Goal: Task Accomplishment & Management: Complete application form

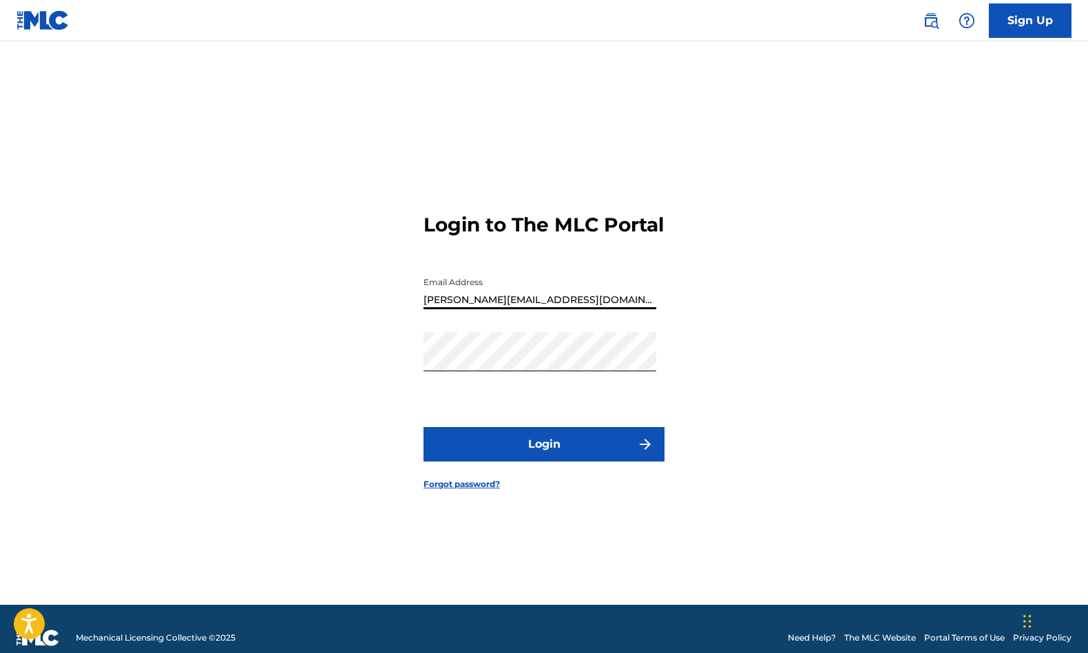
click at [479, 309] on input "[PERSON_NAME][EMAIL_ADDRESS][DOMAIN_NAME]" at bounding box center [540, 289] width 233 height 39
type input "[PERSON_NAME][EMAIL_ADDRESS][DOMAIN_NAME]"
click at [399, 374] on div "Login to The MLC Portal Email Address [PERSON_NAME][EMAIL_ADDRESS][DOMAIN_NAME]…" at bounding box center [544, 340] width 964 height 529
click at [467, 461] on button "Login" at bounding box center [544, 444] width 241 height 34
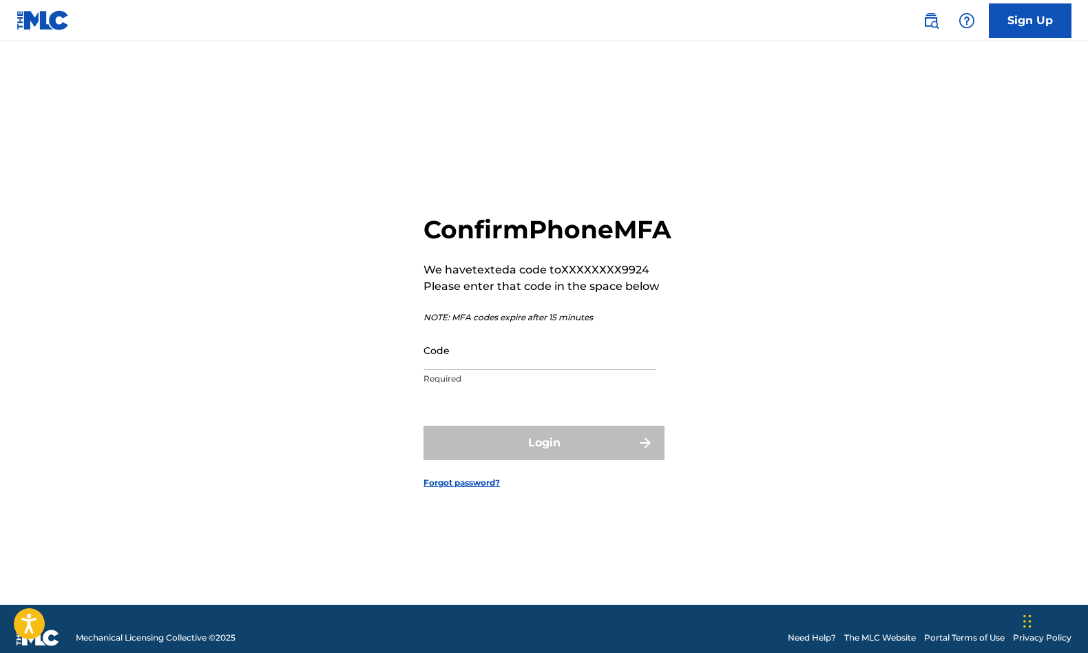
click at [477, 365] on input "Code" at bounding box center [540, 350] width 233 height 39
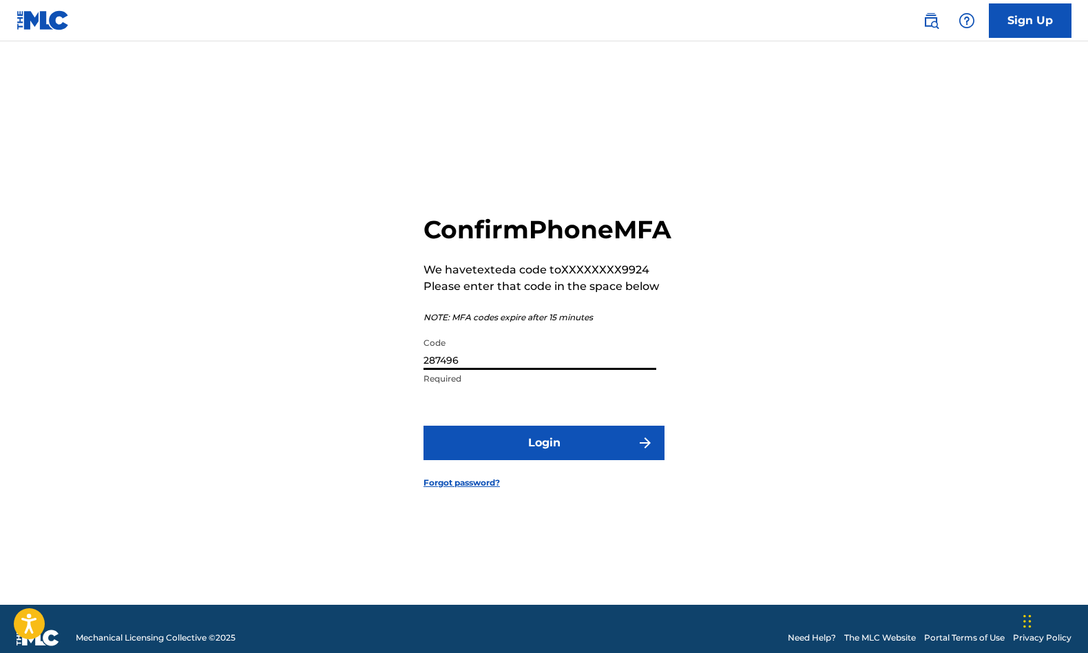
type input "287496"
click at [538, 460] on button "Login" at bounding box center [544, 443] width 241 height 34
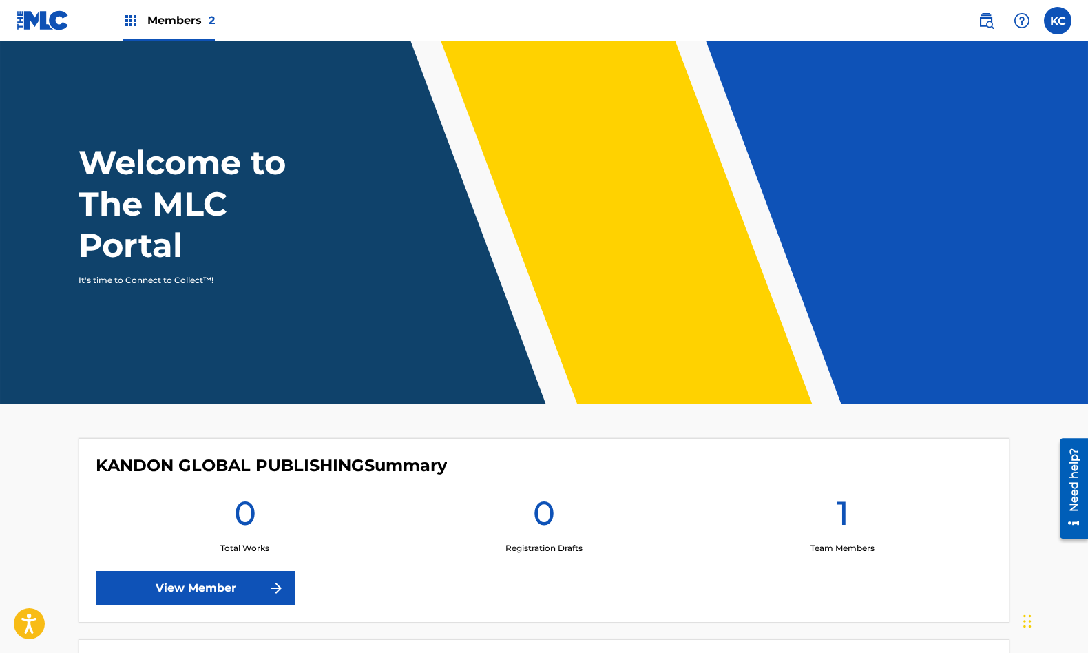
drag, startPoint x: 1051, startPoint y: 431, endPoint x: 953, endPoint y: 390, distance: 106.2
click at [1048, 432] on main "Welcome to The MLC Portal It's time to Connect to Collect™! KANDON GLOBAL PUBLI…" at bounding box center [544, 440] width 1088 height 799
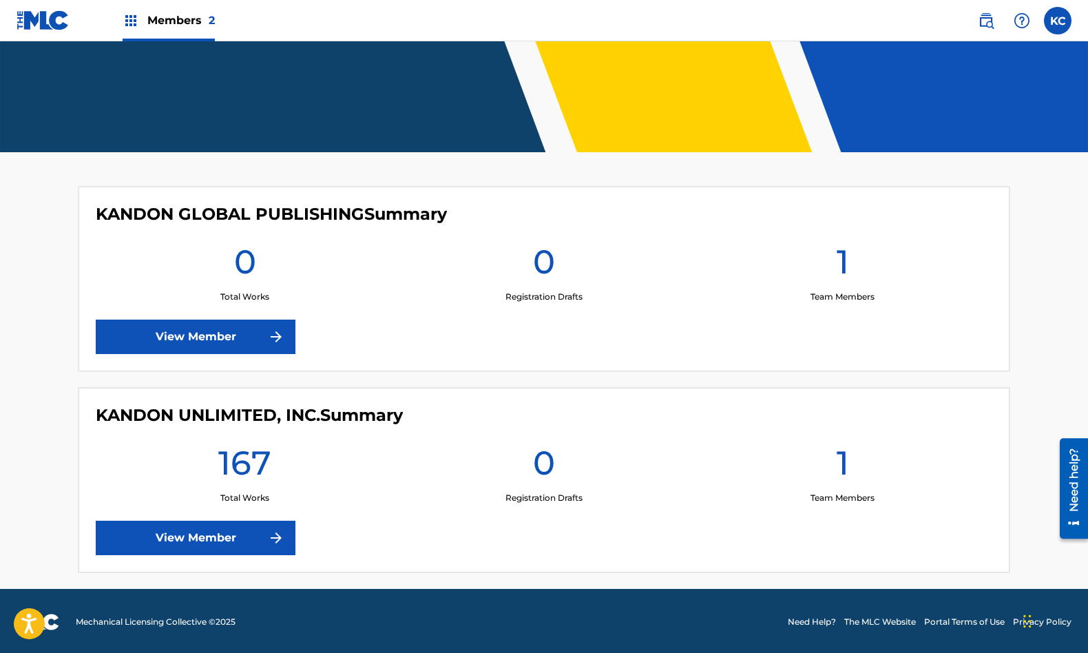
scroll to position [253, 0]
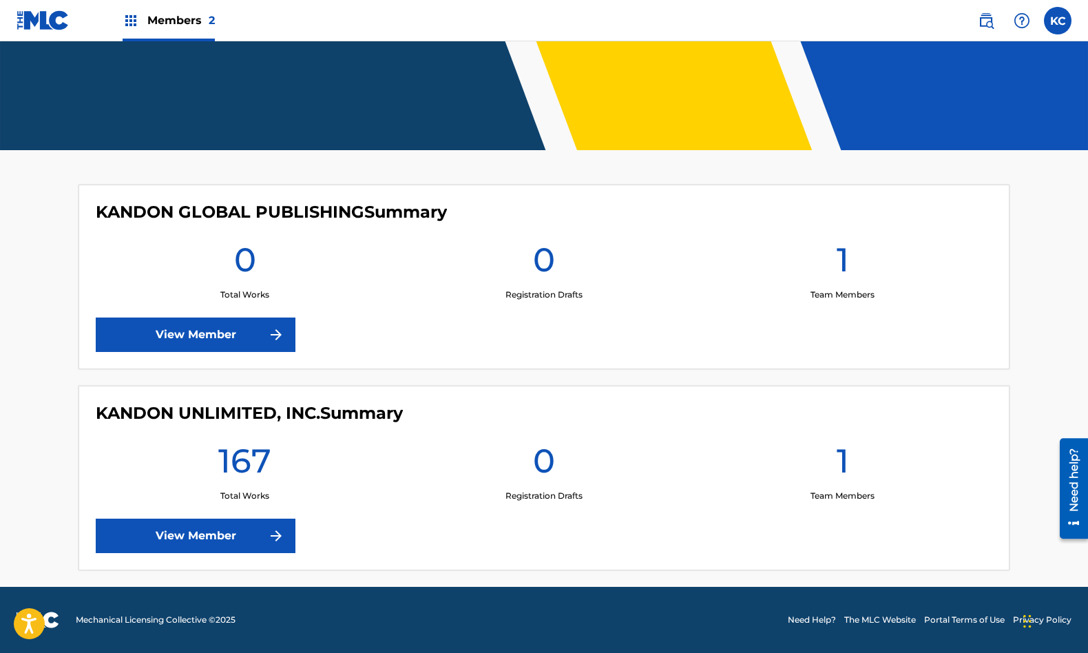
click at [219, 538] on link "View Member" at bounding box center [196, 536] width 200 height 34
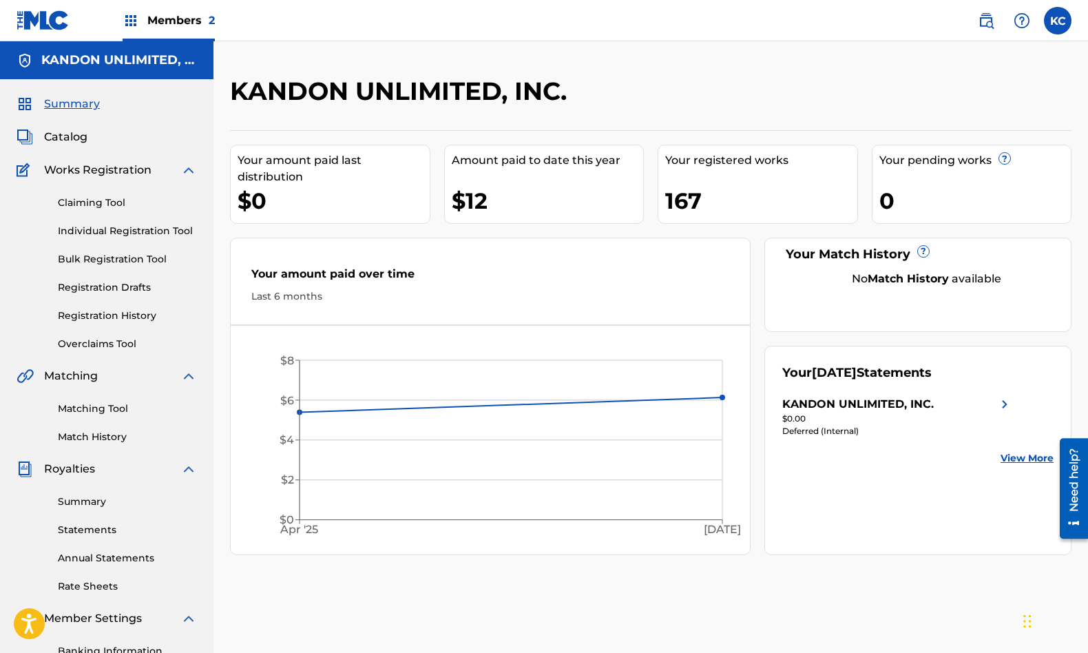
click at [65, 134] on span "Catalog" at bounding box center [65, 137] width 43 height 17
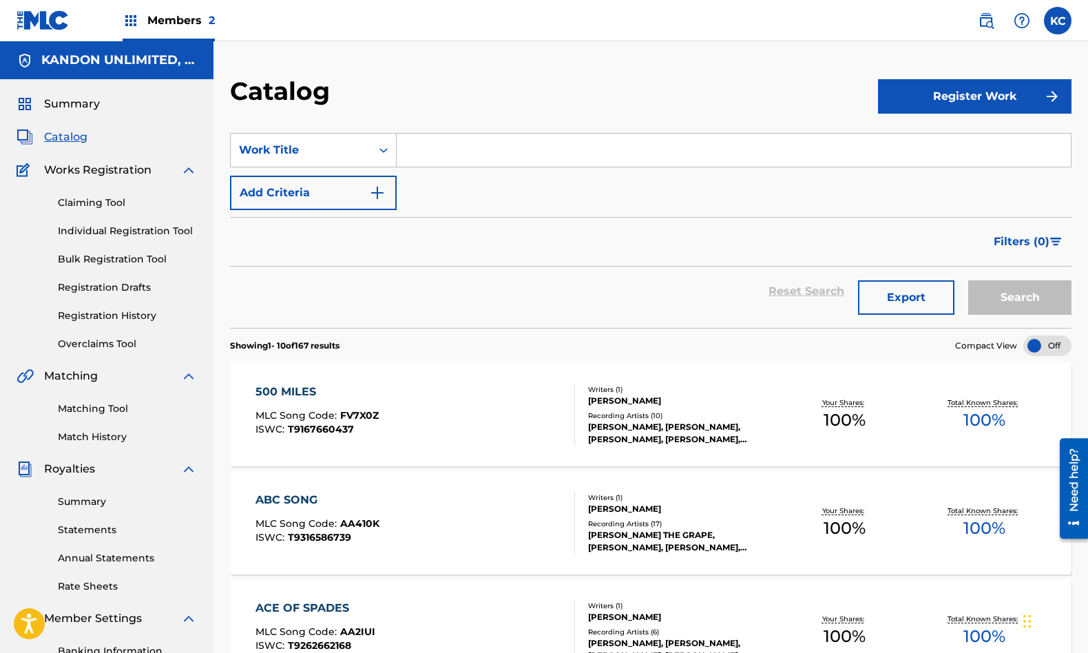
click at [435, 150] on input "Search Form" at bounding box center [734, 150] width 674 height 33
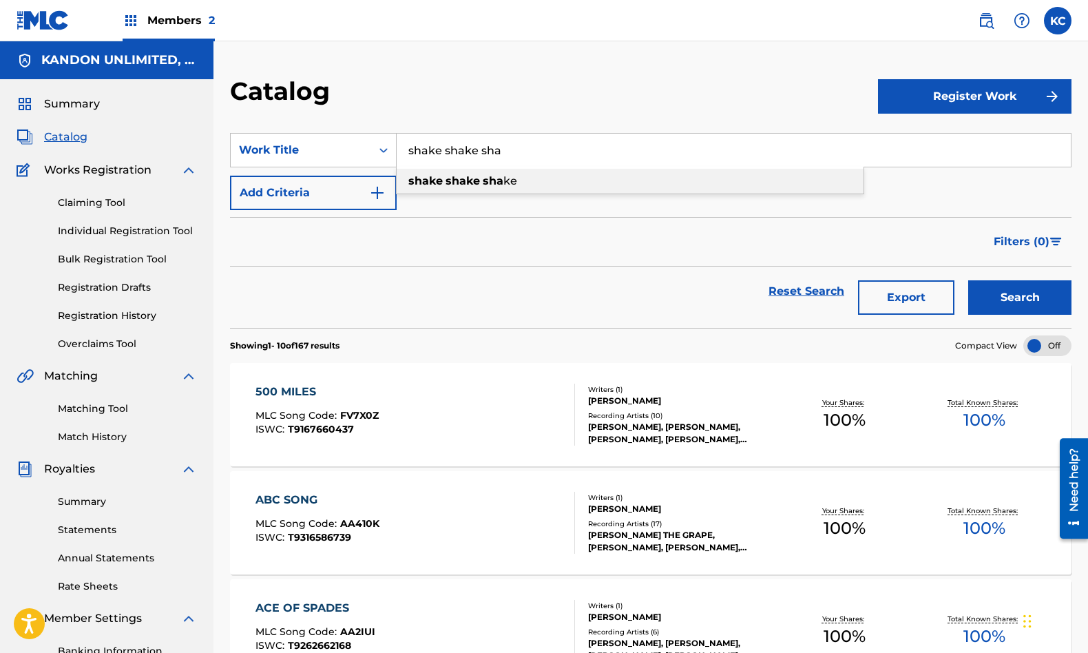
click at [450, 189] on div "shake shake sha ke" at bounding box center [630, 181] width 467 height 25
type input "shake shake shake"
click at [1011, 297] on button "Search" at bounding box center [1019, 297] width 103 height 34
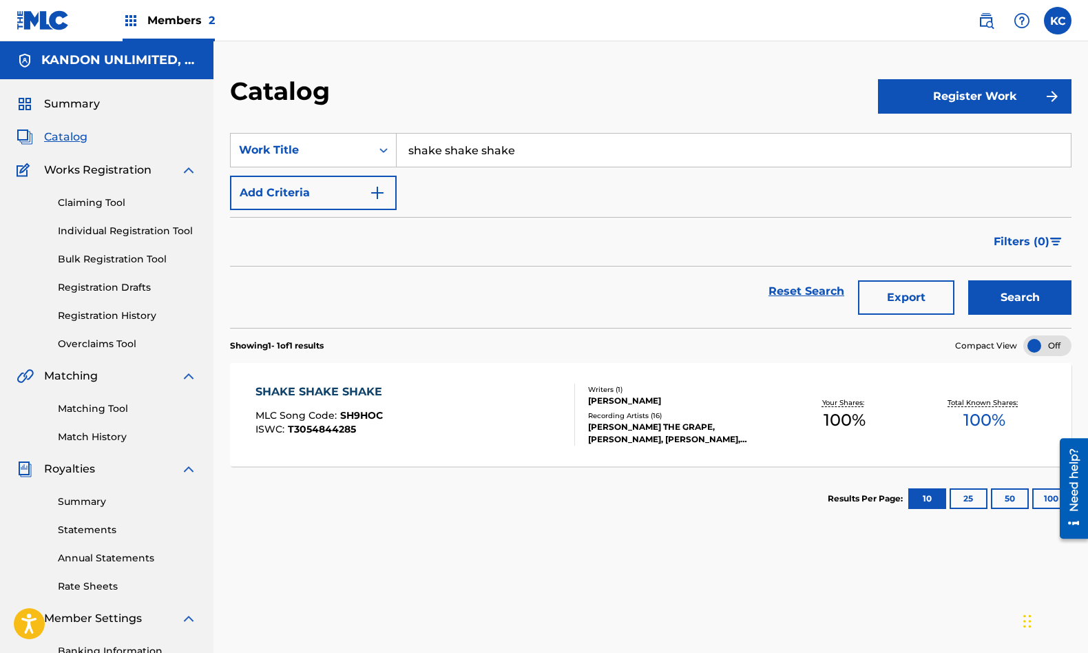
click at [503, 417] on div "SHAKE SHAKE SHAKE MLC Song Code : SH9HOC ISWC : T3054844285" at bounding box center [415, 415] width 320 height 62
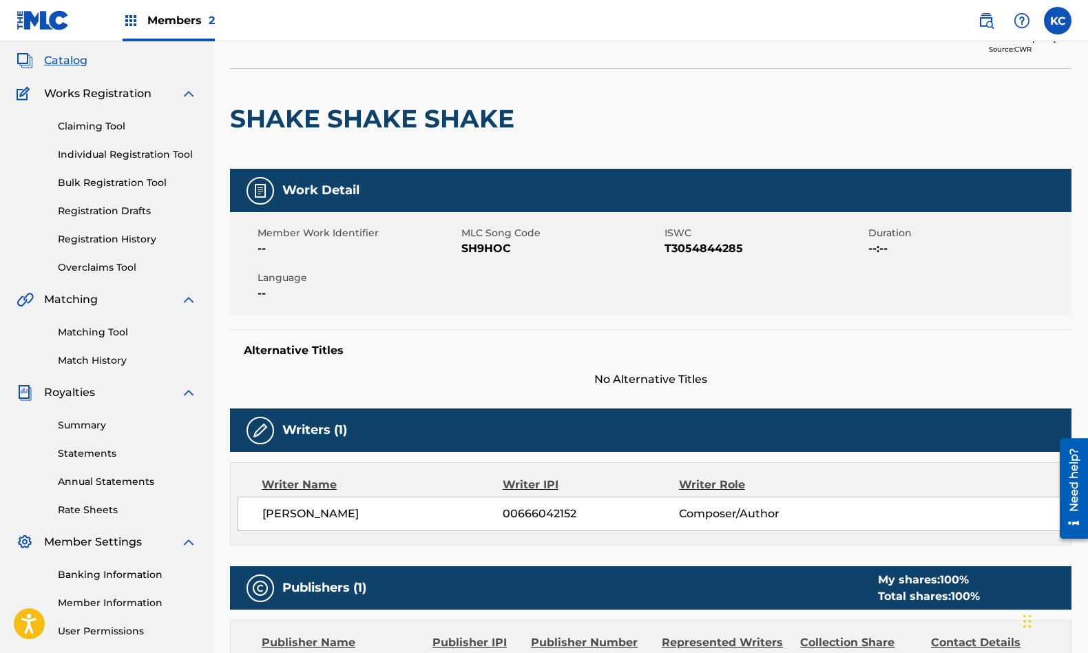
scroll to position [8, 0]
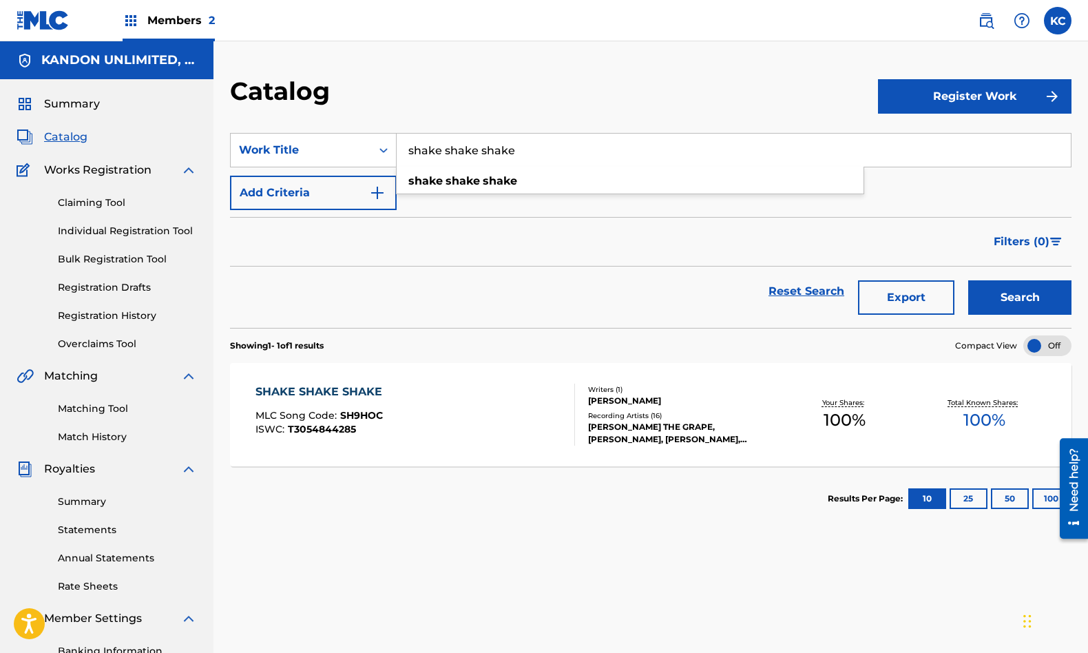
drag, startPoint x: 536, startPoint y: 150, endPoint x: 417, endPoint y: 139, distance: 120.3
click at [417, 139] on input "shake shake shake" at bounding box center [734, 150] width 674 height 33
type input "I like being me"
click at [968, 280] on button "Search" at bounding box center [1019, 297] width 103 height 34
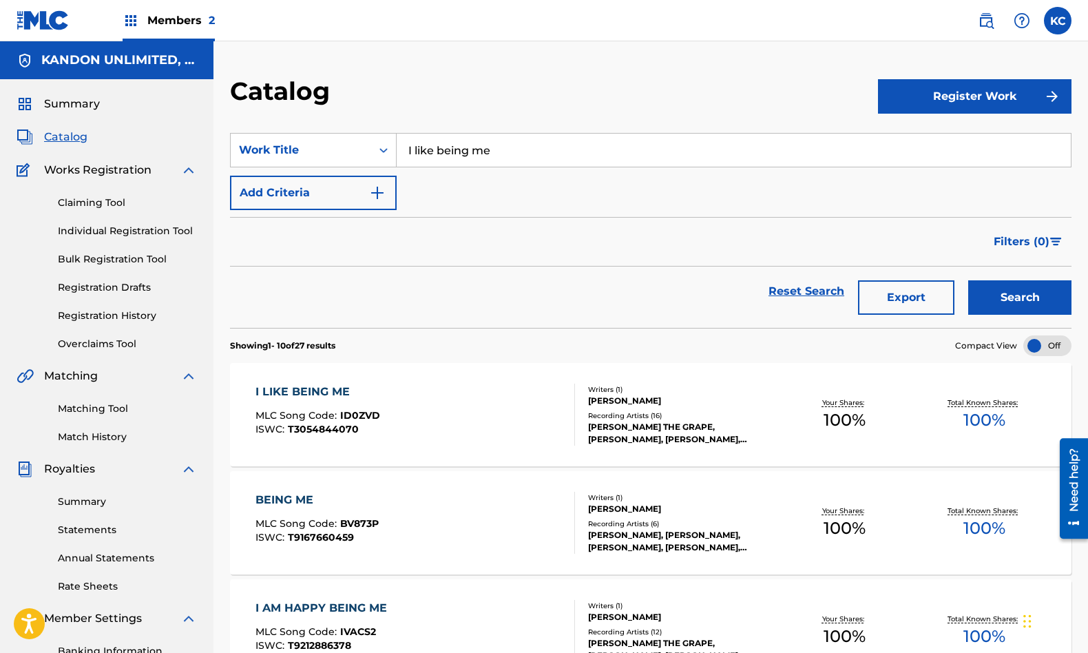
click at [421, 406] on div "I LIKE BEING ME MLC Song Code : ID0ZVD ISWC : T3054844070" at bounding box center [415, 415] width 320 height 62
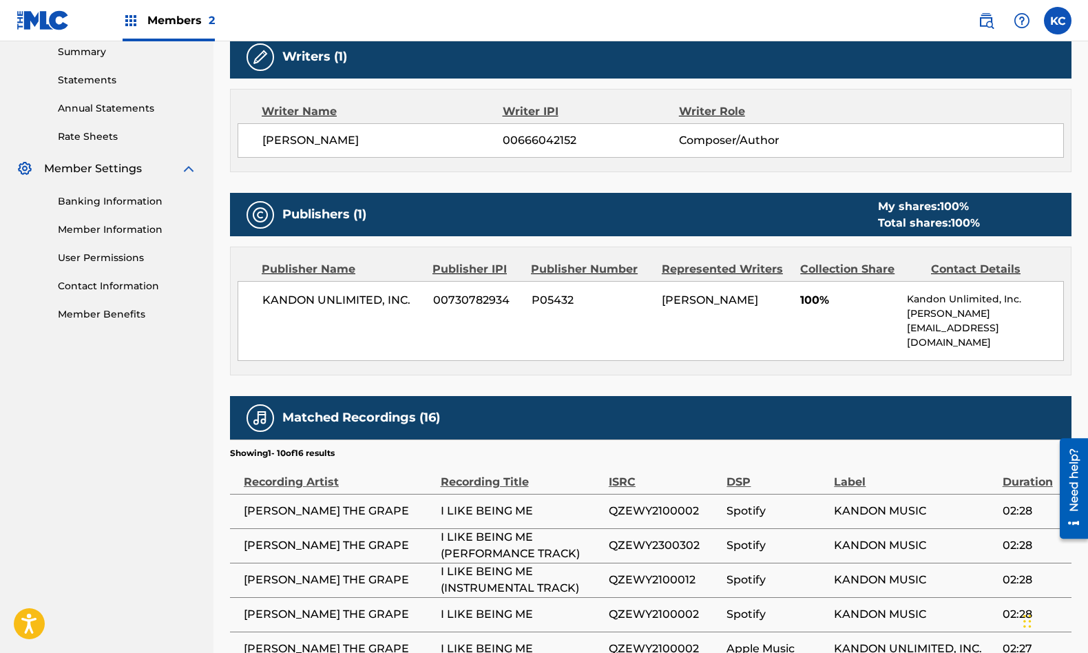
scroll to position [453, 0]
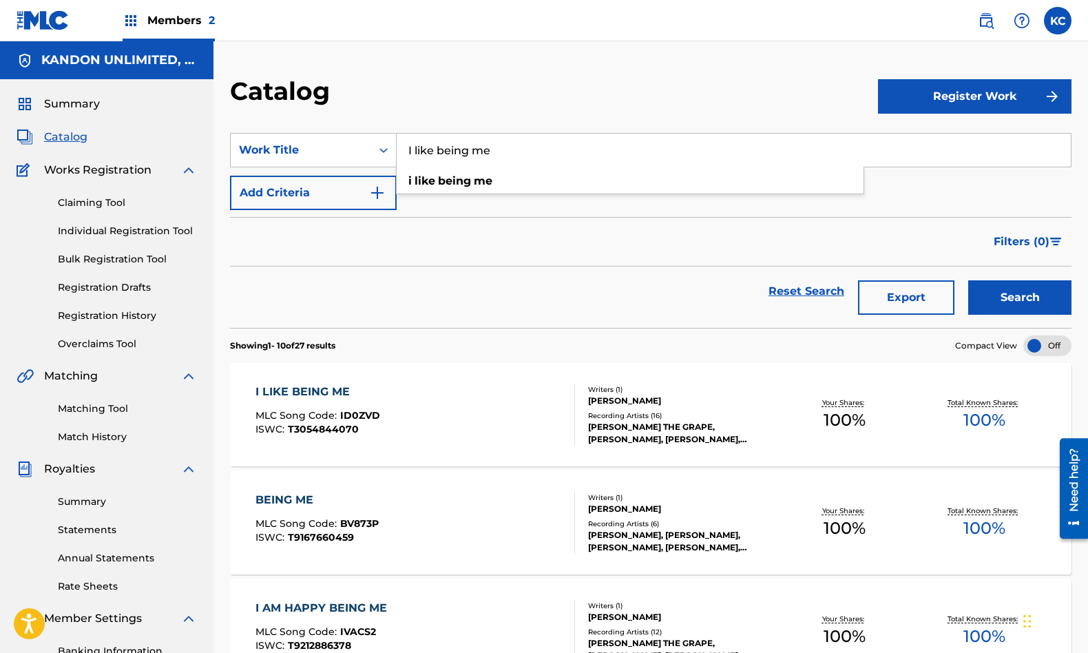
drag, startPoint x: 507, startPoint y: 151, endPoint x: 376, endPoint y: 130, distance: 132.5
click at [376, 130] on section "SearchWithCriteria22b3ad4b-dfa0-44d5-a06b-5ca7552e92af Work Title I like being …" at bounding box center [651, 221] width 842 height 211
type input "it's okay to cry"
click at [498, 186] on div "it's okay to cry" at bounding box center [630, 181] width 467 height 25
click at [1036, 297] on button "Search" at bounding box center [1019, 297] width 103 height 34
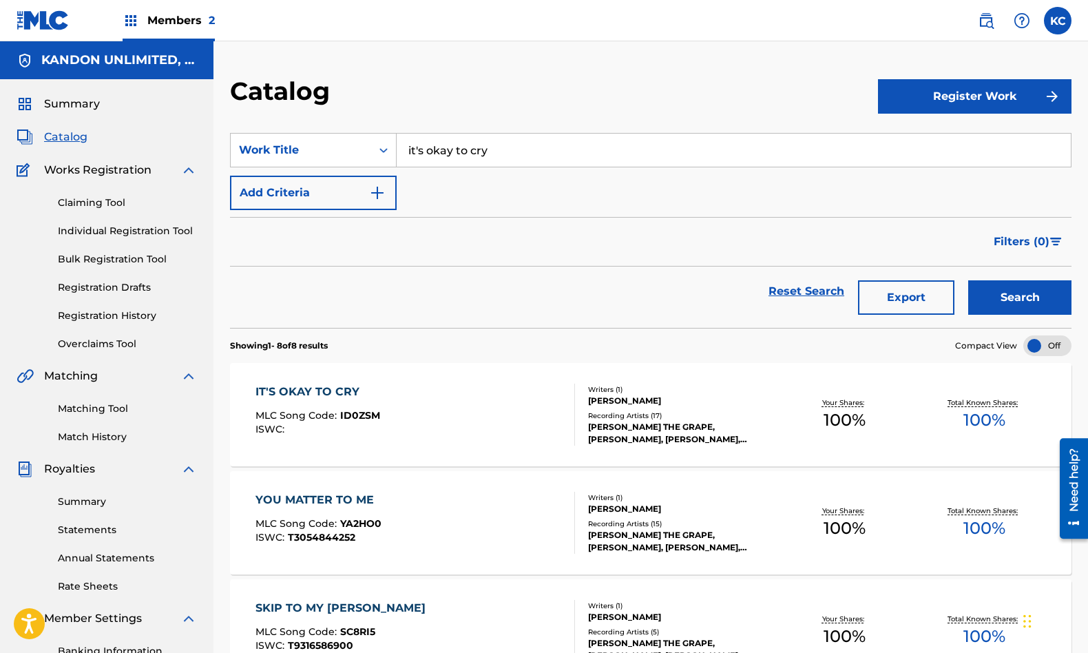
click at [449, 413] on div "IT'S OKAY TO CRY MLC Song Code : ID0ZSM ISWC :" at bounding box center [415, 415] width 320 height 62
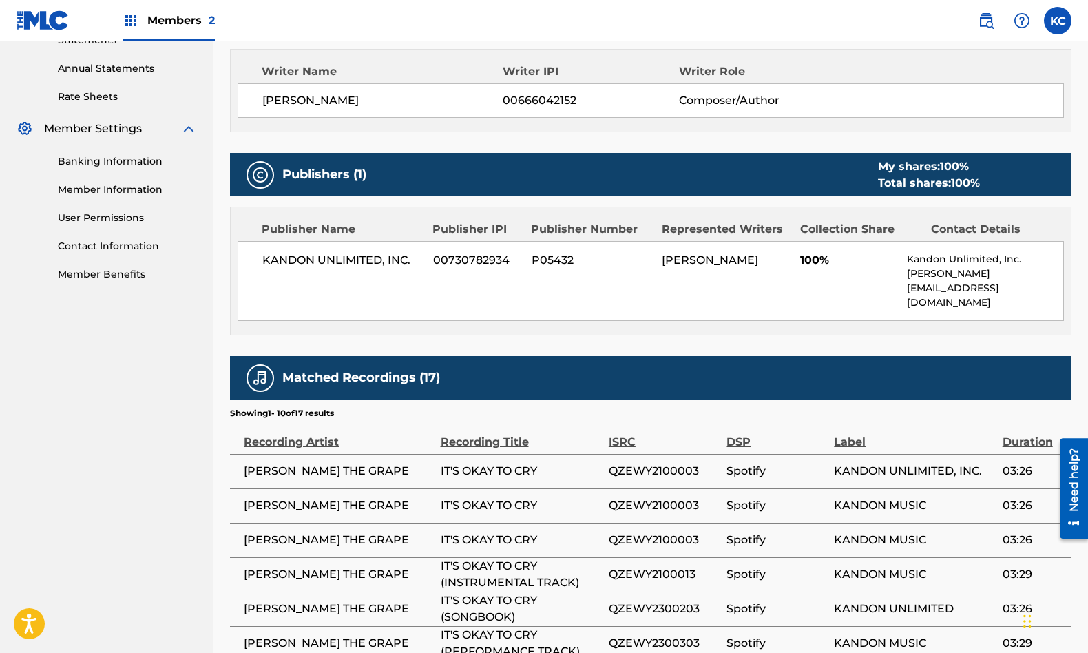
scroll to position [511, 0]
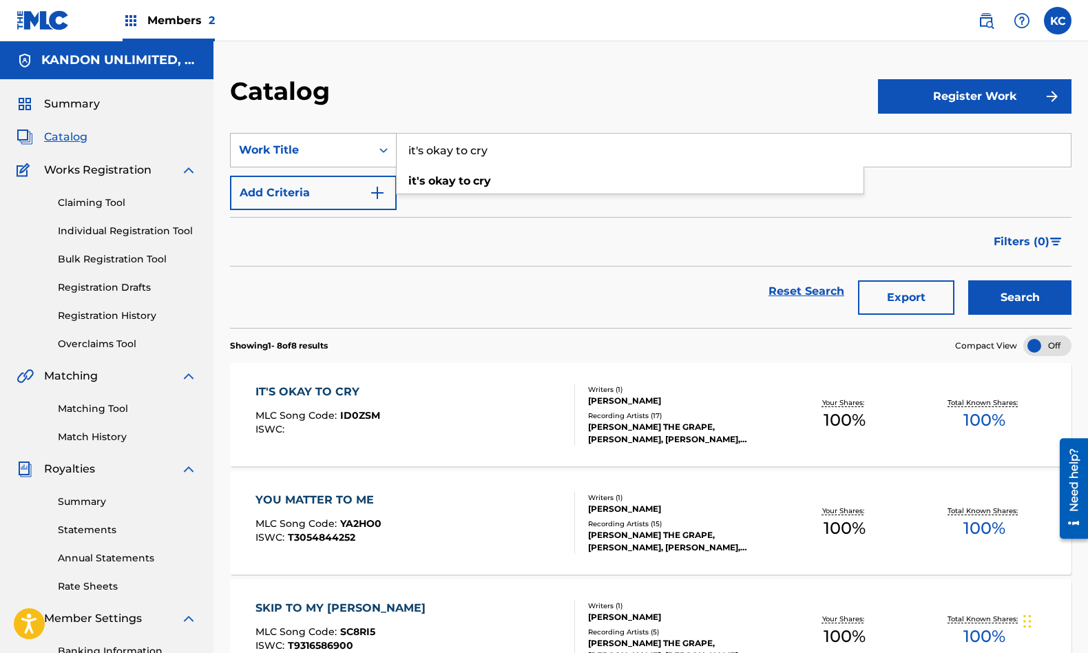
drag, startPoint x: 504, startPoint y: 157, endPoint x: 371, endPoint y: 147, distance: 133.3
click at [371, 147] on div "SearchWithCriteria22b3ad4b-dfa0-44d5-a06b-5ca7552e92af Work Title it's okay to …" at bounding box center [651, 150] width 842 height 34
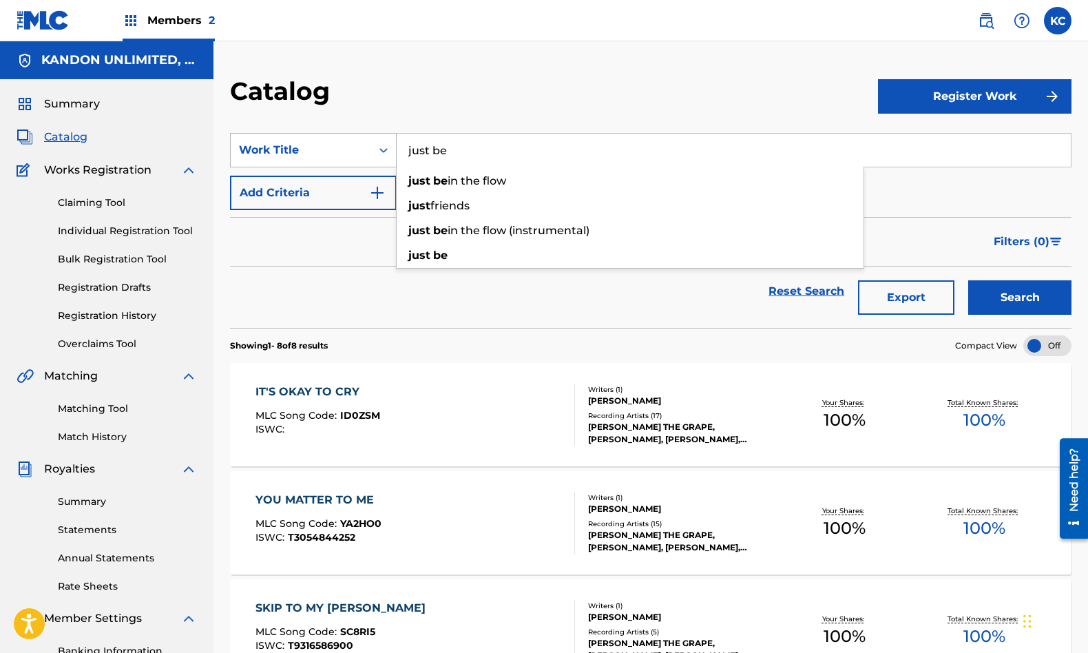
type input "just be"
click at [968, 280] on button "Search" at bounding box center [1019, 297] width 103 height 34
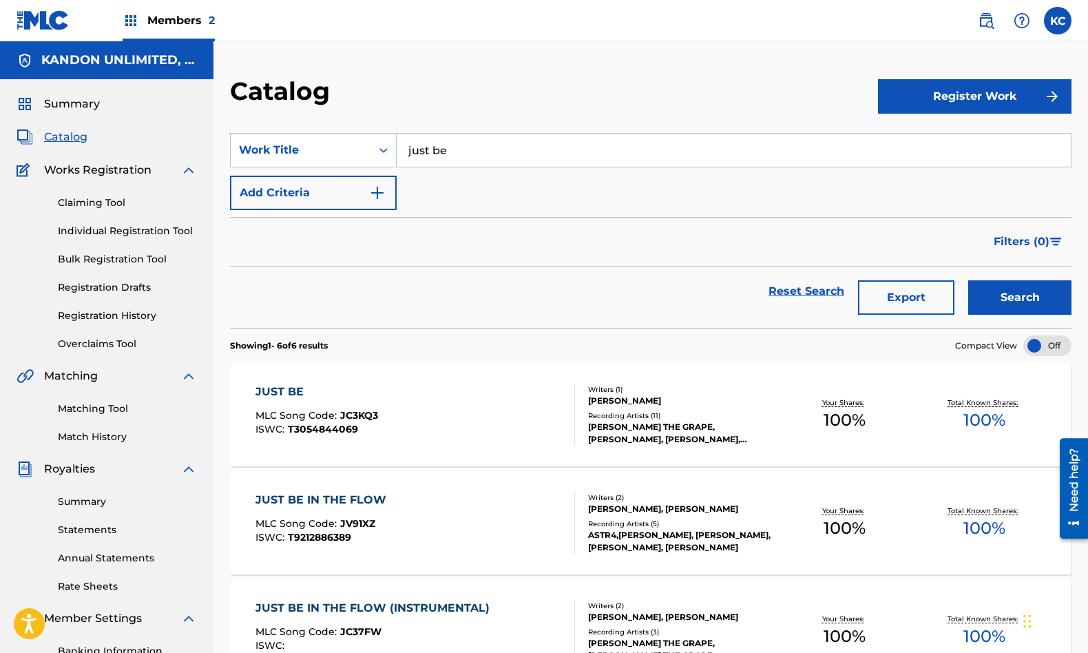
click at [388, 430] on div "JUST BE MLC Song Code : JC3KQ3 ISWC : T3054844069" at bounding box center [415, 415] width 320 height 62
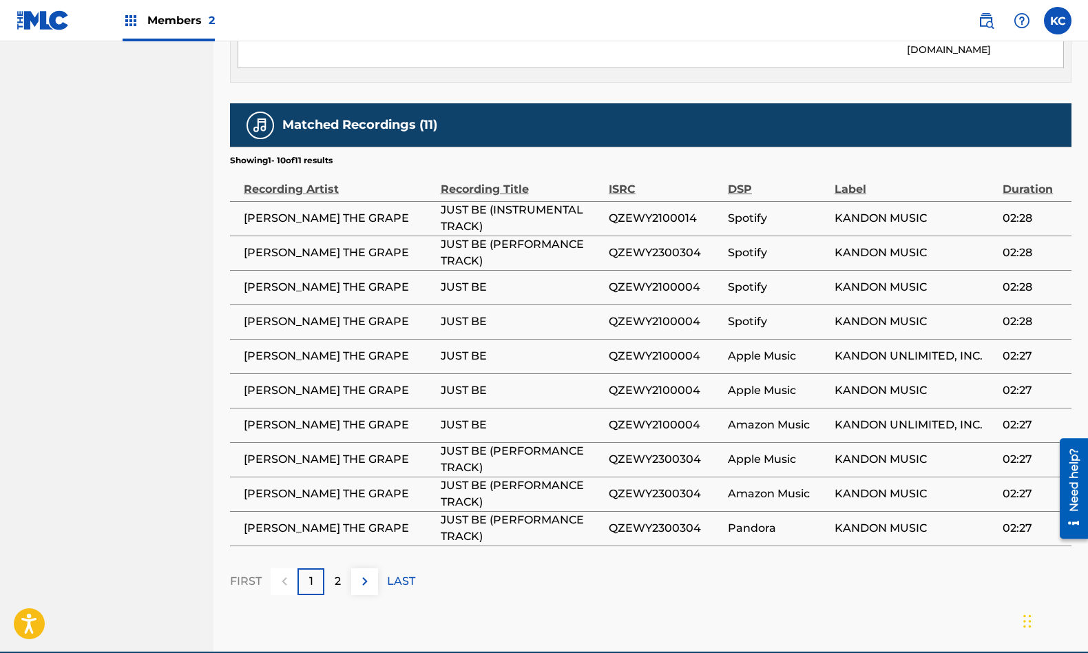
scroll to position [740, 0]
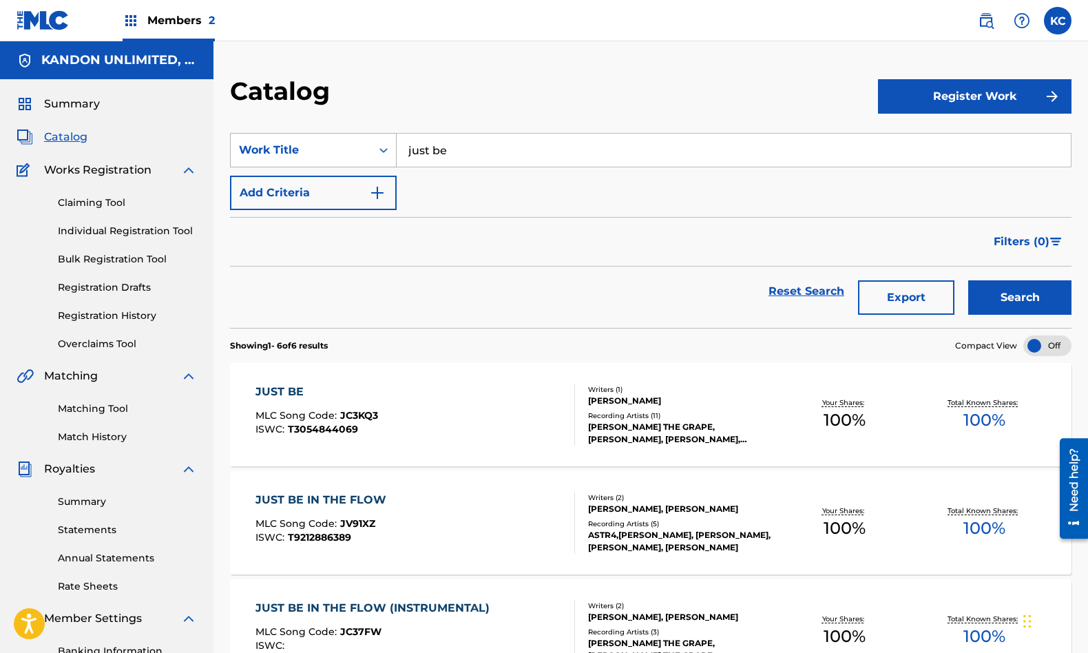
drag, startPoint x: 456, startPoint y: 154, endPoint x: 373, endPoint y: 146, distance: 83.1
click at [374, 147] on div "SearchWithCriteria22b3ad4b-dfa0-44d5-a06b-5ca7552e92af Work Title just be" at bounding box center [651, 150] width 842 height 34
type input "you matter to me"
click at [968, 280] on button "Search" at bounding box center [1019, 297] width 103 height 34
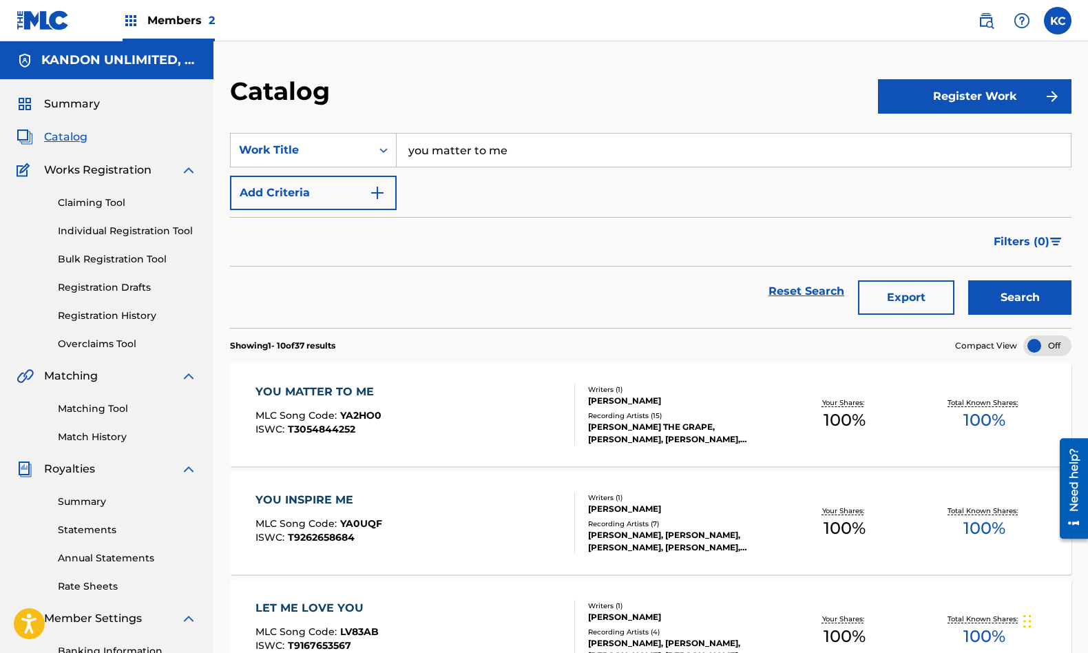
click at [444, 423] on div "YOU MATTER TO ME MLC Song Code : YA2HO0 ISWC : T3054844252" at bounding box center [415, 415] width 320 height 62
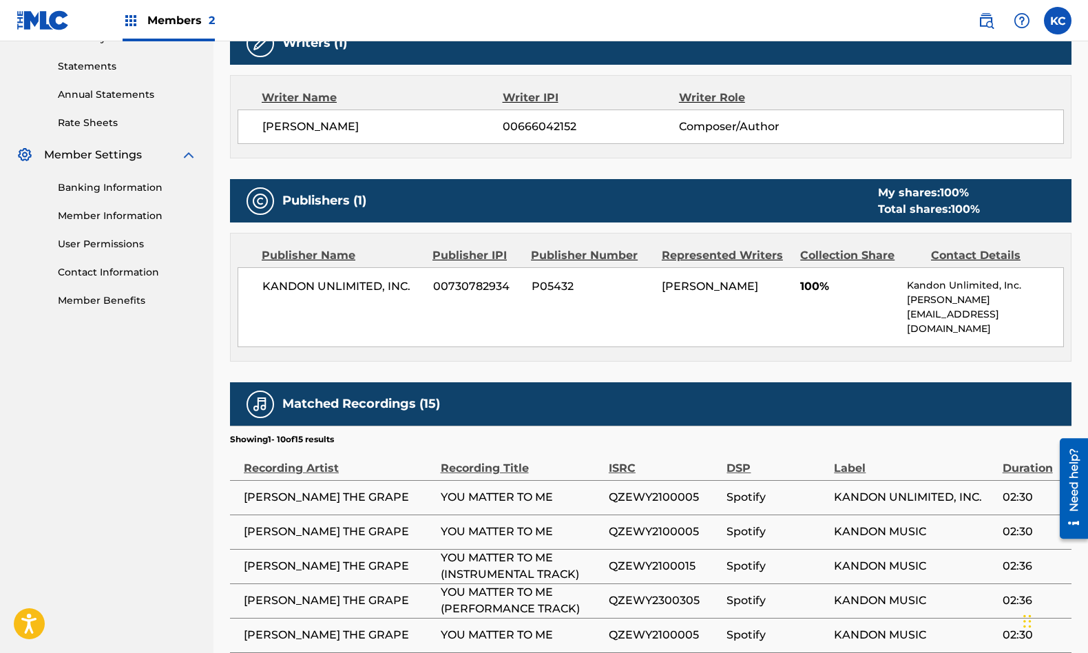
scroll to position [599, 0]
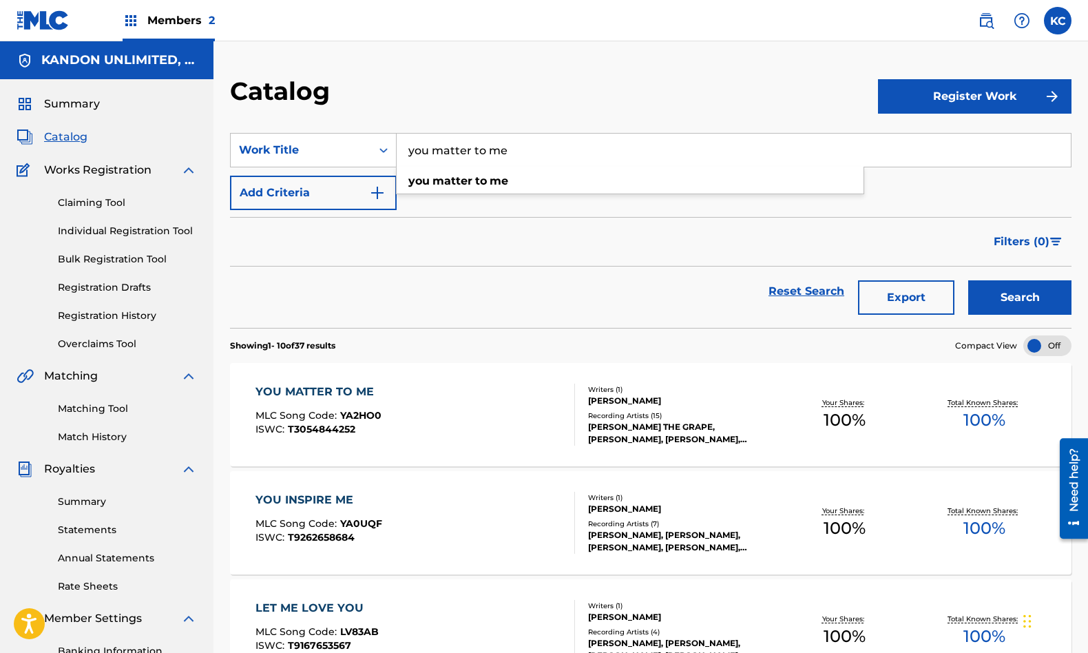
drag, startPoint x: 533, startPoint y: 152, endPoint x: 404, endPoint y: 142, distance: 129.9
click at [404, 142] on input "you matter to me" at bounding box center [734, 150] width 674 height 33
type input "let's celebrate"
click at [968, 280] on button "Search" at bounding box center [1019, 297] width 103 height 34
click at [443, 384] on div "LET'S CELEBRATE MLC Song Code : LA48F1 ISWC : T3054844105" at bounding box center [415, 415] width 320 height 62
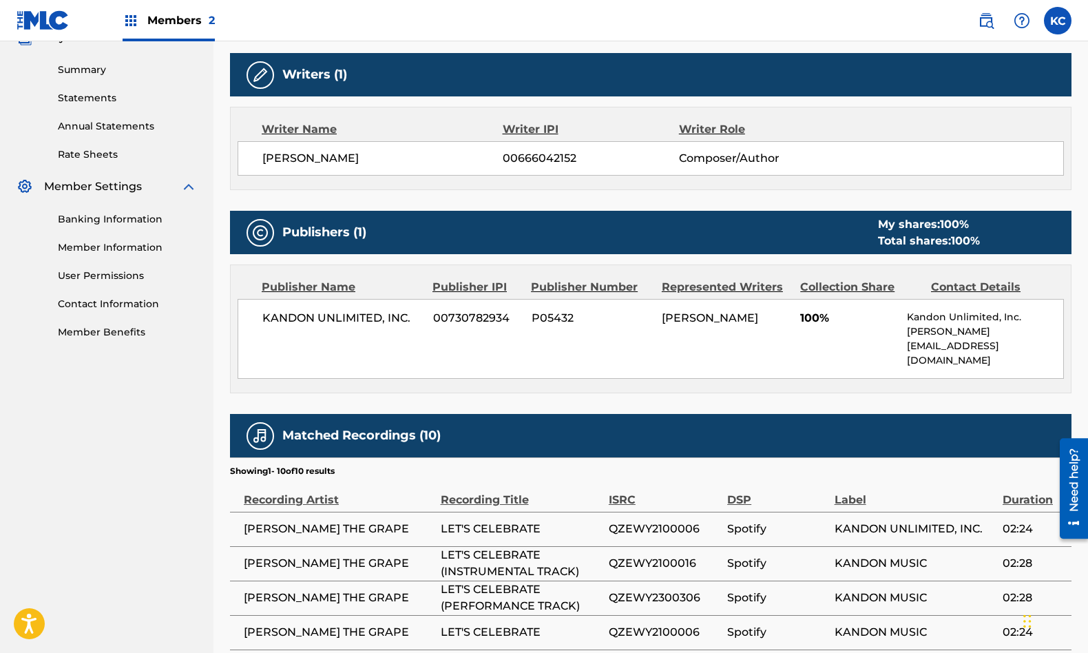
scroll to position [435, 0]
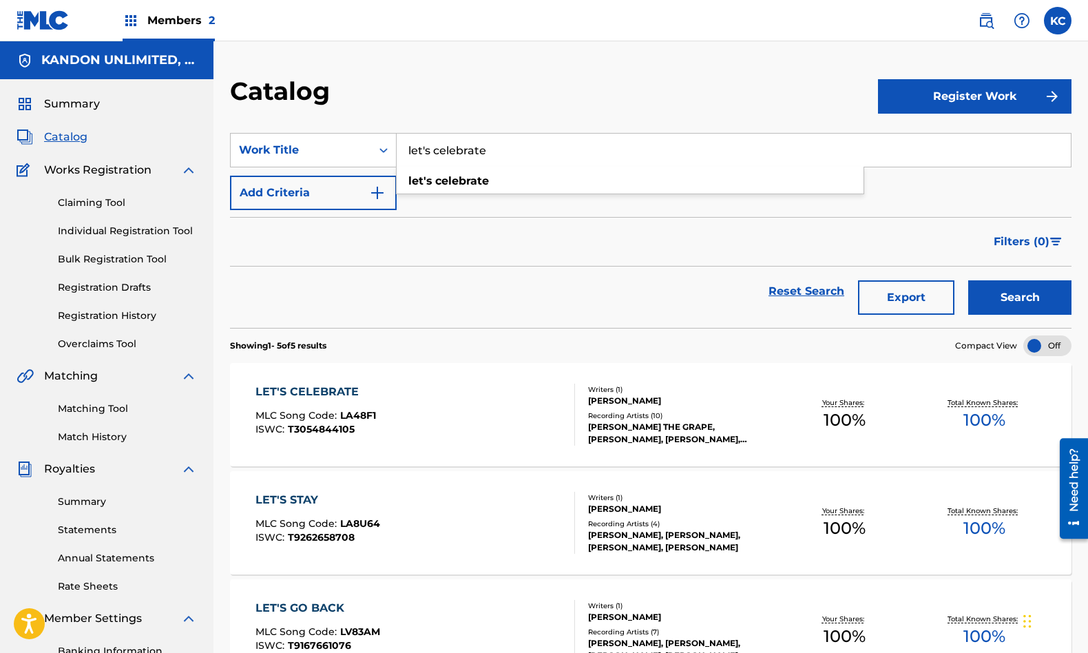
drag, startPoint x: 519, startPoint y: 151, endPoint x: 401, endPoint y: 137, distance: 119.2
click at [401, 137] on input "let's celebrate" at bounding box center [734, 150] width 674 height 33
type input "jump with joy"
click at [968, 280] on button "Search" at bounding box center [1019, 297] width 103 height 34
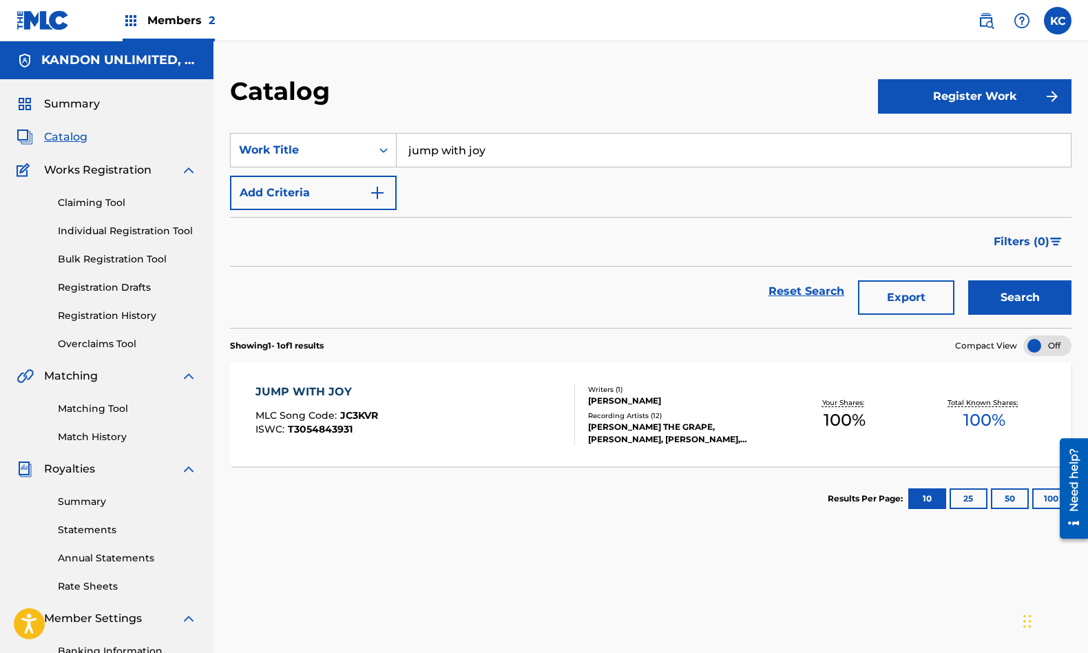
click at [395, 397] on div "JUMP WITH JOY MLC Song Code : JC3KVR ISWC : T3054843931" at bounding box center [415, 415] width 320 height 62
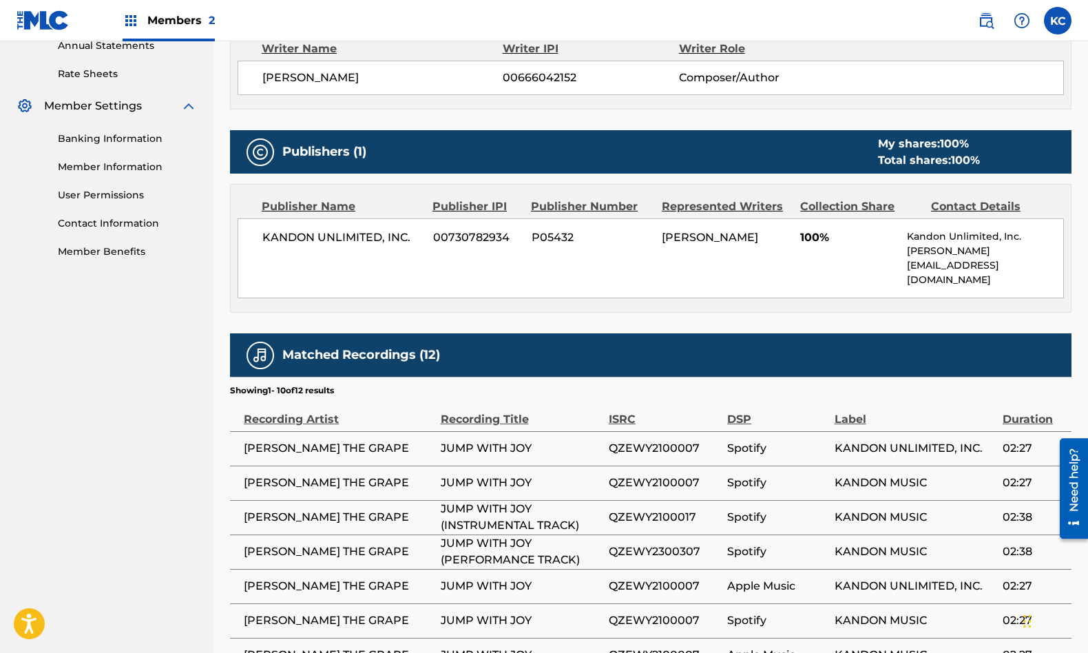
scroll to position [515, 0]
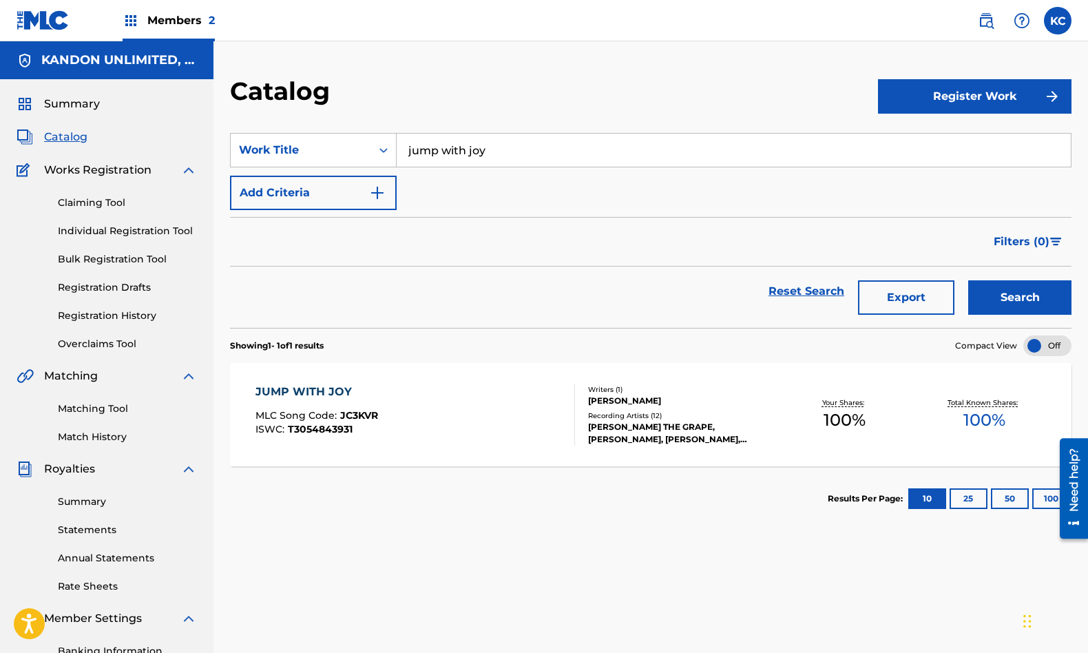
drag, startPoint x: 523, startPoint y: 153, endPoint x: 354, endPoint y: 116, distance: 172.6
click at [354, 116] on section "SearchWithCriteria22b3ad4b-dfa0-44d5-a06b-5ca7552e92af Work Title jump with joy…" at bounding box center [651, 221] width 842 height 211
type input "choosing kindness"
click at [968, 280] on button "Search" at bounding box center [1019, 297] width 103 height 34
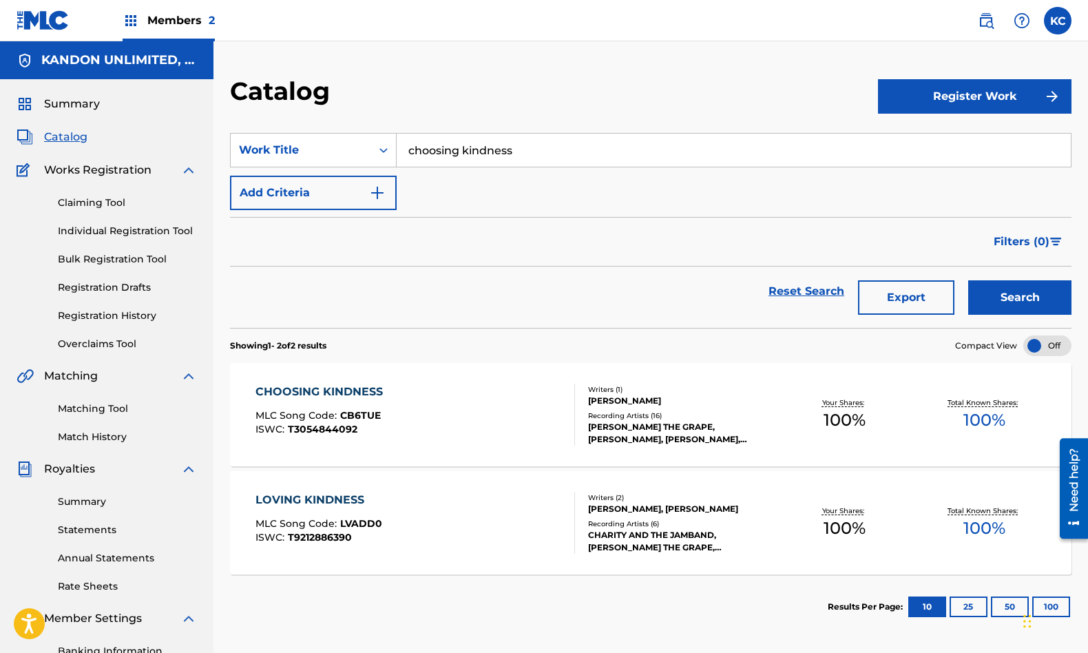
click at [498, 408] on div "CHOOSING KINDNESS MLC Song Code : CB6TUE ISWC : T3054844092" at bounding box center [415, 415] width 320 height 62
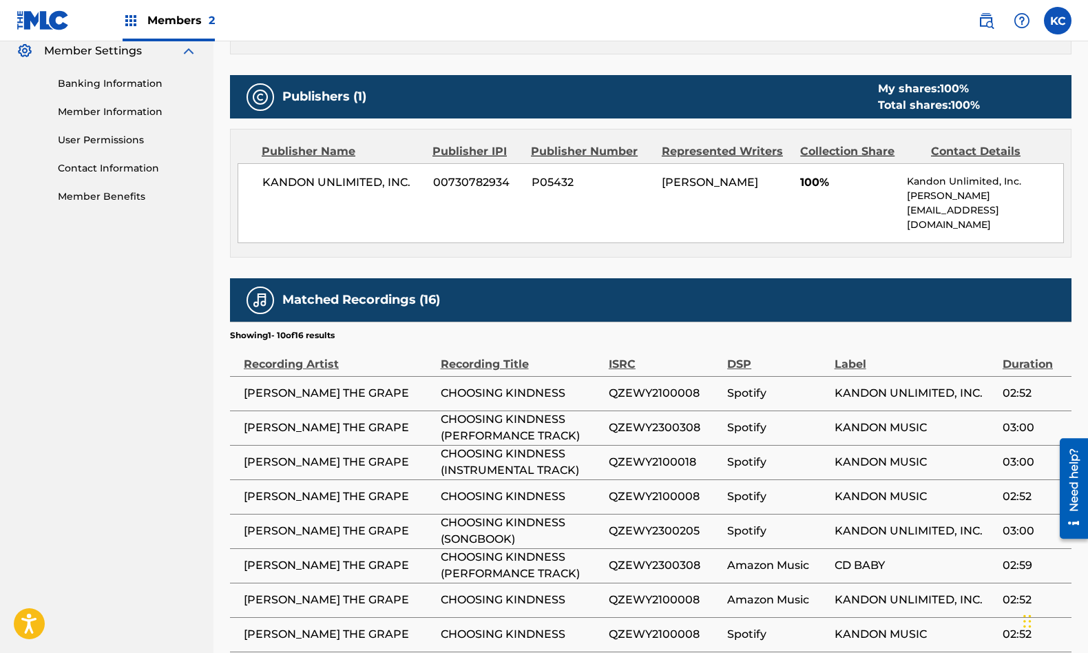
scroll to position [590, 0]
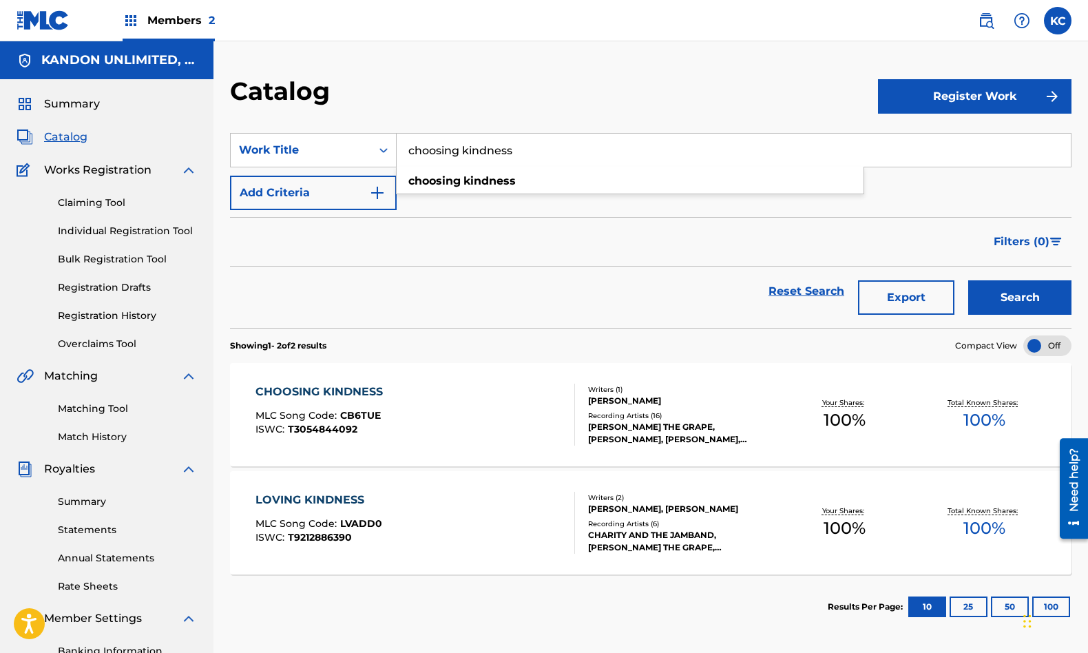
drag, startPoint x: 513, startPoint y: 150, endPoint x: 401, endPoint y: 145, distance: 112.4
click at [401, 145] on input "choosing kindness" at bounding box center [734, 150] width 674 height 33
type input "I am that I am"
click at [968, 280] on button "Search" at bounding box center [1019, 297] width 103 height 34
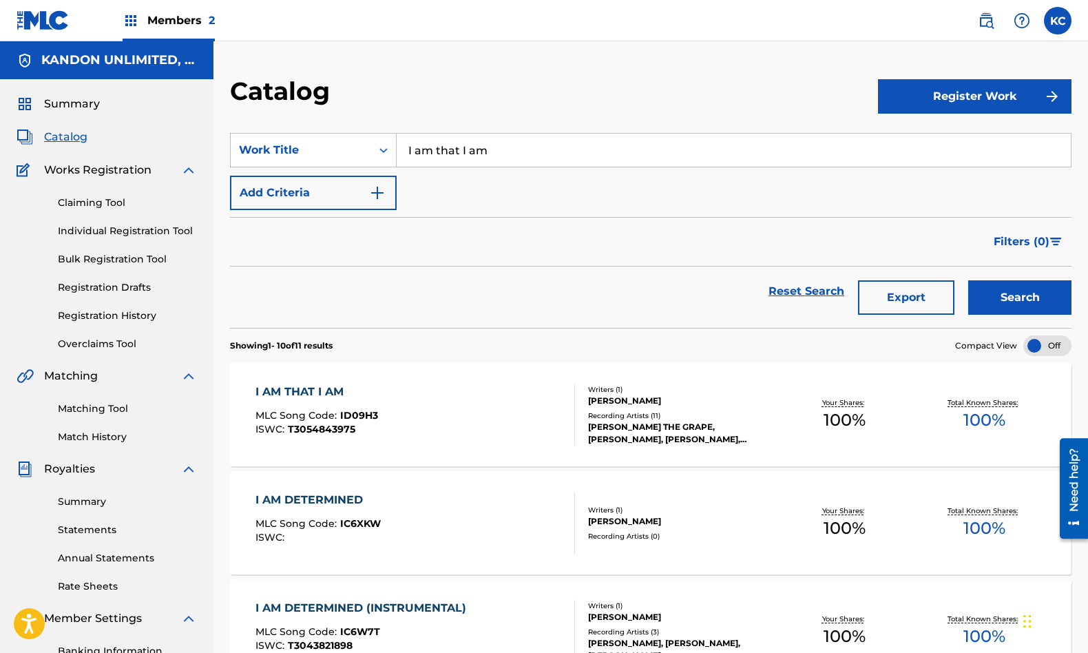
click at [498, 425] on div "I AM THAT I AM MLC Song Code : ID09H3 ISWC : T3054843975" at bounding box center [415, 415] width 320 height 62
drag, startPoint x: 515, startPoint y: 152, endPoint x: 339, endPoint y: 123, distance: 178.8
click at [340, 123] on section "SearchWithCriteria22b3ad4b-dfa0-44d5-a06b-5ca7552e92af Work Title I am that I a…" at bounding box center [651, 221] width 842 height 211
click at [421, 178] on strong "feel" at bounding box center [425, 180] width 21 height 13
type input "i feel good about myself"
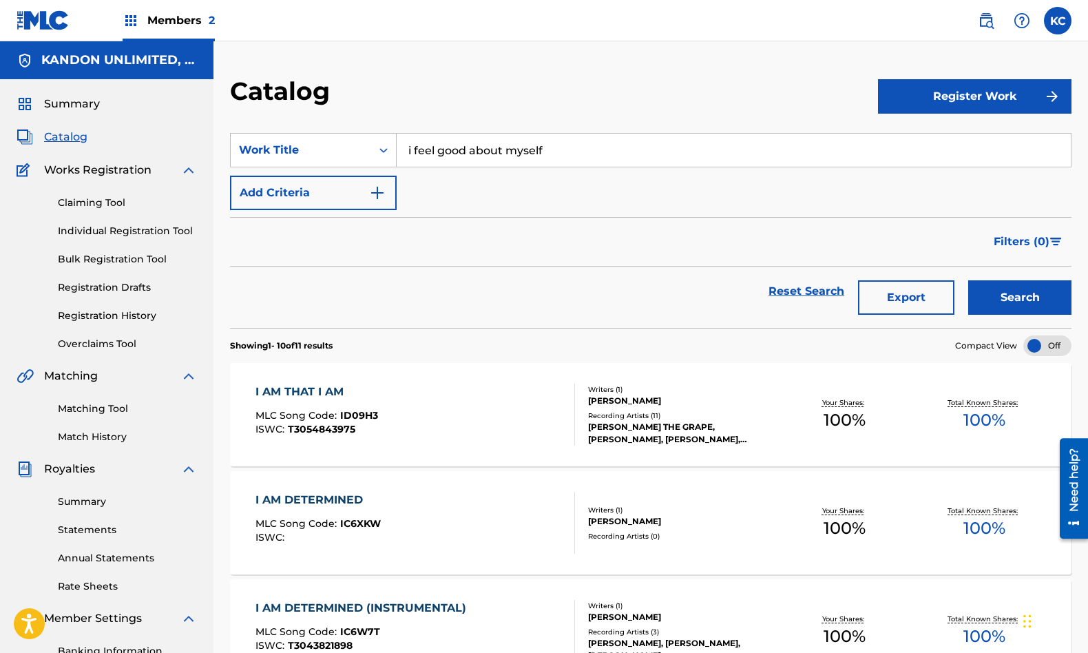
drag, startPoint x: 1023, startPoint y: 297, endPoint x: 647, endPoint y: 132, distance: 409.8
click at [1022, 297] on button "Search" at bounding box center [1019, 297] width 103 height 34
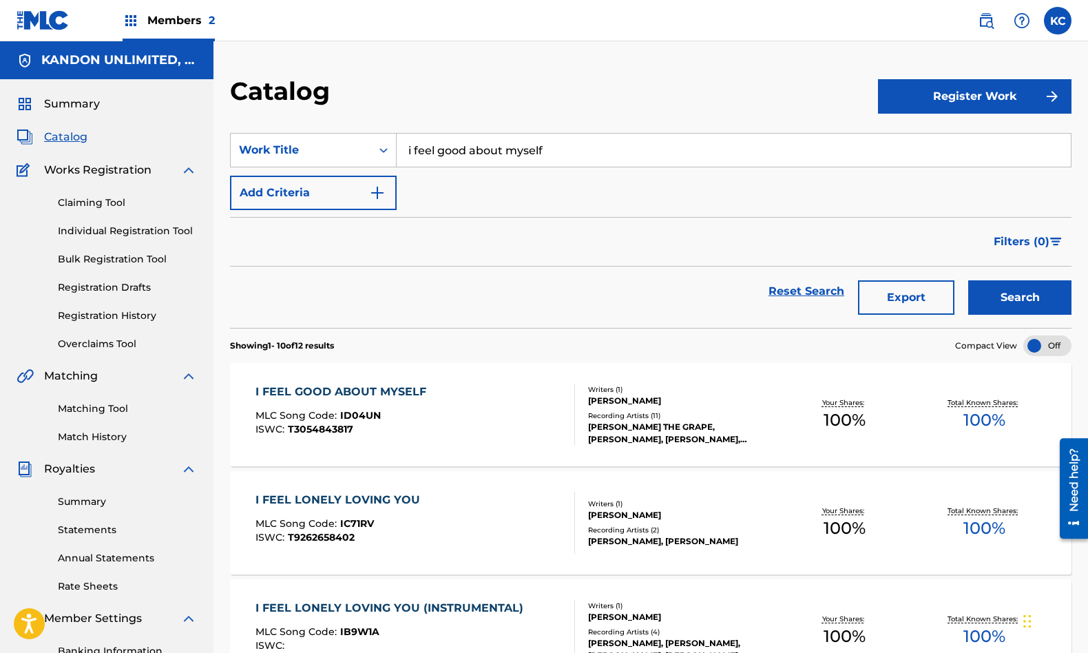
click at [448, 432] on div "I FEEL GOOD ABOUT MYSELF MLC Song Code : ID04UN ISWC : T3054843817" at bounding box center [415, 415] width 320 height 62
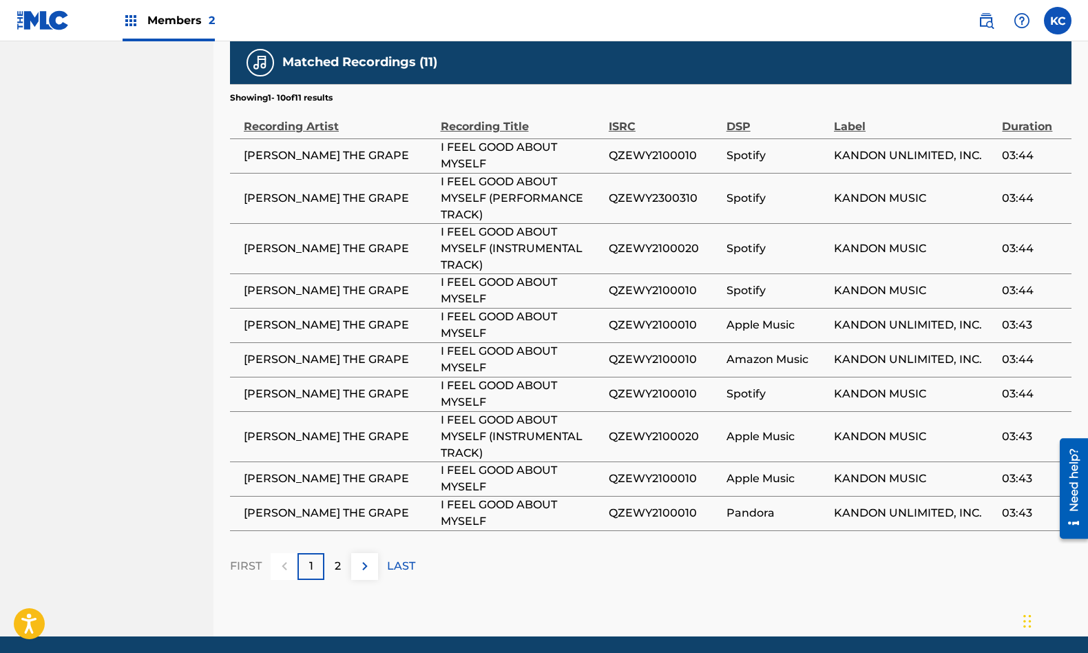
scroll to position [807, 0]
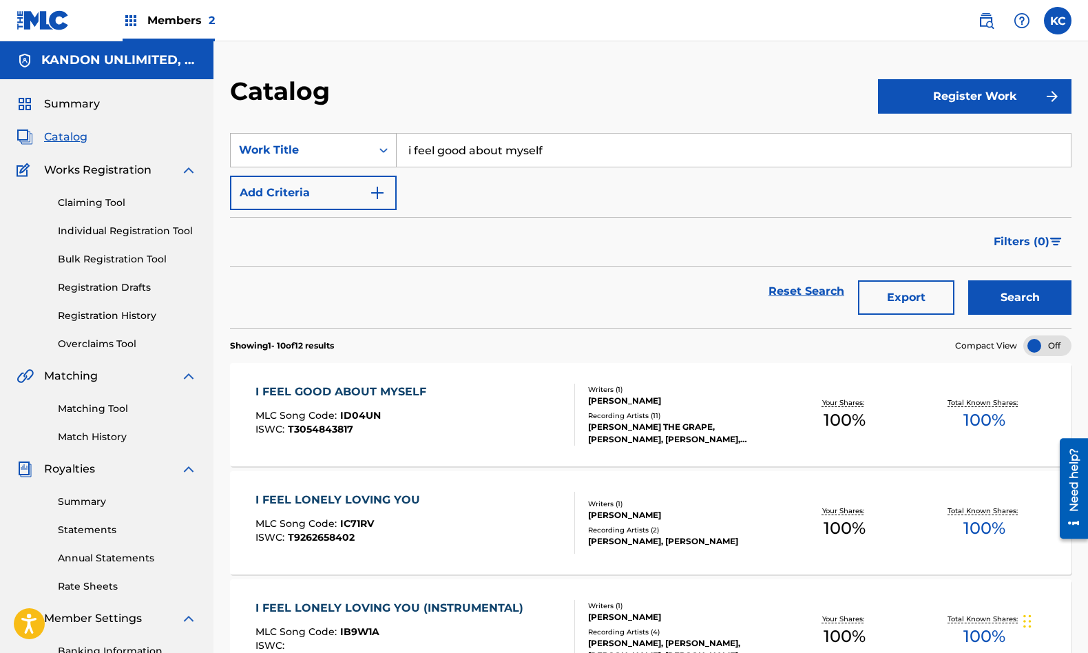
drag, startPoint x: 546, startPoint y: 154, endPoint x: 385, endPoint y: 142, distance: 161.6
click at [385, 142] on div "SearchWithCriteria22b3ad4b-dfa0-44d5-a06b-5ca7552e92af Work Title i feel good a…" at bounding box center [651, 150] width 842 height 34
click at [968, 280] on button "Search" at bounding box center [1019, 297] width 103 height 34
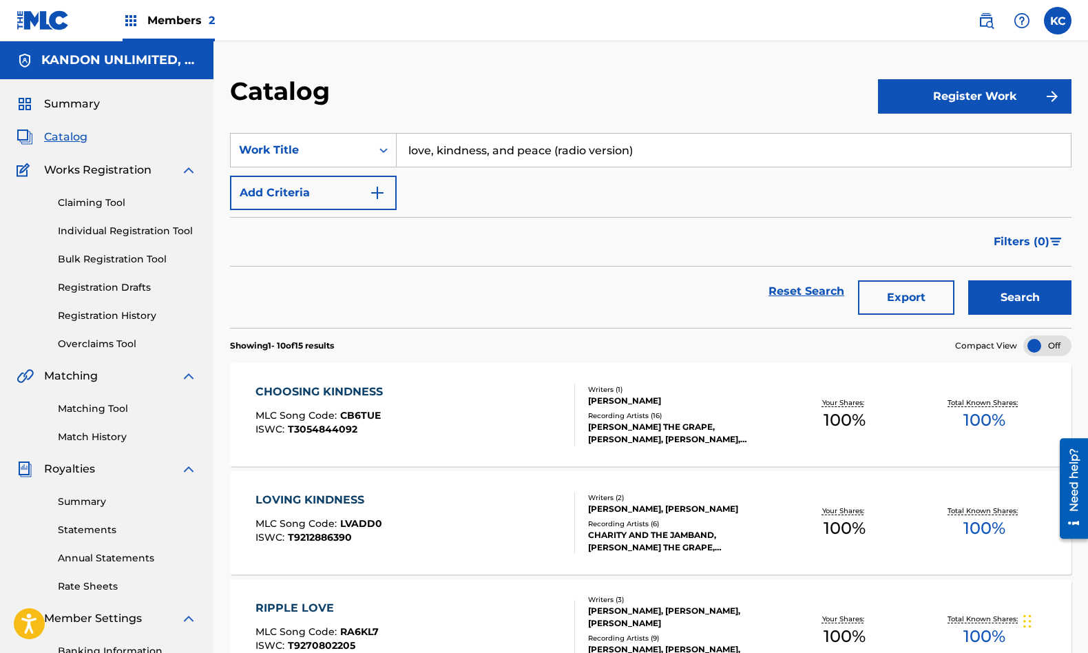
type input "love, kindness, and peace (radio version)"
click at [968, 280] on button "Search" at bounding box center [1019, 297] width 103 height 34
click at [977, 93] on button "Register Work" at bounding box center [975, 96] width 194 height 34
click at [930, 141] on link "Individual" at bounding box center [975, 141] width 194 height 33
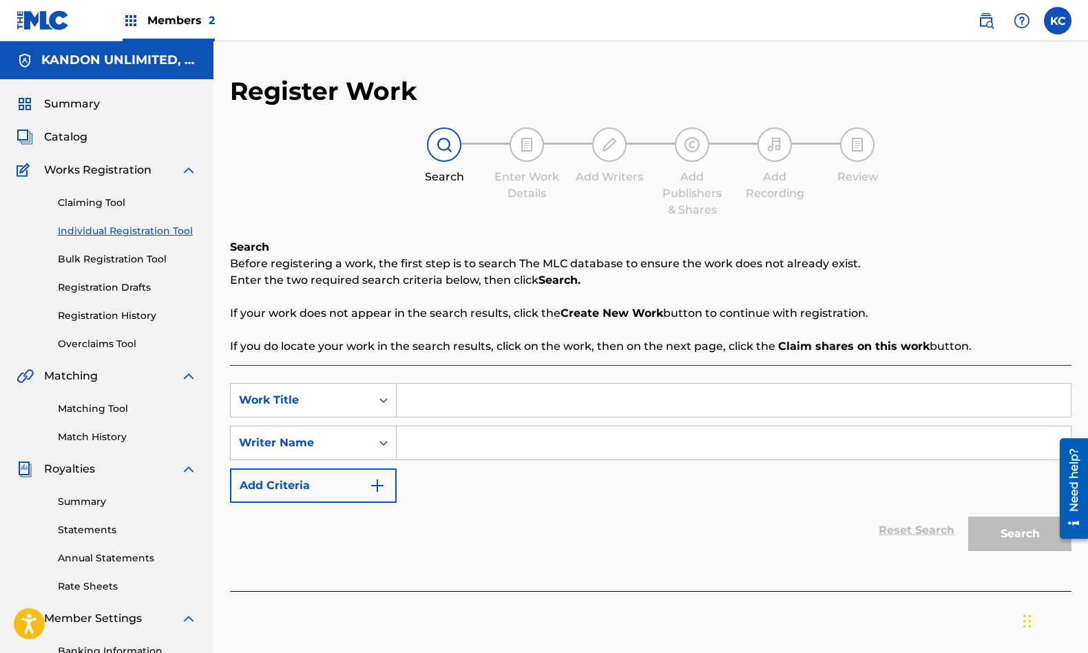
click at [437, 405] on input "Search Form" at bounding box center [734, 400] width 674 height 33
type input "Love, Kindness, and Peace"
click at [631, 445] on input "Search Form" at bounding box center [734, 442] width 674 height 33
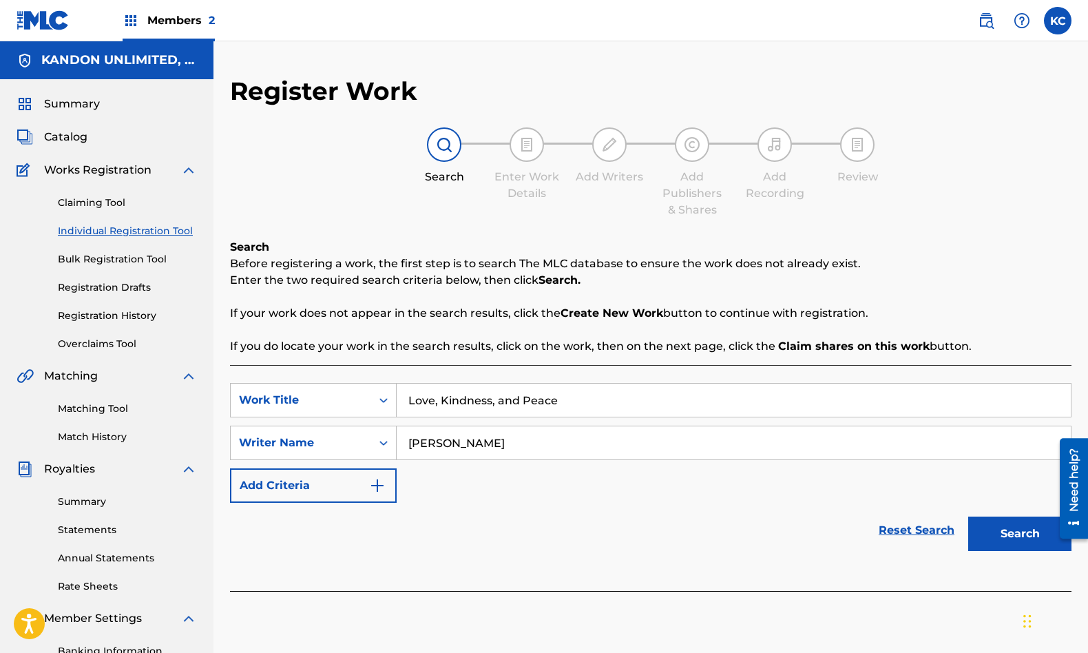
type input "[PERSON_NAME]"
click at [999, 535] on button "Search" at bounding box center [1019, 534] width 103 height 34
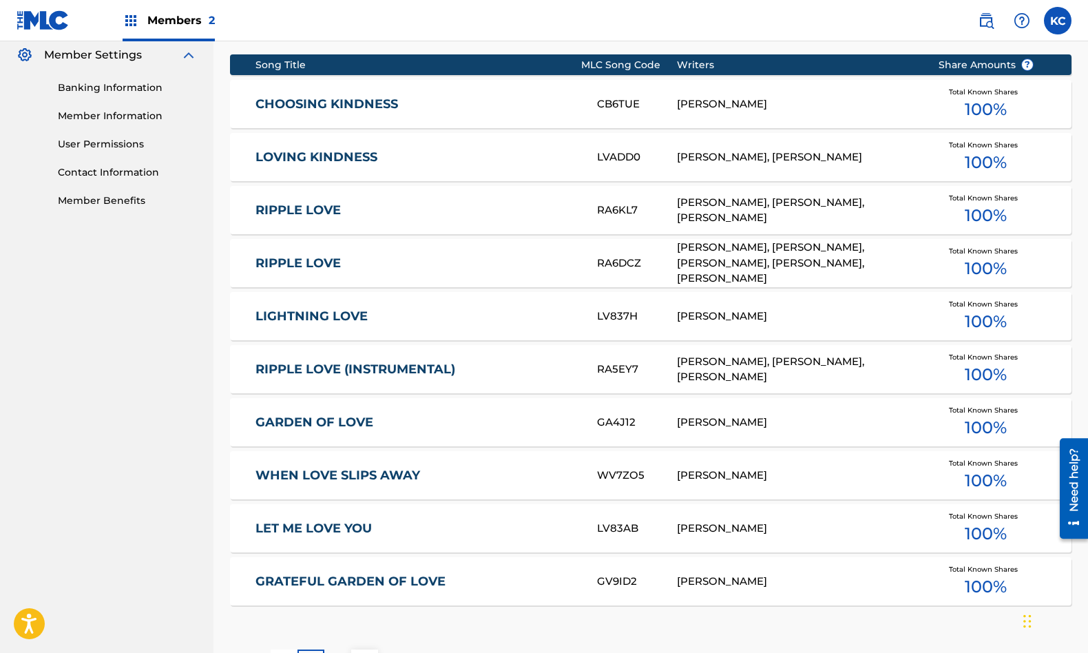
scroll to position [757, 0]
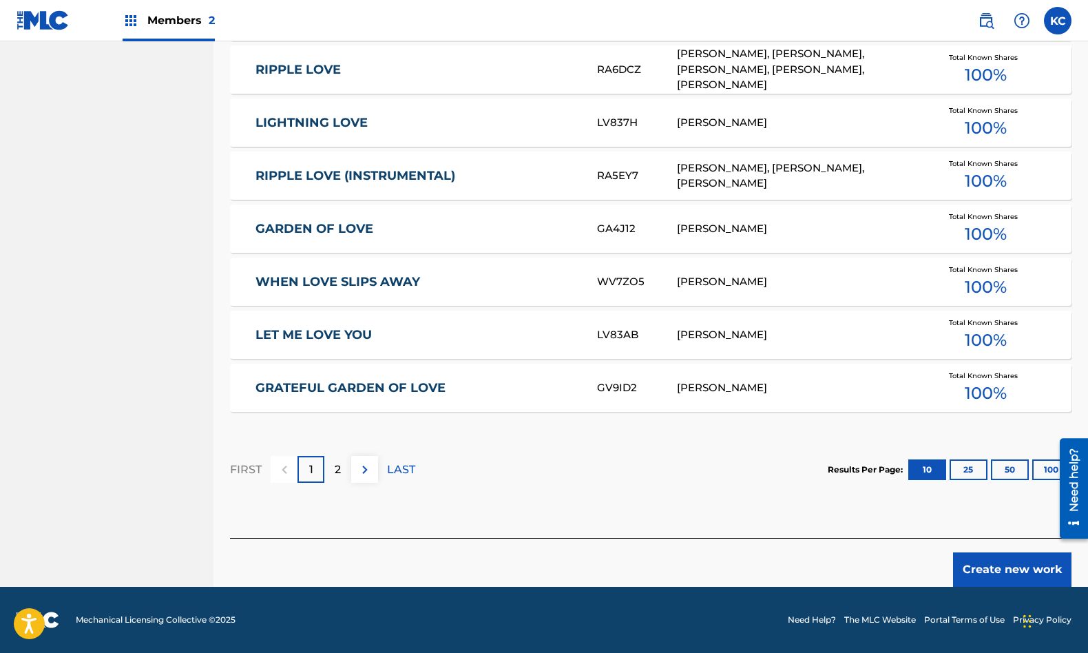
click at [1019, 572] on button "Create new work" at bounding box center [1012, 569] width 118 height 34
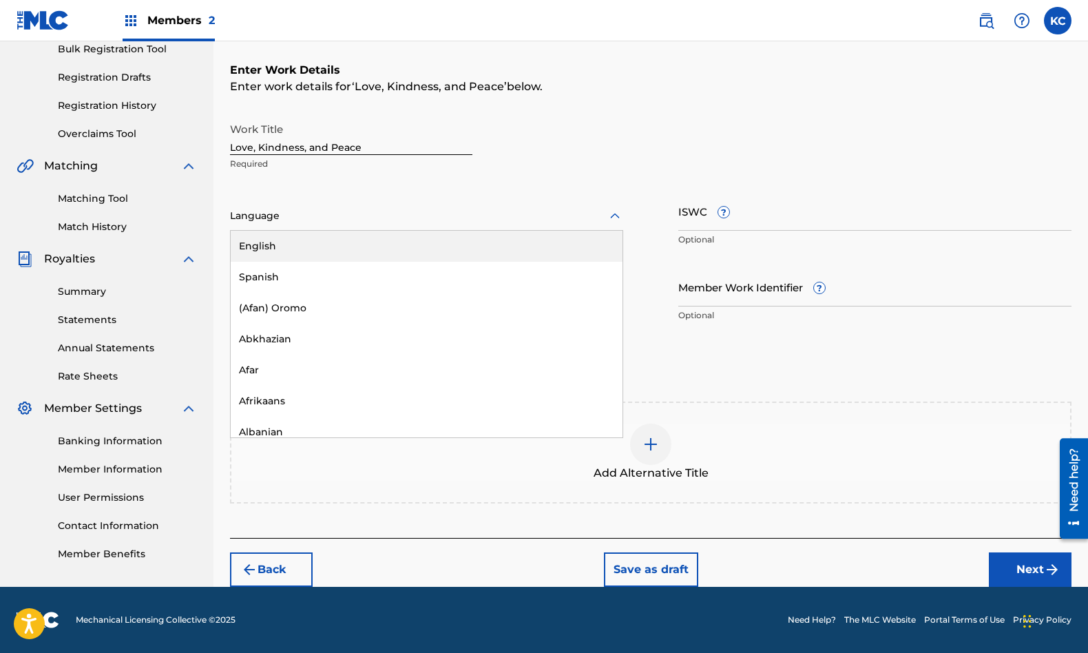
click at [408, 211] on div at bounding box center [426, 215] width 393 height 17
click at [317, 247] on div "English" at bounding box center [427, 246] width 392 height 31
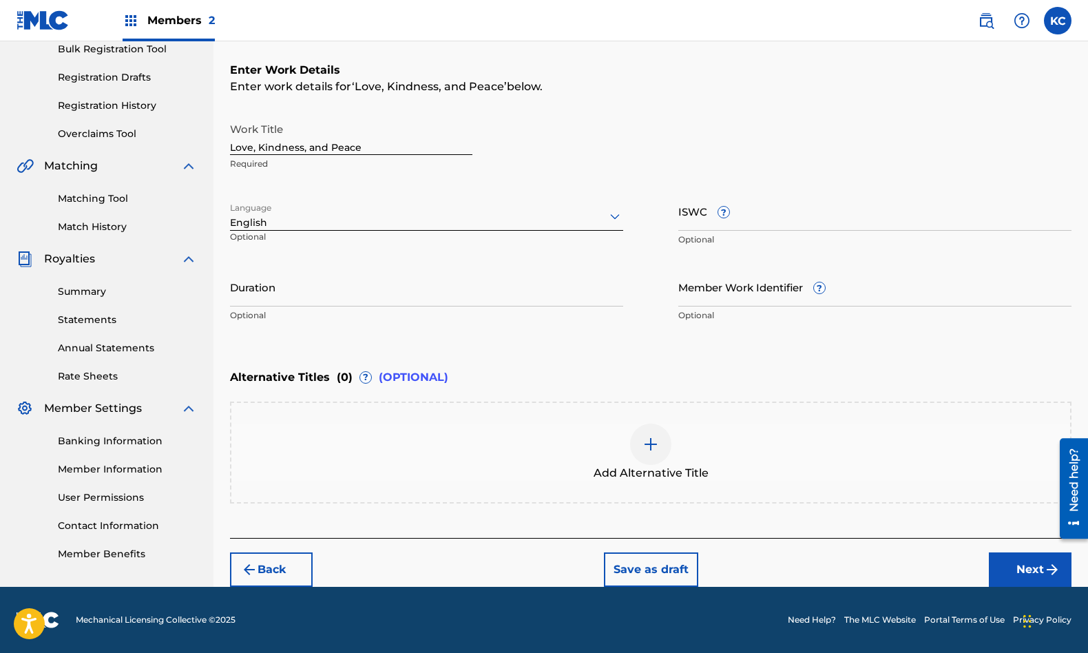
click at [700, 205] on input "ISWC ?" at bounding box center [874, 210] width 393 height 39
paste input "T3247702229"
type input "T3247702229"
click at [301, 293] on input "Duration" at bounding box center [426, 286] width 393 height 39
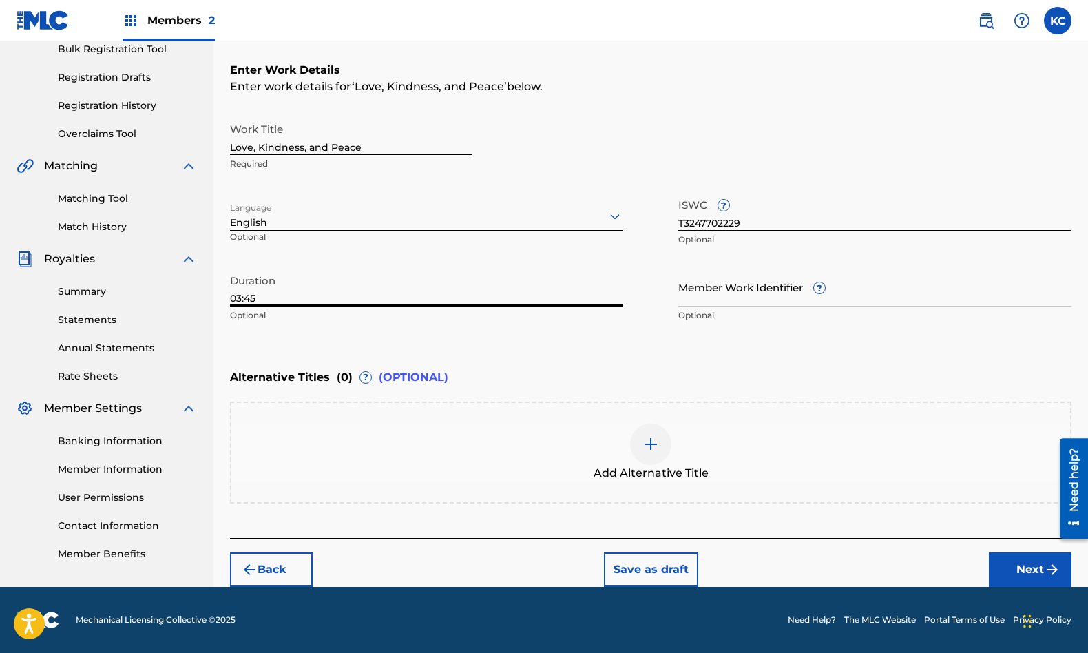
type input "03:45"
click at [653, 439] on img at bounding box center [651, 444] width 17 height 17
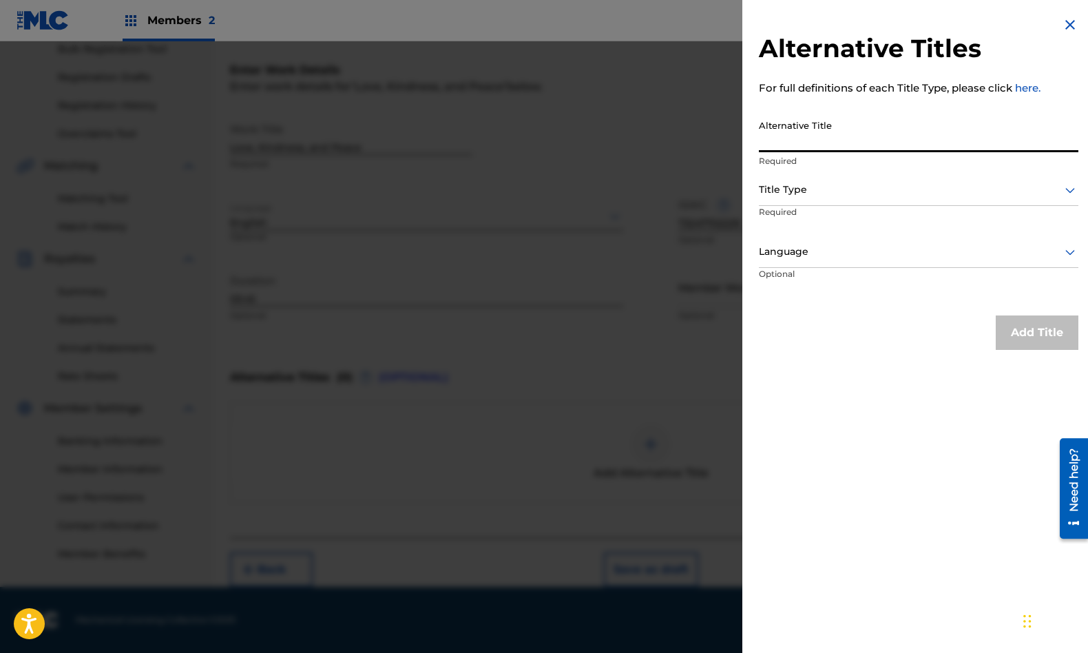
click at [802, 135] on input "Alternative Title" at bounding box center [919, 132] width 320 height 39
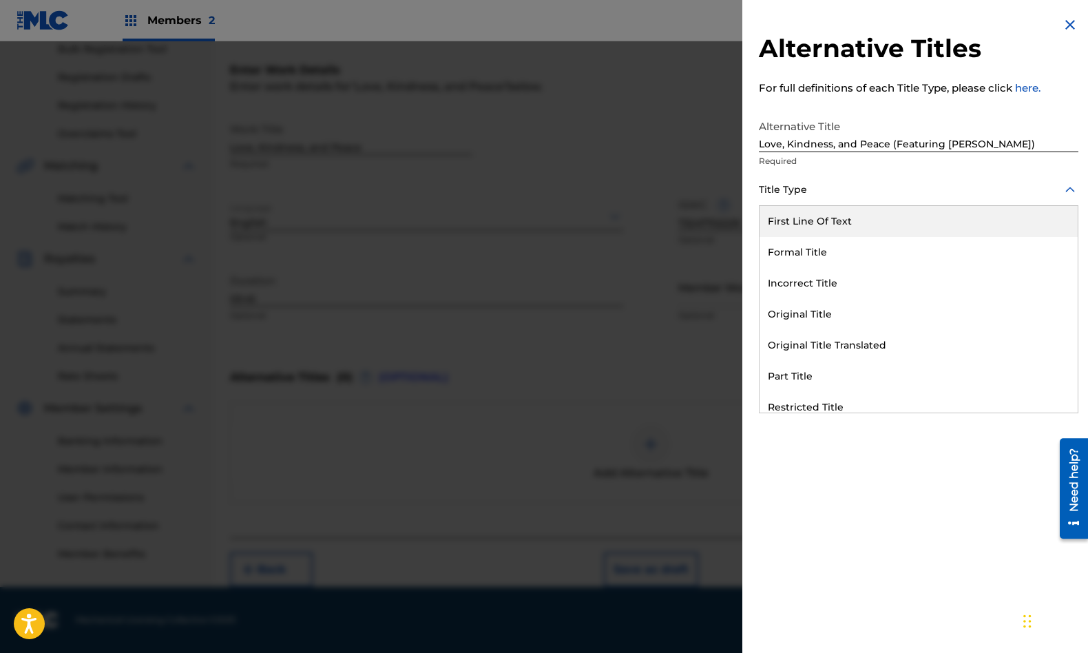
click at [866, 196] on div at bounding box center [919, 189] width 320 height 17
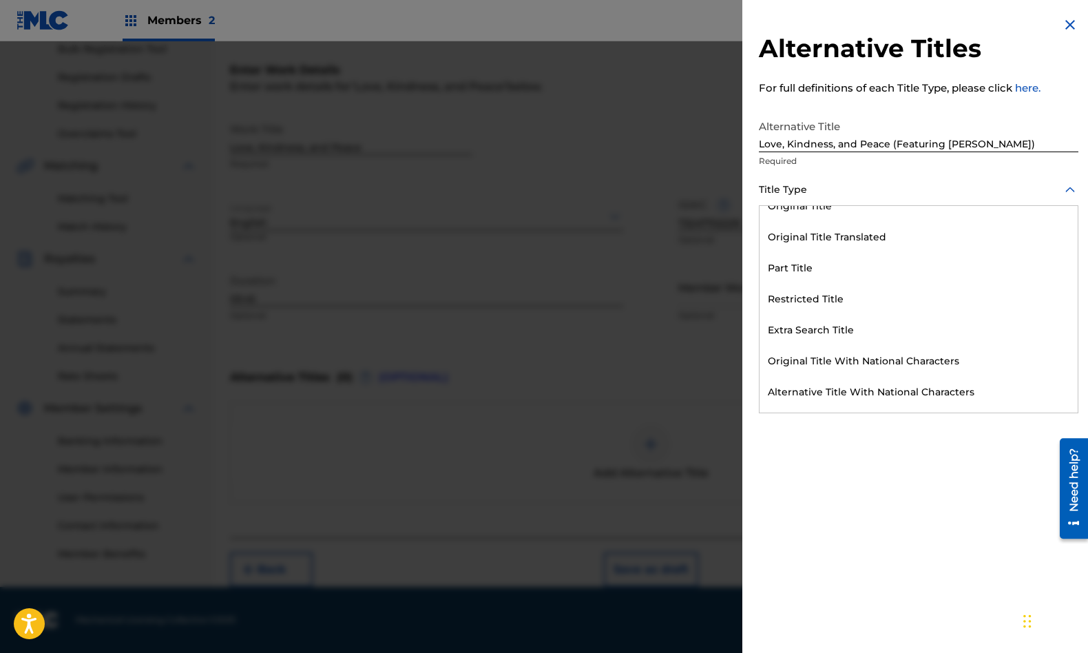
scroll to position [134, 0]
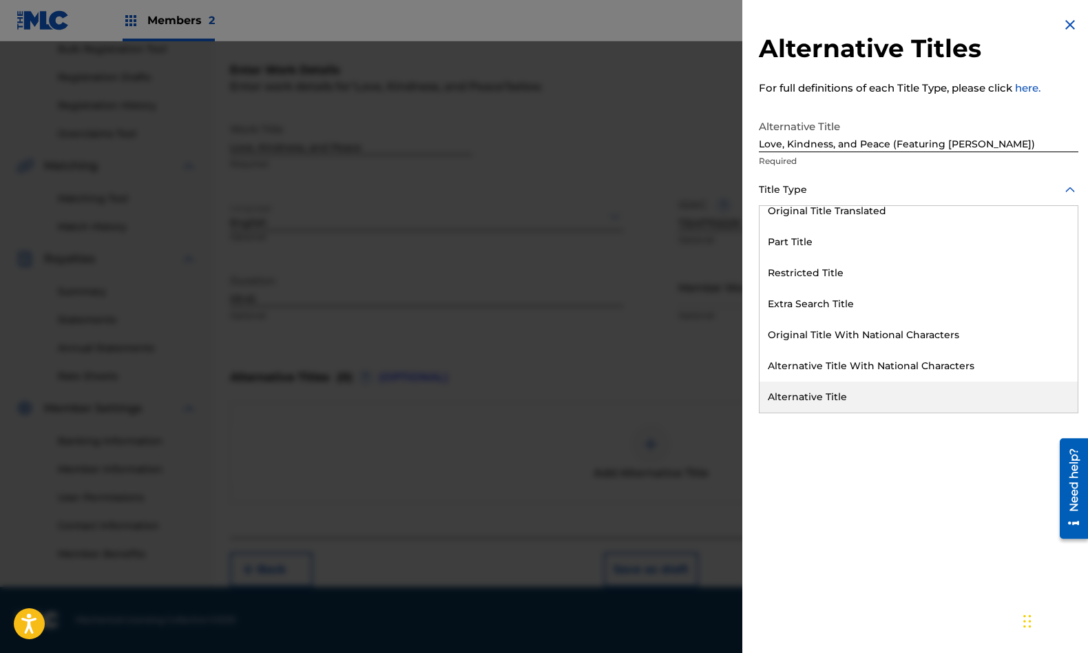
click at [855, 404] on div "Alternative Title" at bounding box center [919, 397] width 318 height 31
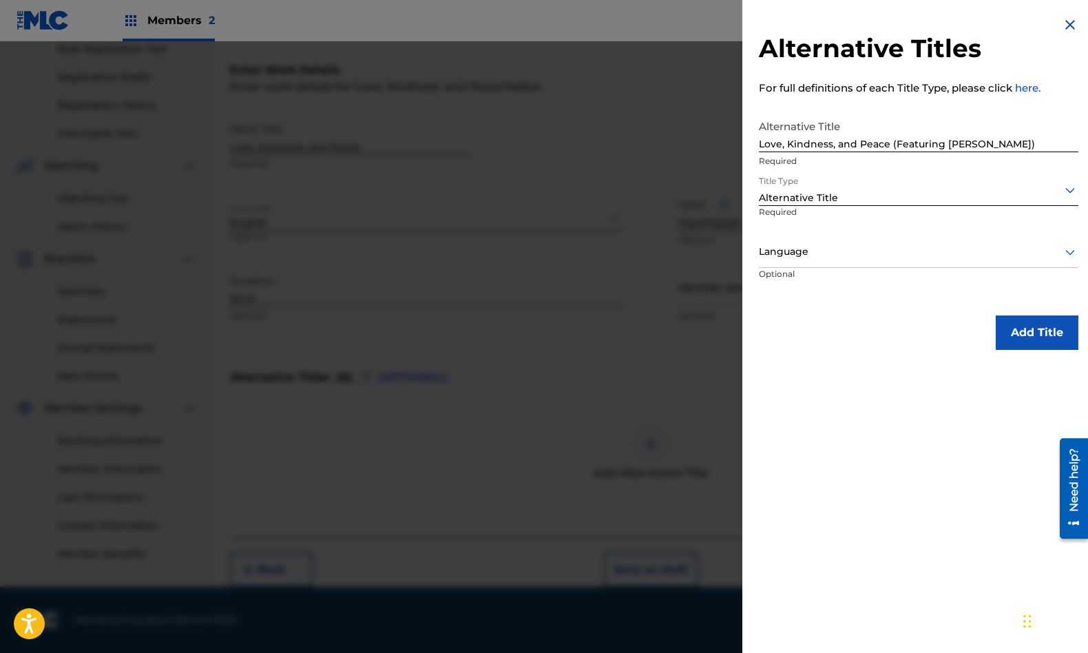
click at [883, 262] on div "Language" at bounding box center [919, 252] width 320 height 31
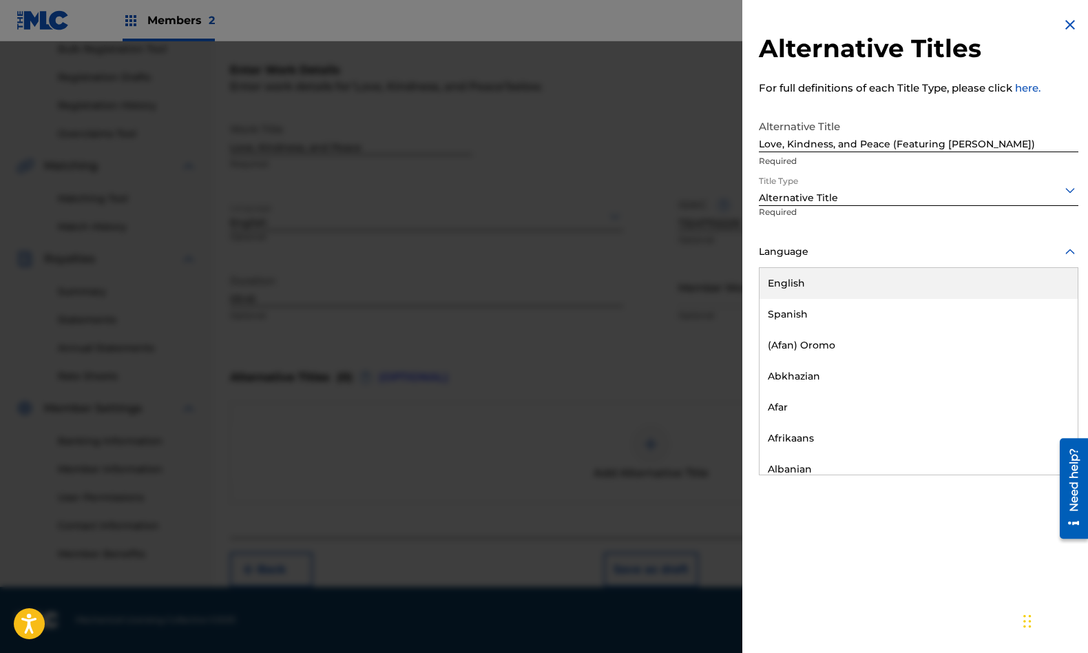
click at [853, 288] on div "English" at bounding box center [919, 283] width 318 height 31
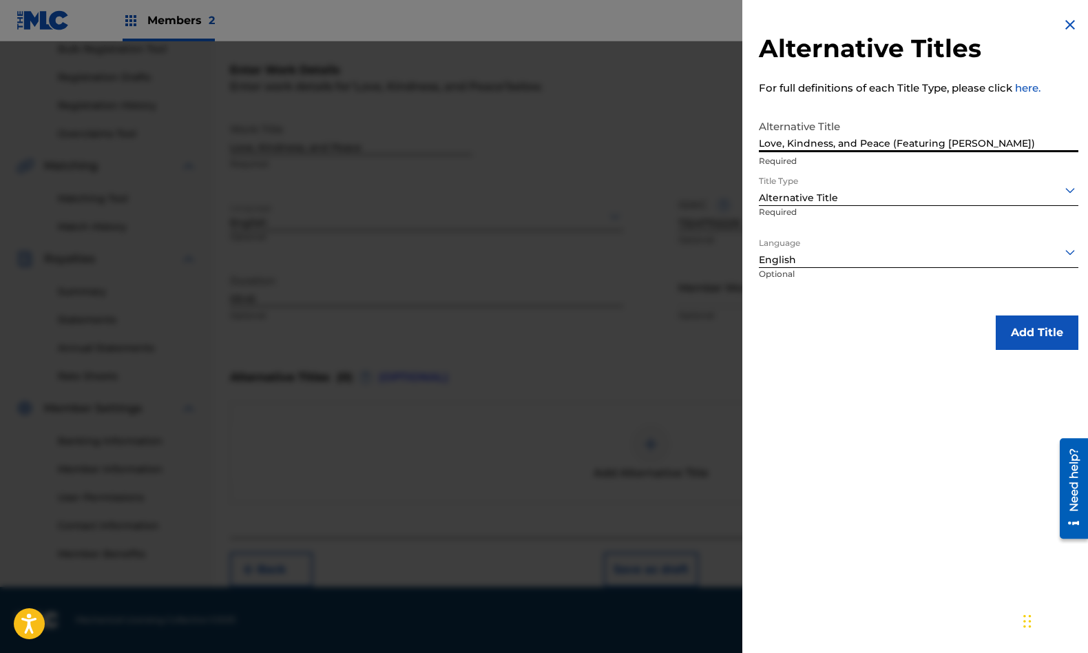
click at [912, 145] on input "Love, Kindness, and Peace (Featuring [PERSON_NAME])" at bounding box center [919, 132] width 320 height 39
type input "Love, Kindness, and Peace (Ft. [PERSON_NAME])"
click at [1023, 336] on button "Add Title" at bounding box center [1037, 332] width 83 height 34
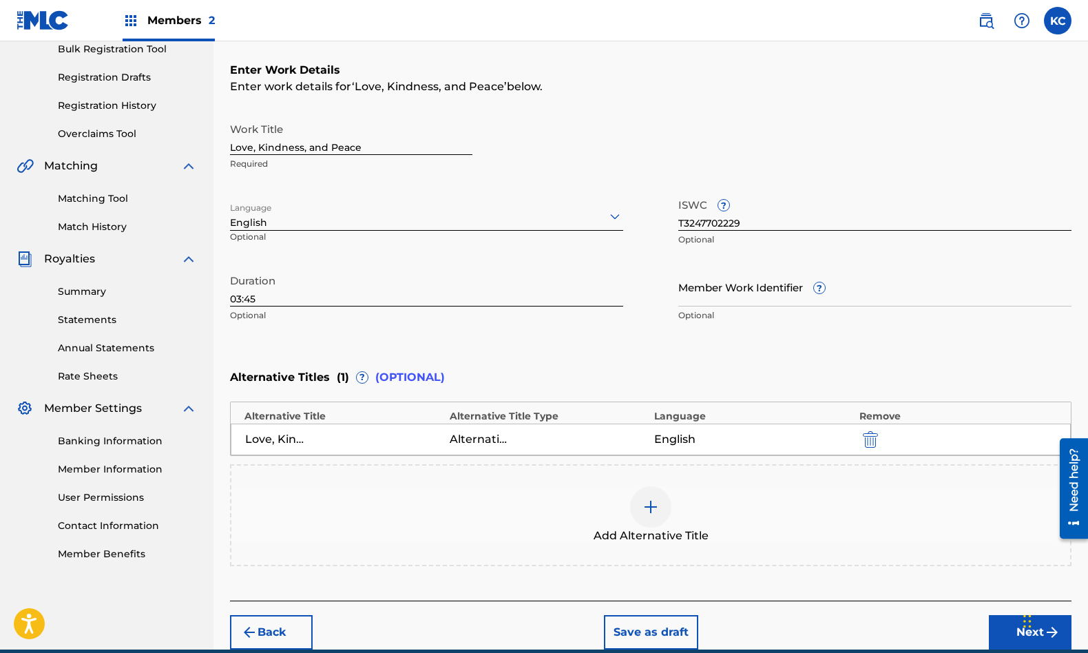
scroll to position [273, 0]
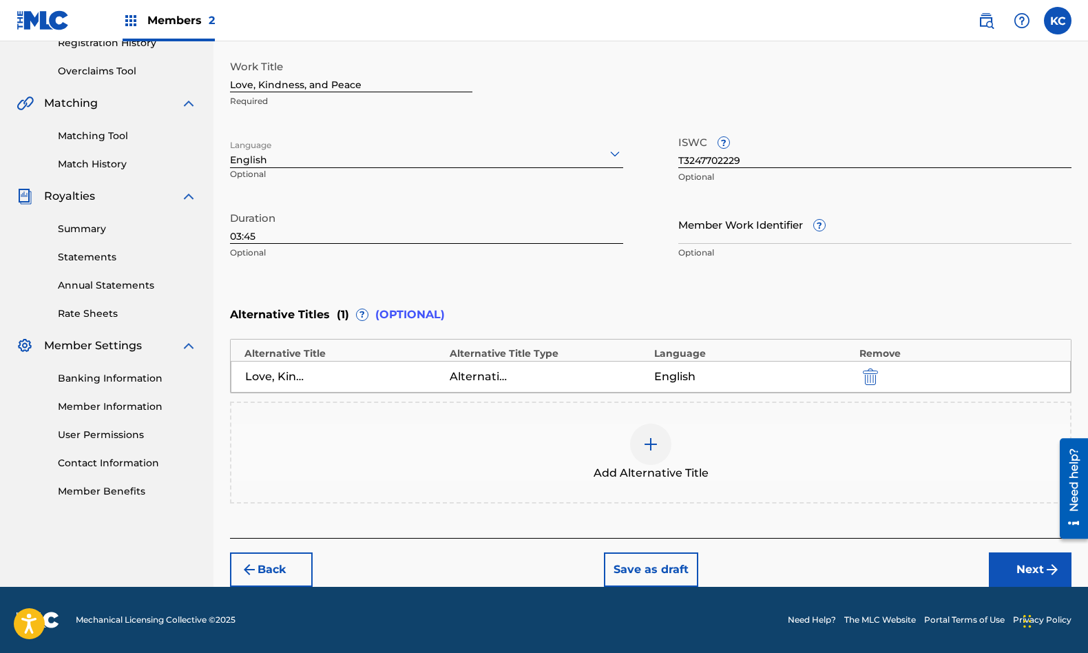
click at [1036, 571] on button "Next" at bounding box center [1030, 569] width 83 height 34
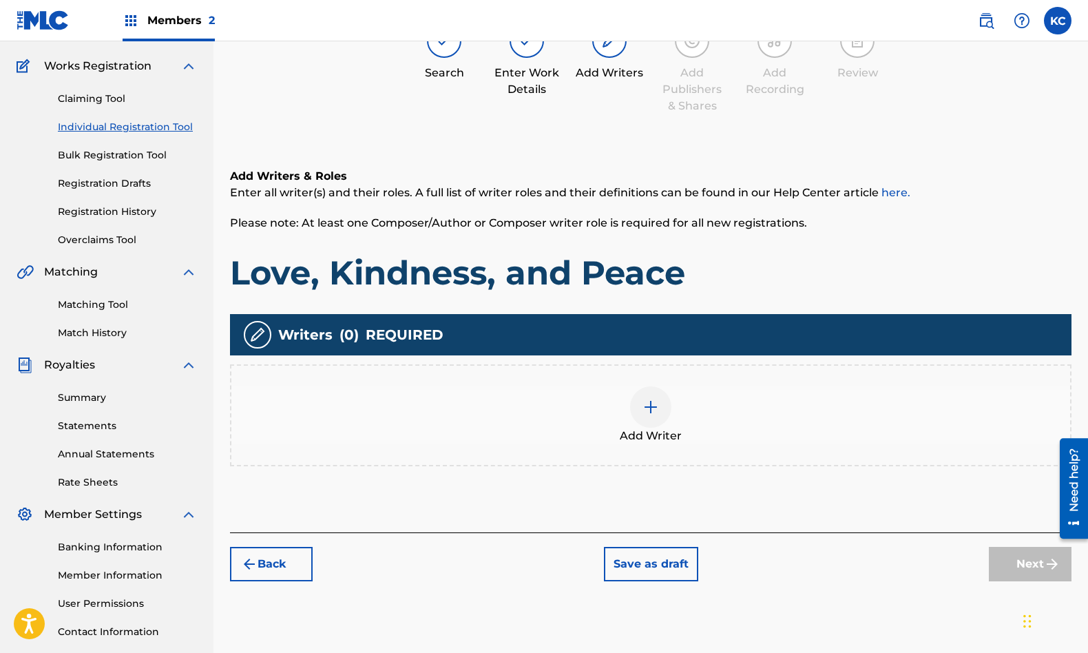
scroll to position [62, 0]
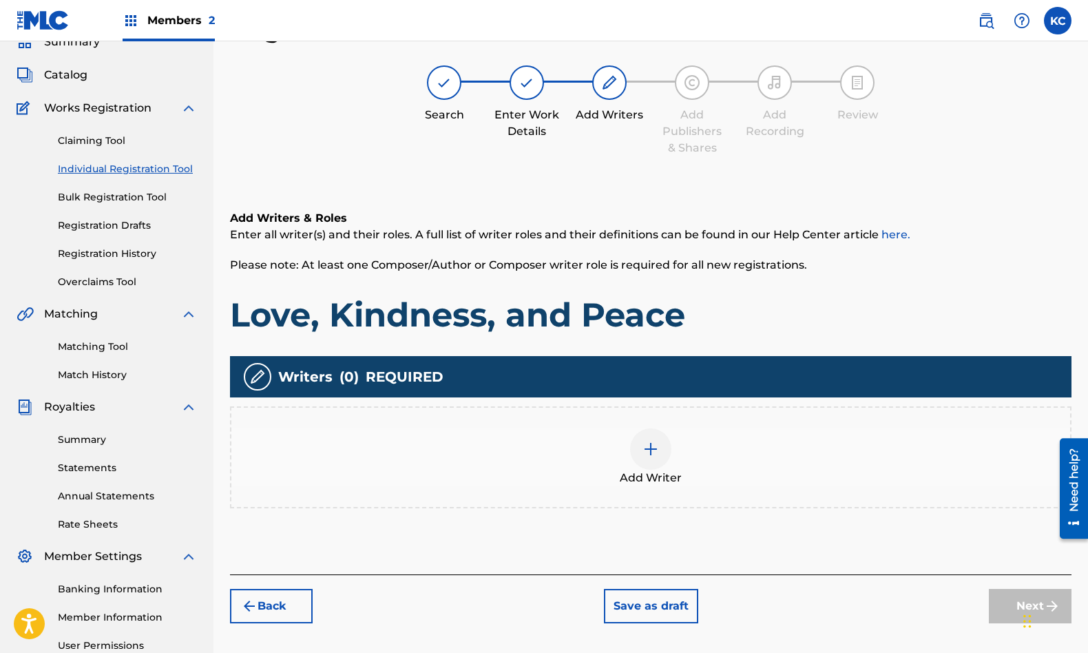
click at [660, 453] on div at bounding box center [650, 448] width 41 height 41
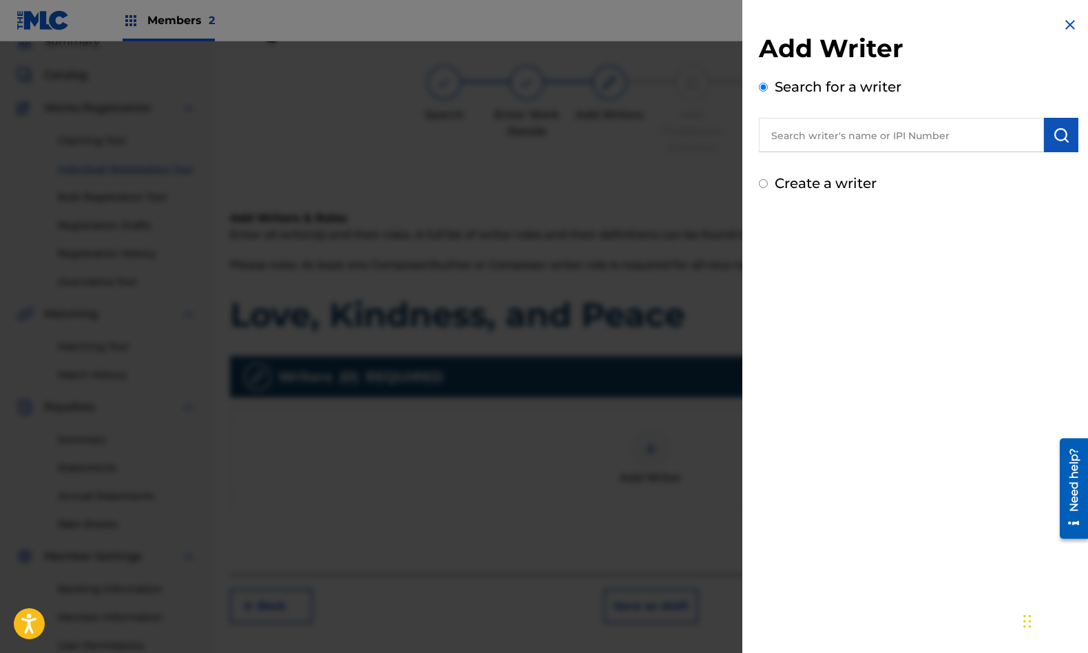
click at [869, 134] on input "text" at bounding box center [901, 135] width 285 height 34
type input "[PERSON_NAME]"
click at [882, 163] on div "[PERSON_NAME]" at bounding box center [901, 166] width 284 height 25
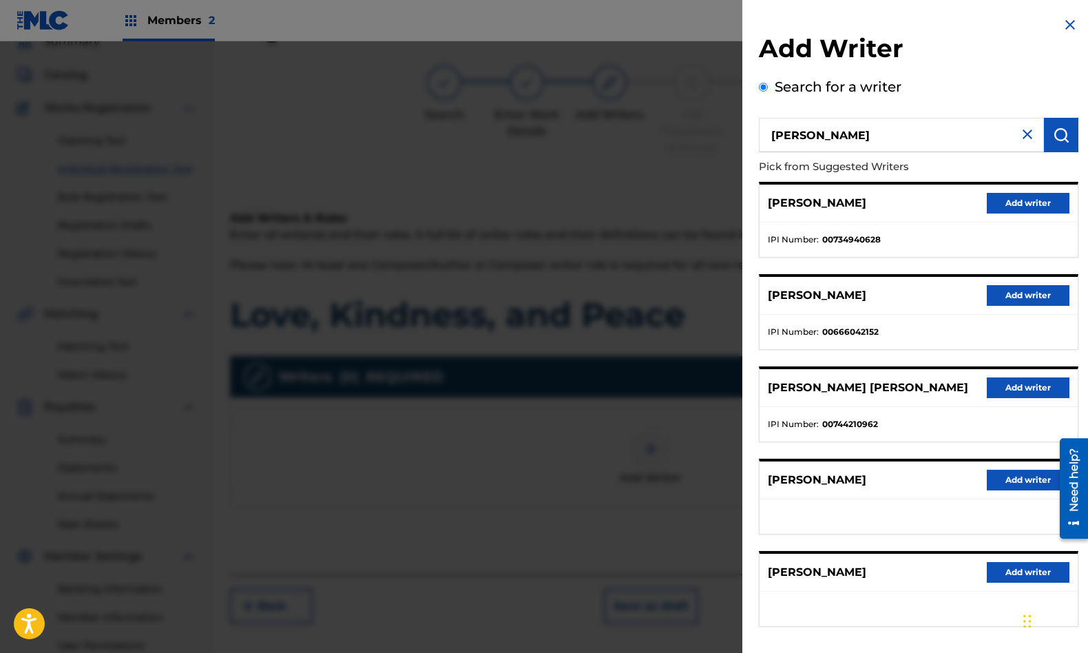
click at [1034, 302] on button "Add writer" at bounding box center [1028, 295] width 83 height 21
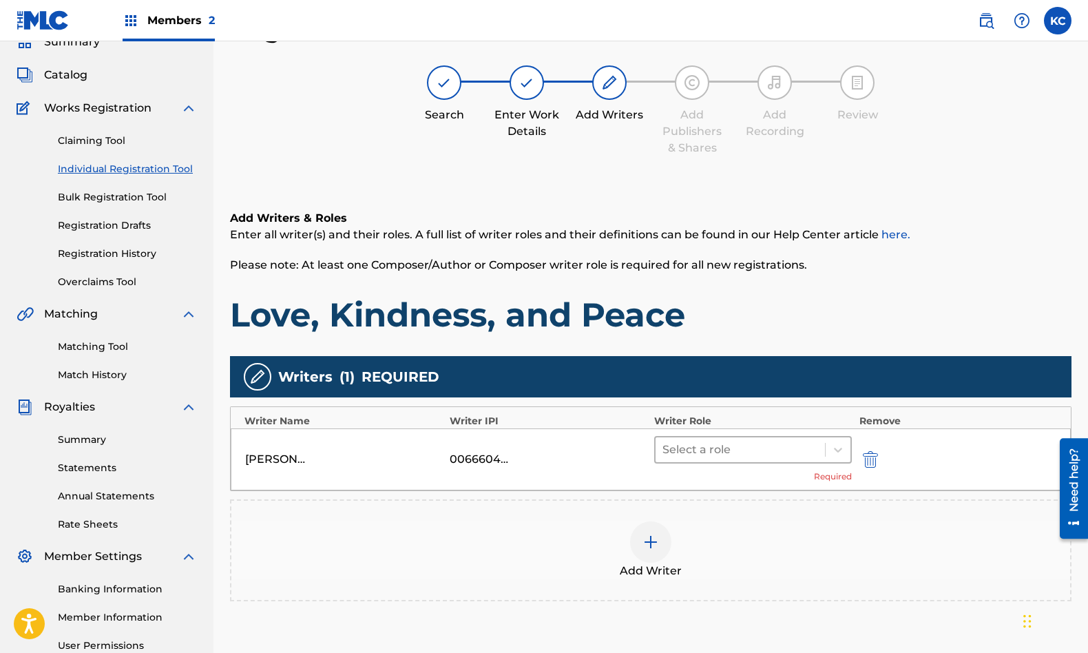
click at [765, 455] on div at bounding box center [741, 449] width 156 height 19
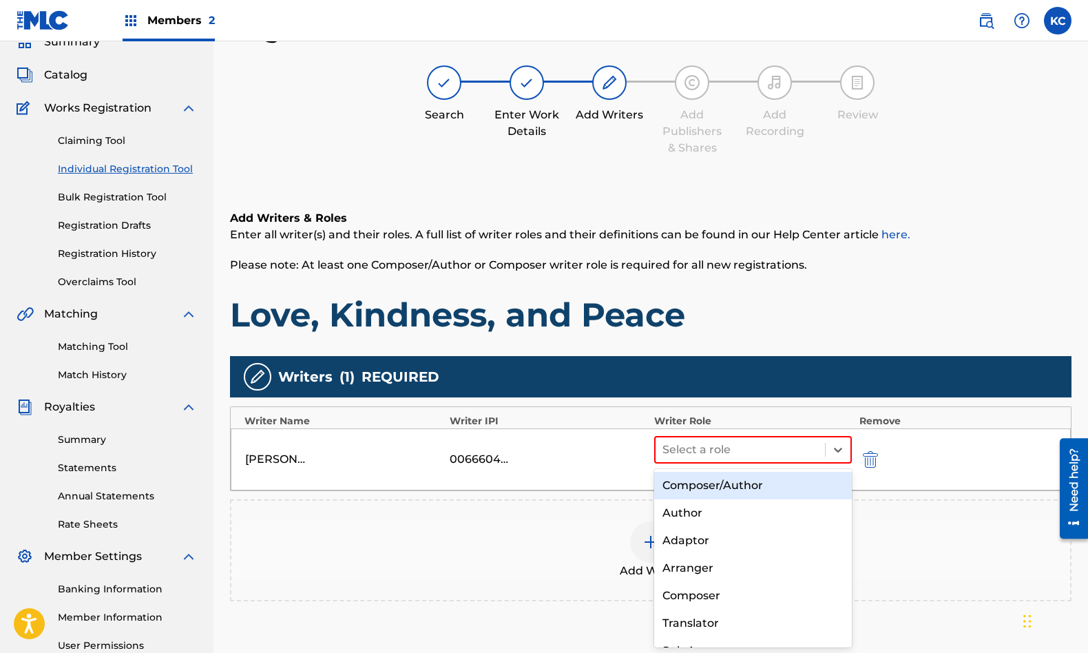
click at [741, 490] on div "Composer/Author" at bounding box center [753, 486] width 198 height 28
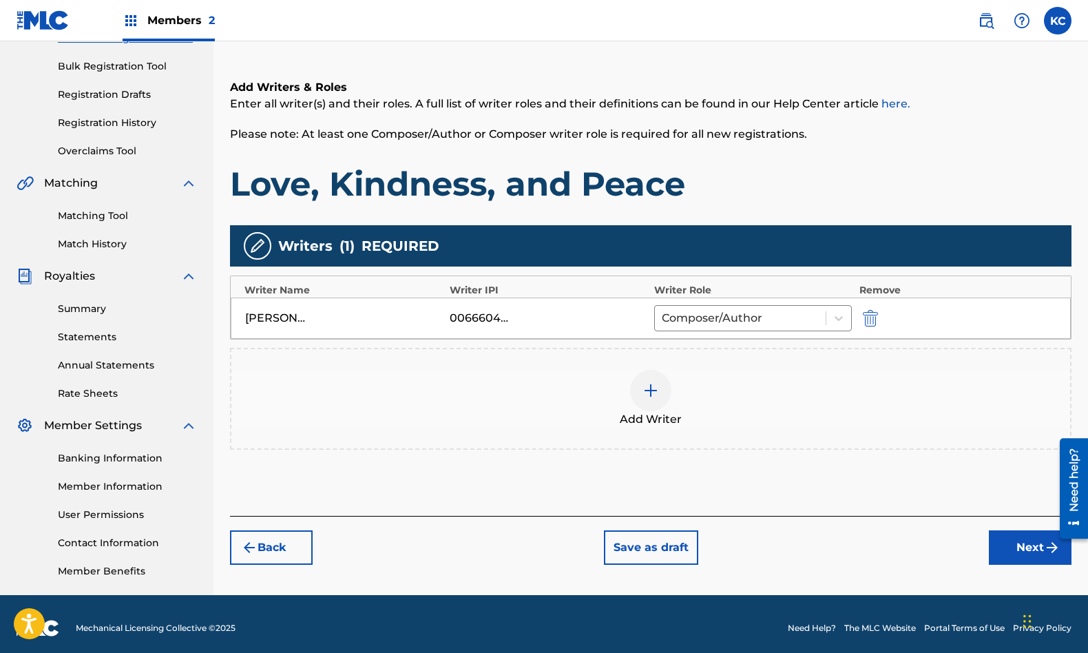
scroll to position [201, 0]
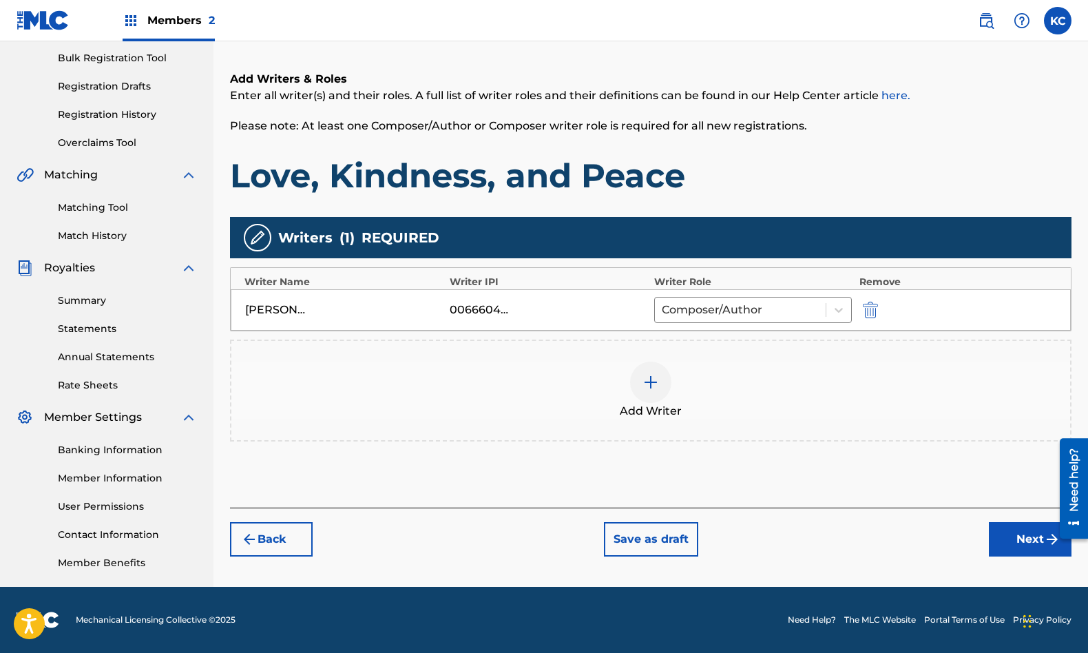
click at [1035, 543] on button "Next" at bounding box center [1030, 539] width 83 height 34
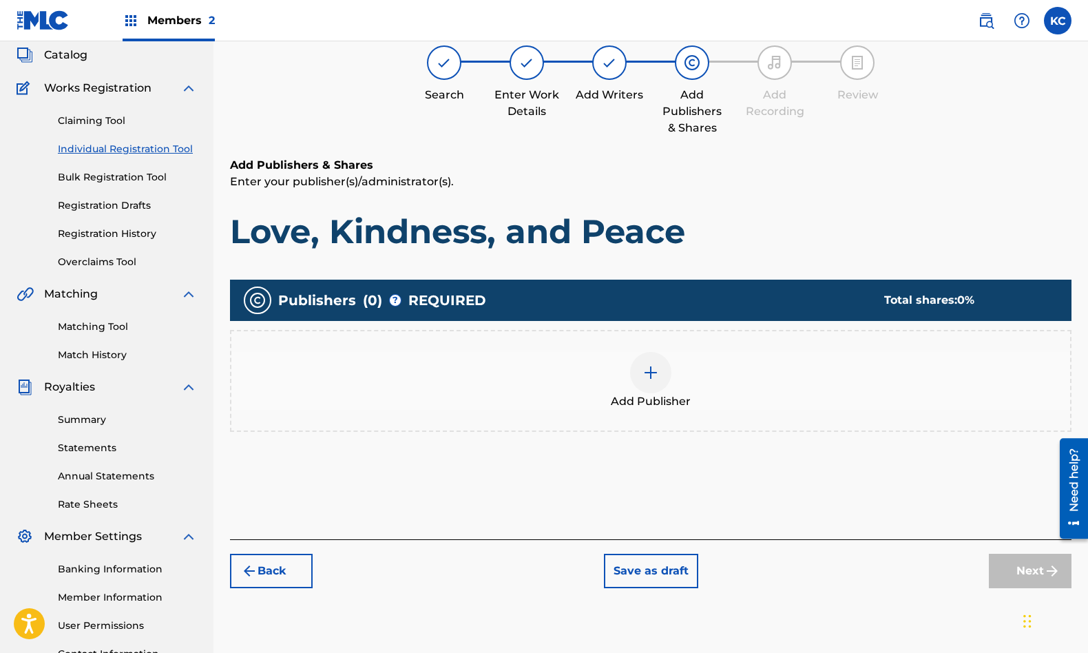
scroll to position [62, 0]
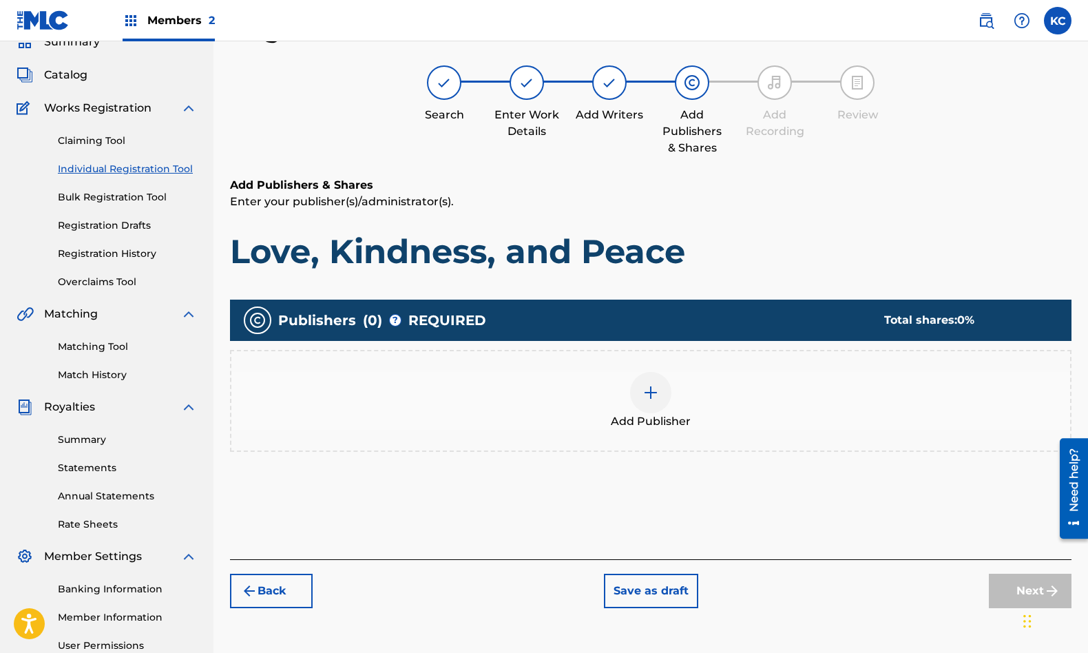
click at [654, 403] on div at bounding box center [650, 392] width 41 height 41
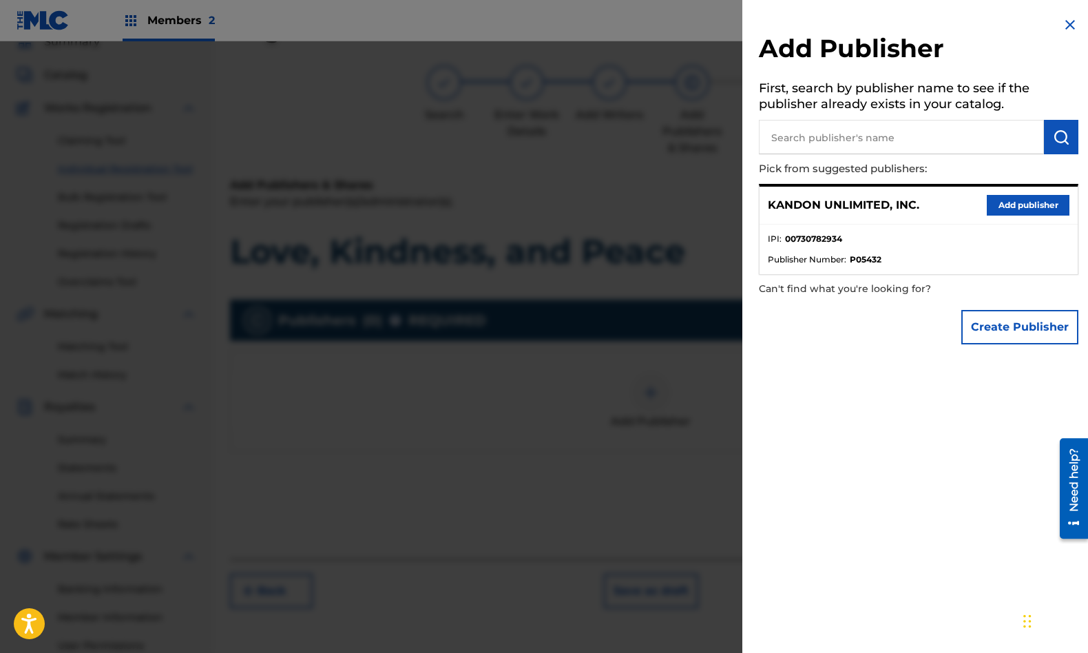
click at [1014, 207] on button "Add publisher" at bounding box center [1028, 205] width 83 height 21
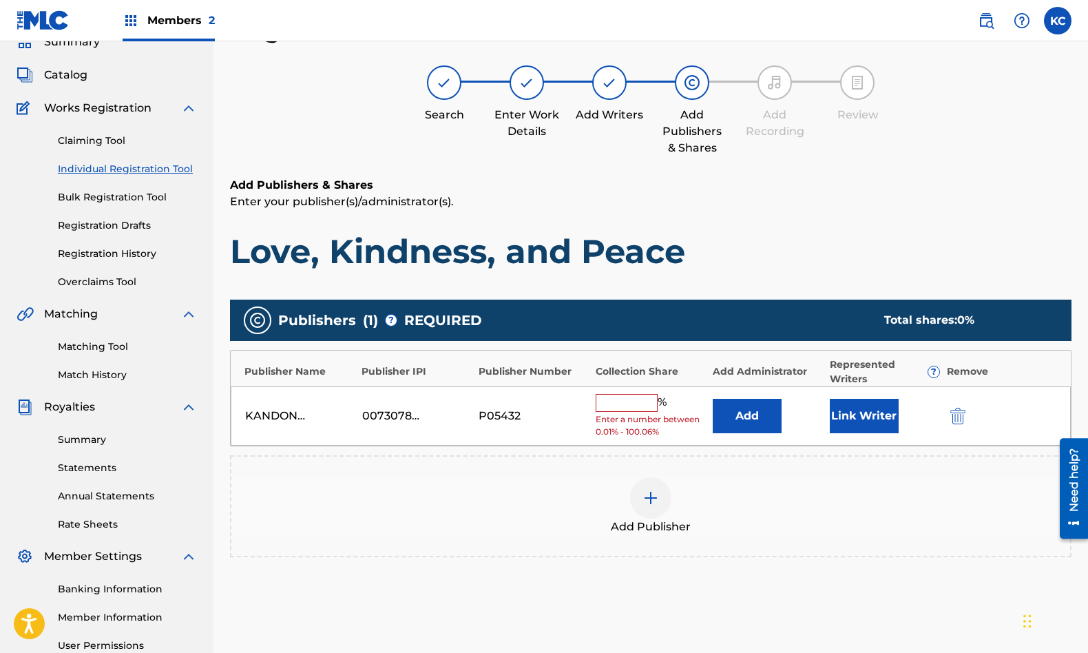
click at [639, 400] on input "text" at bounding box center [627, 403] width 62 height 18
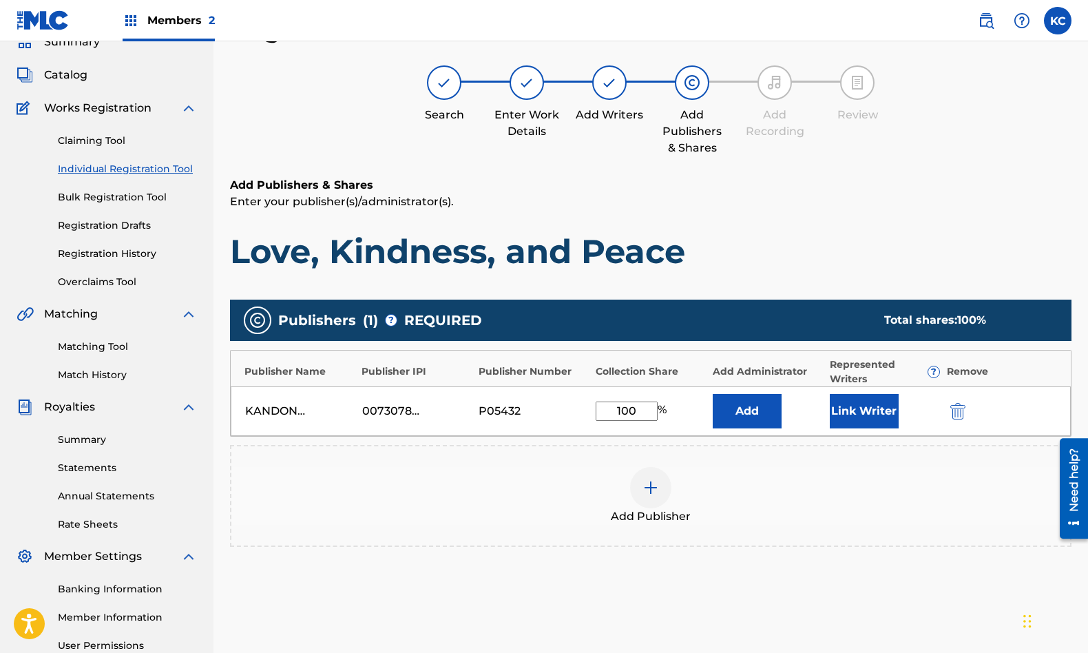
type input "100"
click at [858, 413] on button "Link Writer" at bounding box center [864, 411] width 69 height 34
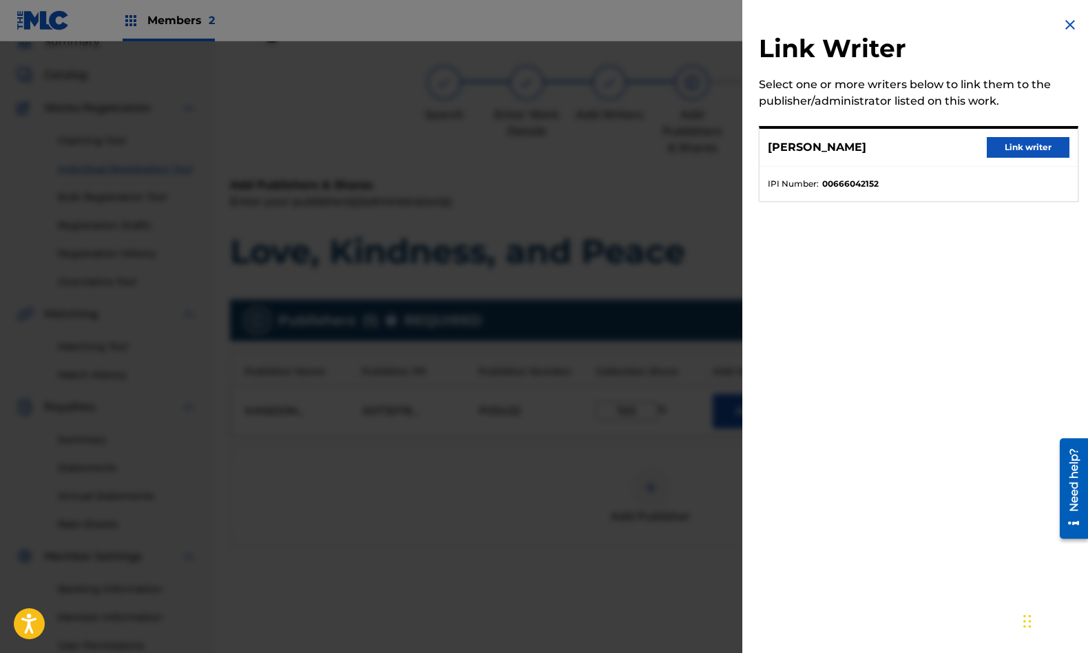
click at [1008, 147] on button "Link writer" at bounding box center [1028, 147] width 83 height 21
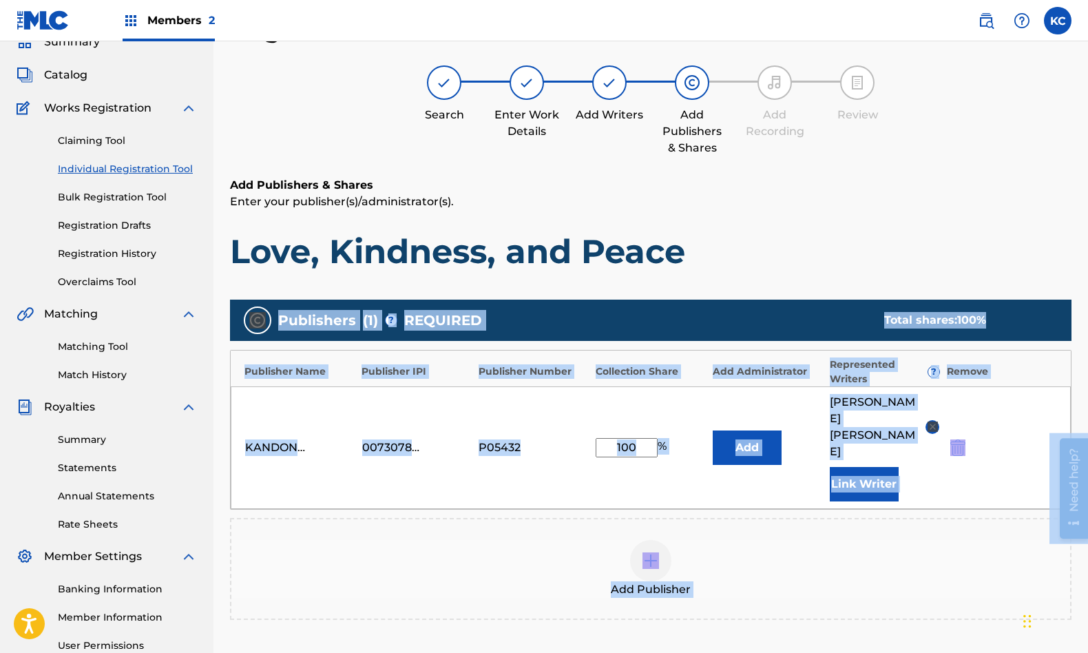
drag, startPoint x: 2136, startPoint y: 698, endPoint x: 1083, endPoint y: 466, distance: 1078.1
click at [901, 552] on div "Add Publisher" at bounding box center [650, 569] width 839 height 58
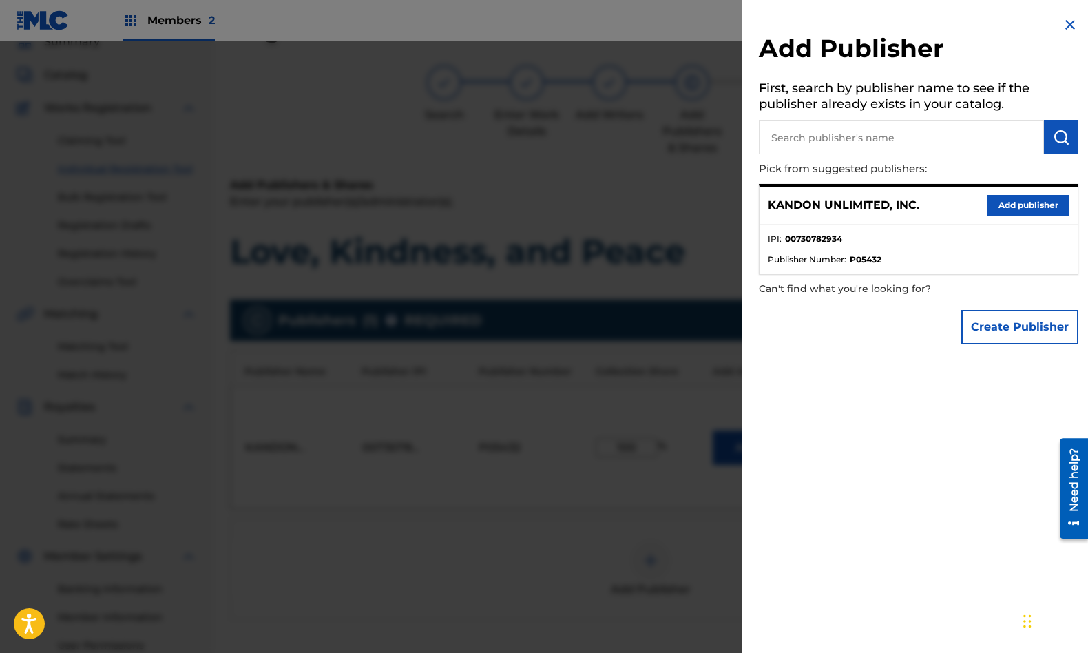
click at [1063, 22] on img at bounding box center [1070, 25] width 17 height 17
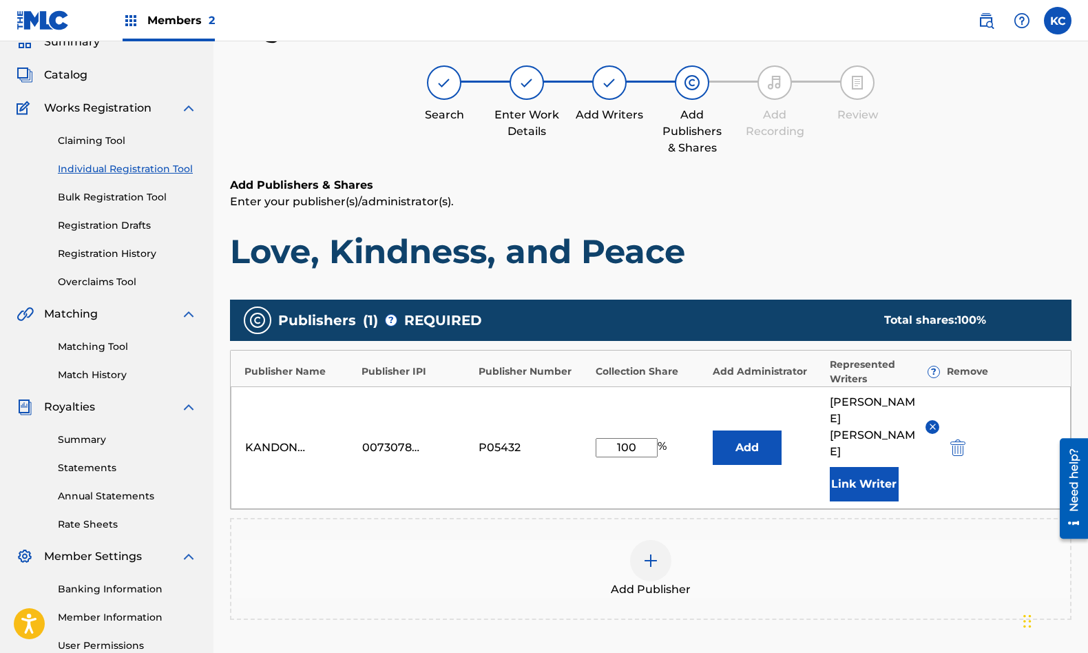
scroll to position [218, 0]
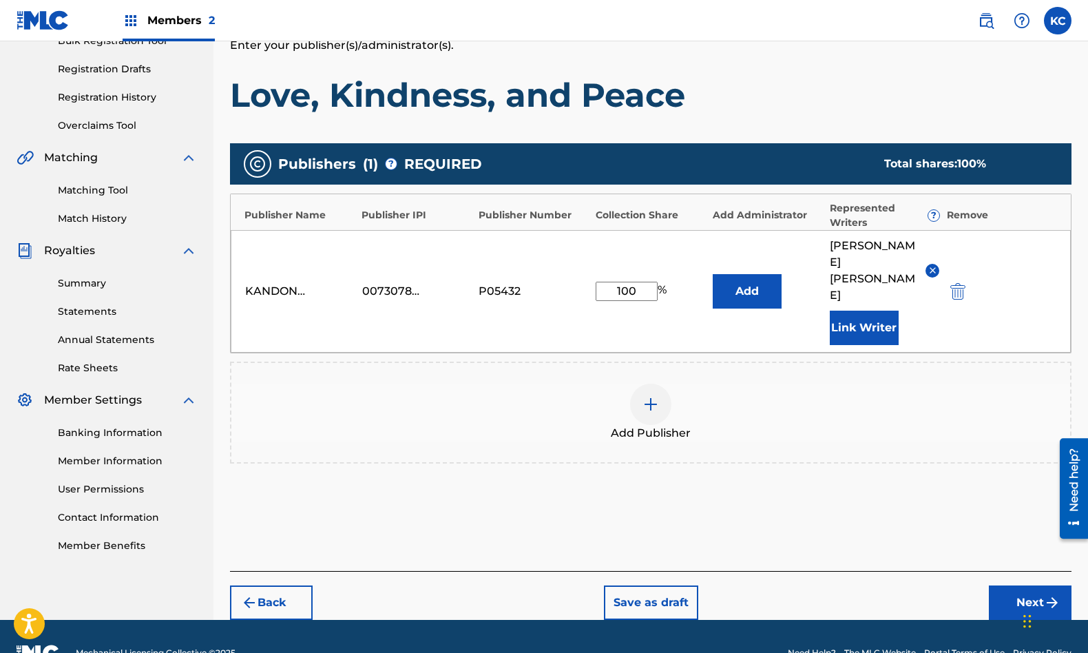
click at [1033, 585] on button "Next" at bounding box center [1030, 602] width 83 height 34
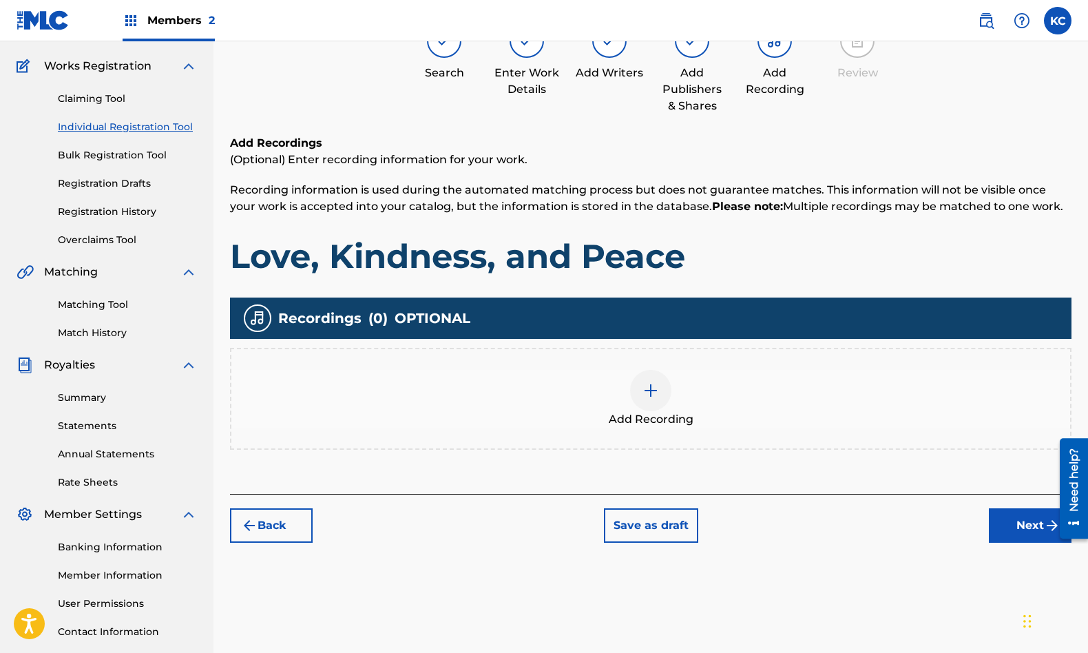
scroll to position [62, 0]
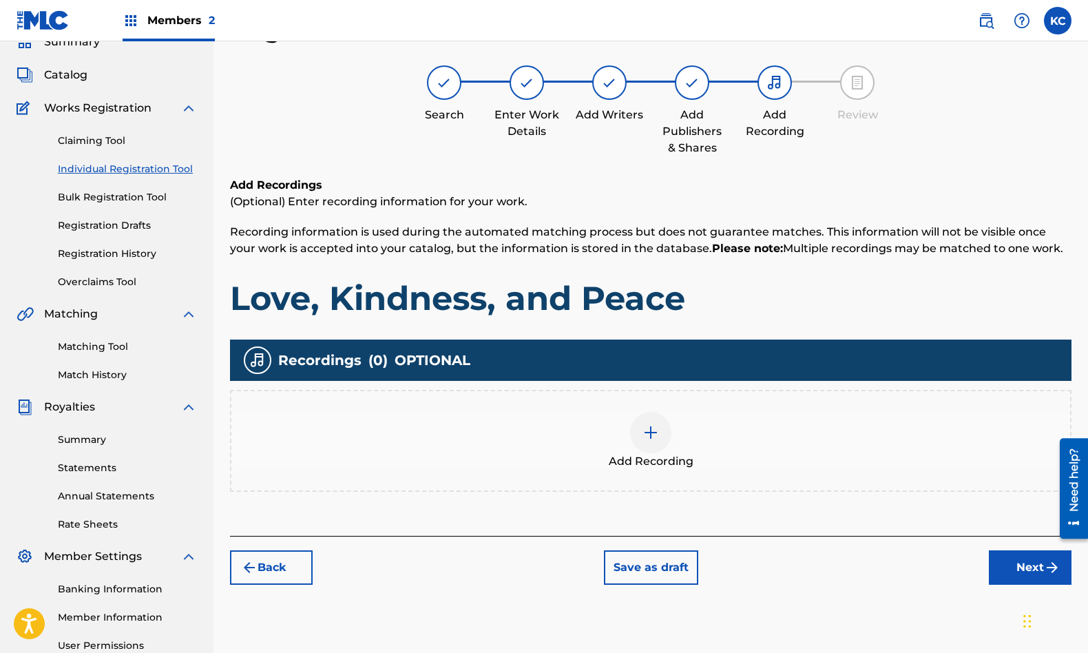
click at [660, 446] on div at bounding box center [650, 432] width 41 height 41
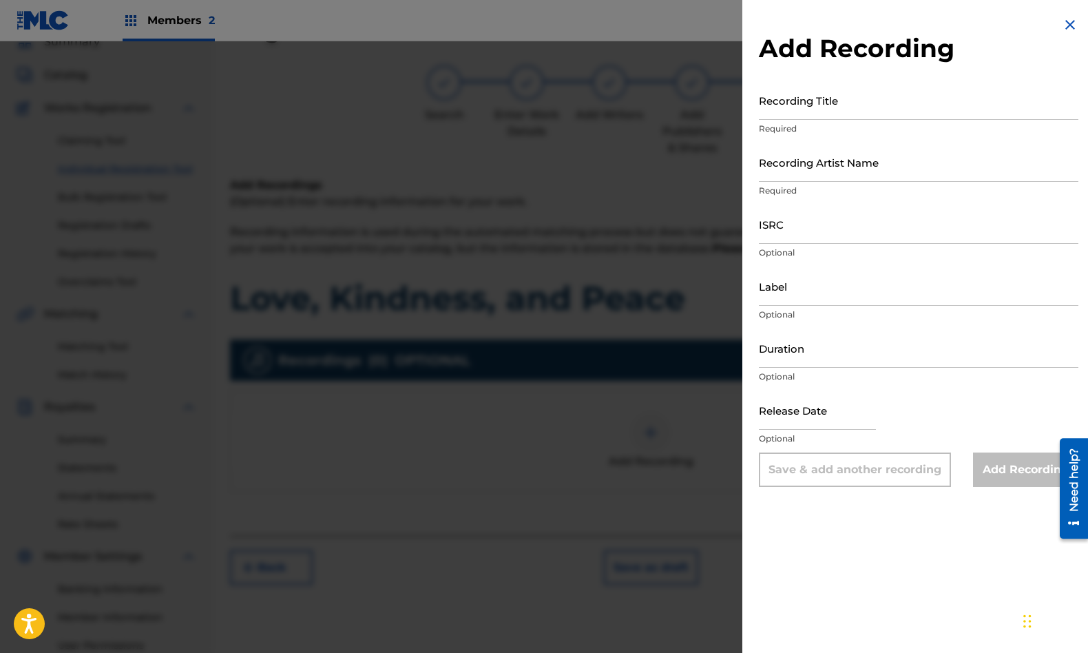
click at [814, 89] on input "Recording Title" at bounding box center [919, 100] width 320 height 39
type input "Love, Kindness, and Peace"
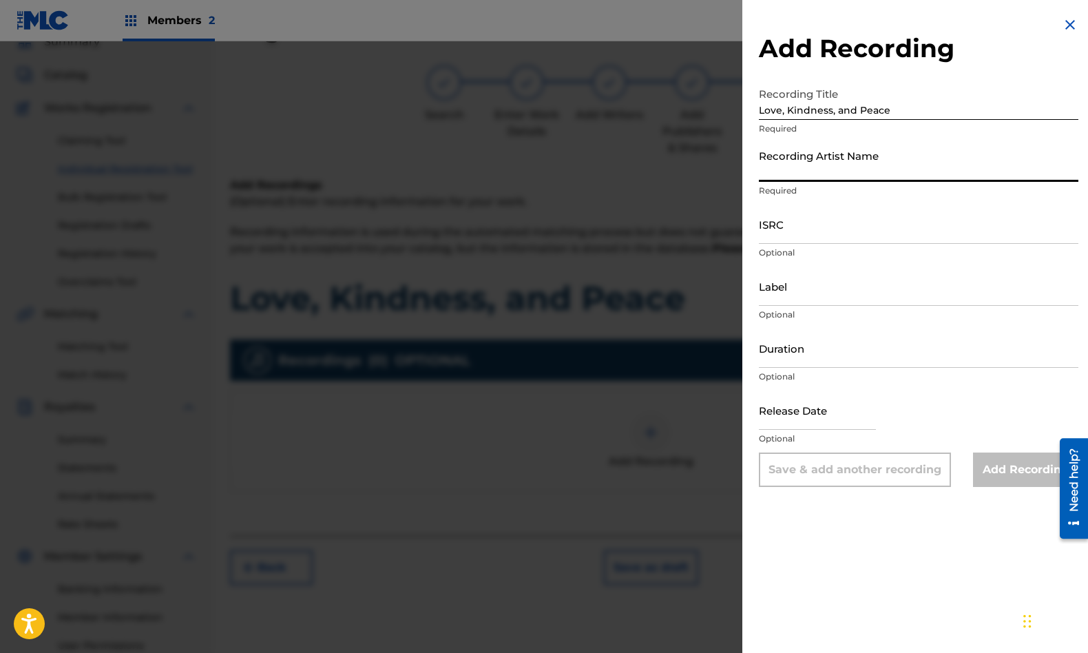
click at [802, 162] on input "Recording Artist Name" at bounding box center [919, 162] width 320 height 39
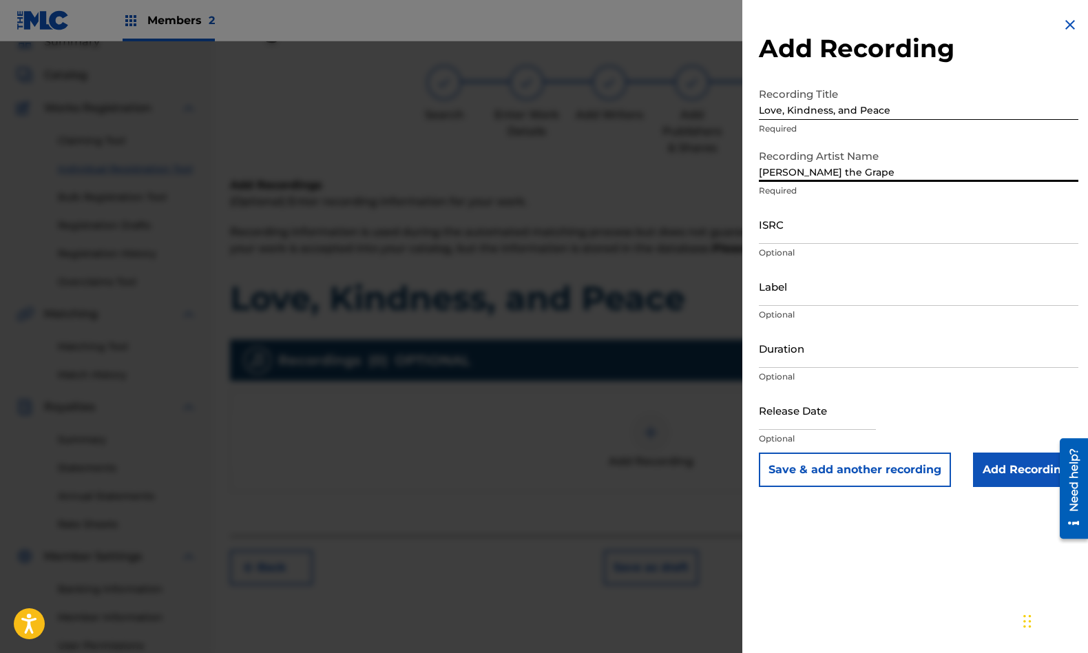
type input "[PERSON_NAME] the Grape"
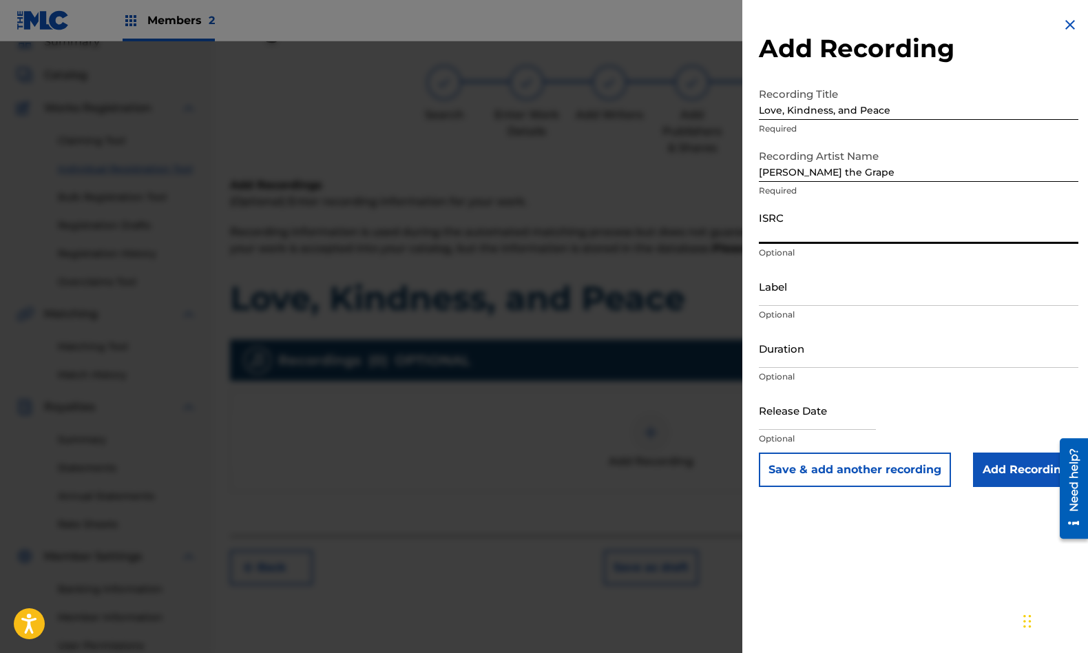
click at [795, 226] on input "ISRC" at bounding box center [919, 224] width 320 height 39
paste input "QZEWY2400110"
type input "QZEWY2400110"
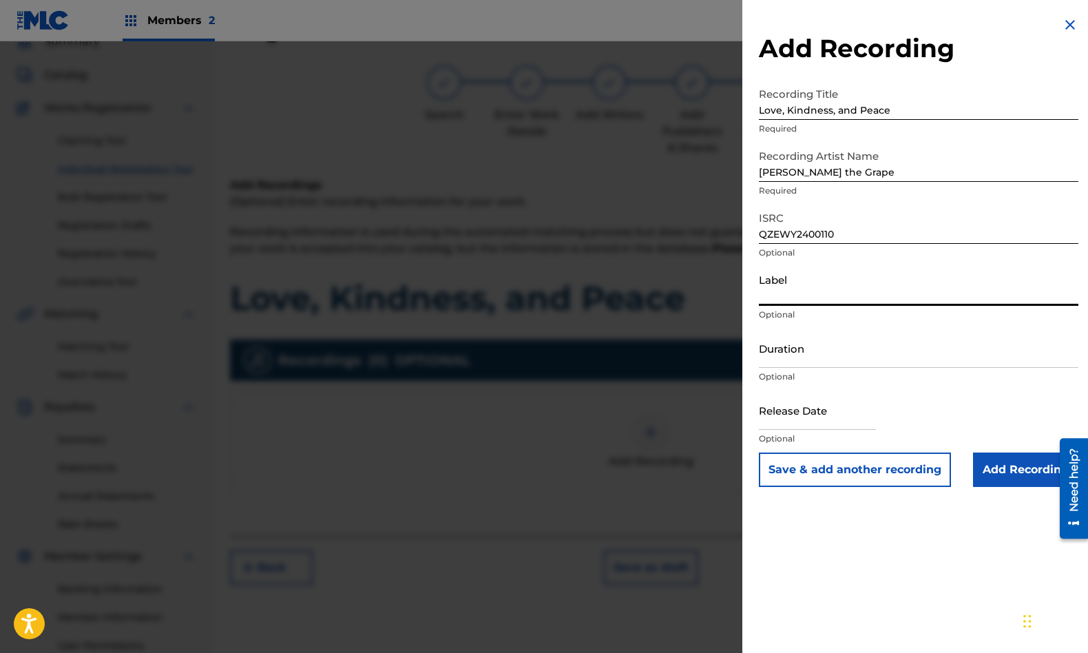
drag, startPoint x: 782, startPoint y: 285, endPoint x: 720, endPoint y: 271, distance: 63.6
click at [720, 271] on div "Add Recording Recording Title Love, Kindness, and Peace Required Recording Arti…" at bounding box center [544, 347] width 1088 height 612
type input "Kandon Music"
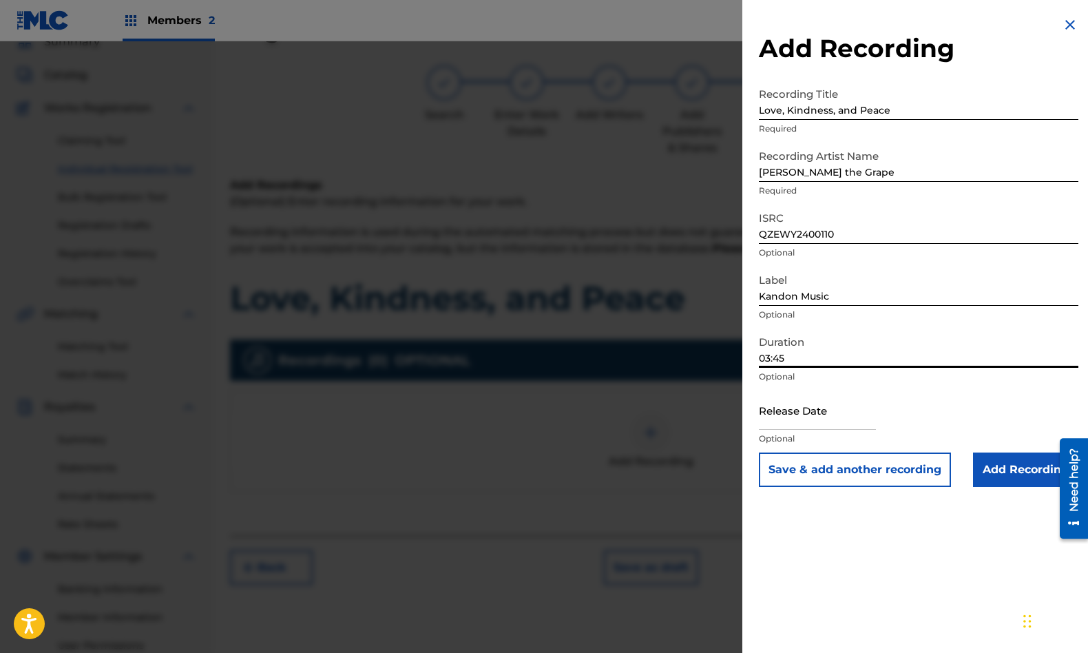
type input "03:45"
click at [806, 408] on input "text" at bounding box center [817, 409] width 117 height 39
select select "7"
select select "2025"
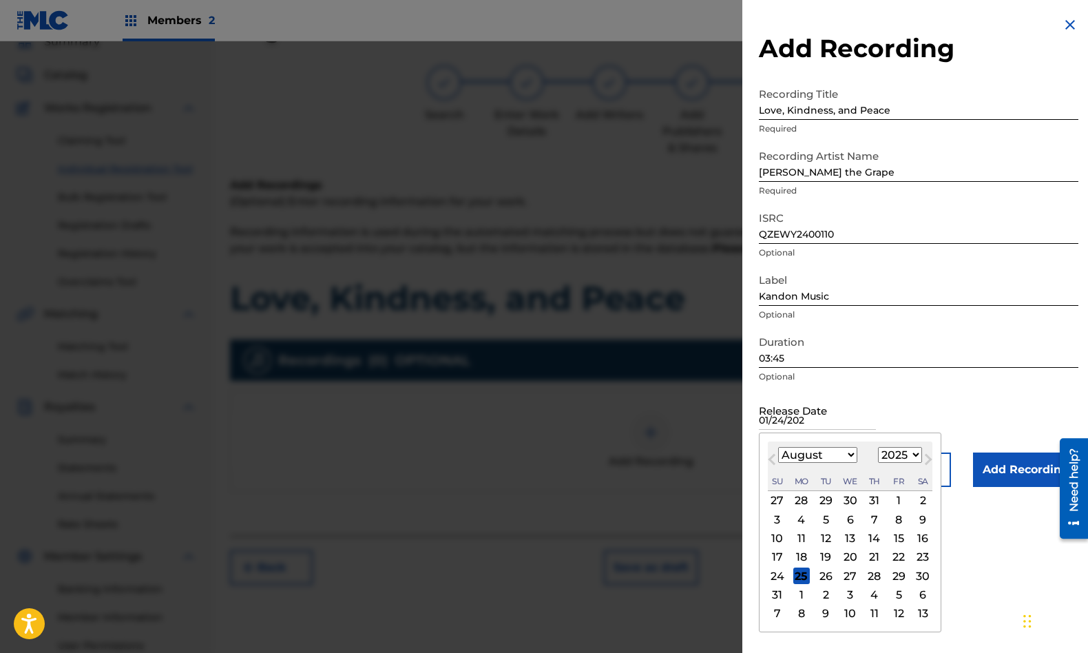
type input "[DATE]"
click at [906, 398] on div "Release Date Previous Month Next Month August [DATE] February March April May J…" at bounding box center [919, 421] width 320 height 62
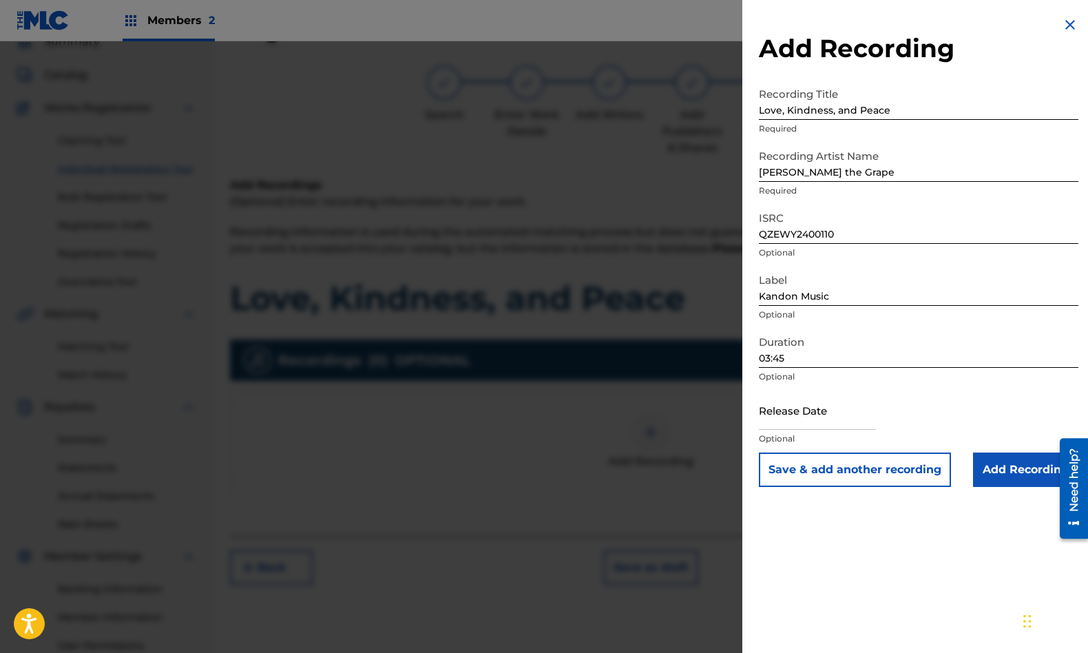
select select "7"
select select "2025"
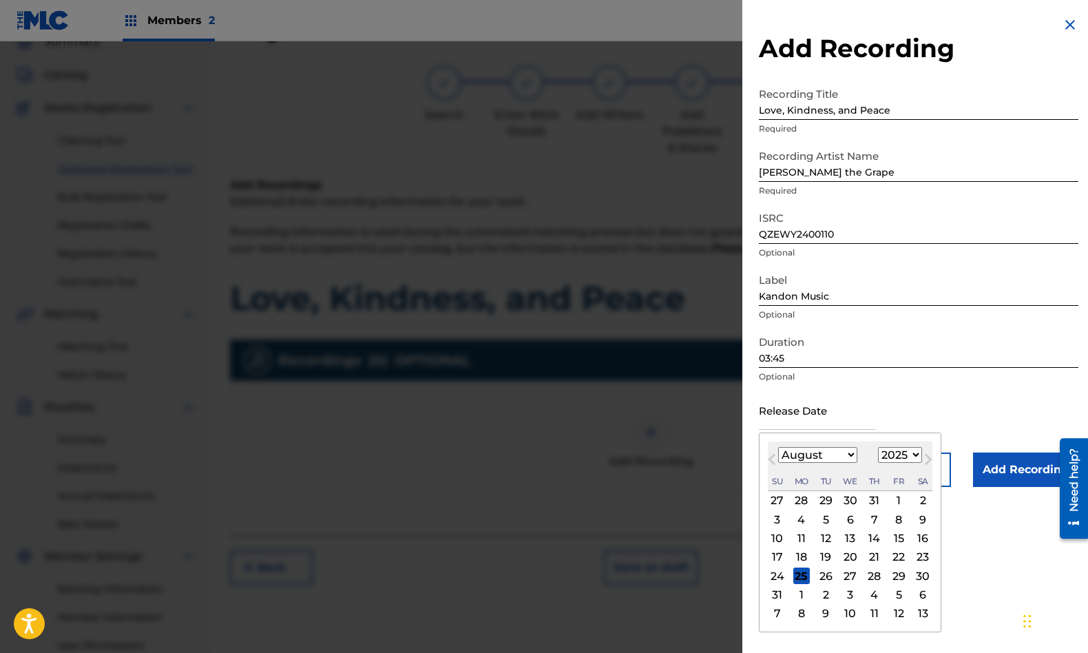
click at [817, 419] on input "text" at bounding box center [817, 409] width 117 height 39
click at [845, 455] on select "January February March April May June July August September October November De…" at bounding box center [817, 455] width 79 height 16
select select "0"
click at [778, 447] on select "January February March April May June July August September October November De…" at bounding box center [817, 455] width 79 height 16
click at [897, 559] on div "24" at bounding box center [898, 557] width 17 height 17
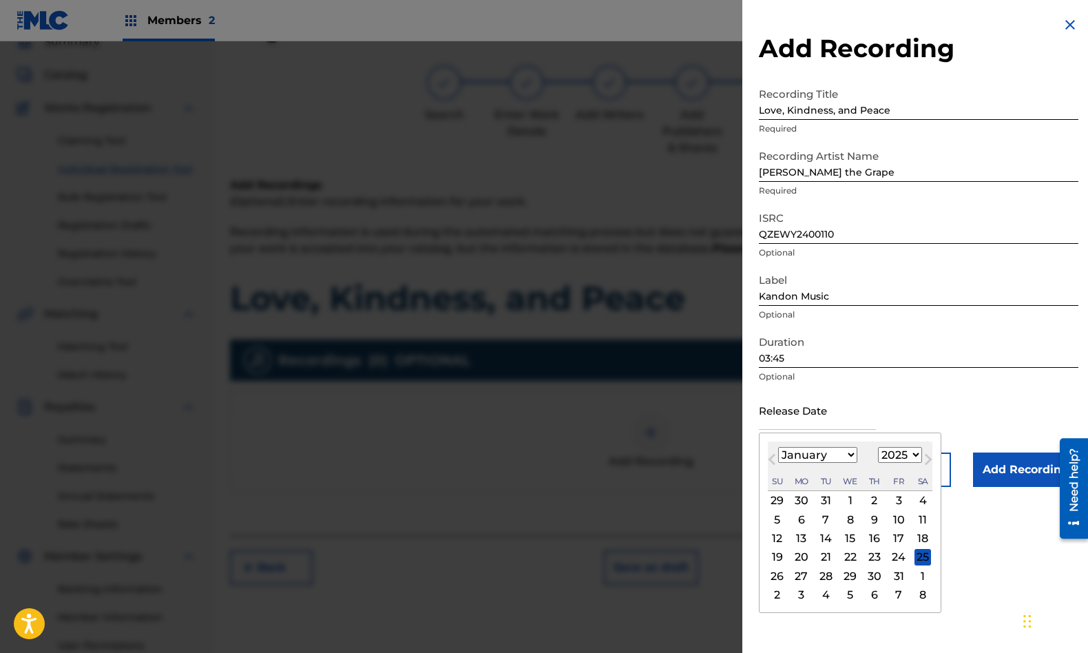
type input "[DATE]"
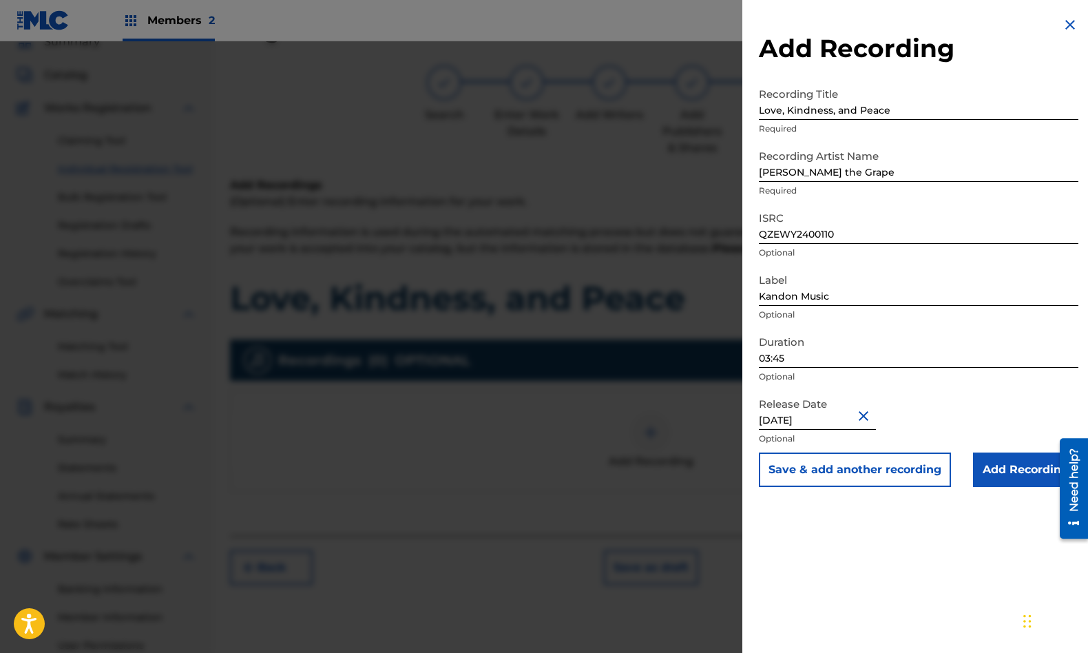
click at [1034, 471] on input "Add Recording" at bounding box center [1025, 469] width 105 height 34
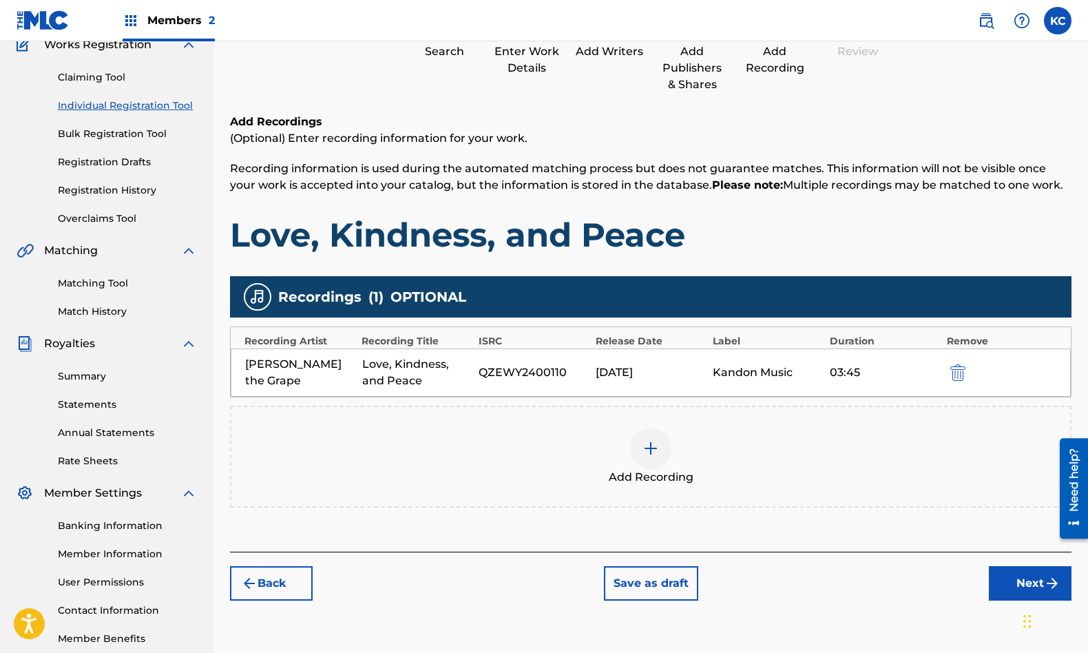
scroll to position [128, 0]
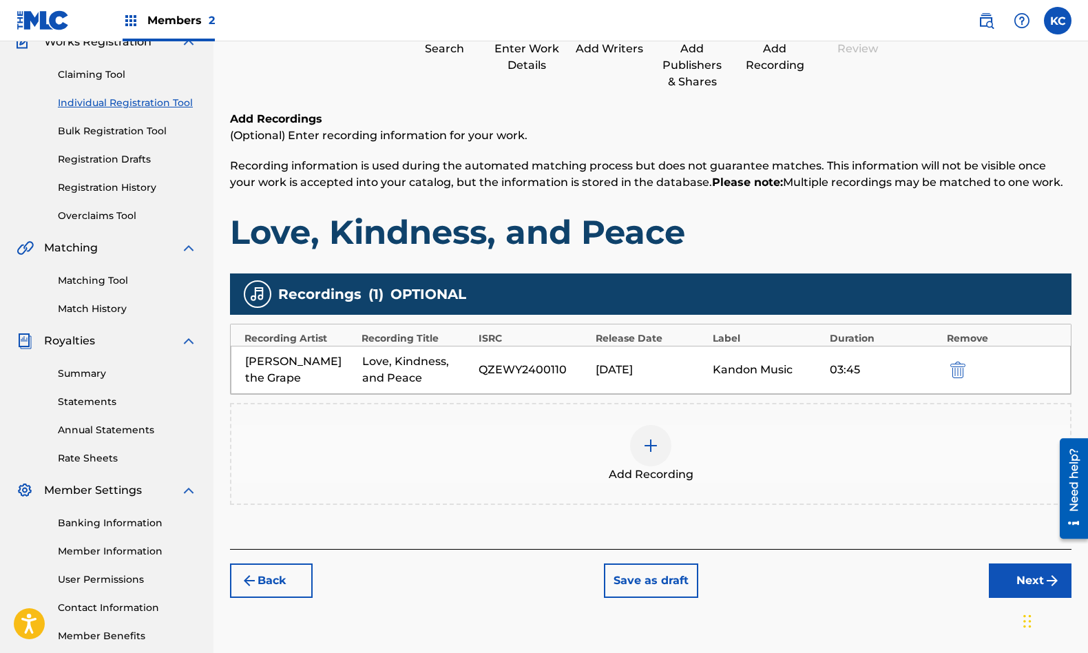
click at [647, 451] on img at bounding box center [651, 445] width 17 height 17
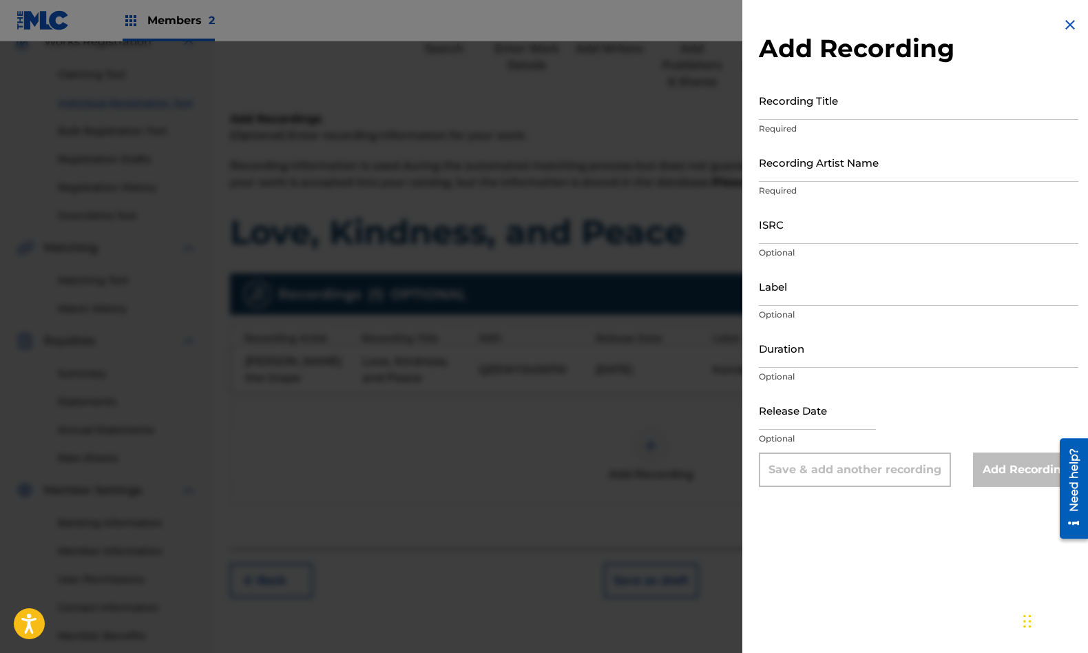
click at [1067, 28] on img at bounding box center [1070, 25] width 17 height 17
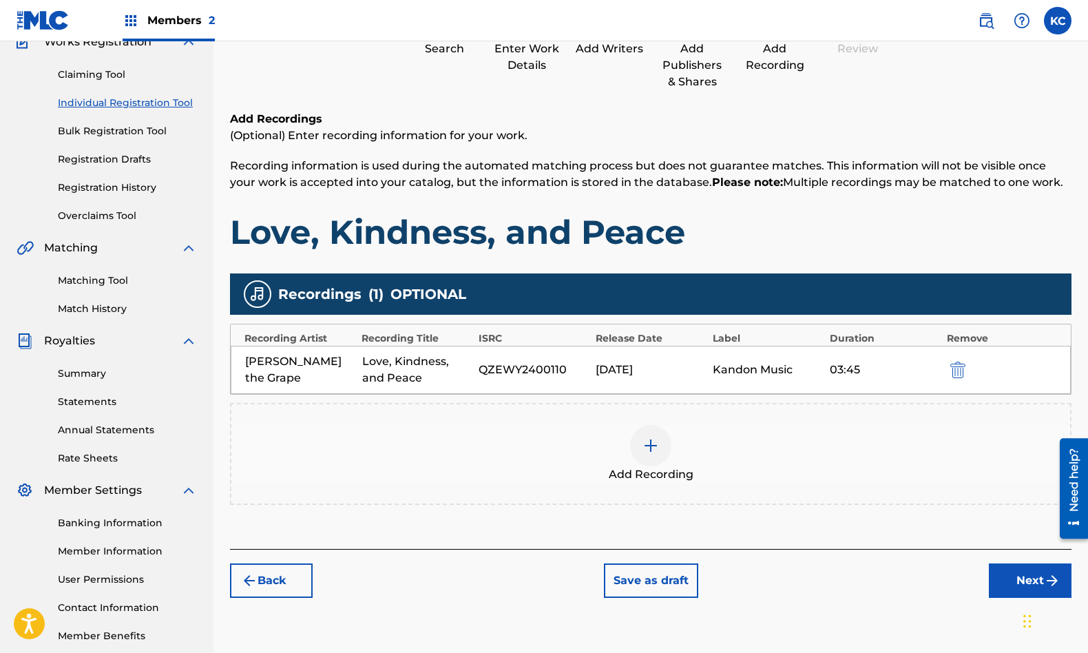
click at [1019, 584] on button "Next" at bounding box center [1030, 580] width 83 height 34
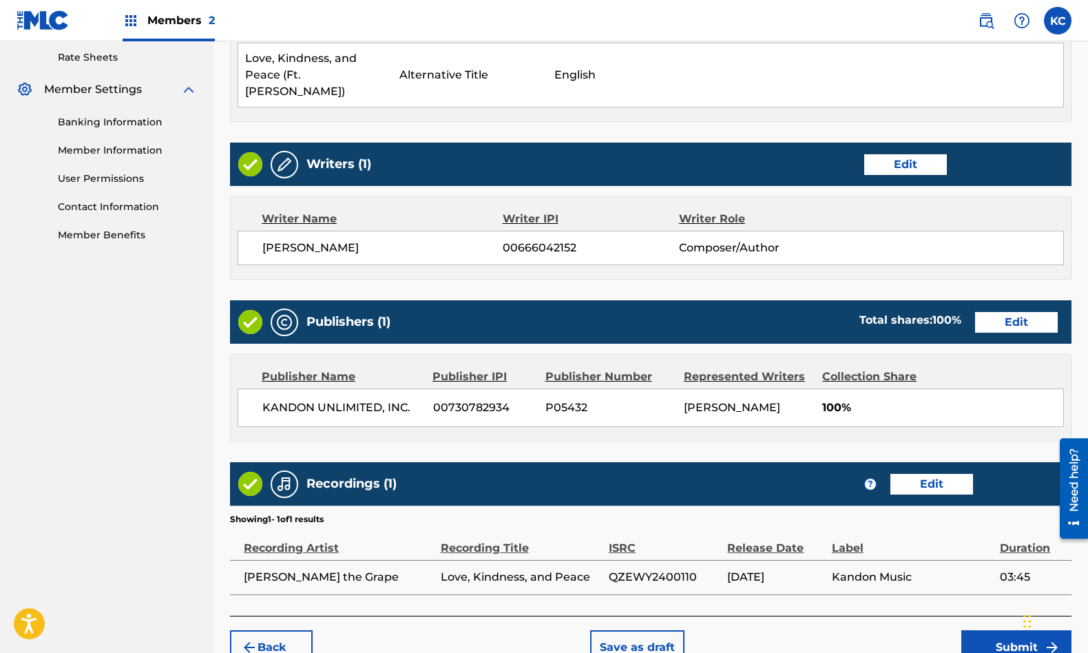
scroll to position [590, 0]
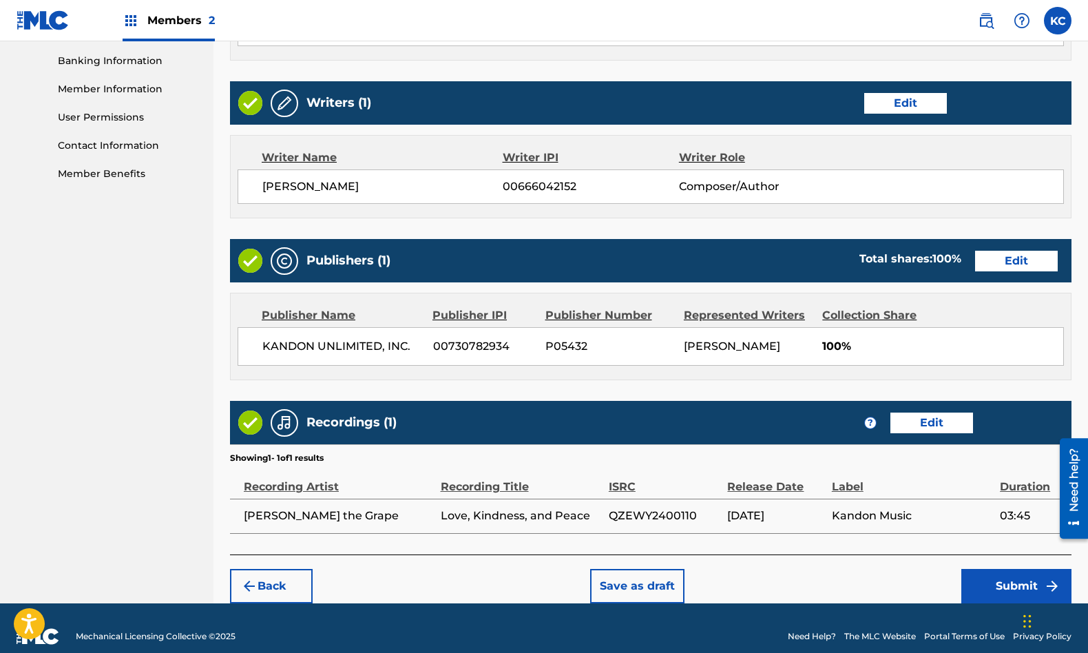
click at [1010, 572] on button "Submit" at bounding box center [1016, 586] width 110 height 34
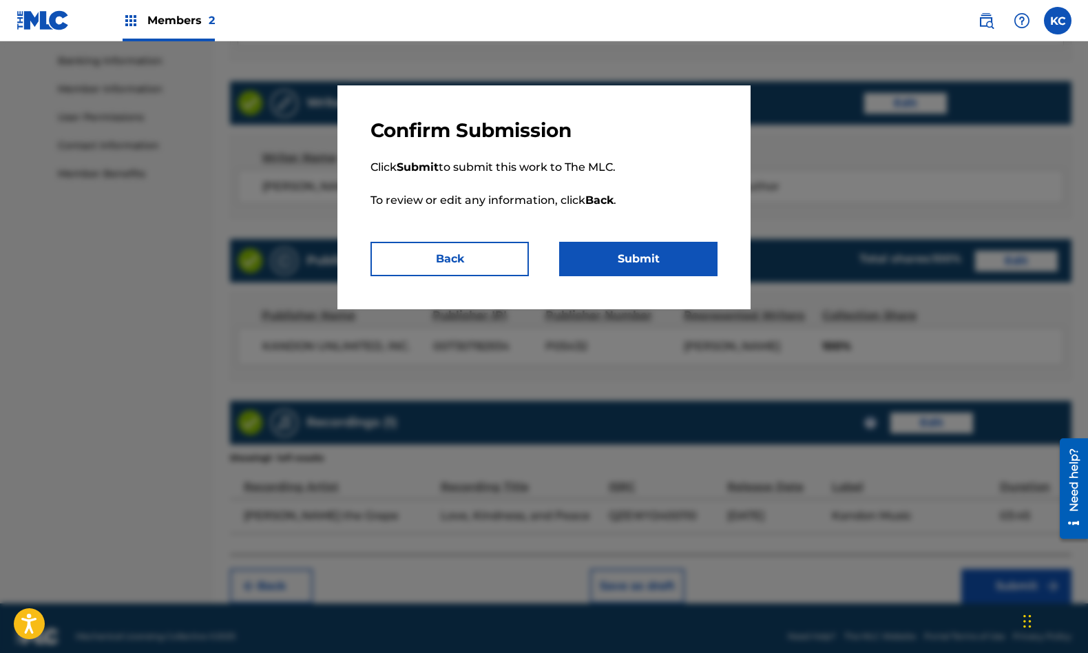
click at [645, 258] on button "Submit" at bounding box center [638, 259] width 158 height 34
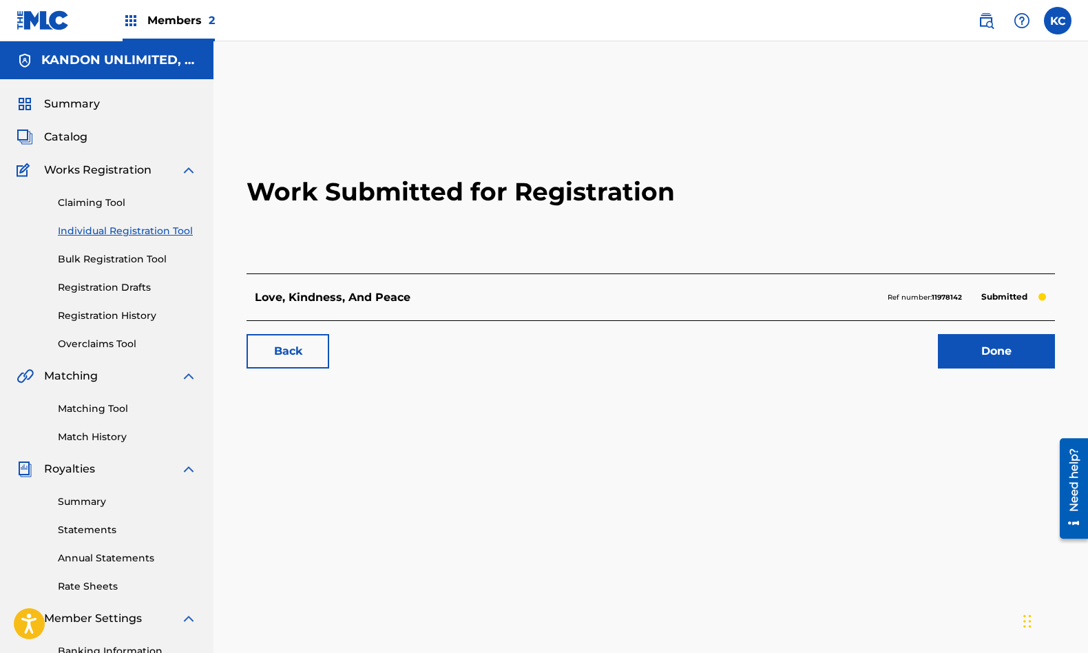
click at [1012, 355] on link "Done" at bounding box center [996, 351] width 117 height 34
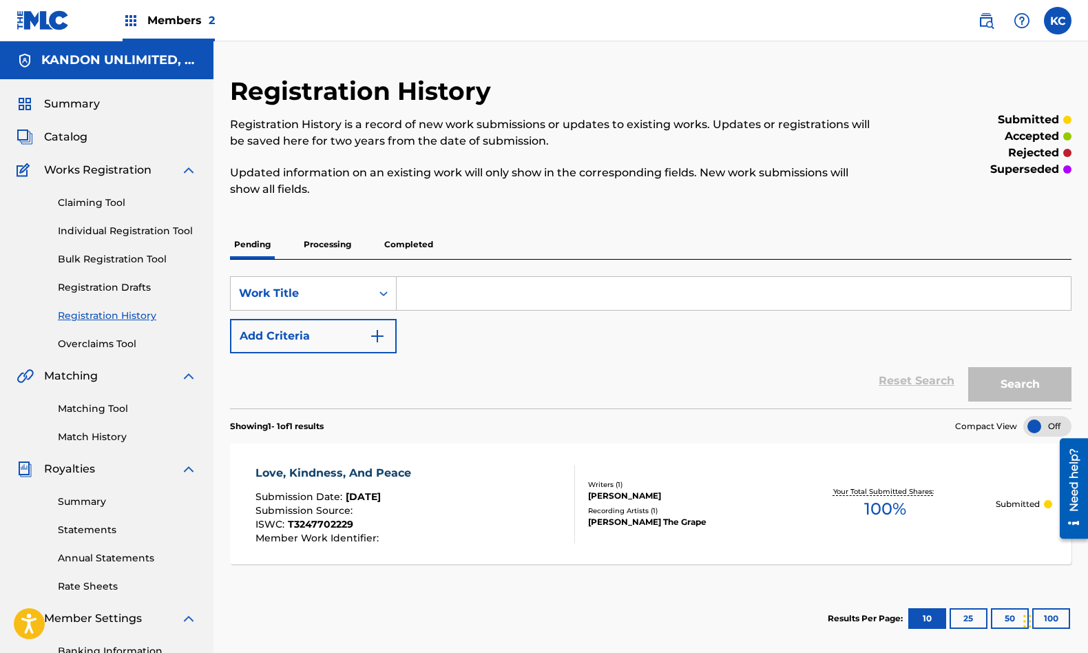
click at [113, 233] on link "Individual Registration Tool" at bounding box center [127, 231] width 139 height 14
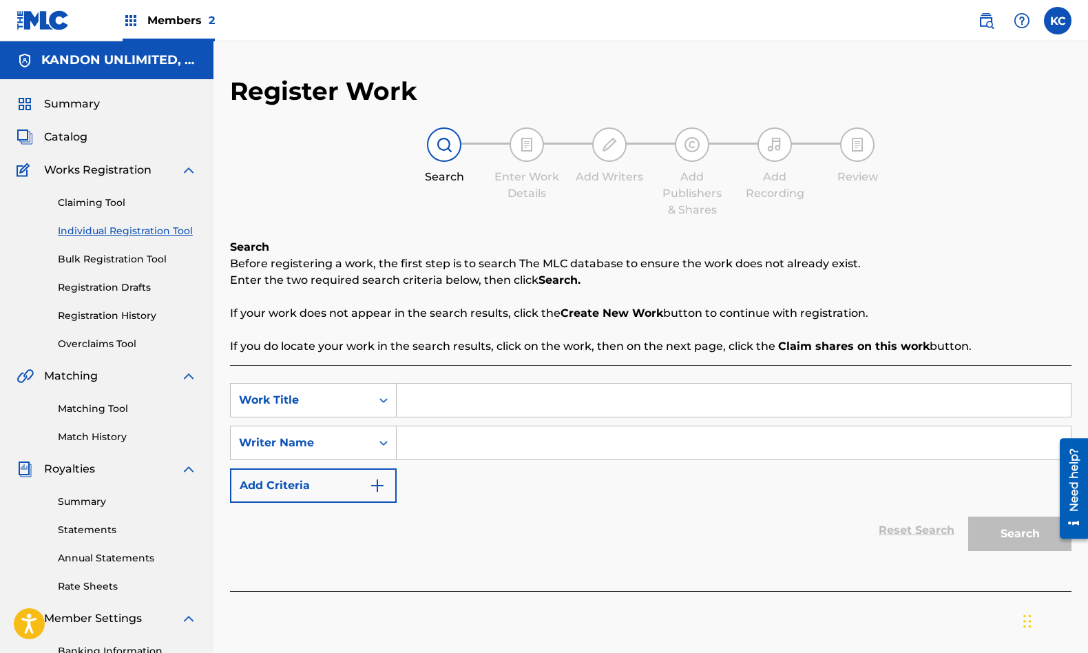
click at [463, 413] on input "Search Form" at bounding box center [734, 400] width 674 height 33
type input "Love, Kindness, and Peace (Radio Version)"
click at [482, 450] on input "Search Form" at bounding box center [734, 442] width 674 height 33
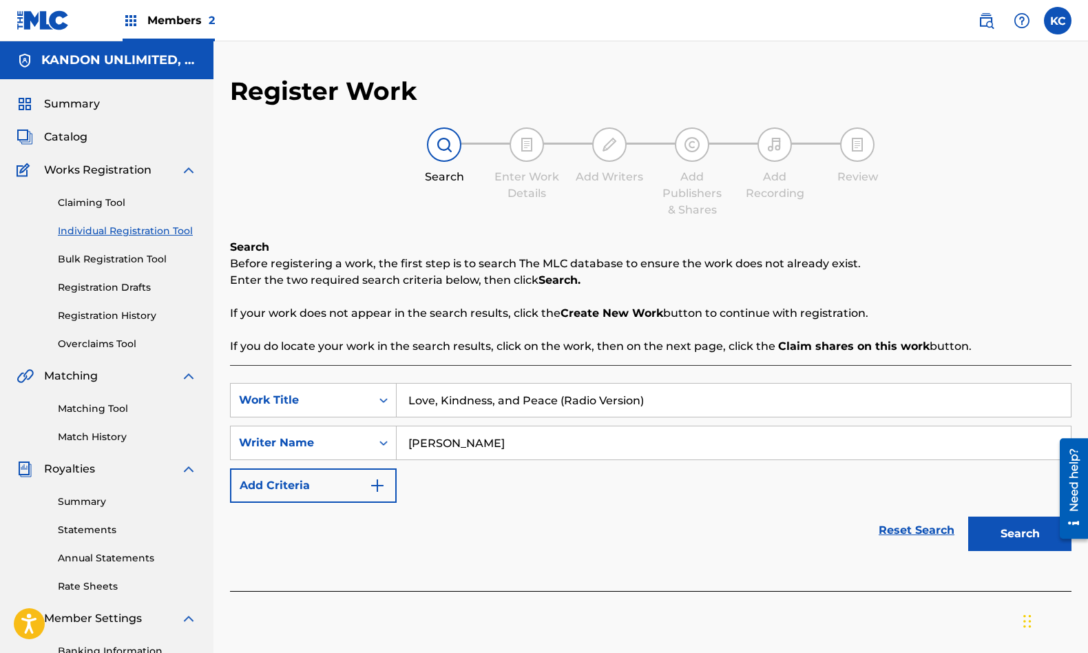
type input "[PERSON_NAME]"
click at [994, 532] on button "Search" at bounding box center [1019, 534] width 103 height 34
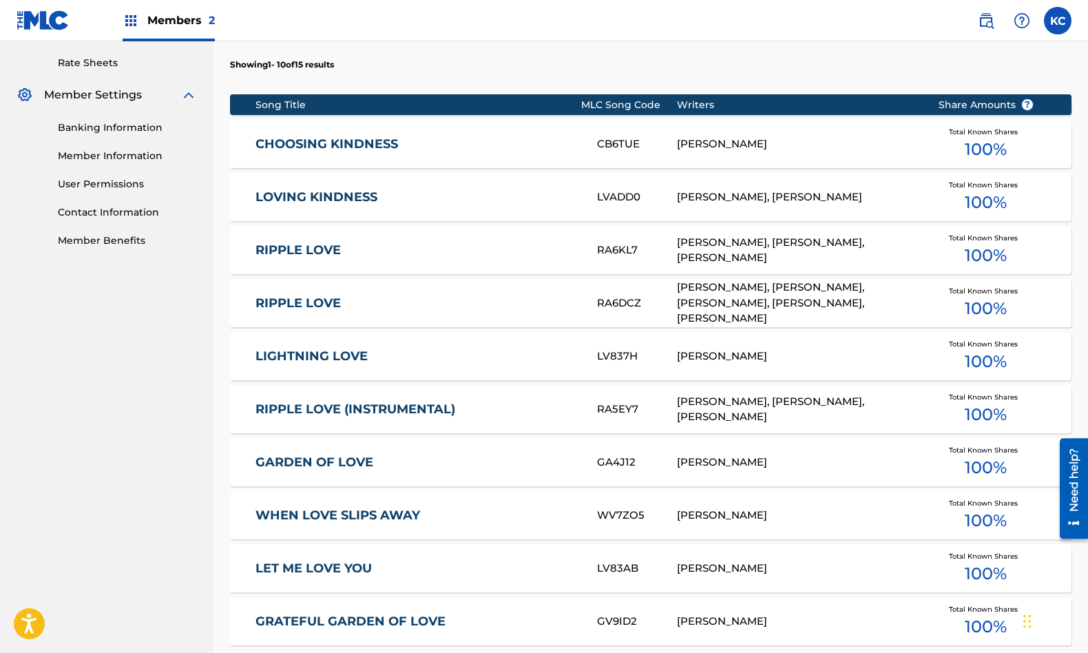
scroll to position [757, 0]
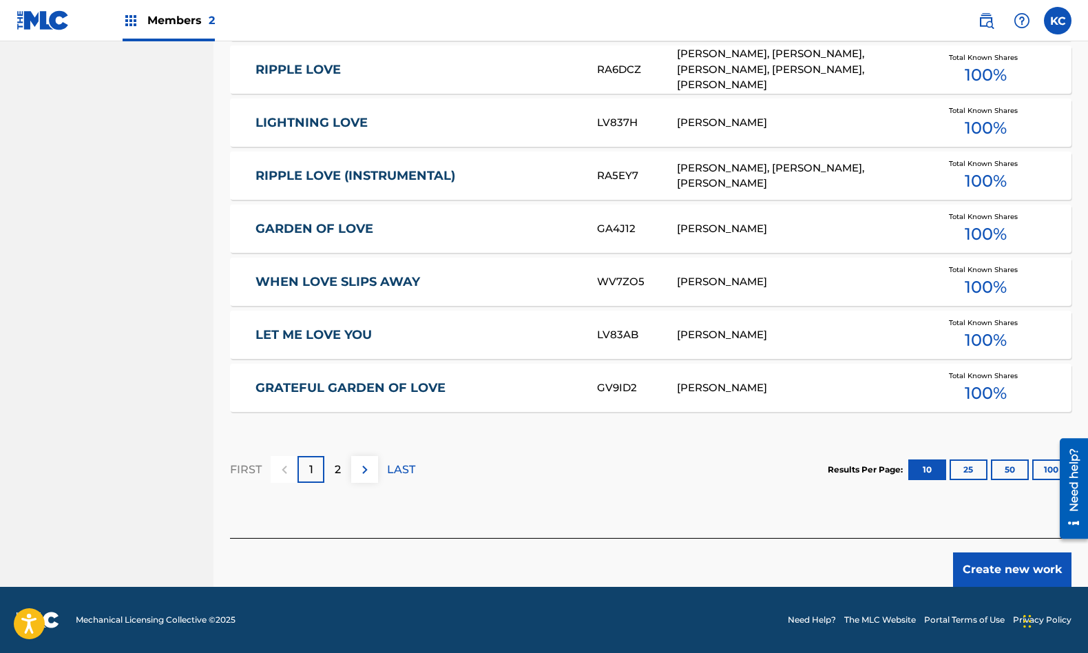
click at [1037, 568] on button "Create new work" at bounding box center [1012, 569] width 118 height 34
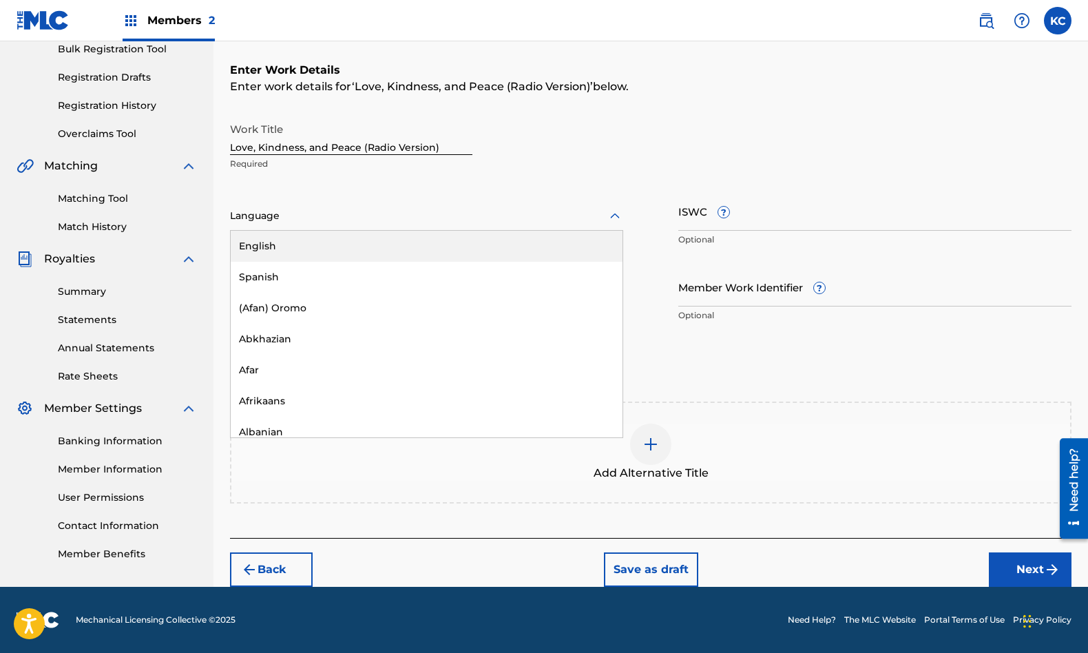
click at [291, 212] on div at bounding box center [426, 215] width 393 height 17
drag, startPoint x: 280, startPoint y: 244, endPoint x: 316, endPoint y: 238, distance: 36.5
click at [280, 244] on div "English" at bounding box center [427, 246] width 392 height 31
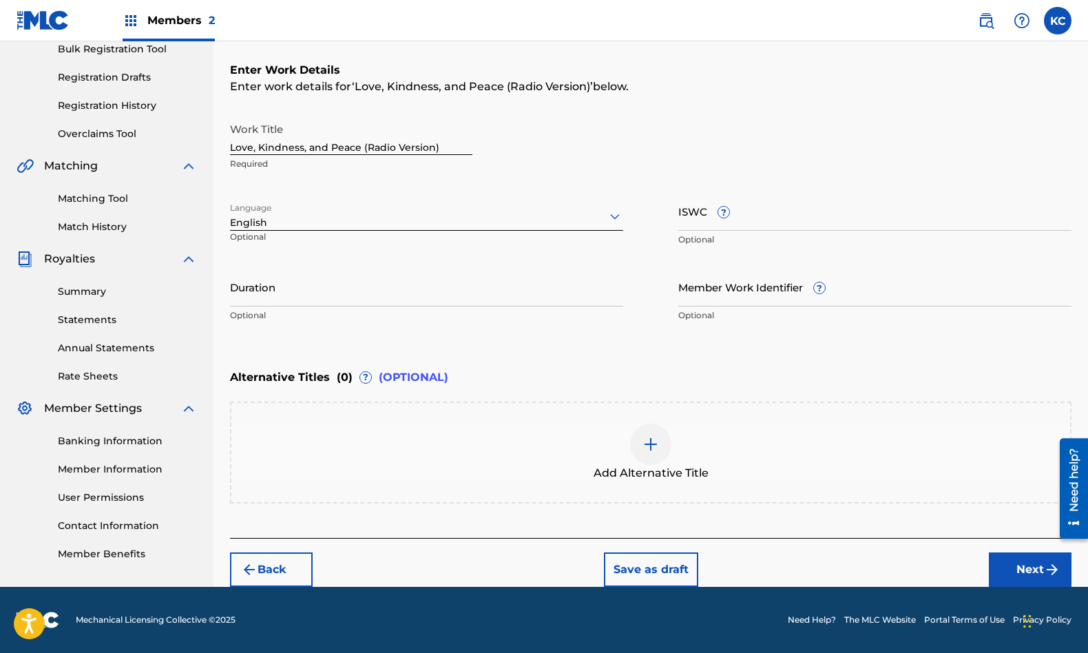
click at [689, 218] on input "ISWC ?" at bounding box center [874, 210] width 393 height 39
paste input "T3277347389"
type input "T3277347389"
click at [401, 293] on input "Duration" at bounding box center [426, 286] width 393 height 39
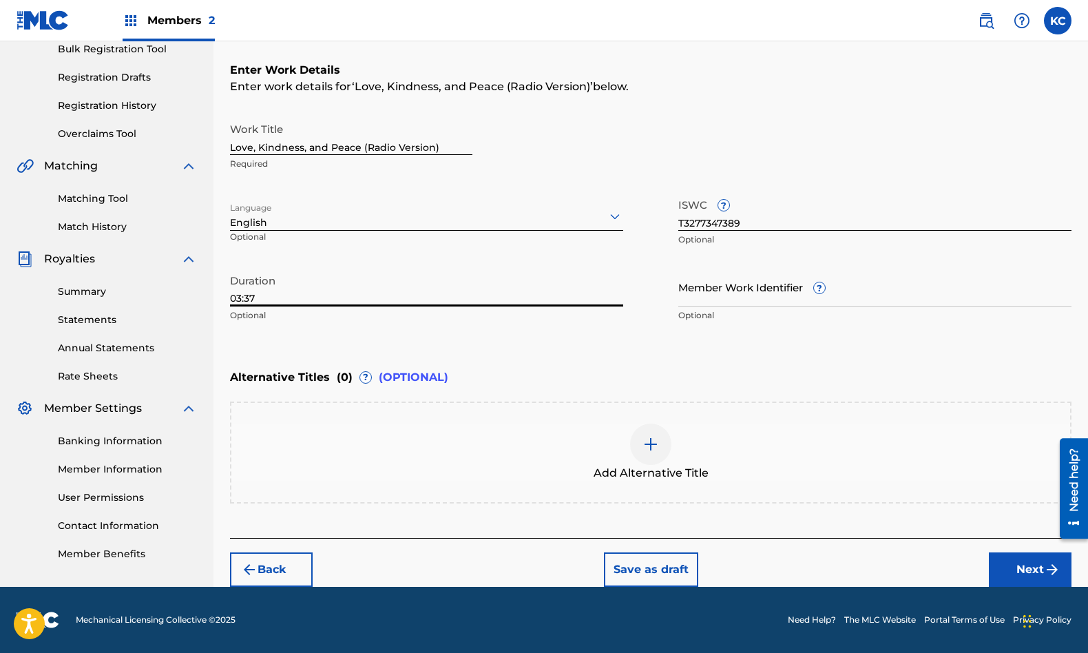
type input "03:37"
click at [1032, 566] on button "Next" at bounding box center [1030, 569] width 83 height 34
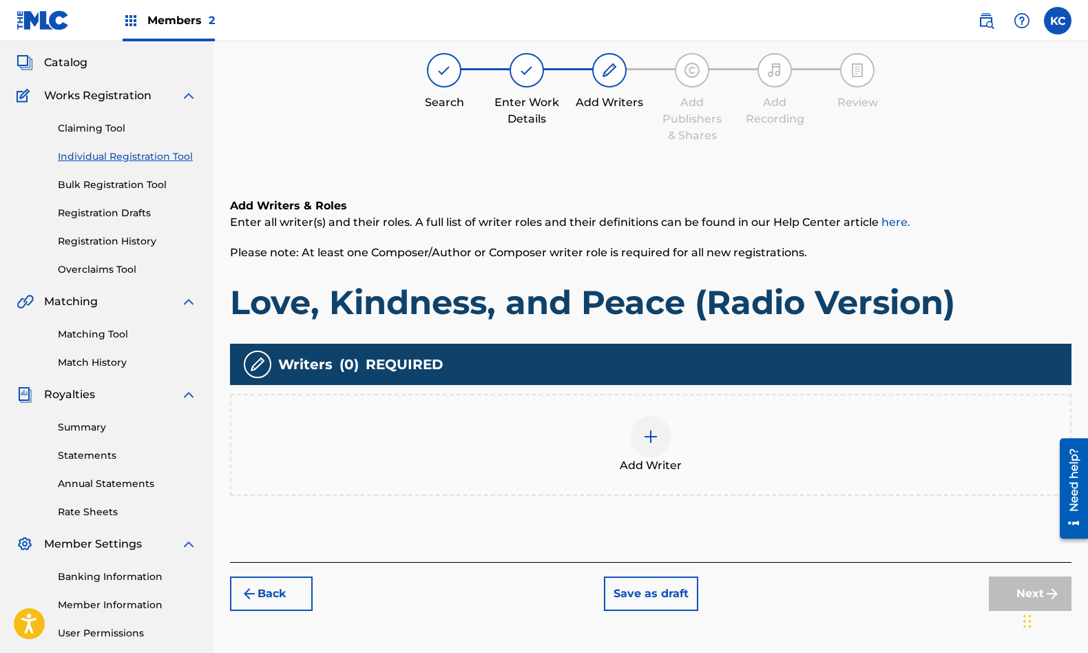
scroll to position [62, 0]
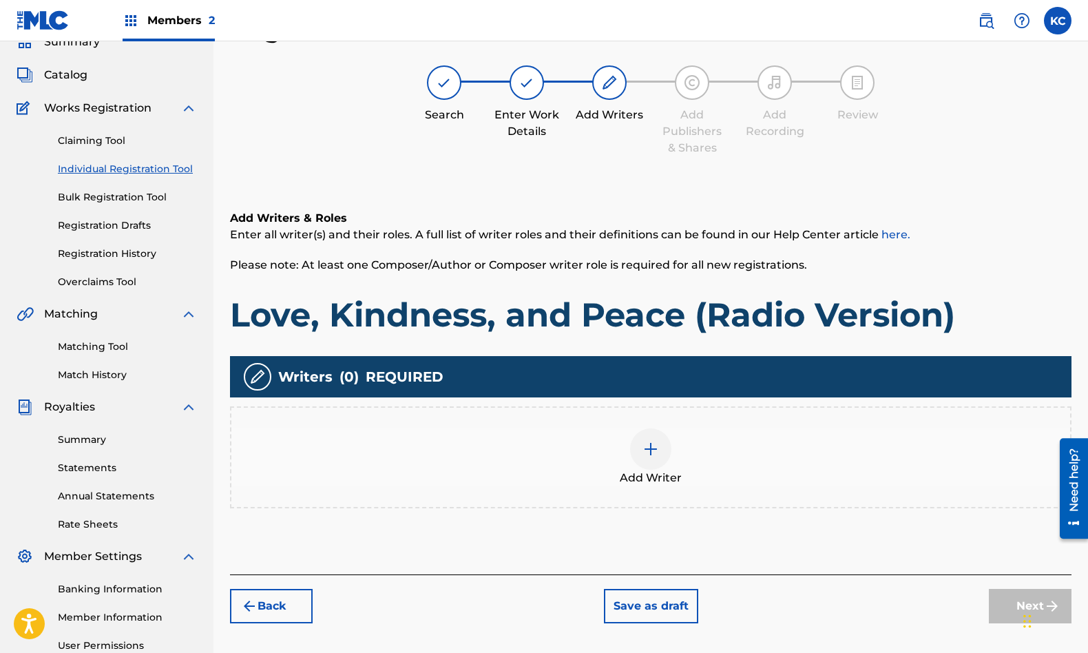
click at [652, 455] on img at bounding box center [651, 449] width 17 height 17
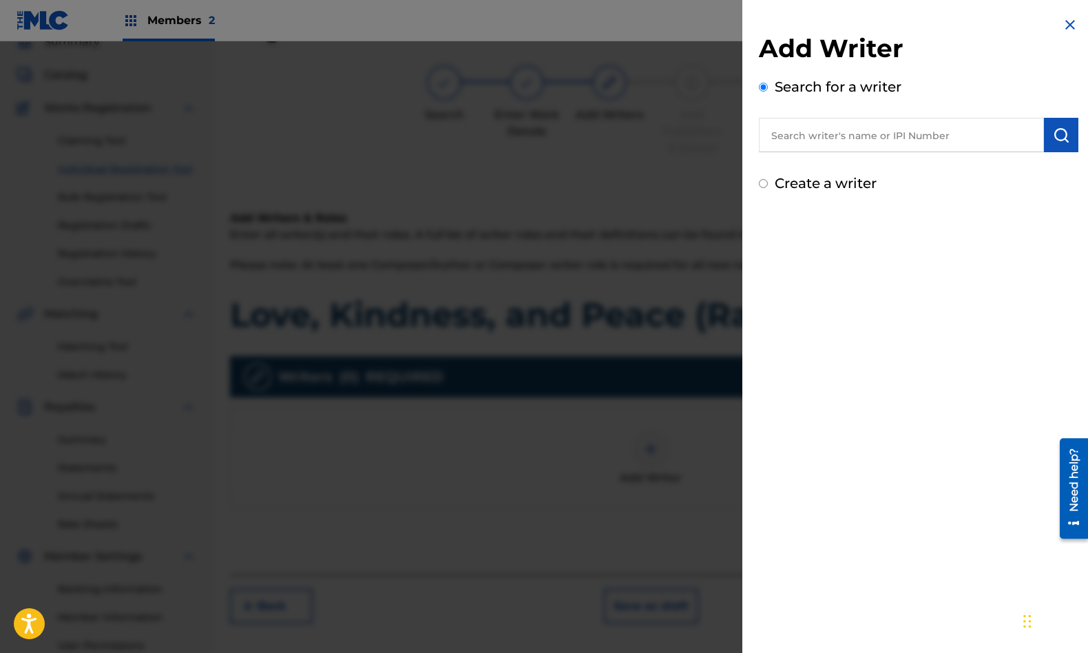
click at [832, 133] on input "text" at bounding box center [901, 135] width 285 height 34
type input "[PERSON_NAME]"
click at [877, 163] on div "[PERSON_NAME]" at bounding box center [901, 166] width 284 height 25
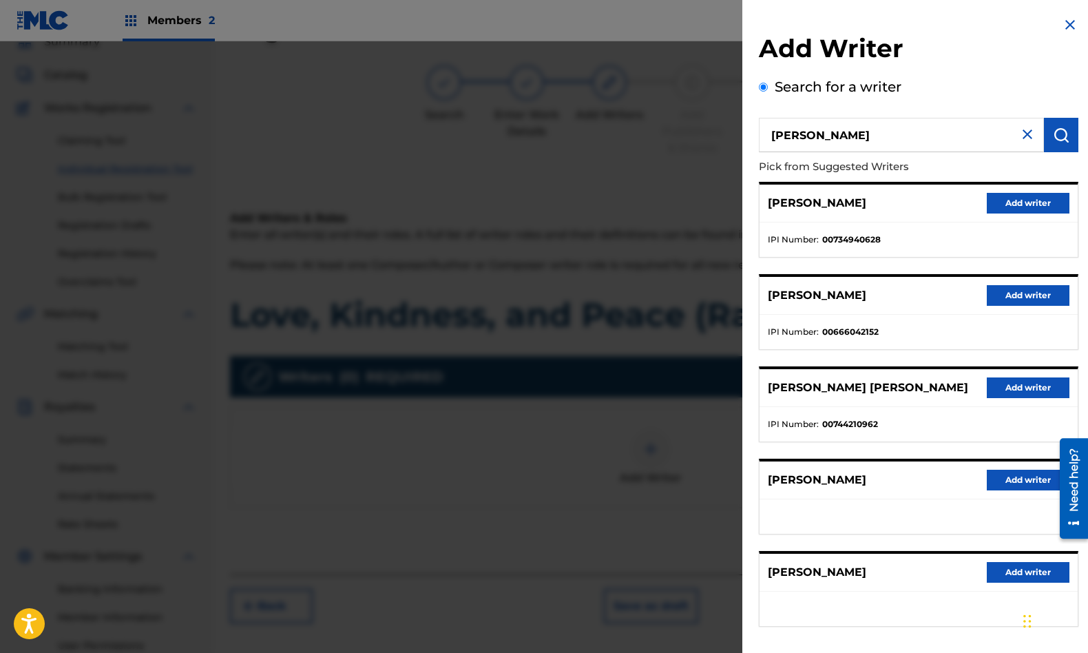
click at [1020, 302] on button "Add writer" at bounding box center [1028, 295] width 83 height 21
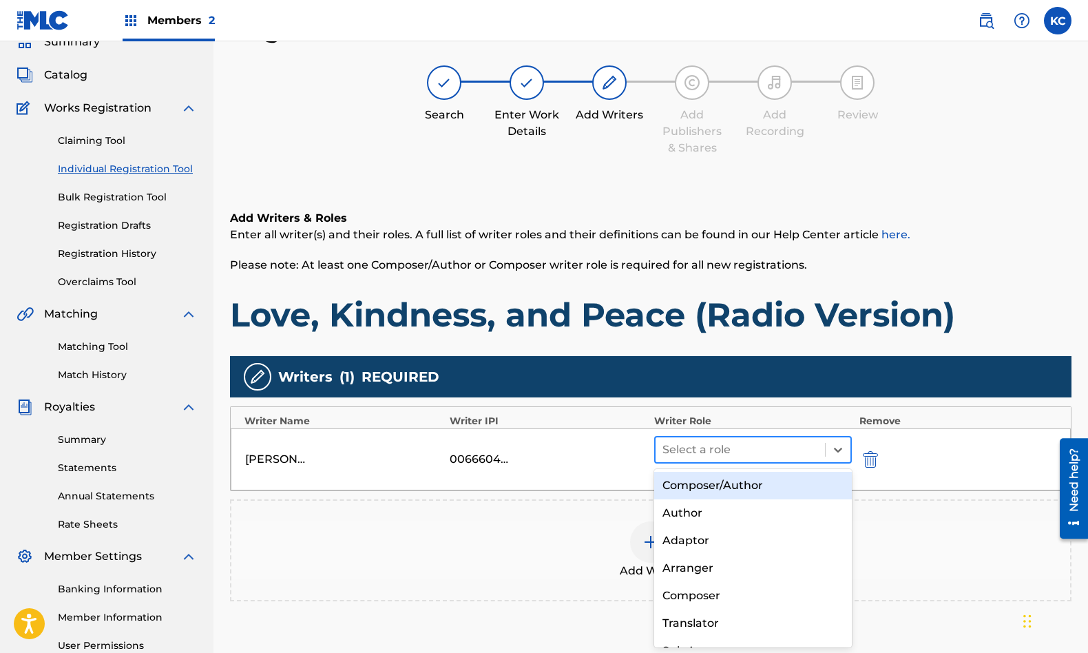
click at [796, 450] on div at bounding box center [741, 449] width 156 height 19
click at [776, 480] on div "Composer/Author" at bounding box center [753, 486] width 198 height 28
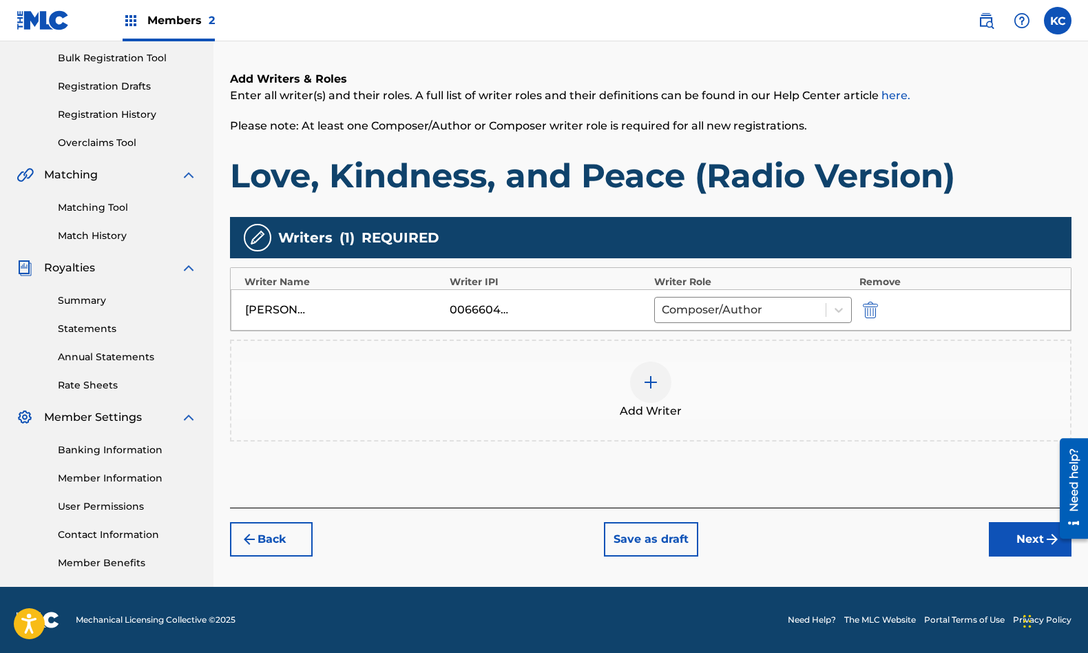
drag, startPoint x: 1089, startPoint y: 257, endPoint x: 10, endPoint y: 107, distance: 1089.5
click at [1003, 546] on button "Next" at bounding box center [1030, 539] width 83 height 34
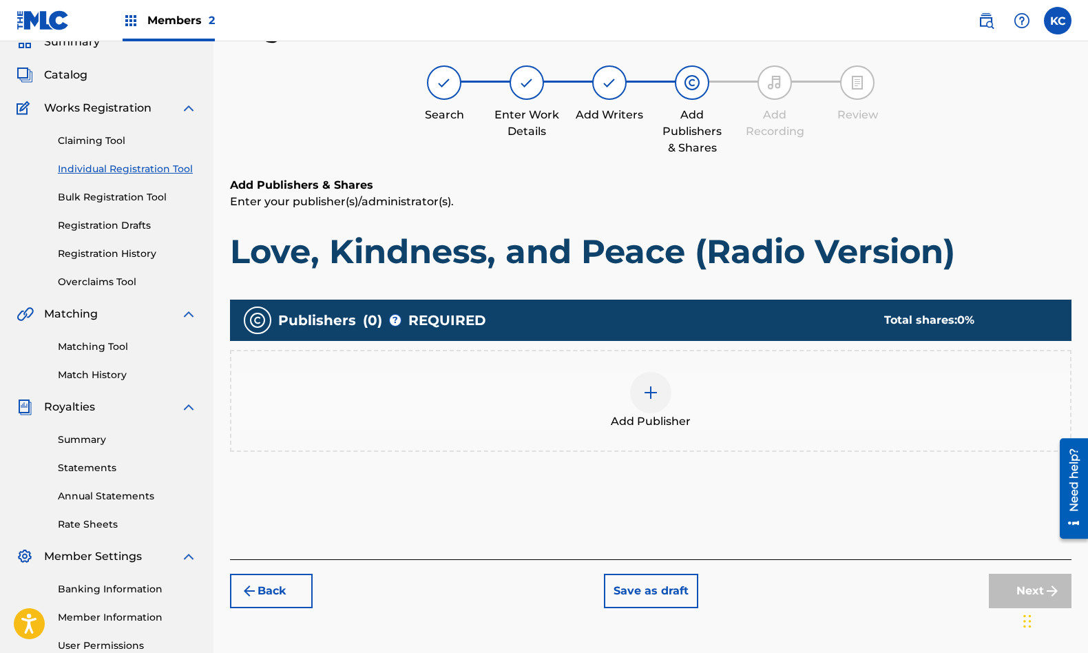
click at [640, 388] on div at bounding box center [650, 392] width 41 height 41
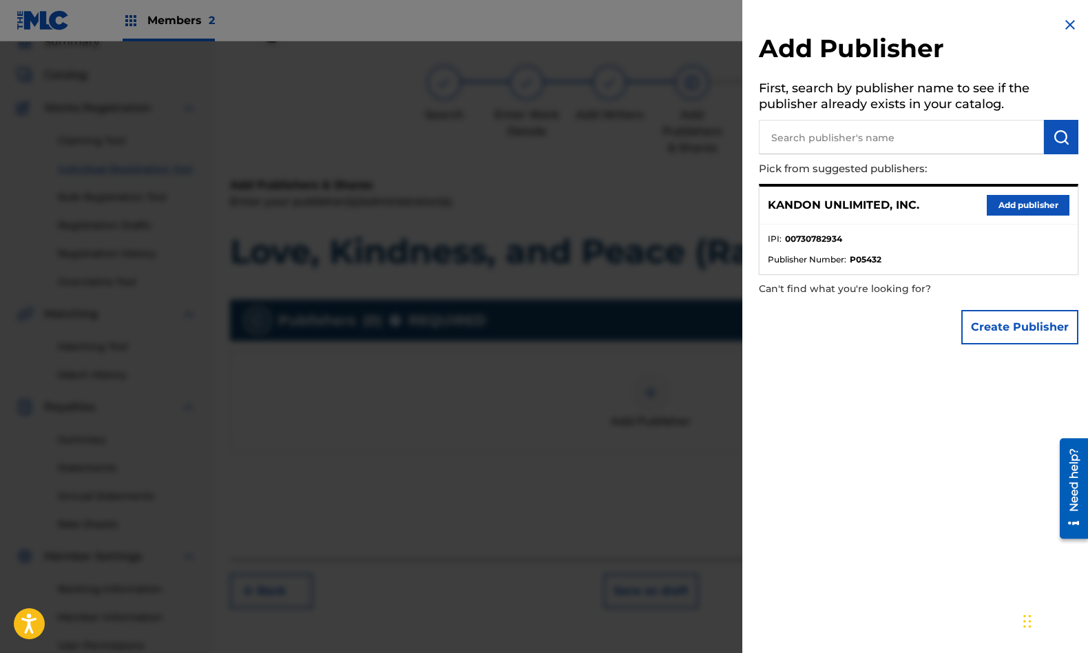
click at [1018, 206] on button "Add publisher" at bounding box center [1028, 205] width 83 height 21
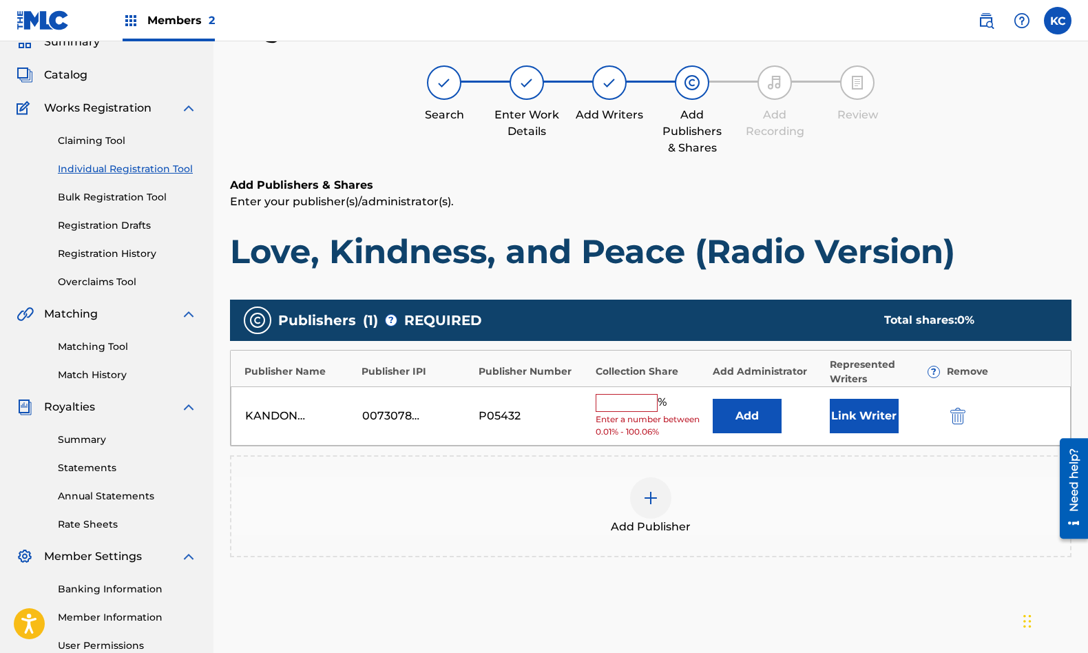
click at [620, 394] on input "text" at bounding box center [627, 403] width 62 height 18
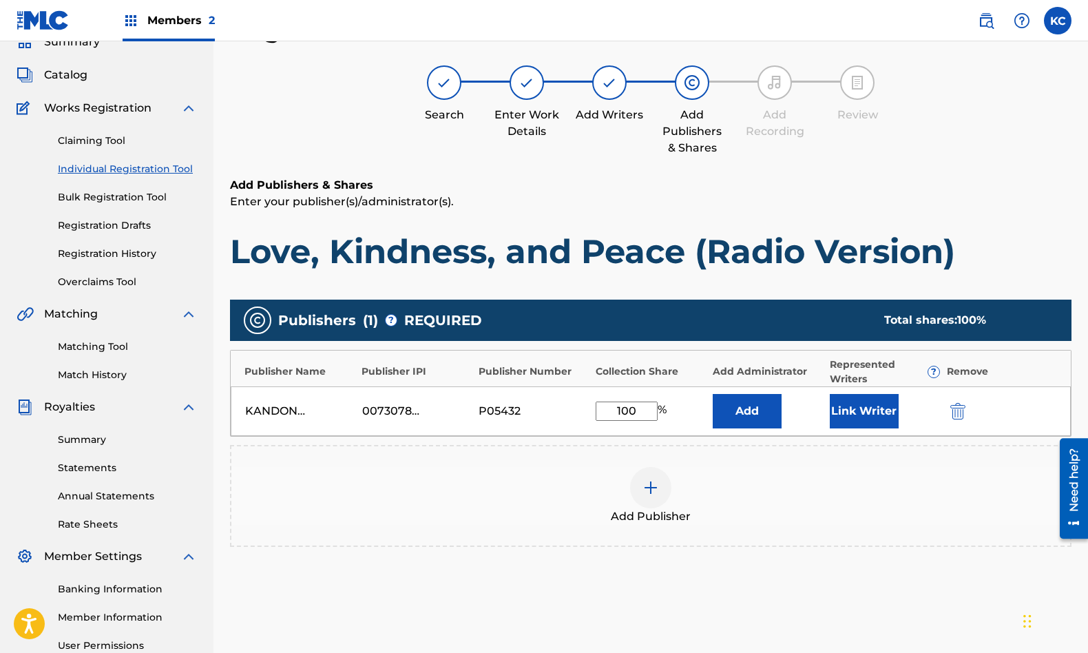
type input "100"
click at [876, 417] on button "Link Writer" at bounding box center [864, 411] width 69 height 34
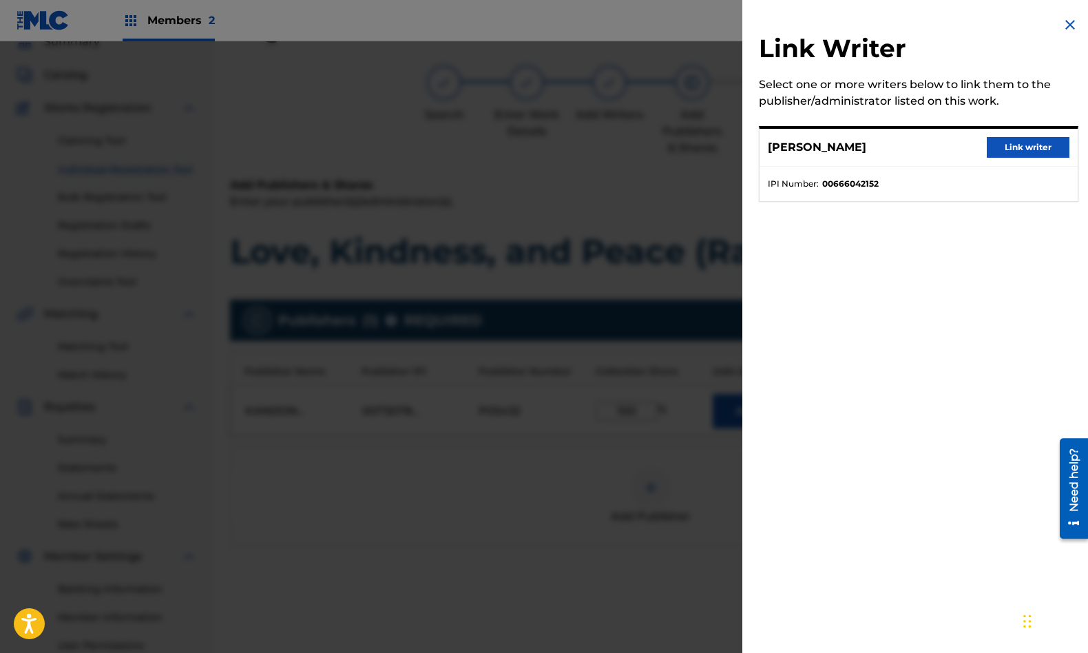
click at [1024, 148] on button "Link writer" at bounding box center [1028, 147] width 83 height 21
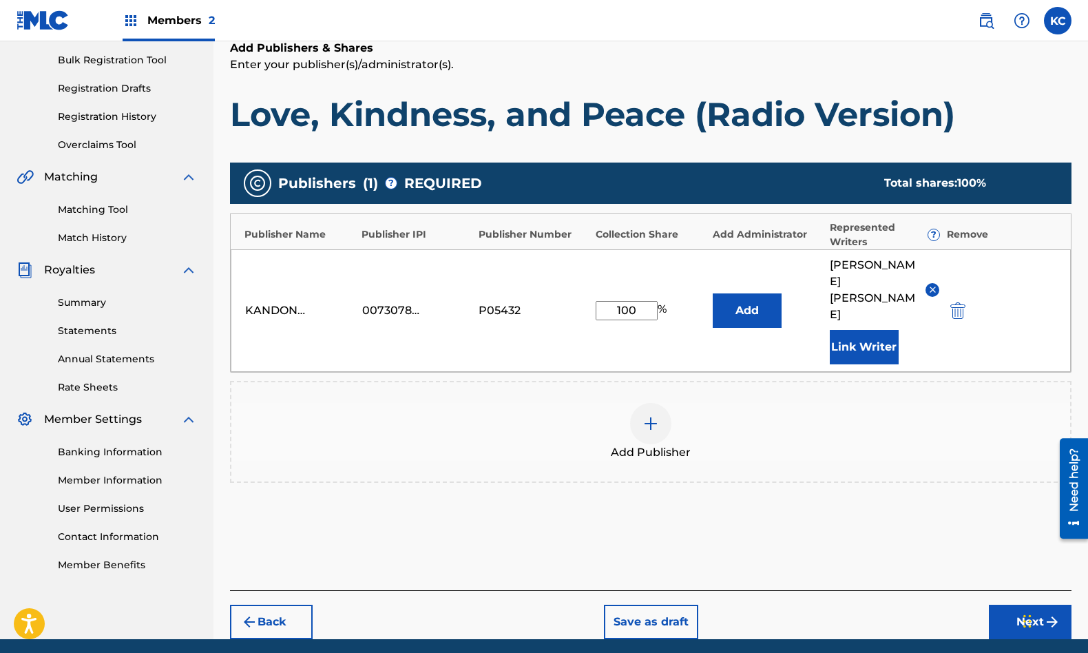
scroll to position [218, 0]
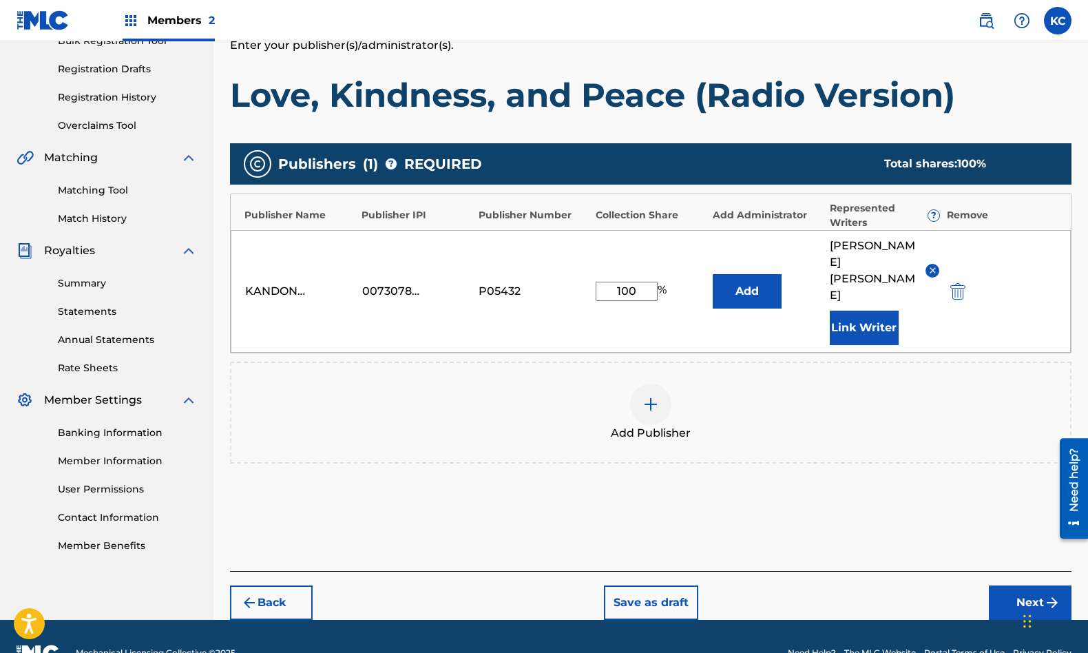
drag, startPoint x: 1090, startPoint y: 218, endPoint x: 2, endPoint y: 99, distance: 1094.6
click at [1030, 585] on button "Next" at bounding box center [1030, 602] width 83 height 34
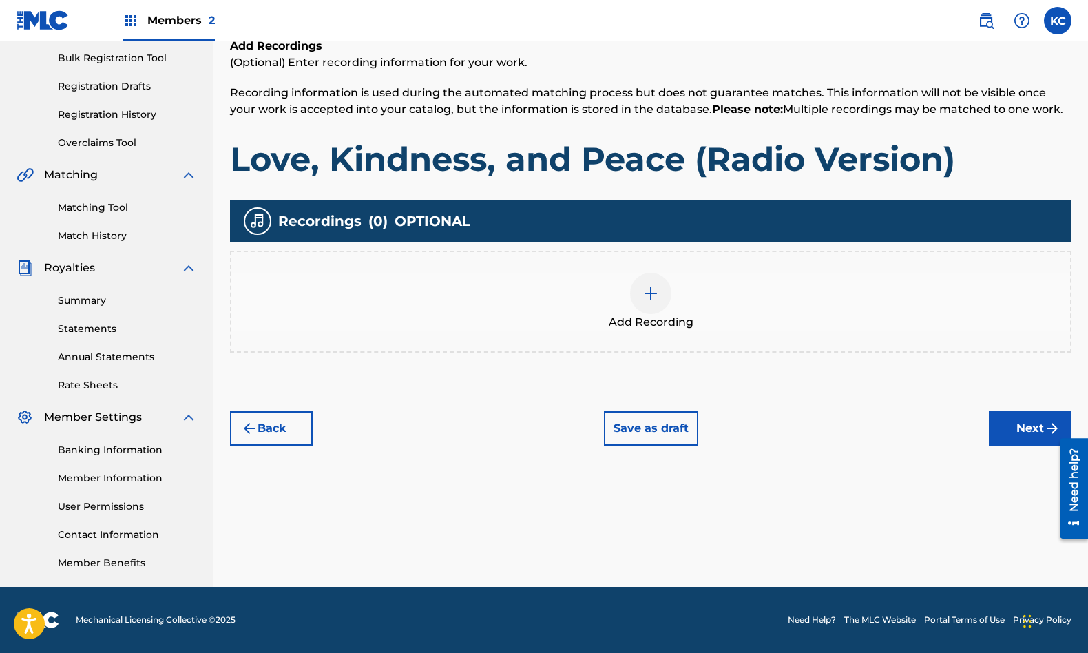
scroll to position [62, 0]
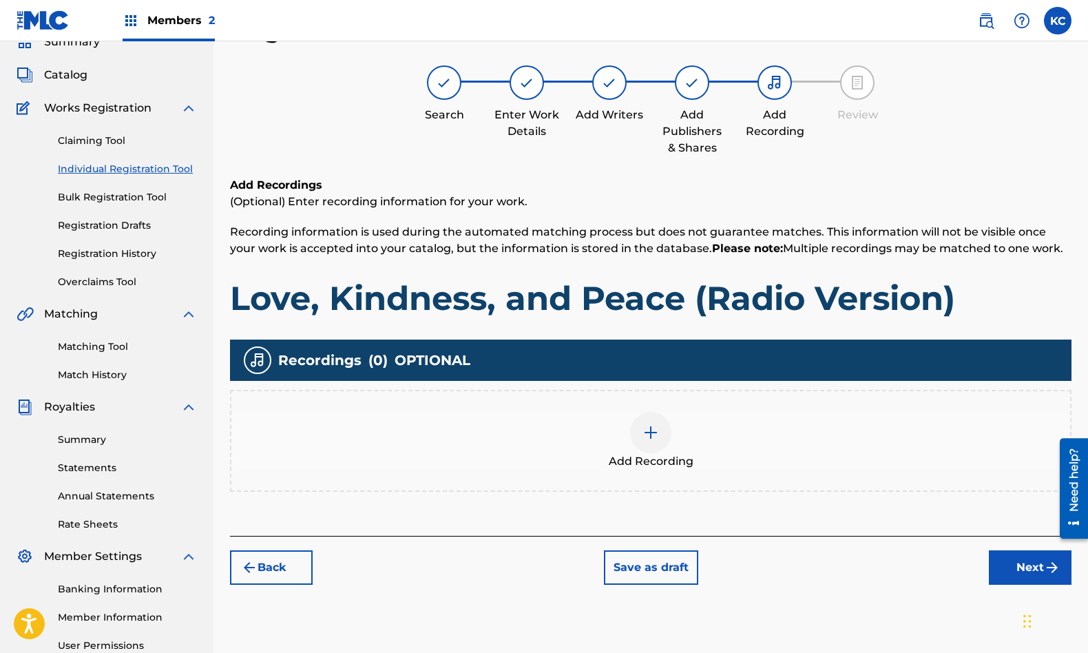
click at [649, 434] on img at bounding box center [651, 432] width 17 height 17
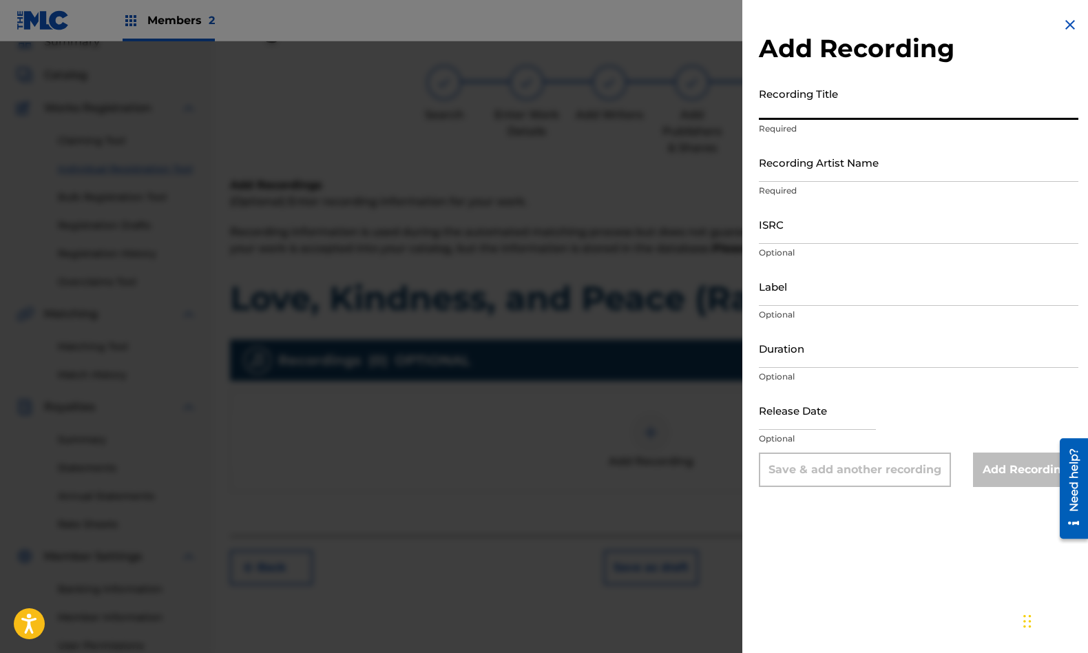
click at [798, 103] on input "Recording Title" at bounding box center [919, 100] width 320 height 39
type input "Love, Kindness, and Peace (Radio Version)"
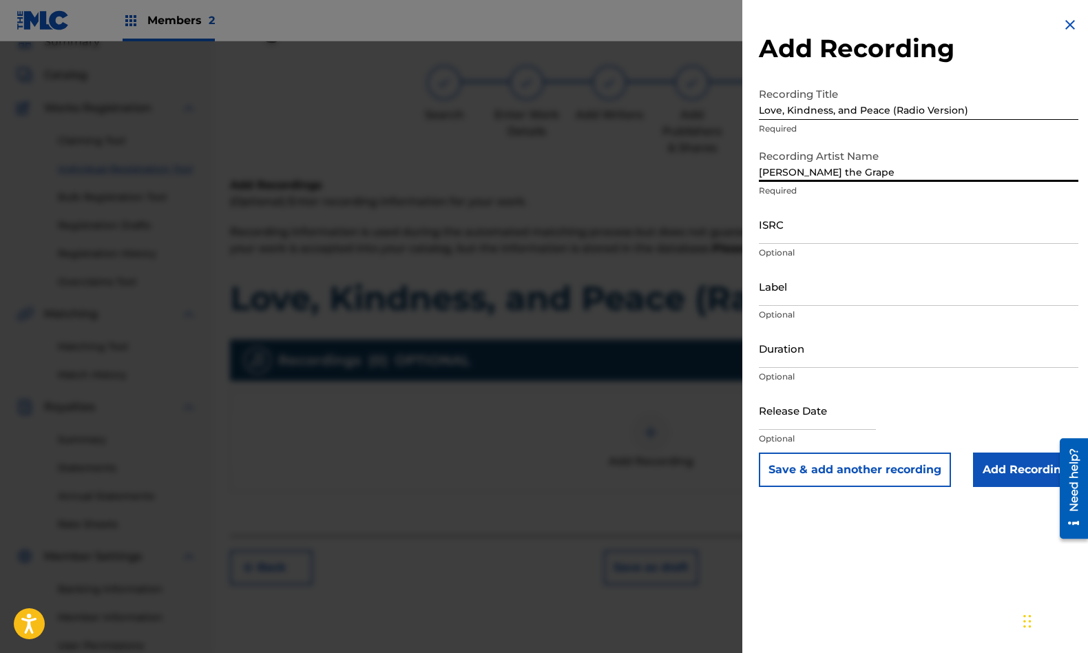
type input "[PERSON_NAME] the Grape"
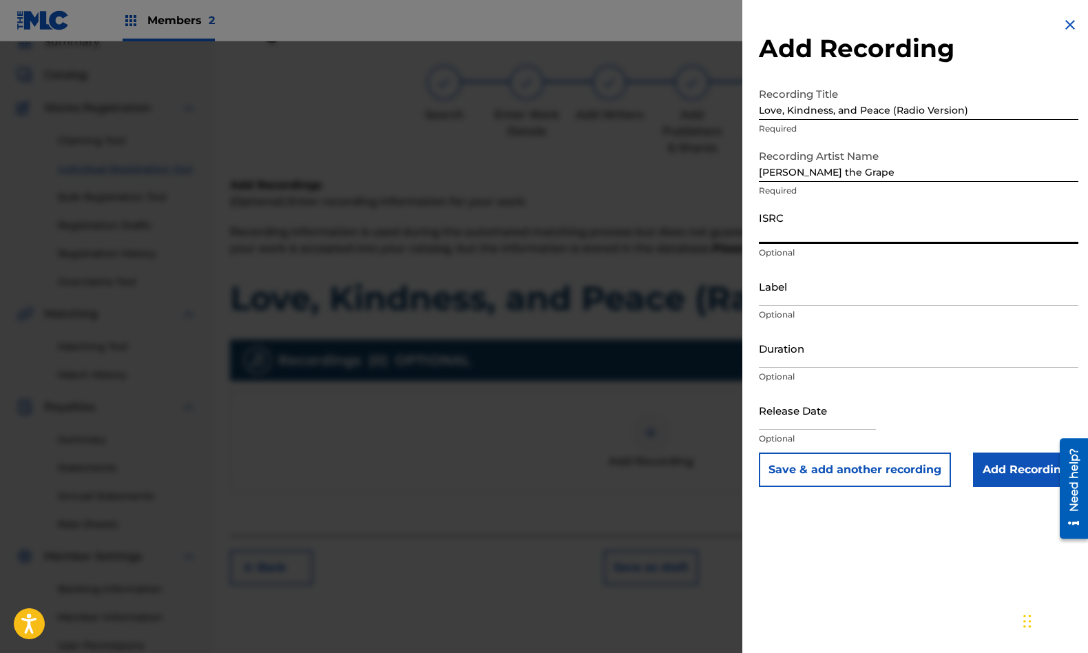
click at [792, 229] on input "ISRC" at bounding box center [919, 224] width 320 height 39
paste input "QZEWY2400116"
type input "QZEWY2400116"
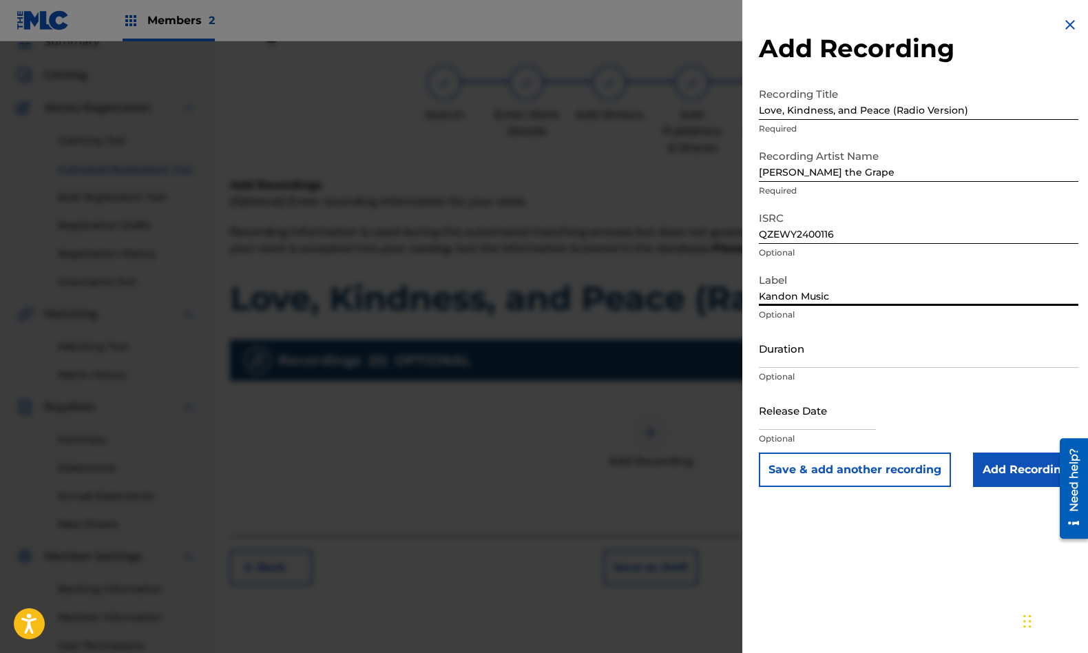
type input "Kandon Music"
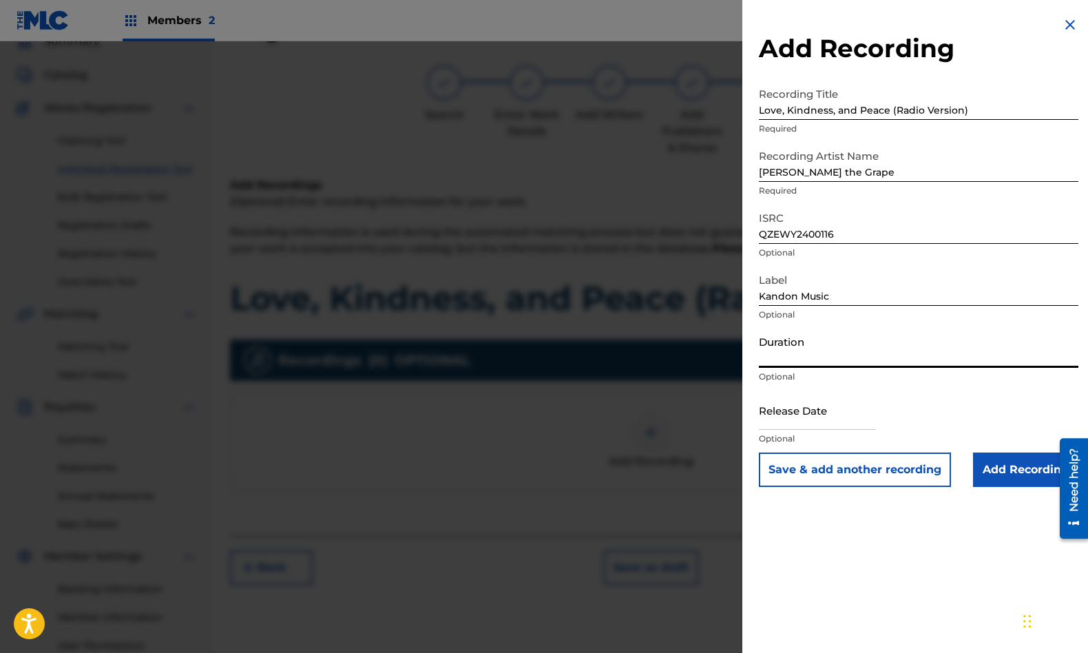
click at [793, 352] on input "Duration" at bounding box center [919, 347] width 320 height 39
type input "03:37"
click at [794, 417] on input "text" at bounding box center [817, 409] width 117 height 39
select select "7"
select select "2025"
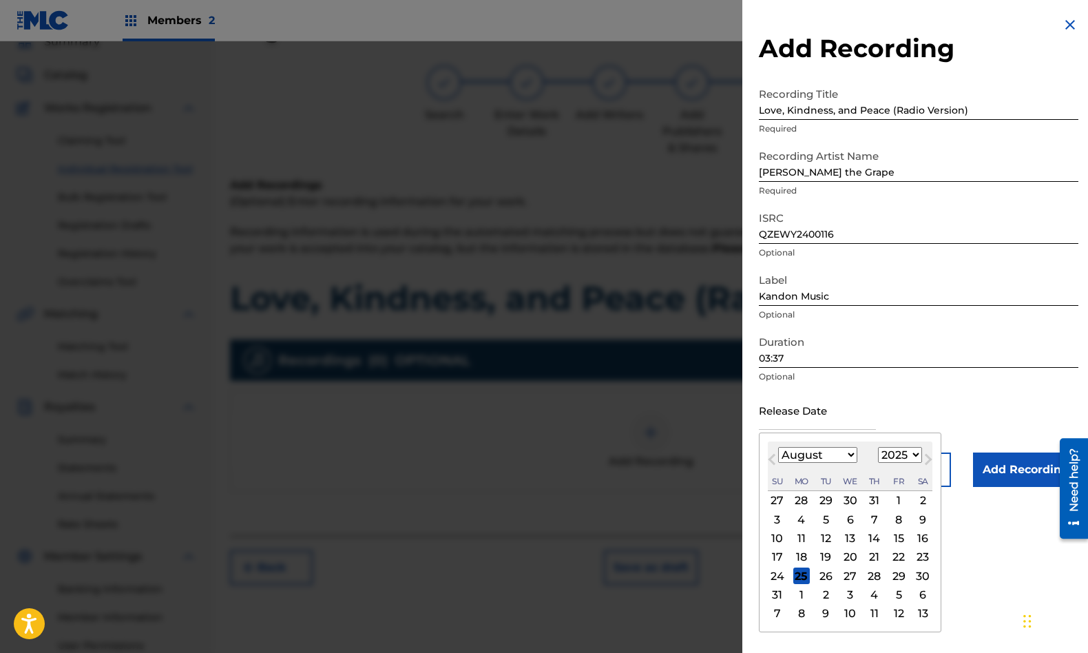
click at [917, 454] on button "Next Month" at bounding box center [928, 462] width 22 height 22
select select "9"
click at [890, 456] on select "1899 1900 1901 1902 1903 1904 1905 1906 1907 1908 1909 1910 1911 1912 1913 1914…" at bounding box center [900, 455] width 44 height 16
select select "2024"
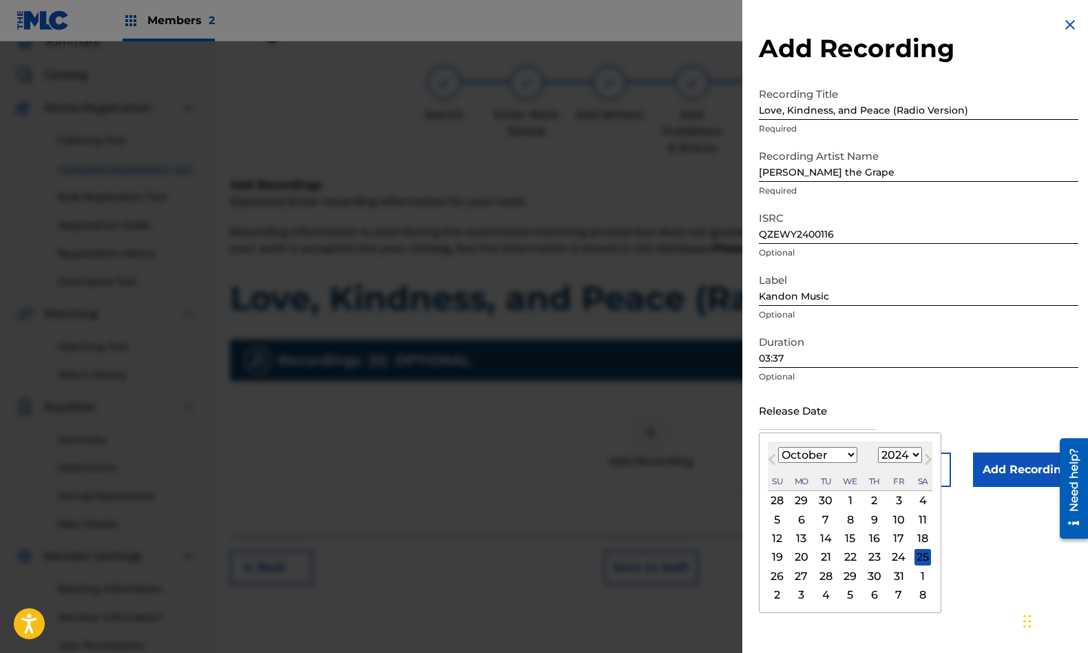
click at [878, 447] on select "1899 1900 1901 1902 1903 1904 1905 1906 1907 1908 1909 1910 1911 1912 1913 1914…" at bounding box center [900, 455] width 44 height 16
click at [833, 454] on select "January February March April May June July August September October November De…" at bounding box center [817, 455] width 79 height 16
select select "8"
click at [778, 447] on select "January February March April May June July August September October November De…" at bounding box center [817, 455] width 79 height 16
click at [830, 554] on div "24" at bounding box center [825, 557] width 17 height 17
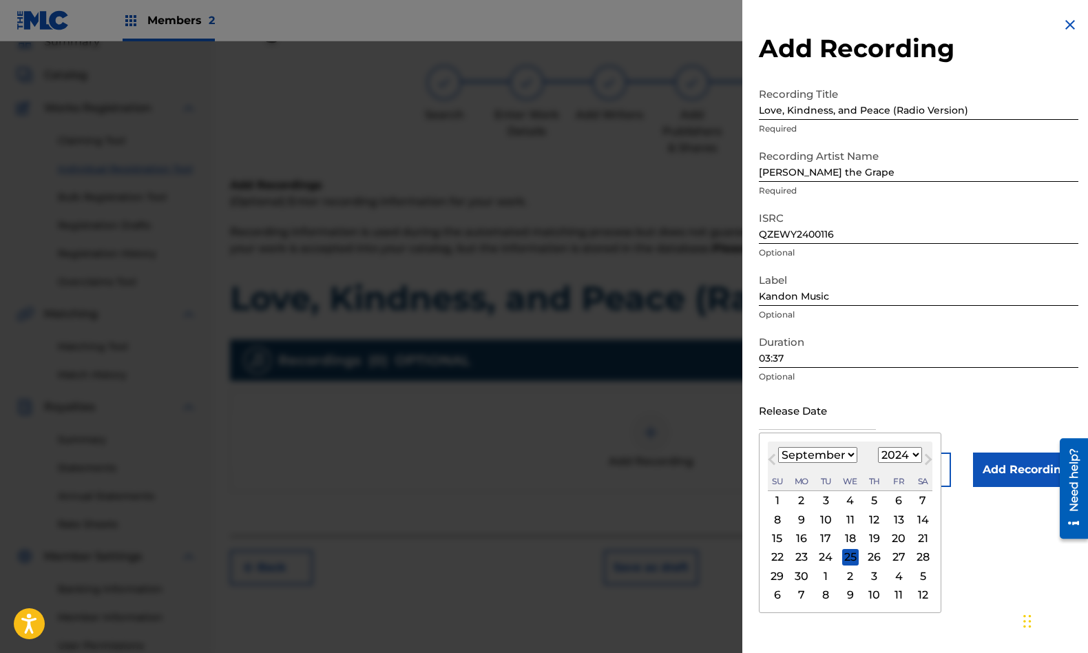
type input "[DATE]"
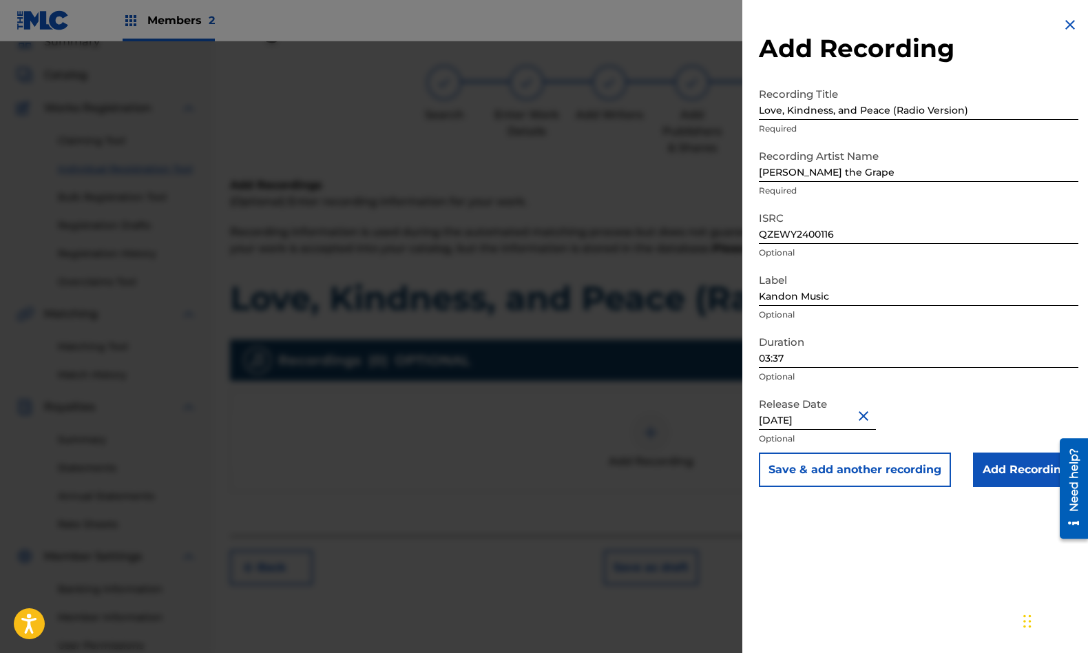
select select "8"
select select "2024"
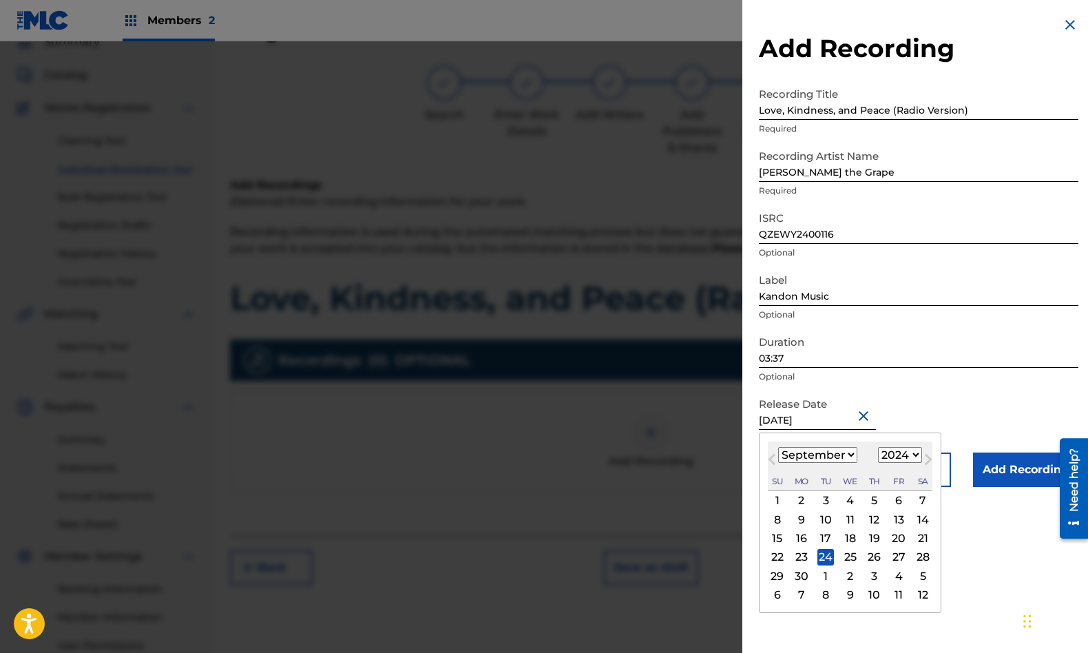
click at [901, 520] on div "13" at bounding box center [898, 519] width 17 height 17
type input "[DATE]"
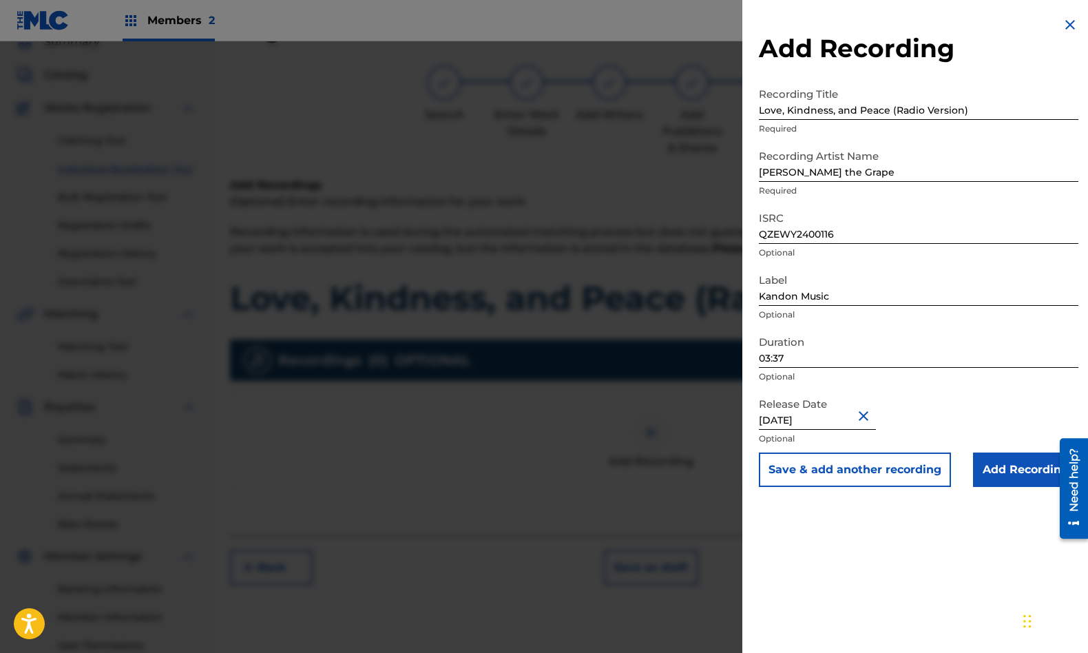
click at [1030, 472] on input "Add Recording" at bounding box center [1025, 469] width 105 height 34
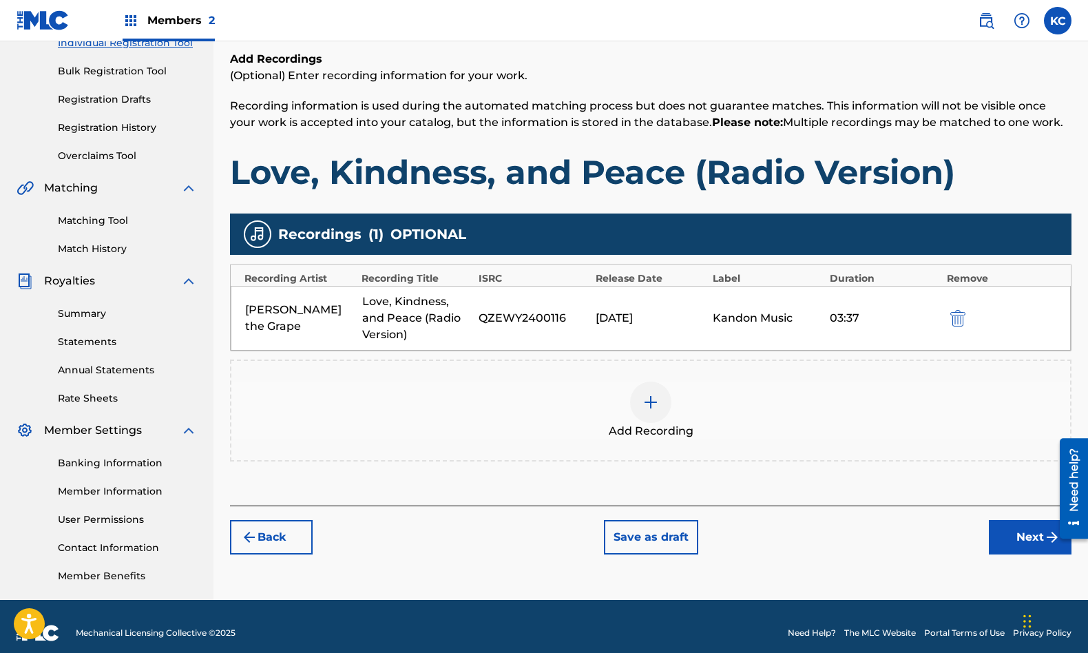
scroll to position [201, 0]
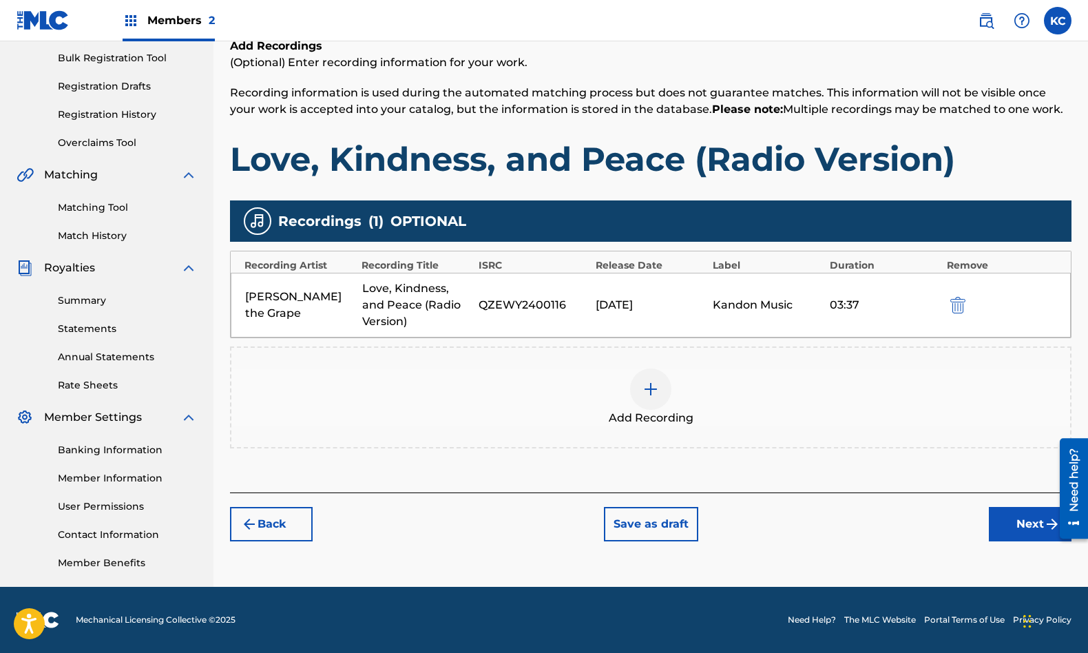
click at [1017, 527] on button "Next" at bounding box center [1030, 524] width 83 height 34
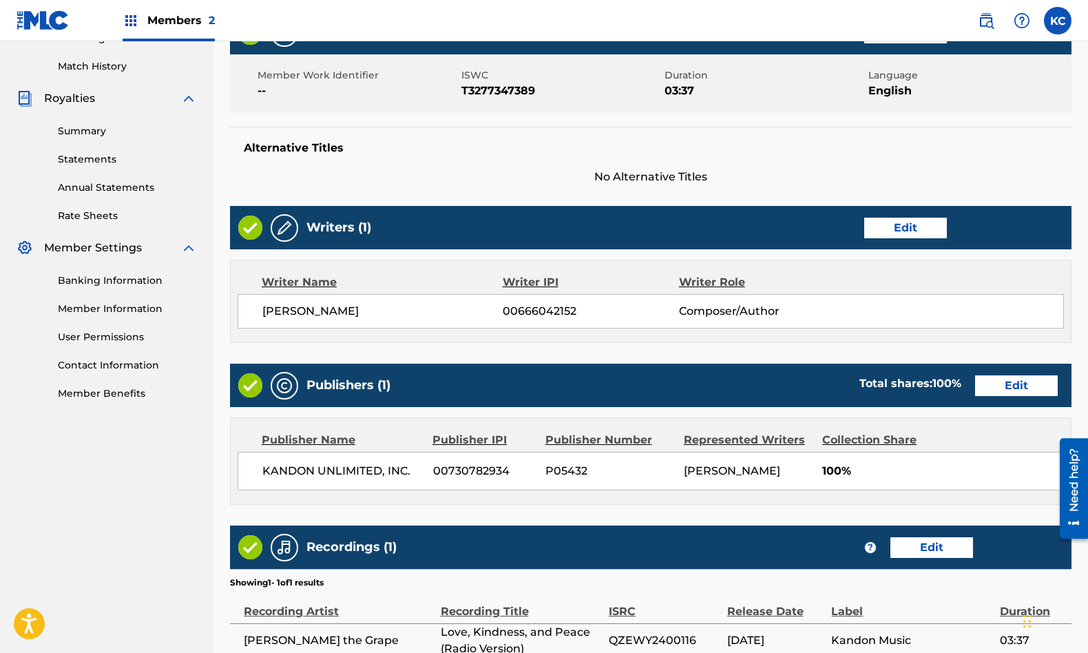
scroll to position [512, 0]
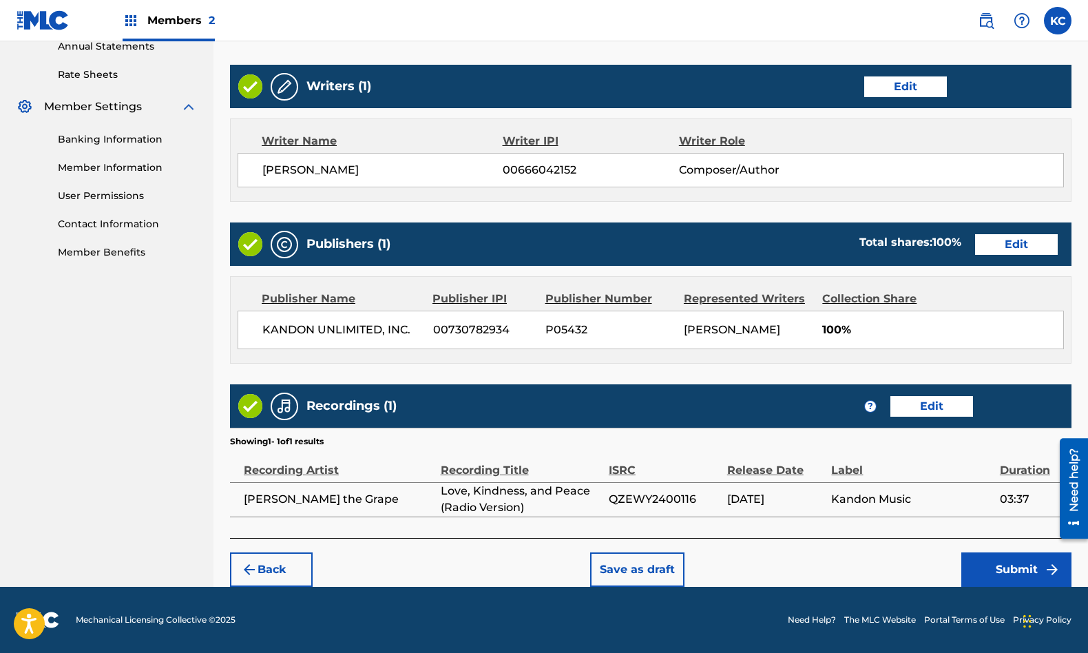
drag, startPoint x: 1089, startPoint y: 250, endPoint x: 3, endPoint y: 102, distance: 1095.4
click at [1010, 574] on button "Submit" at bounding box center [1016, 569] width 110 height 34
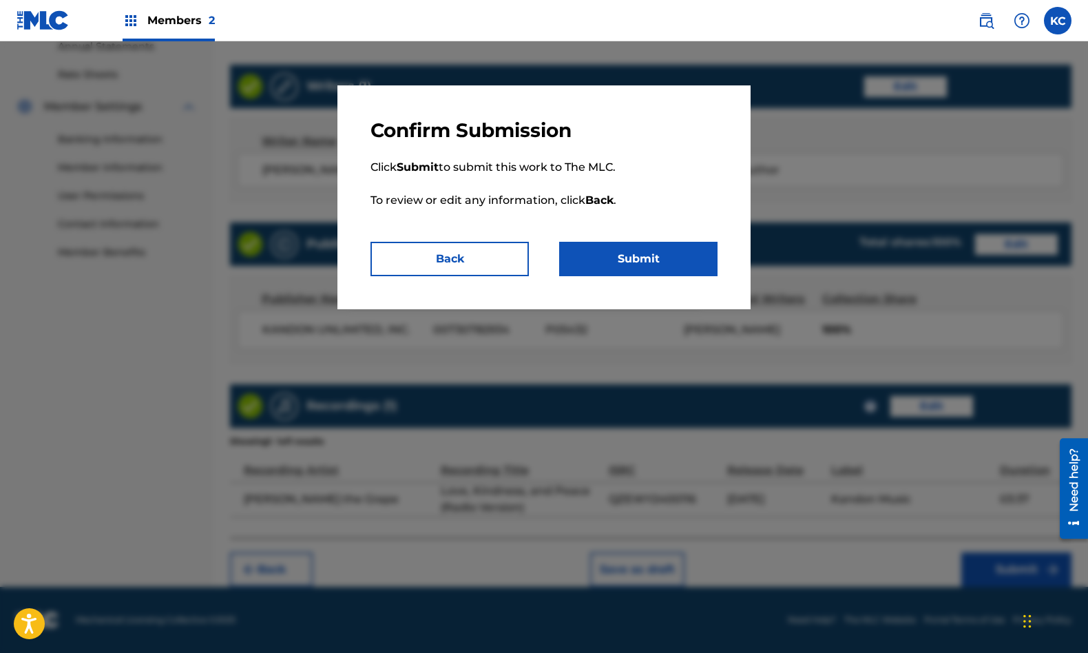
click at [650, 254] on button "Submit" at bounding box center [638, 259] width 158 height 34
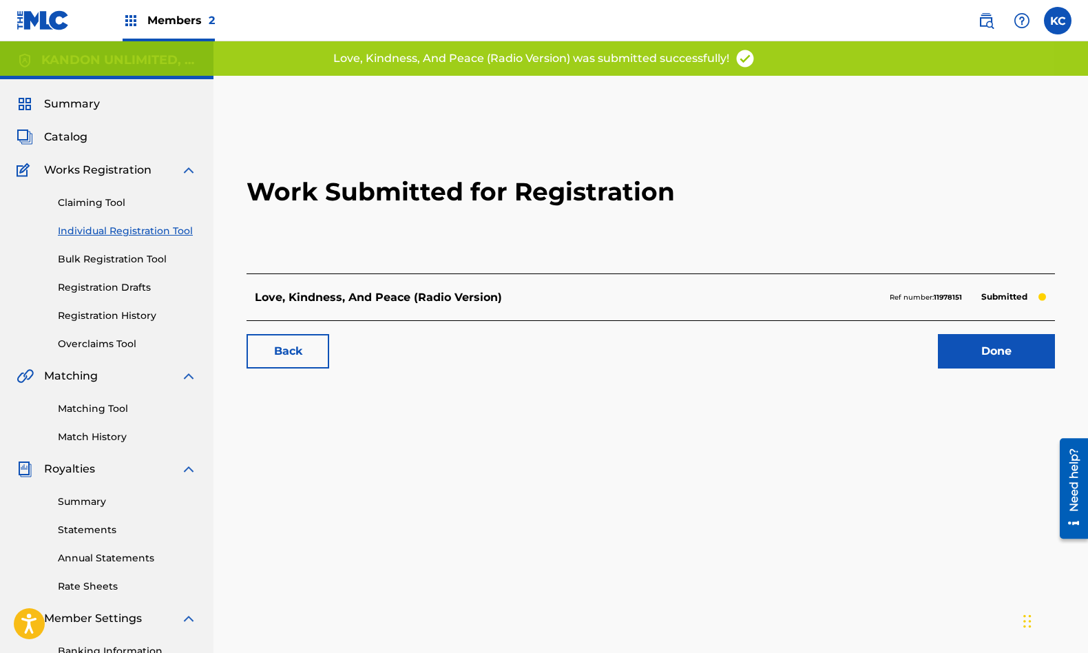
drag, startPoint x: 1002, startPoint y: 354, endPoint x: 465, endPoint y: 12, distance: 636.9
click at [1002, 354] on link "Done" at bounding box center [996, 351] width 117 height 34
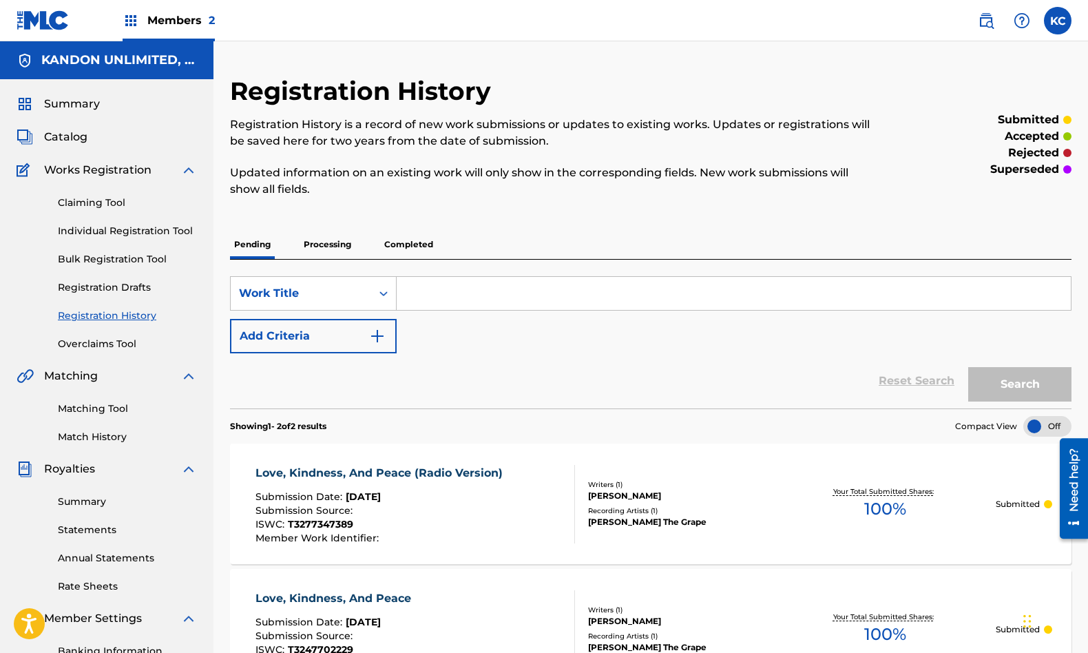
click at [59, 130] on span "Catalog" at bounding box center [65, 137] width 43 height 17
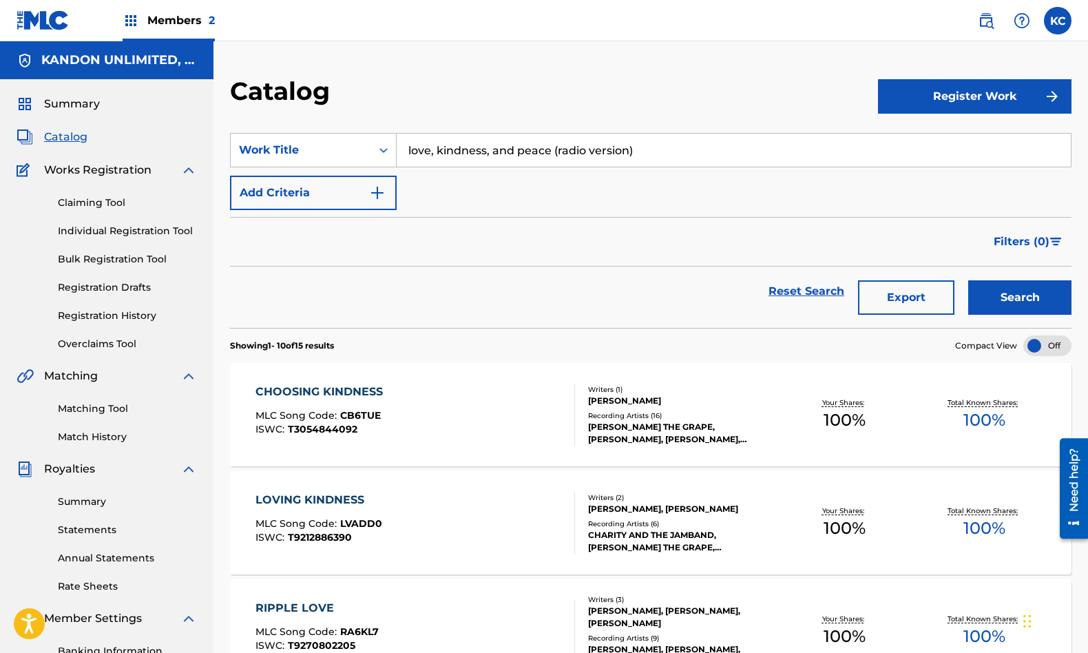
drag, startPoint x: 632, startPoint y: 149, endPoint x: 383, endPoint y: 127, distance: 249.6
click at [384, 129] on section "SearchWithCriteria22b3ad4b-dfa0-44d5-a06b-5ca7552e92af Work Title love, kindnes…" at bounding box center [651, 221] width 842 height 211
type input "boomerang"
click at [968, 280] on button "Search" at bounding box center [1019, 297] width 103 height 34
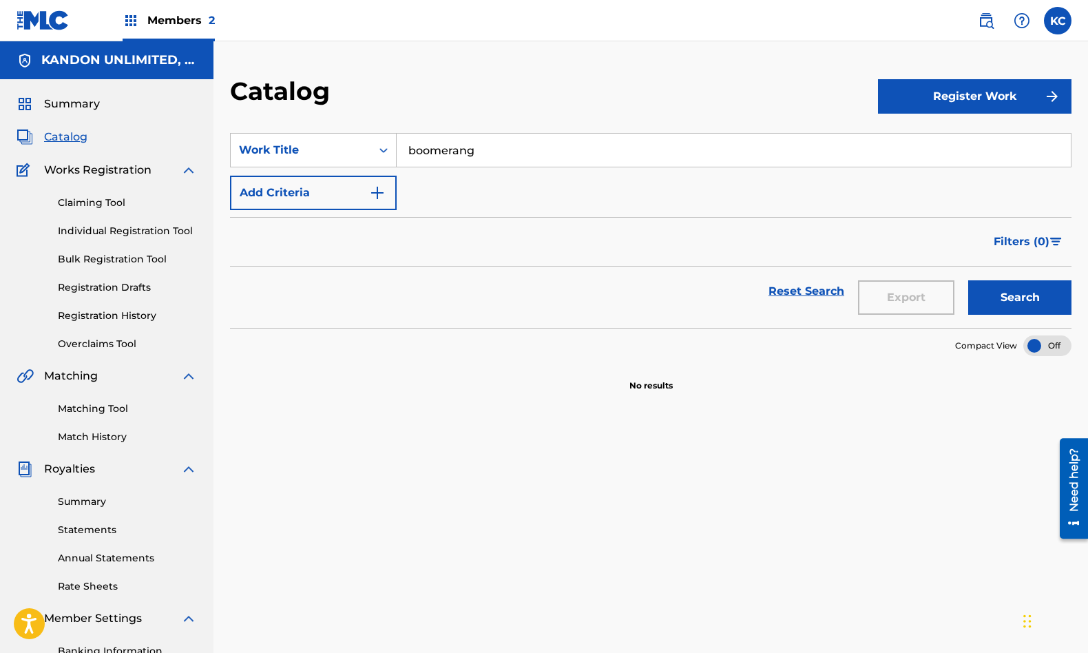
click at [944, 98] on button "Register Work" at bounding box center [975, 96] width 194 height 34
click at [932, 131] on link "Individual" at bounding box center [975, 141] width 194 height 33
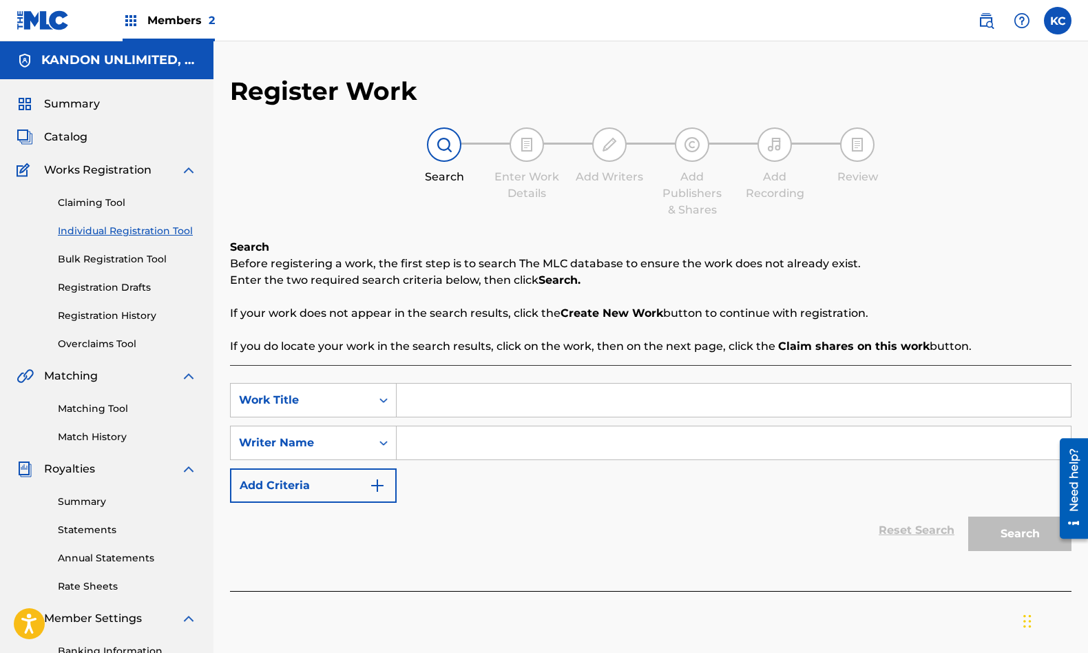
drag, startPoint x: 488, startPoint y: 409, endPoint x: 482, endPoint y: 415, distance: 7.8
click at [486, 413] on input "Search Form" at bounding box center [734, 400] width 674 height 33
type input "Boomerang"
click at [497, 432] on input "Search Form" at bounding box center [734, 442] width 674 height 33
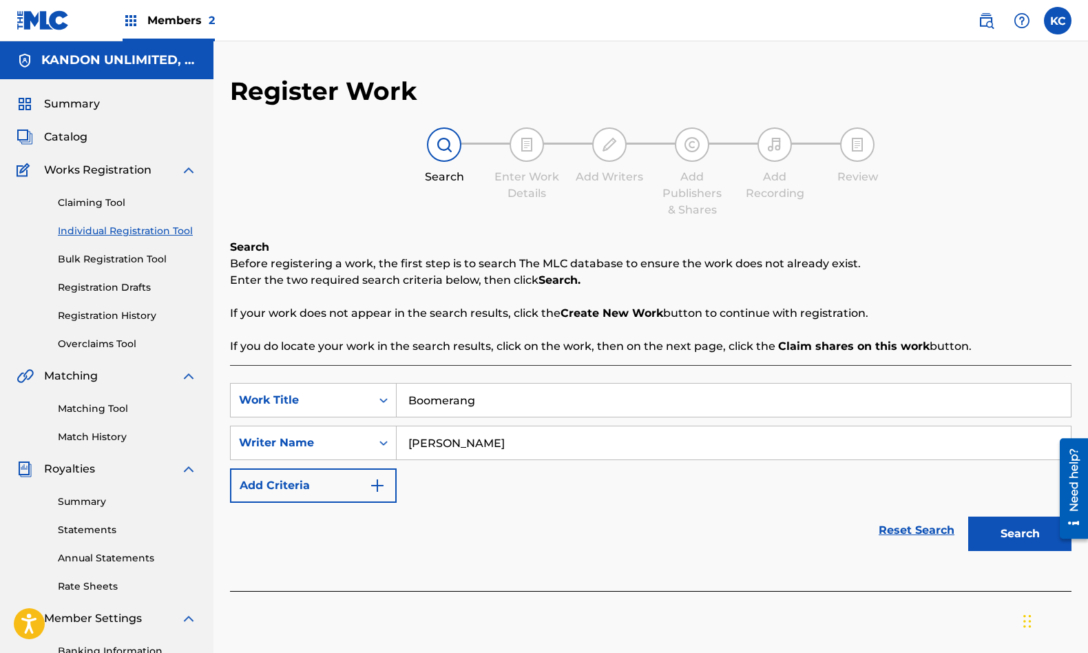
type input "[PERSON_NAME]"
click at [1028, 545] on button "Search" at bounding box center [1019, 534] width 103 height 34
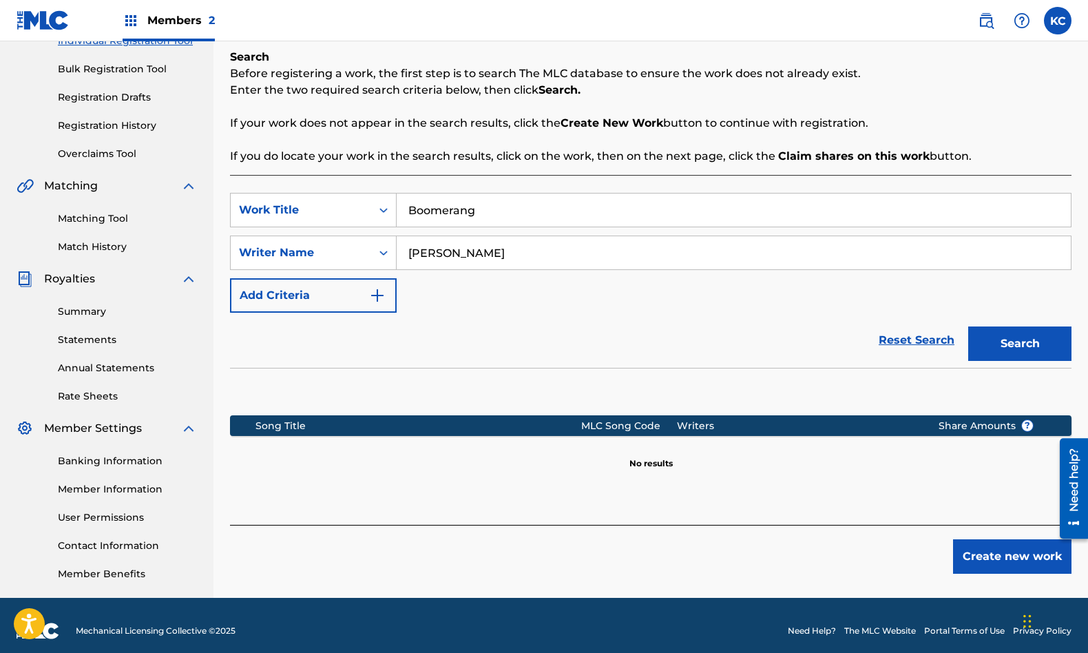
scroll to position [201, 0]
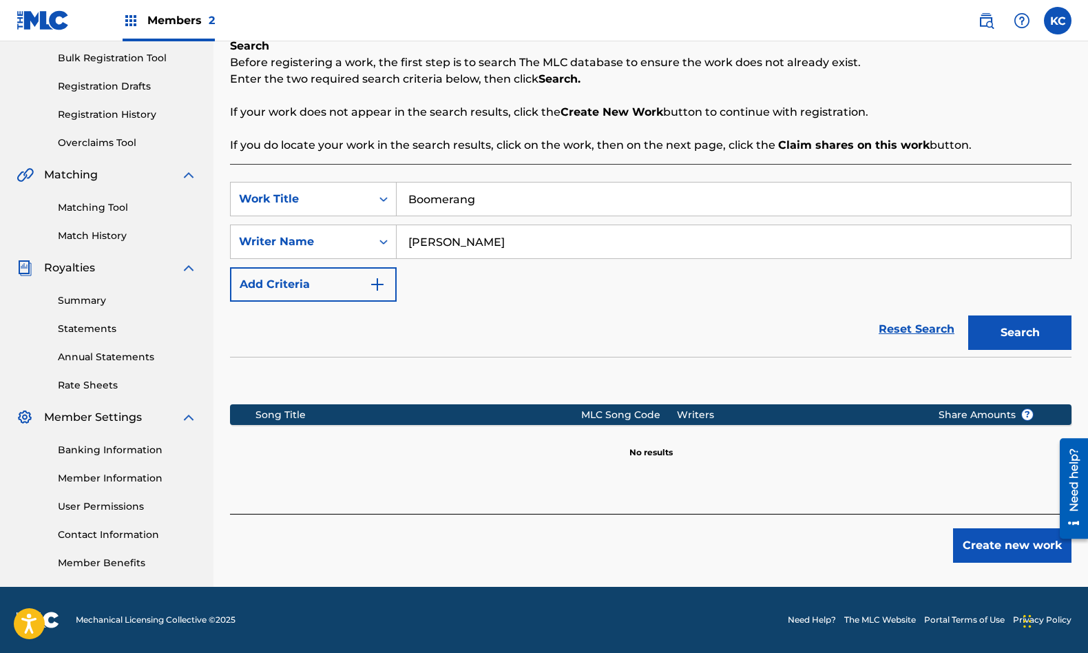
click at [1001, 547] on button "Create new work" at bounding box center [1012, 545] width 118 height 34
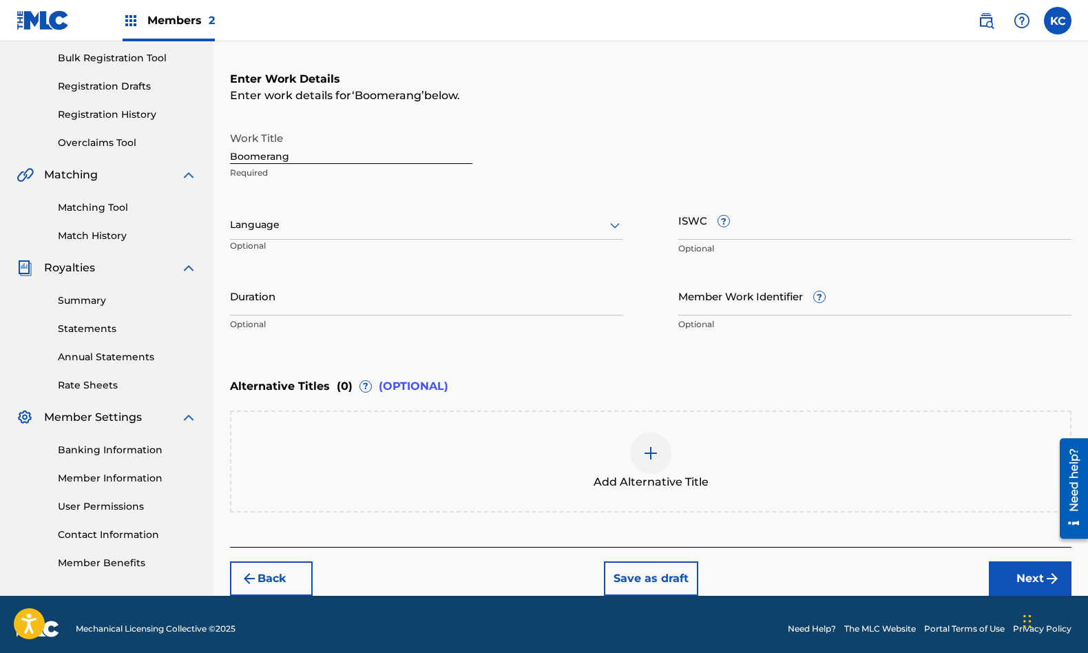
click at [269, 225] on div at bounding box center [426, 224] width 393 height 17
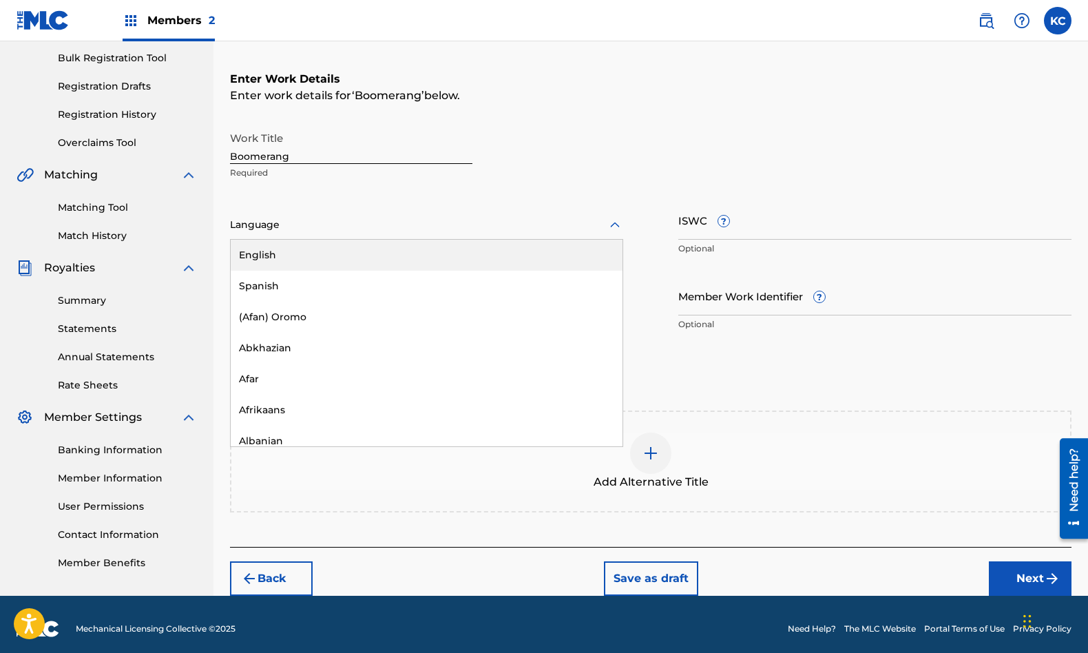
drag, startPoint x: 269, startPoint y: 259, endPoint x: 448, endPoint y: 245, distance: 178.9
click at [269, 259] on div "English" at bounding box center [427, 255] width 392 height 31
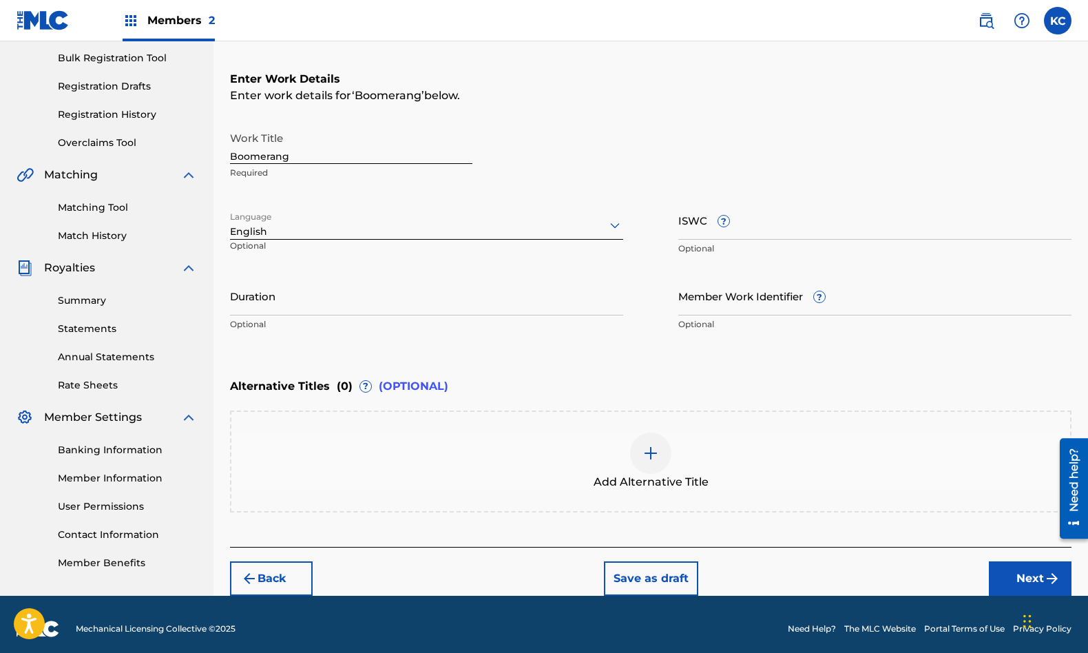
click at [690, 227] on input "ISWC ?" at bounding box center [874, 219] width 393 height 39
paste input "T3282305657"
type input "T3282305657"
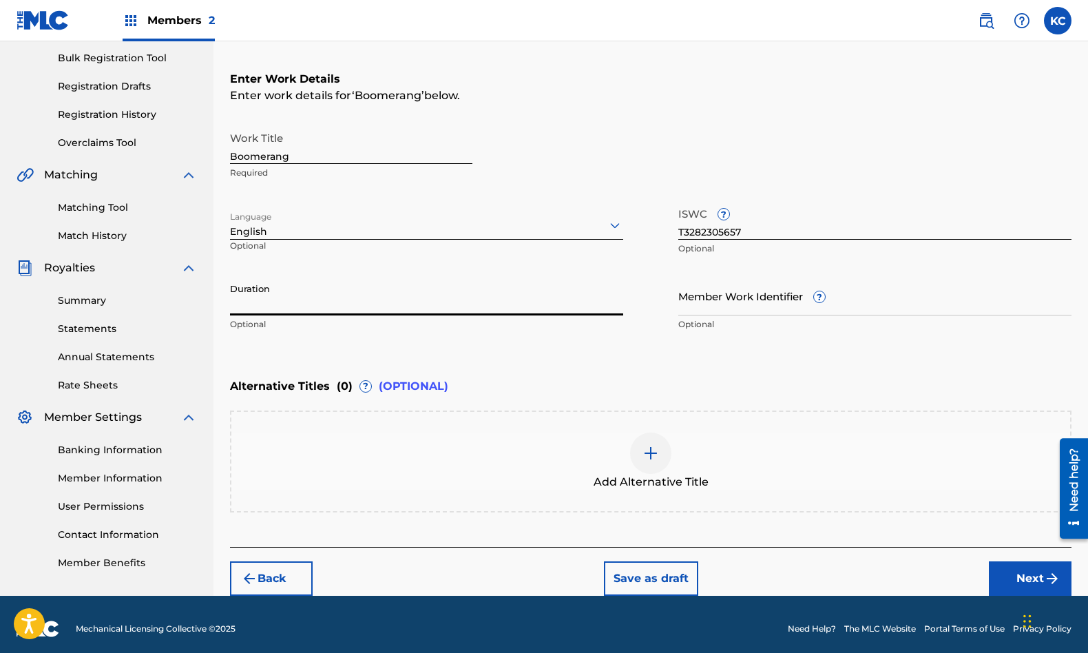
click at [386, 309] on input "Duration" at bounding box center [426, 295] width 393 height 39
type input "03:13"
click at [1041, 580] on button "Next" at bounding box center [1030, 578] width 83 height 34
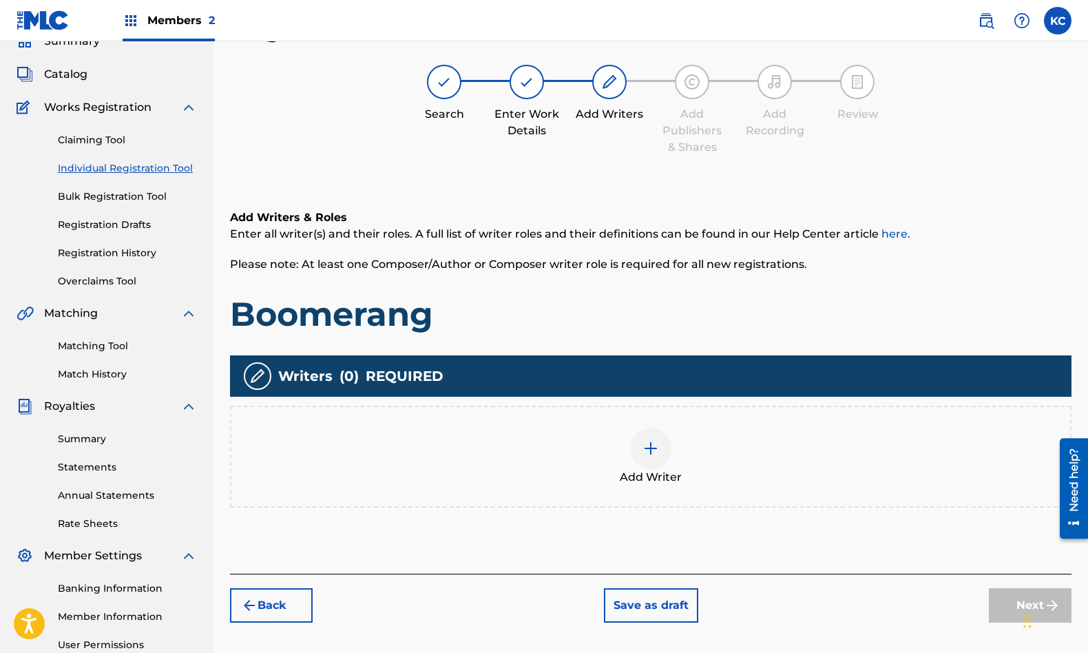
scroll to position [62, 0]
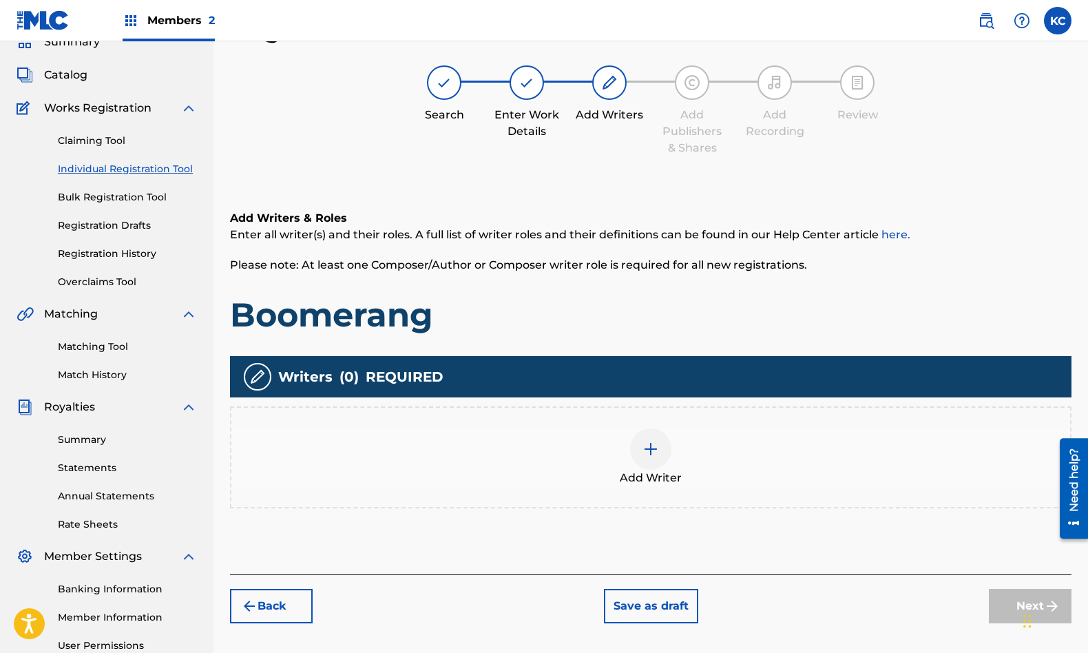
click at [645, 464] on div at bounding box center [650, 448] width 41 height 41
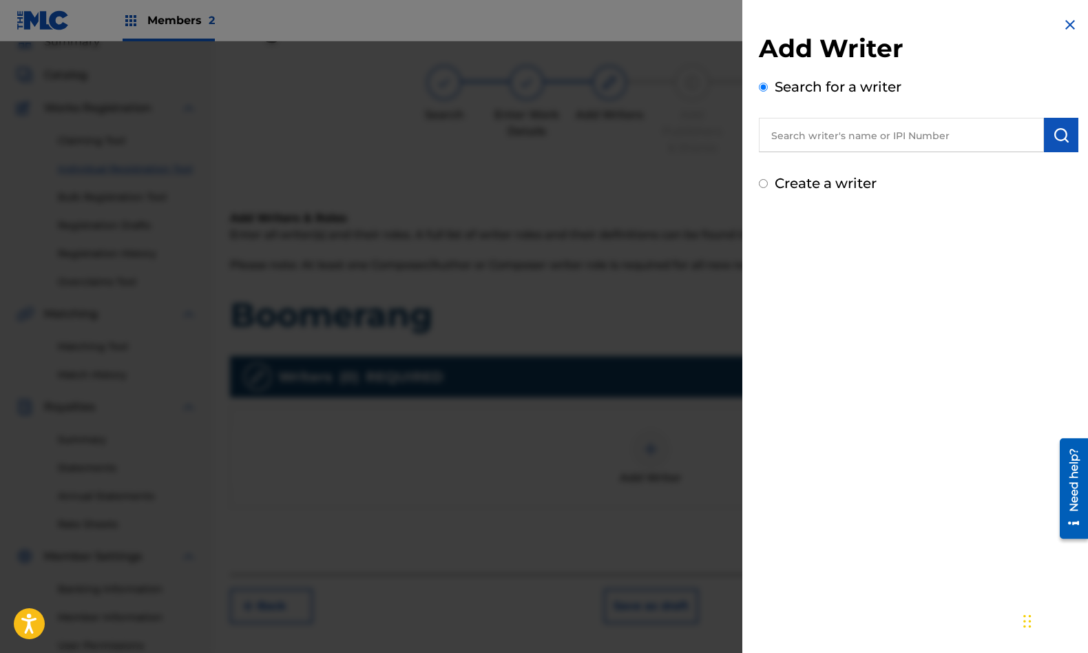
click at [868, 138] on input "text" at bounding box center [901, 135] width 285 height 34
type input "[PERSON_NAME]"
click at [867, 165] on div "[PERSON_NAME]" at bounding box center [901, 166] width 284 height 25
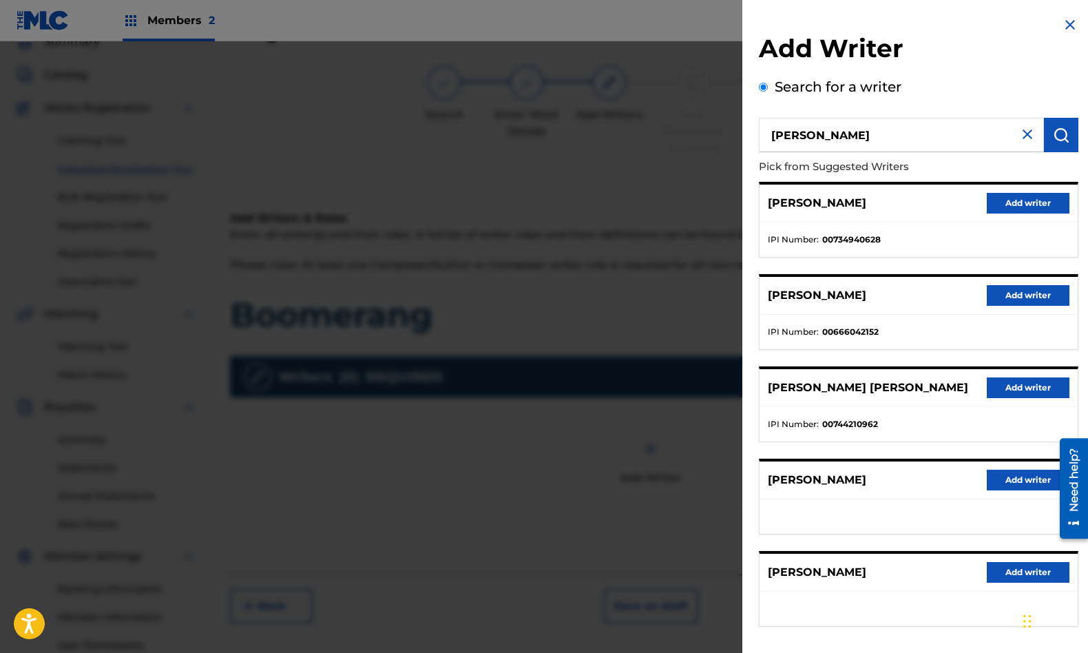
click at [1002, 298] on button "Add writer" at bounding box center [1028, 295] width 83 height 21
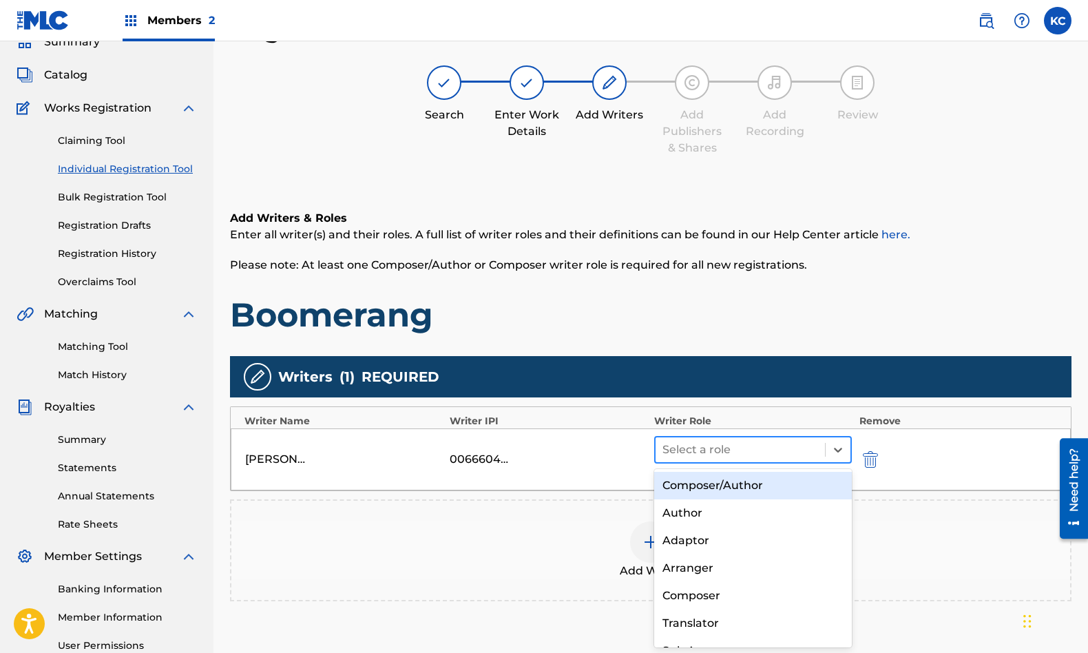
click at [714, 453] on div at bounding box center [741, 449] width 156 height 19
click at [722, 490] on div "Composer/Author" at bounding box center [753, 486] width 198 height 28
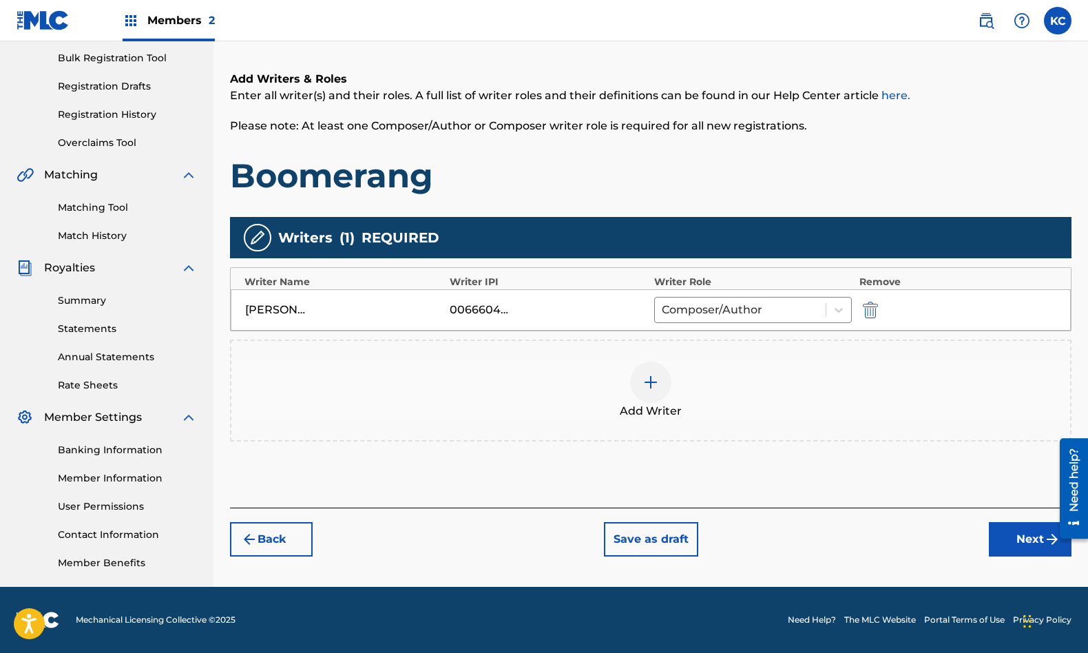
click at [1016, 543] on button "Next" at bounding box center [1030, 539] width 83 height 34
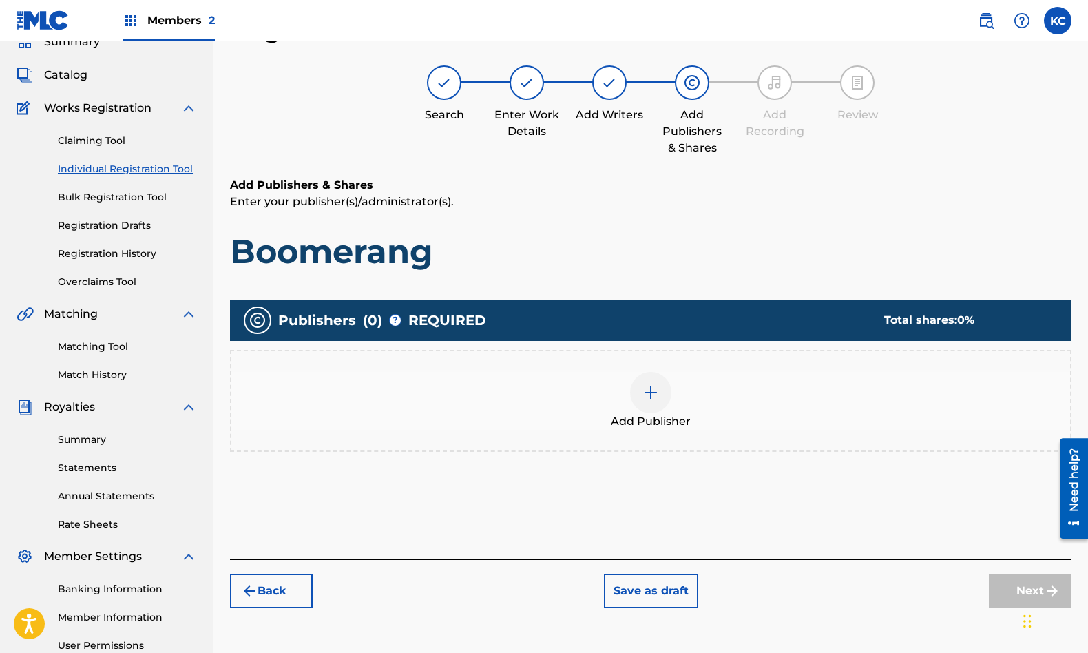
click at [663, 412] on div "Add Publisher" at bounding box center [650, 401] width 839 height 58
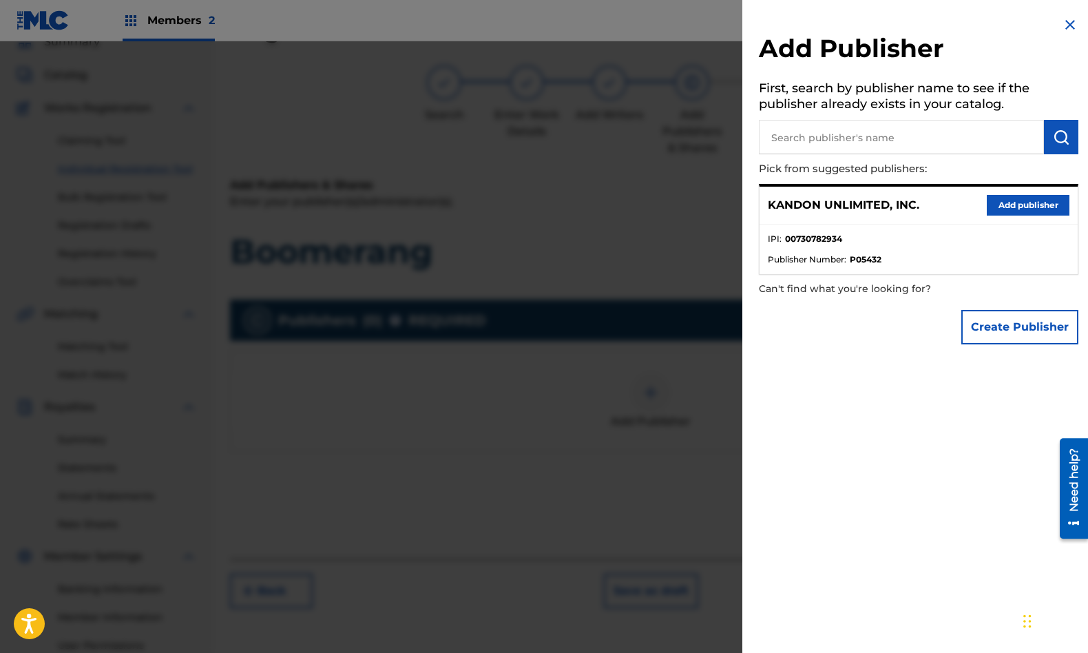
click at [1014, 207] on button "Add publisher" at bounding box center [1028, 205] width 83 height 21
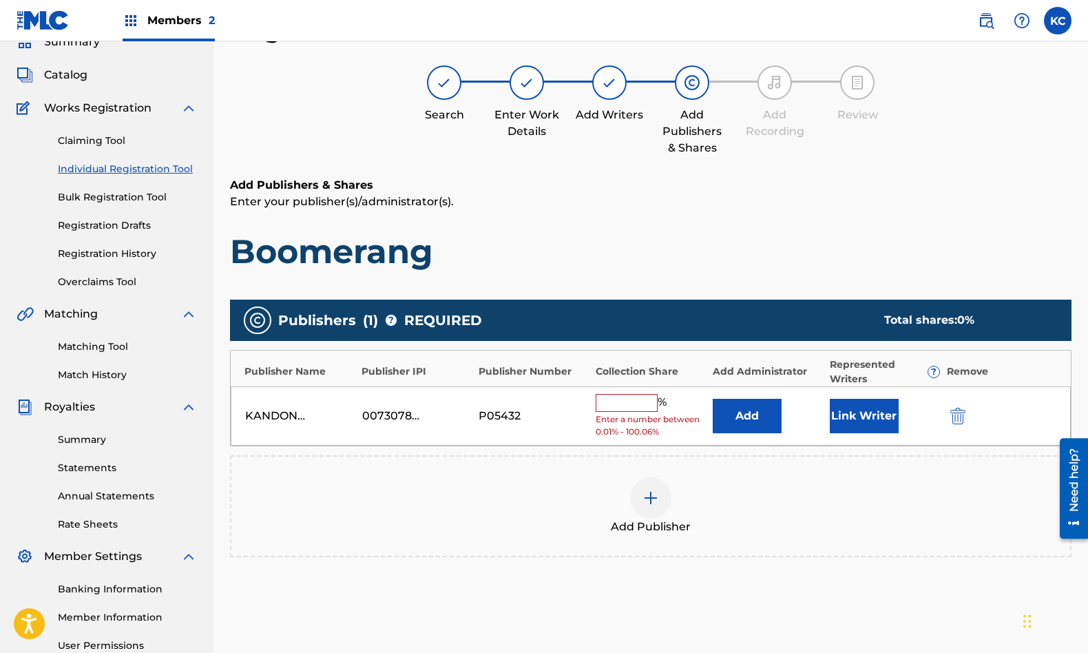
click at [628, 406] on input "text" at bounding box center [627, 403] width 62 height 18
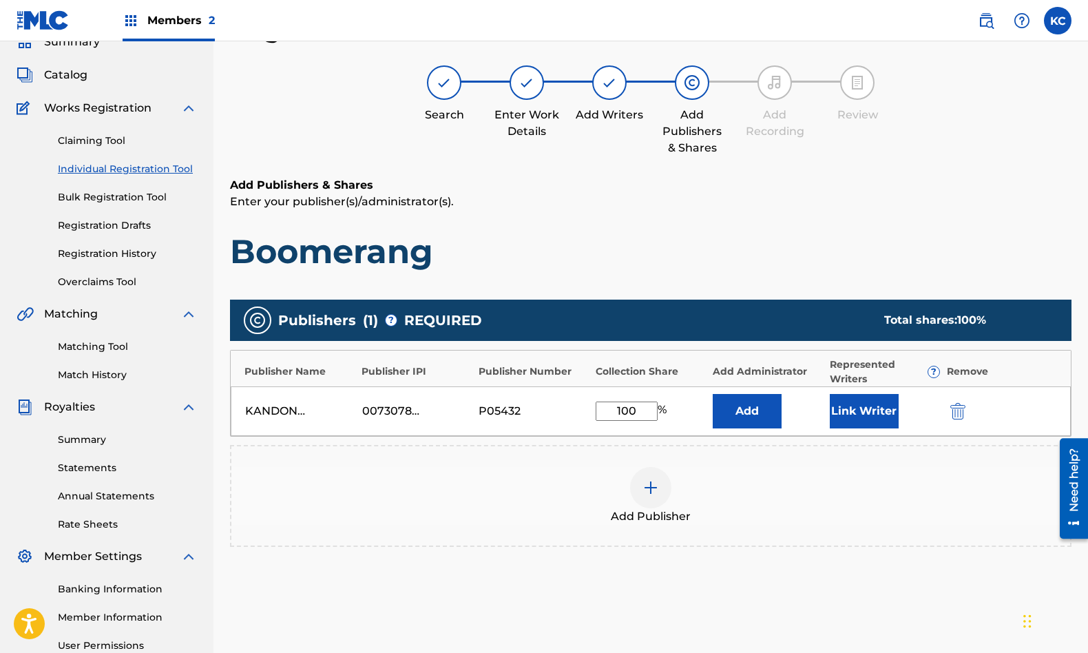
type input "100"
click at [873, 408] on button "Link Writer" at bounding box center [864, 411] width 69 height 34
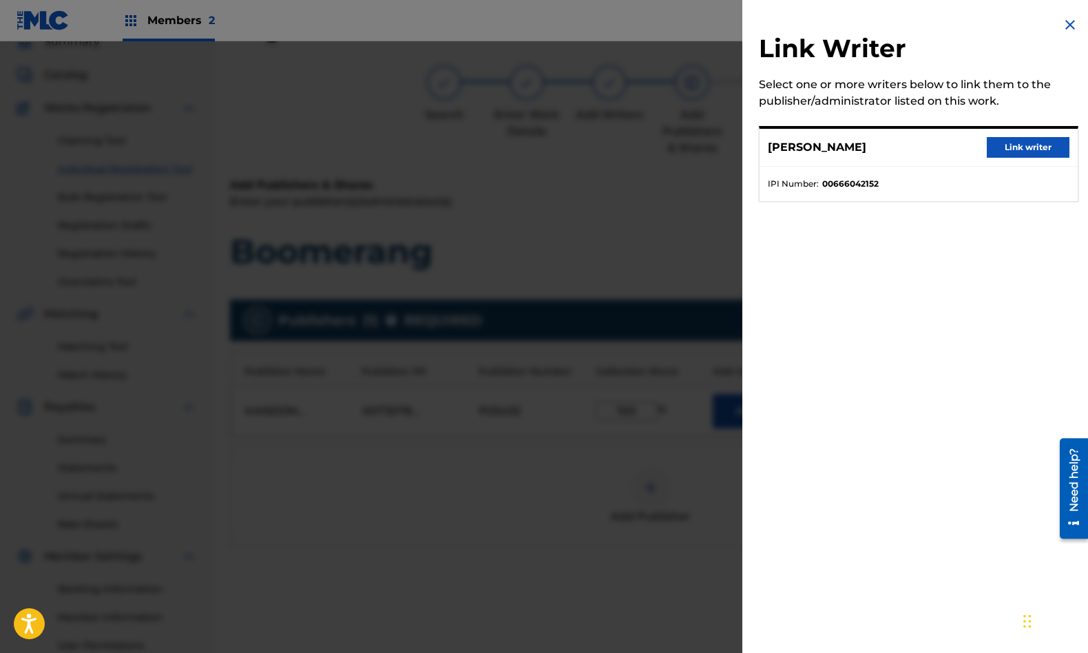
click at [1031, 147] on button "Link writer" at bounding box center [1028, 147] width 83 height 21
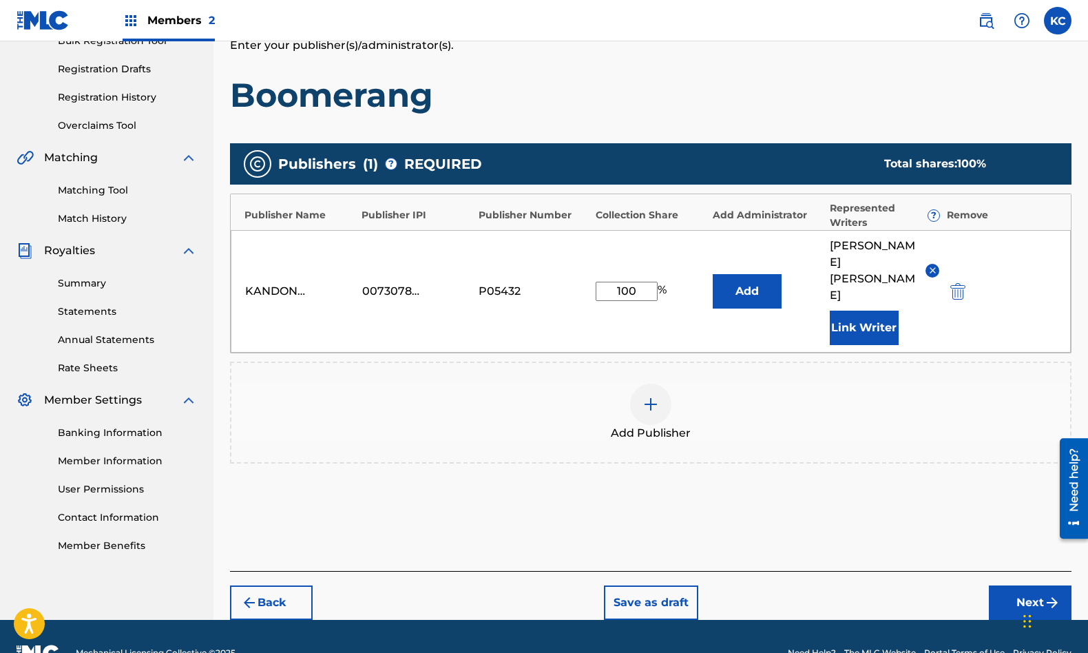
click at [1027, 585] on button "Next" at bounding box center [1030, 602] width 83 height 34
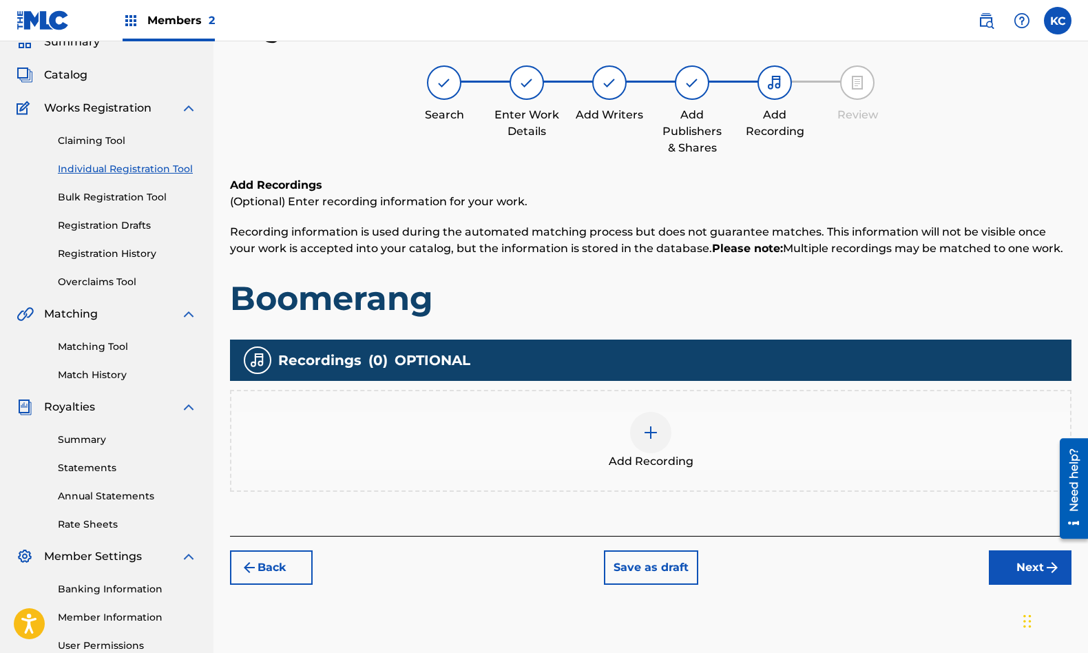
click at [651, 442] on div at bounding box center [650, 432] width 41 height 41
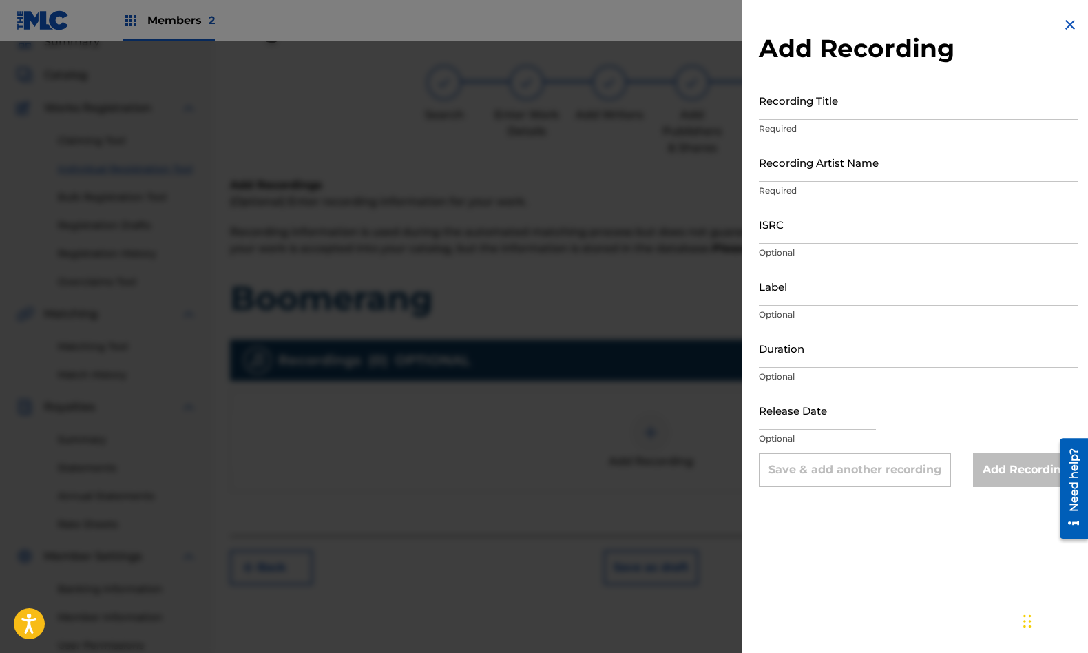
click at [766, 108] on input "Recording Title" at bounding box center [919, 100] width 320 height 39
type input "Boomerang"
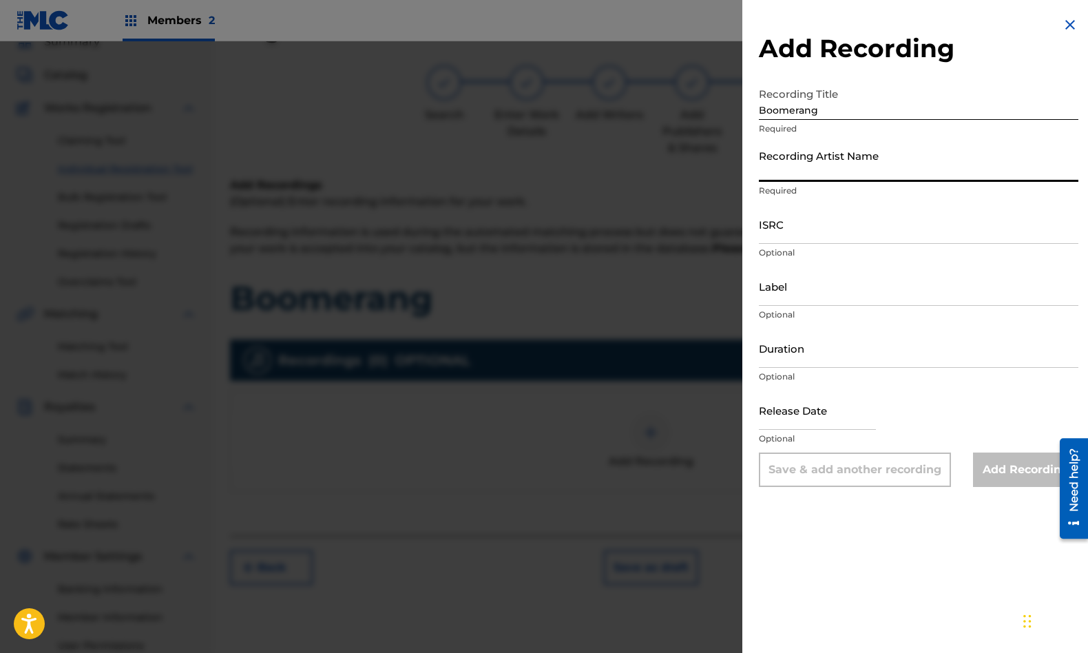
click at [775, 170] on input "Recording Artist Name" at bounding box center [919, 162] width 320 height 39
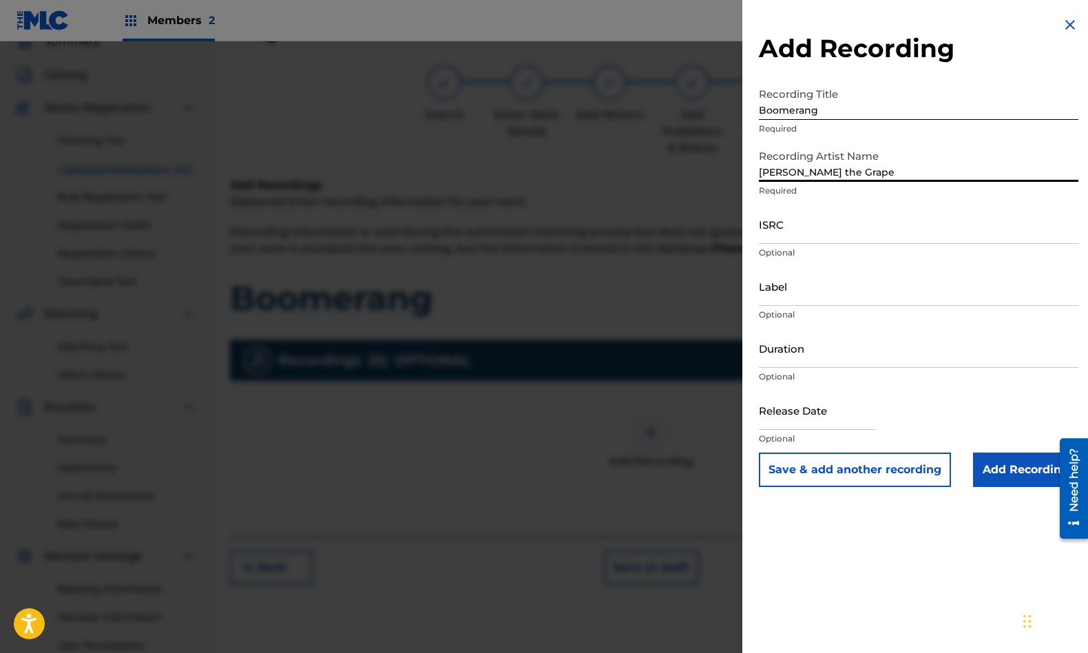
type input "[PERSON_NAME] the Grape"
click at [791, 228] on input "ISRC" at bounding box center [919, 224] width 320 height 39
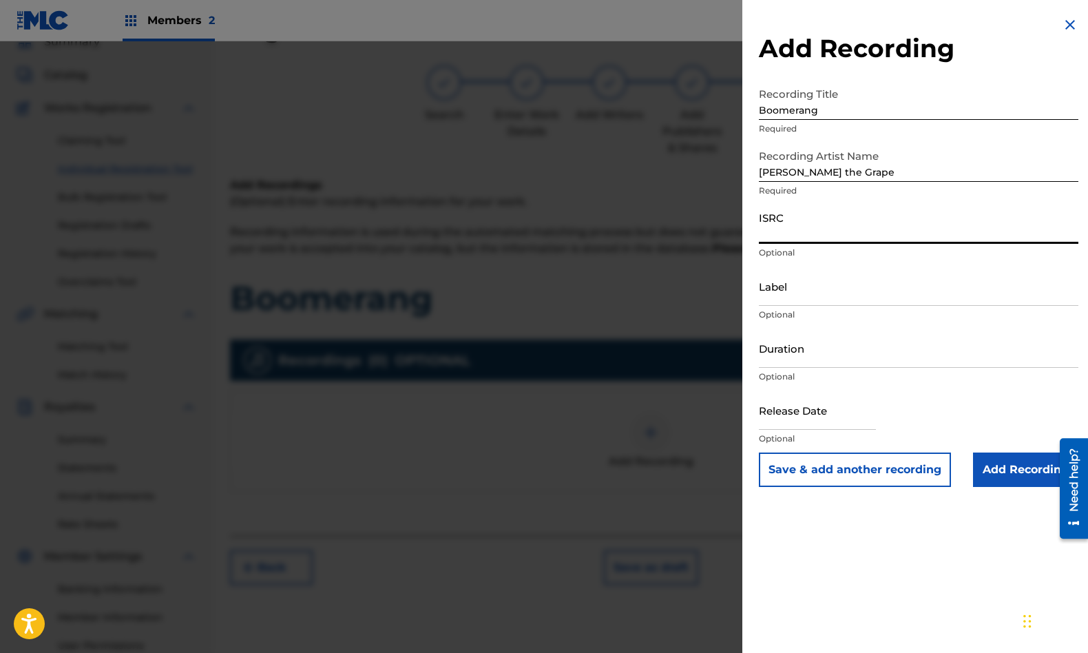
paste input "QZEWY2400113"
type input "QZEWY2400113"
click at [807, 300] on input "Label" at bounding box center [919, 286] width 320 height 39
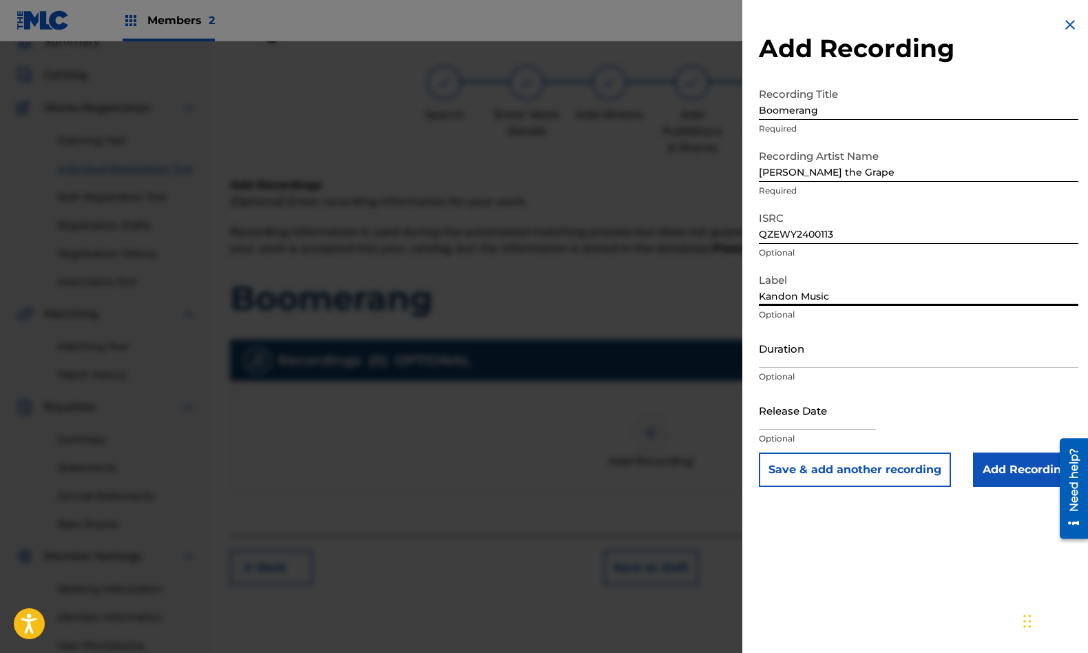
type input "Kandon Music"
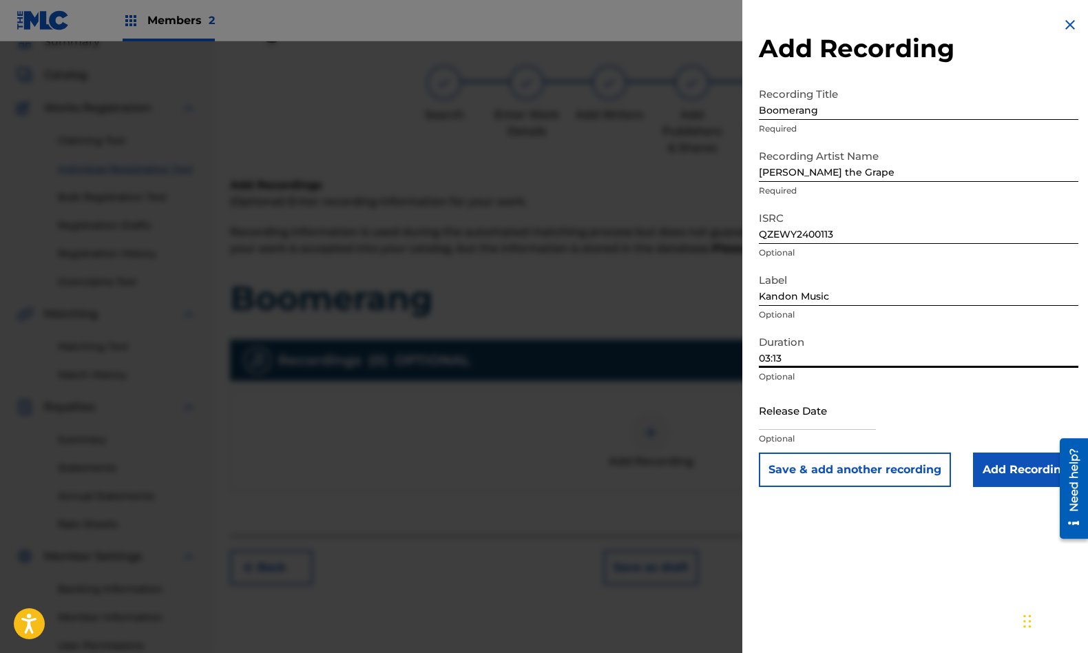
type input "03:13"
click at [824, 421] on input "text" at bounding box center [817, 409] width 117 height 39
select select "7"
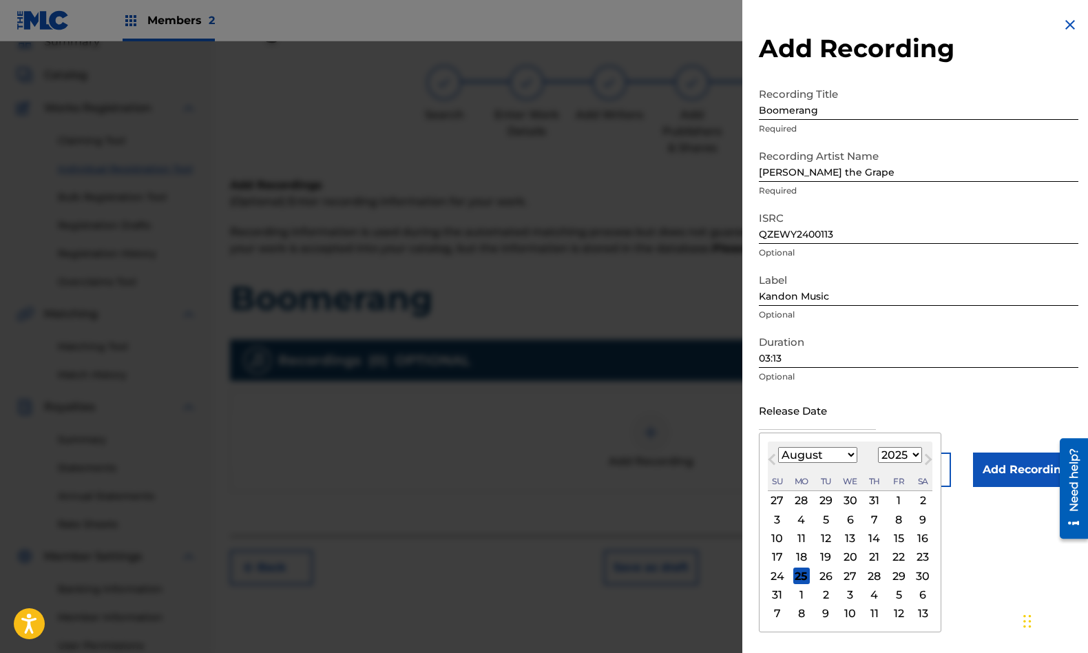
click at [912, 457] on select "1899 1900 1901 1902 1903 1904 1905 1906 1907 1908 1909 1910 1911 1912 1913 1914…" at bounding box center [900, 455] width 44 height 16
select select "2024"
click at [878, 447] on select "1899 1900 1901 1902 1903 1904 1905 1906 1907 1908 1909 1910 1911 1912 1913 1914…" at bounding box center [900, 455] width 44 height 16
click at [828, 459] on select "January February March April May June July August September October November De…" at bounding box center [817, 455] width 79 height 16
select select "9"
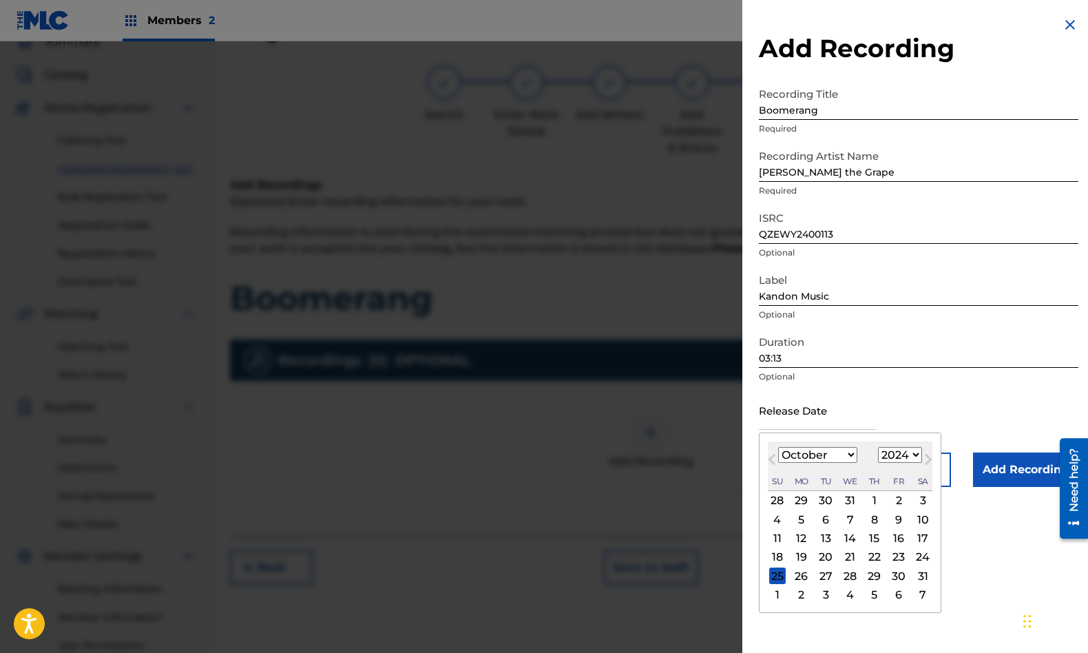
click at [778, 447] on select "January February March April May June July August September October November De…" at bounding box center [817, 455] width 79 height 16
click at [901, 519] on div "11" at bounding box center [898, 519] width 17 height 17
click at [901, 519] on div "Add Recording Recording Title Boomerang Required Recording Artist Name [PERSON_…" at bounding box center [918, 326] width 353 height 653
type input "[DATE]"
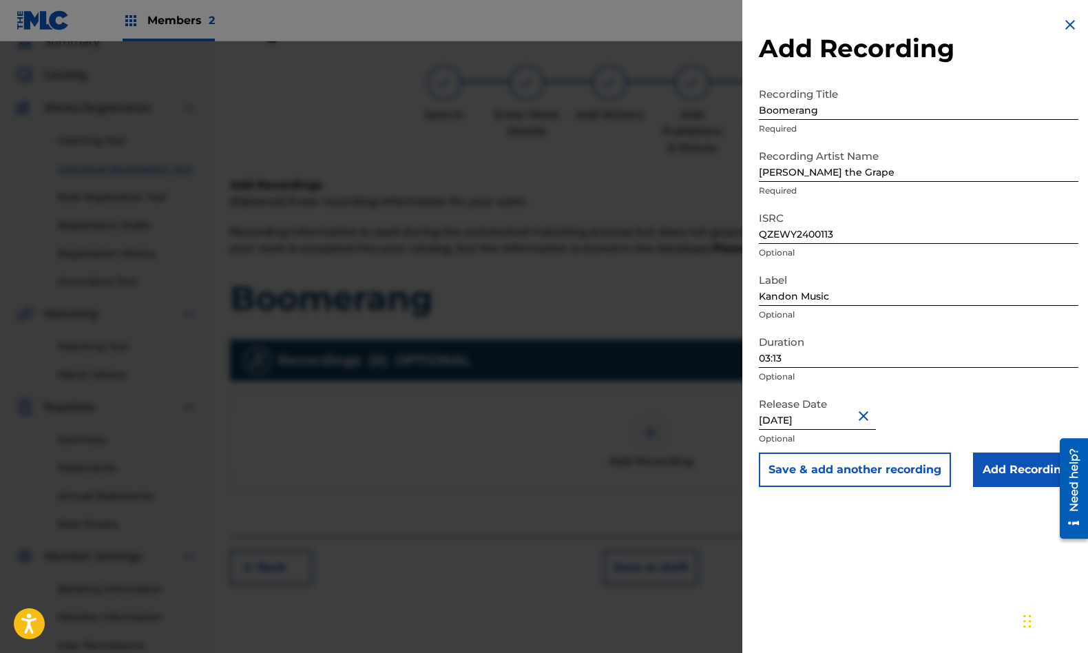
click at [994, 467] on input "Add Recording" at bounding box center [1025, 469] width 105 height 34
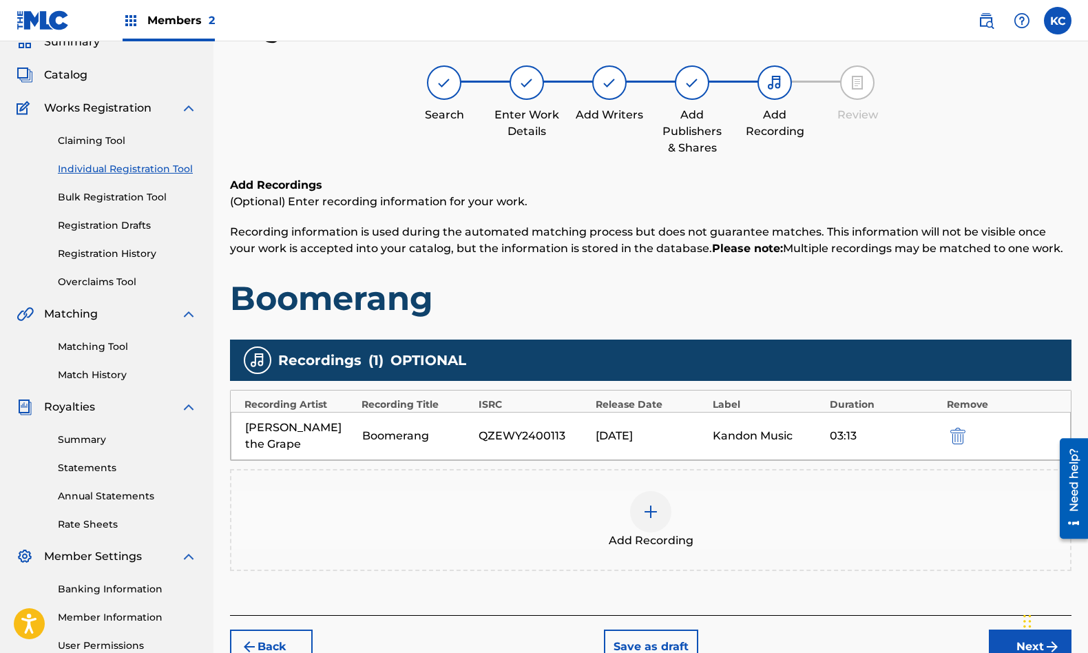
click at [1013, 631] on button "Next" at bounding box center [1030, 646] width 83 height 34
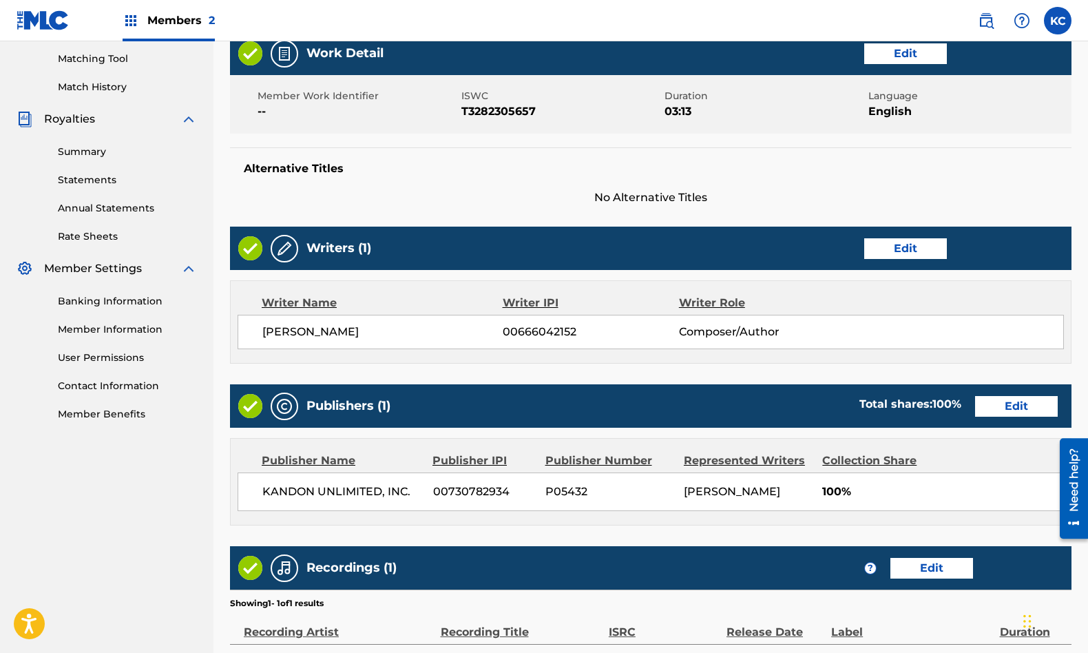
scroll to position [454, 0]
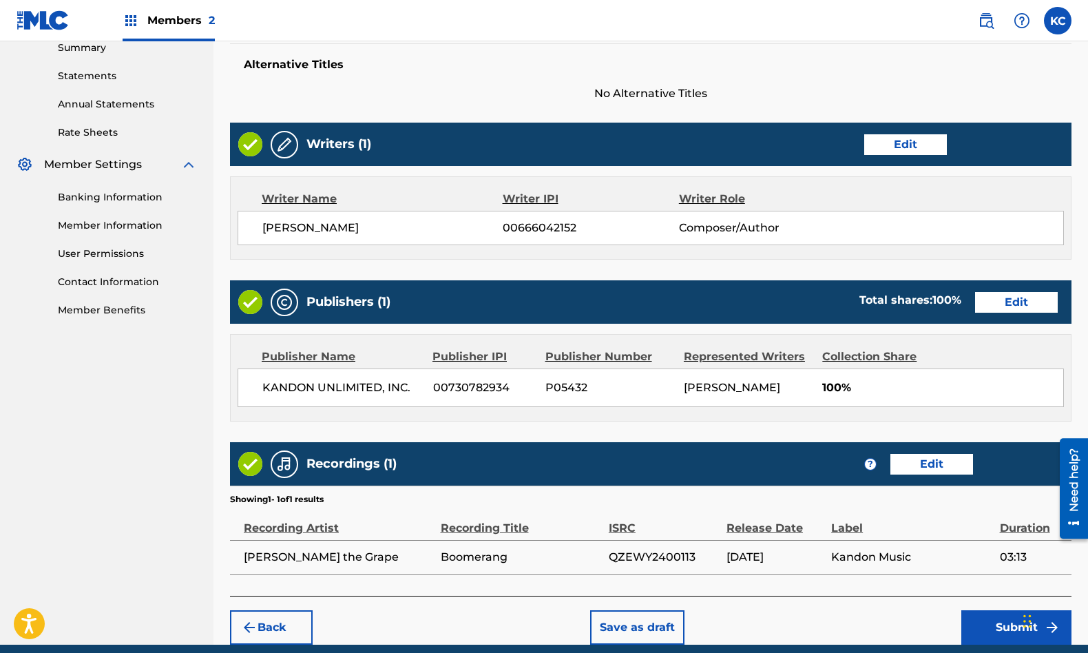
click at [992, 623] on button "Submit" at bounding box center [1016, 627] width 110 height 34
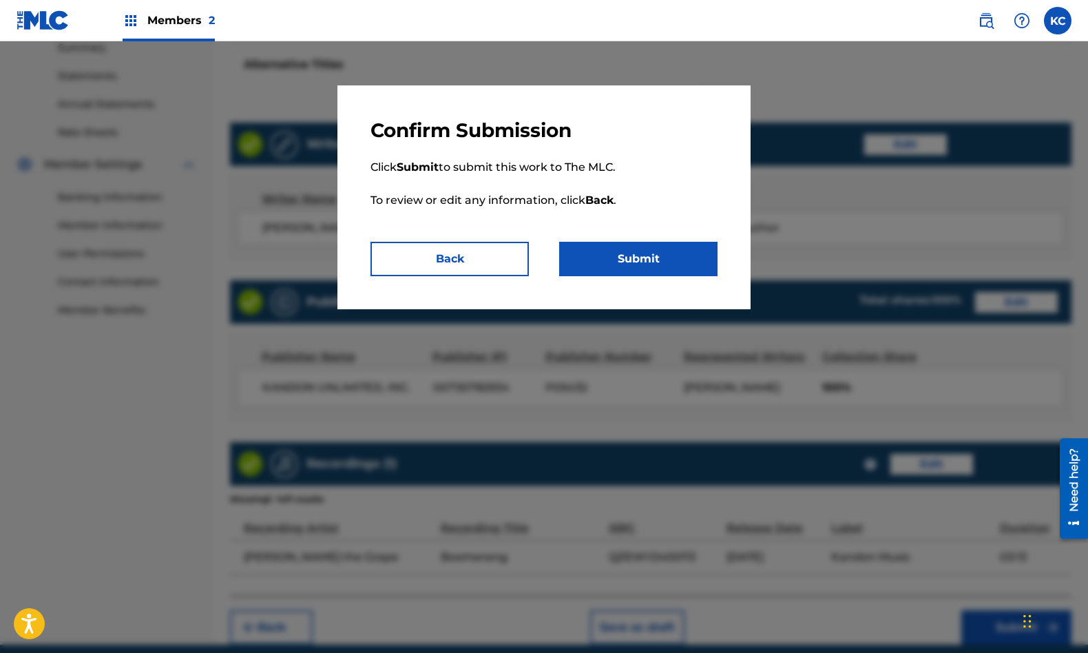
drag, startPoint x: 644, startPoint y: 258, endPoint x: 373, endPoint y: 87, distance: 320.0
click at [640, 253] on button "Submit" at bounding box center [638, 259] width 158 height 34
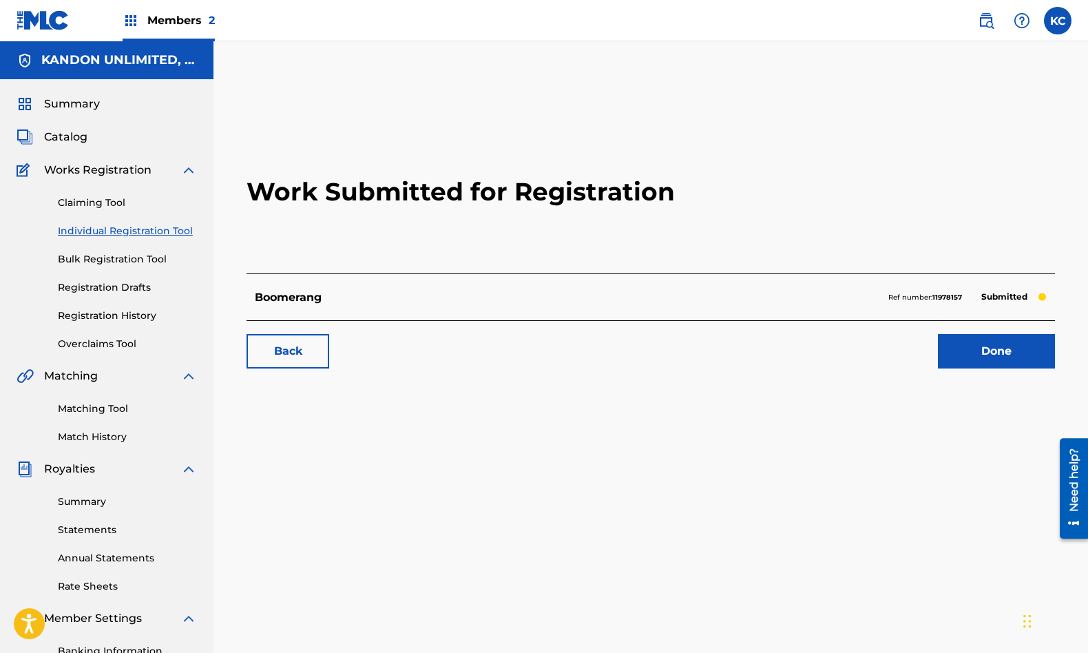
click at [70, 141] on span "Catalog" at bounding box center [65, 137] width 43 height 17
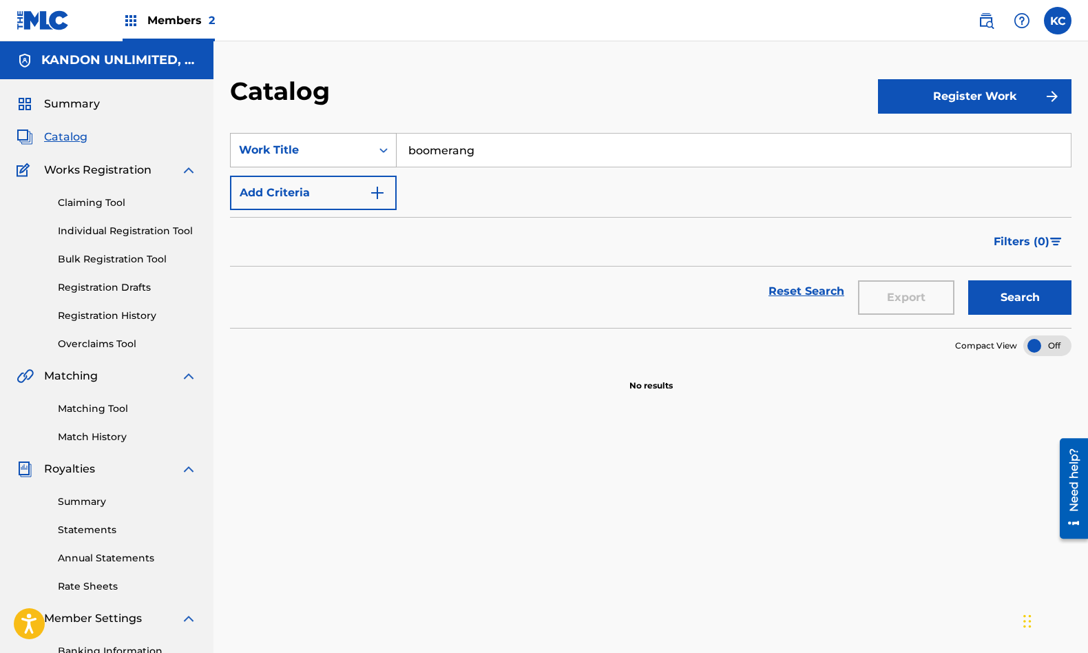
drag, startPoint x: 447, startPoint y: 153, endPoint x: 391, endPoint y: 141, distance: 57.0
click at [391, 141] on div "SearchWithCriteria22b3ad4b-dfa0-44d5-a06b-5ca7552e92af Work Title boomerang" at bounding box center [651, 150] width 842 height 34
type input "I am unique"
click at [968, 280] on button "Search" at bounding box center [1019, 297] width 103 height 34
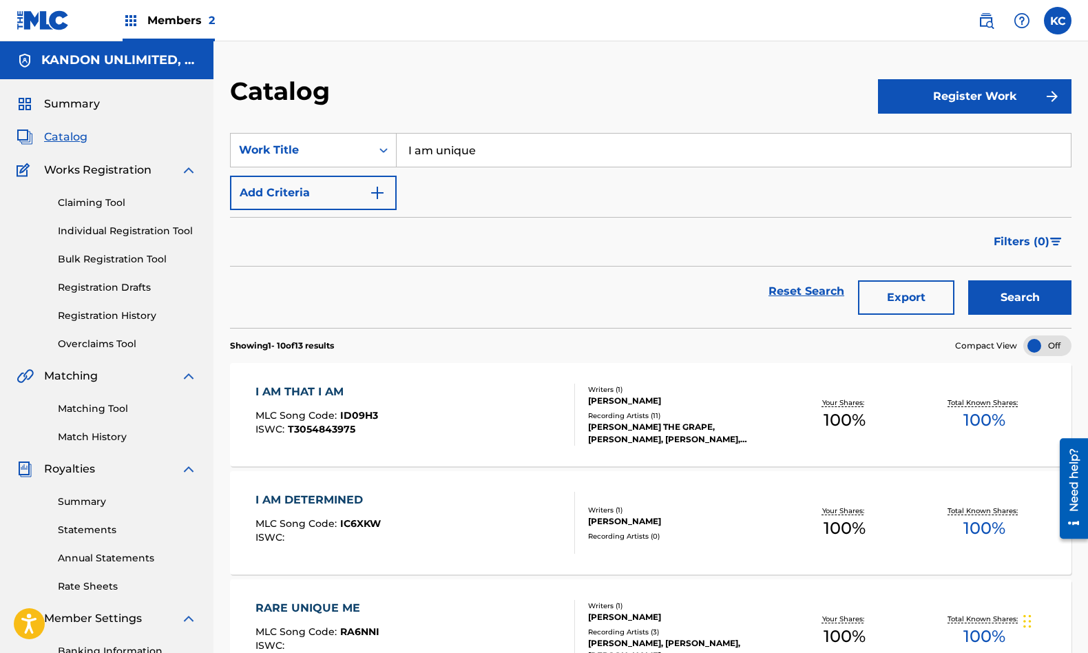
click at [985, 93] on button "Register Work" at bounding box center [975, 96] width 194 height 34
click at [970, 147] on link "Individual" at bounding box center [975, 141] width 194 height 33
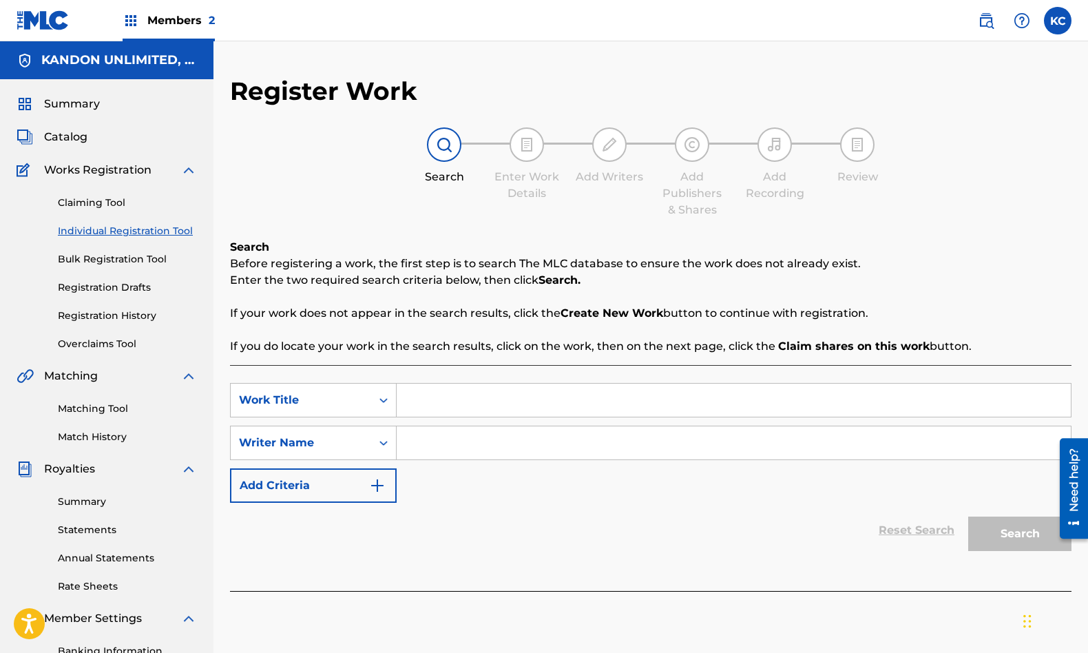
click at [469, 407] on input "Search Form" at bounding box center [734, 400] width 674 height 33
type input "I Am Unique"
click at [474, 439] on input "Search Form" at bounding box center [734, 442] width 674 height 33
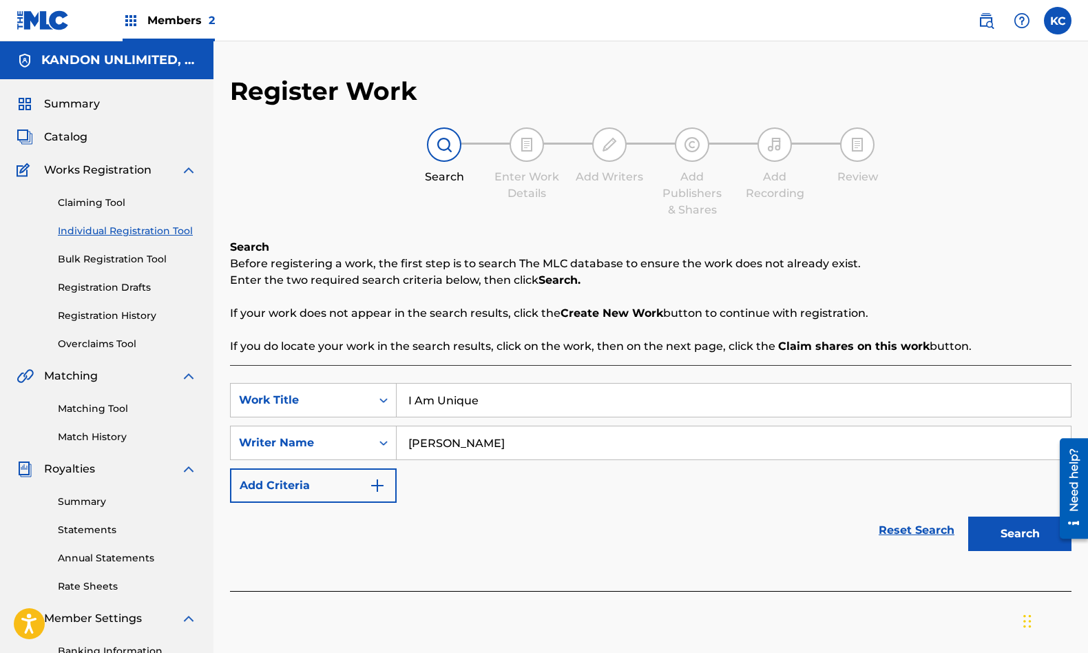
type input "[PERSON_NAME]"
click at [1010, 537] on button "Search" at bounding box center [1019, 534] width 103 height 34
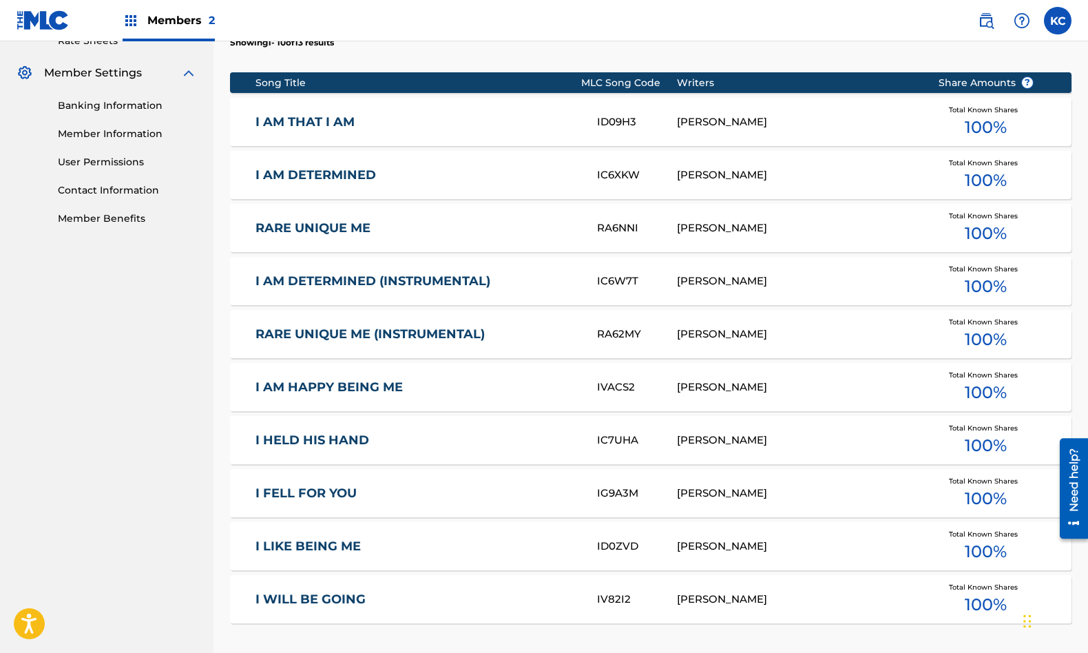
scroll to position [757, 0]
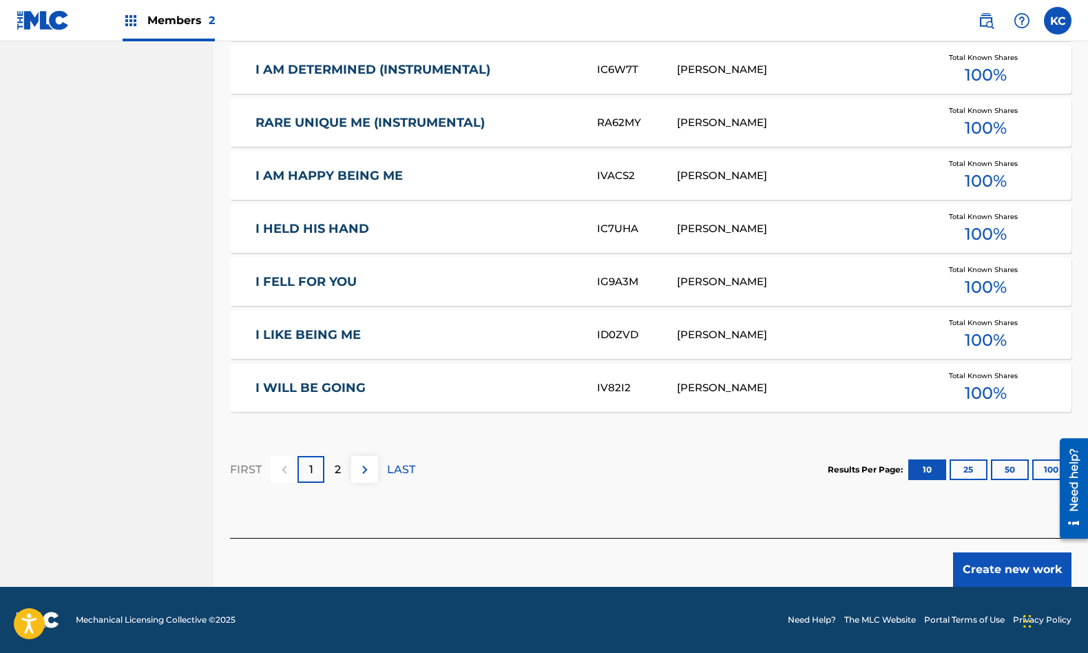
click at [981, 571] on button "Create new work" at bounding box center [1012, 569] width 118 height 34
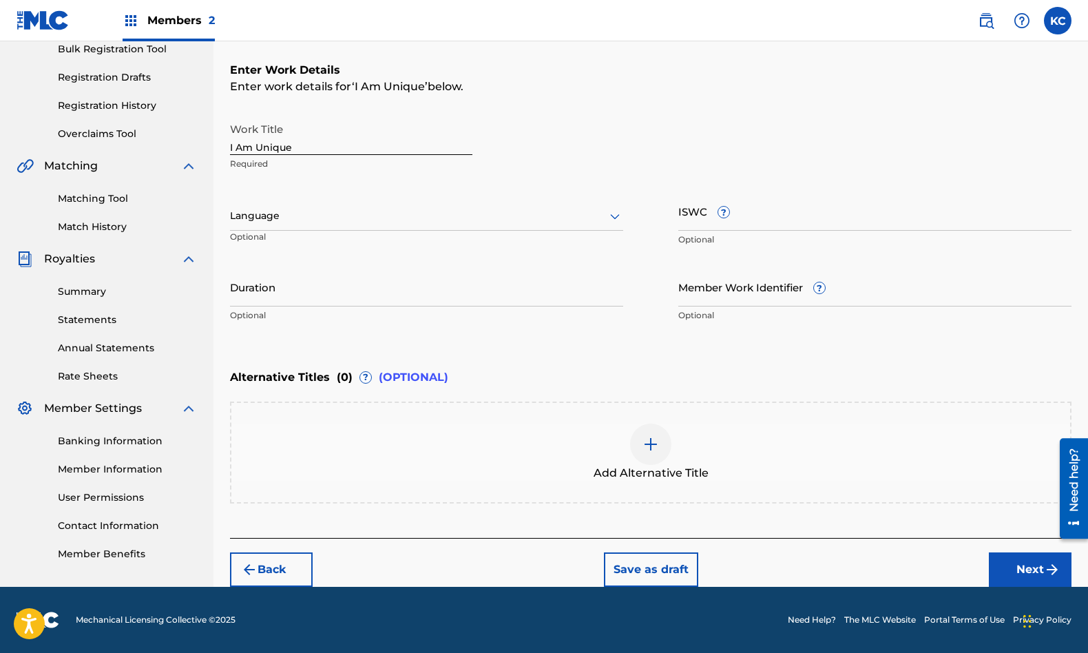
click at [379, 216] on div at bounding box center [426, 215] width 393 height 17
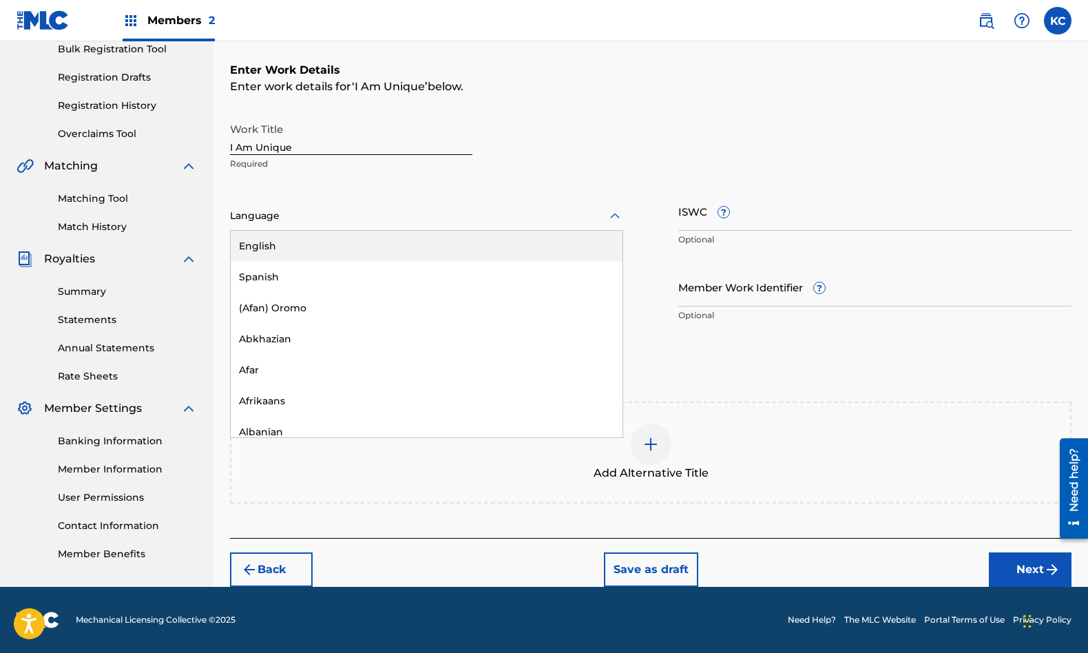
drag, startPoint x: 339, startPoint y: 245, endPoint x: 356, endPoint y: 240, distance: 18.1
click at [340, 244] on div "English" at bounding box center [427, 246] width 392 height 31
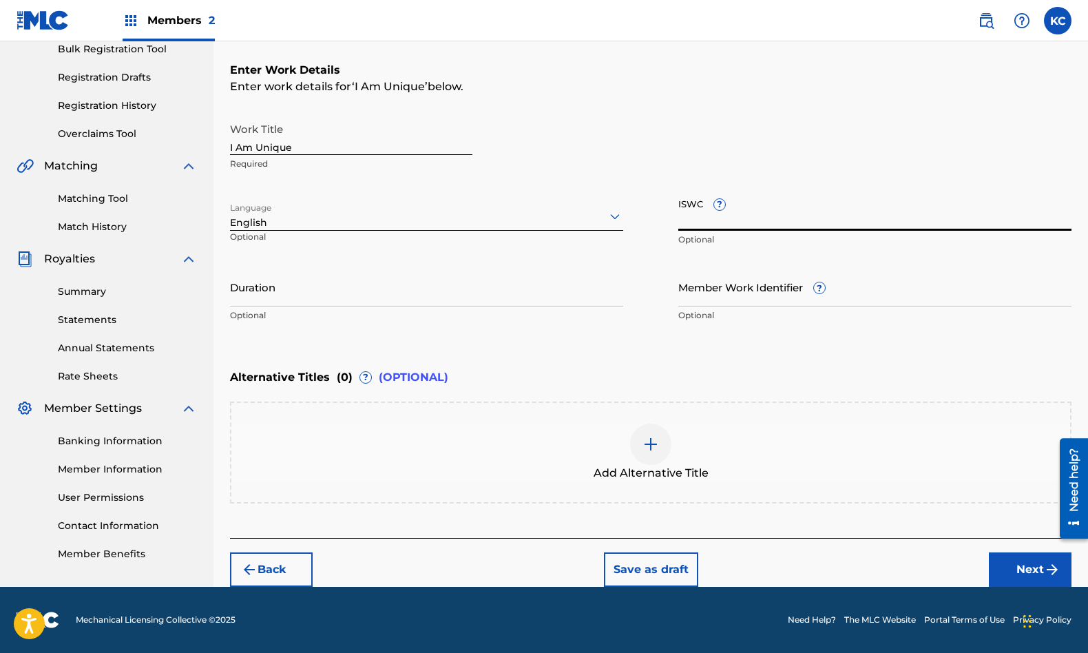
drag, startPoint x: 695, startPoint y: 223, endPoint x: 519, endPoint y: 98, distance: 215.9
click at [689, 220] on input "ISWC ?" at bounding box center [874, 210] width 393 height 39
paste input "T3301752938"
type input "T3301752938"
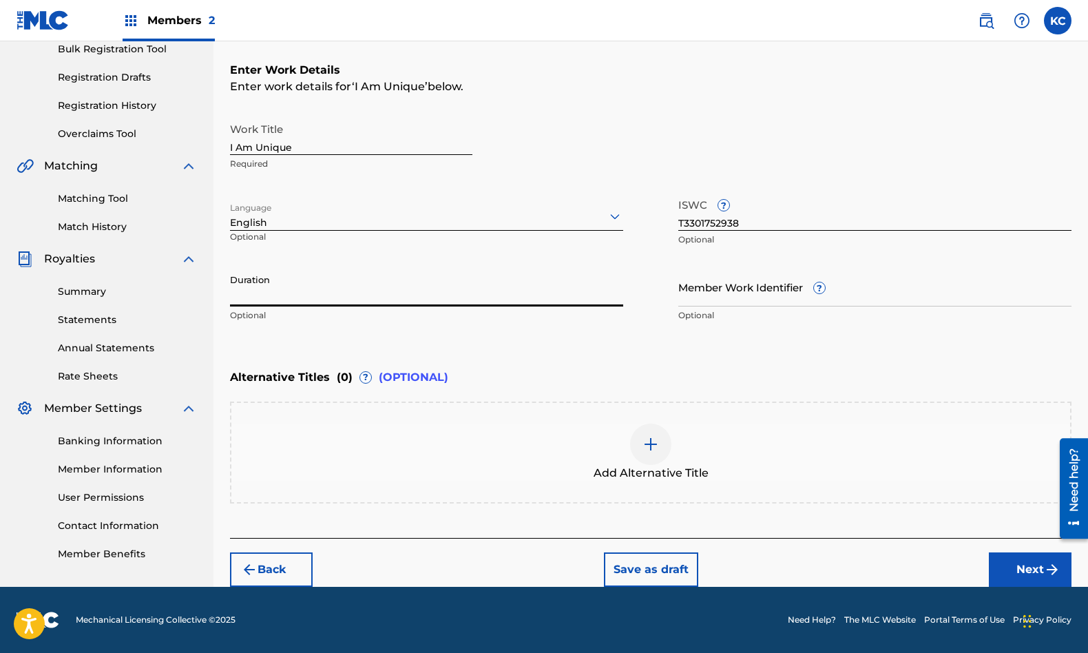
click at [439, 283] on input "Duration" at bounding box center [426, 286] width 393 height 39
type input "03:05"
click at [1021, 565] on button "Next" at bounding box center [1030, 569] width 83 height 34
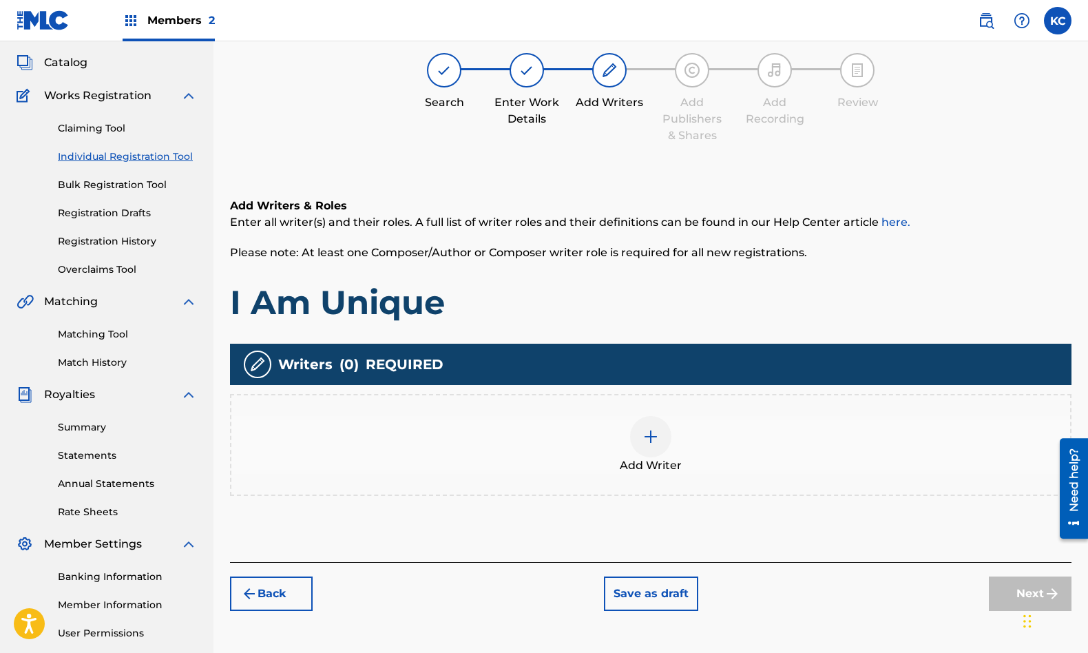
scroll to position [62, 0]
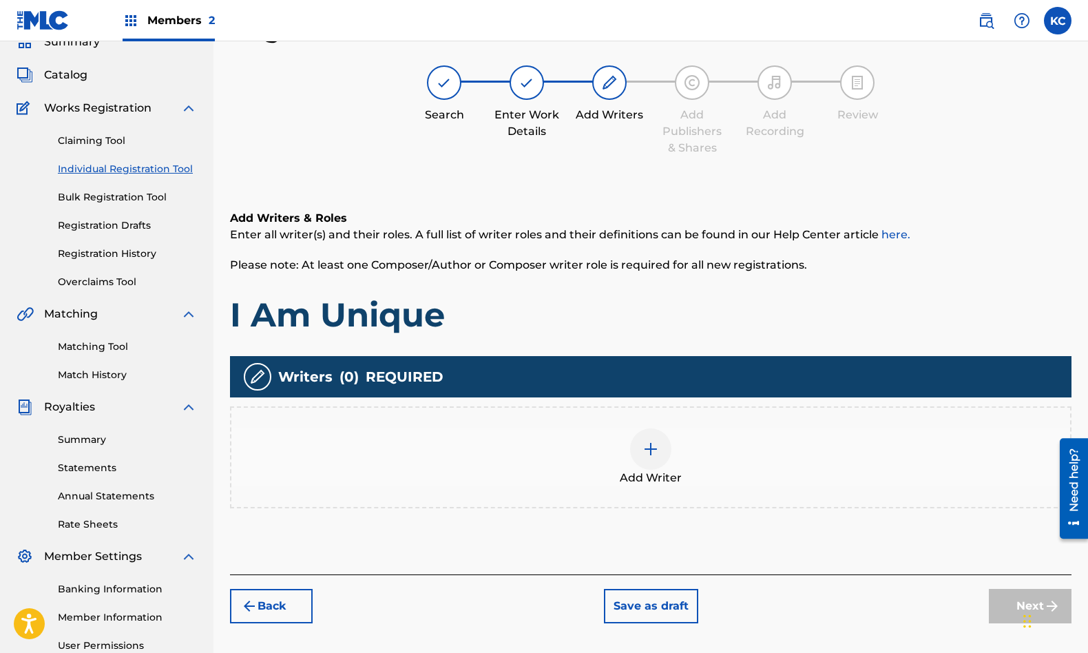
click at [654, 461] on div at bounding box center [650, 448] width 41 height 41
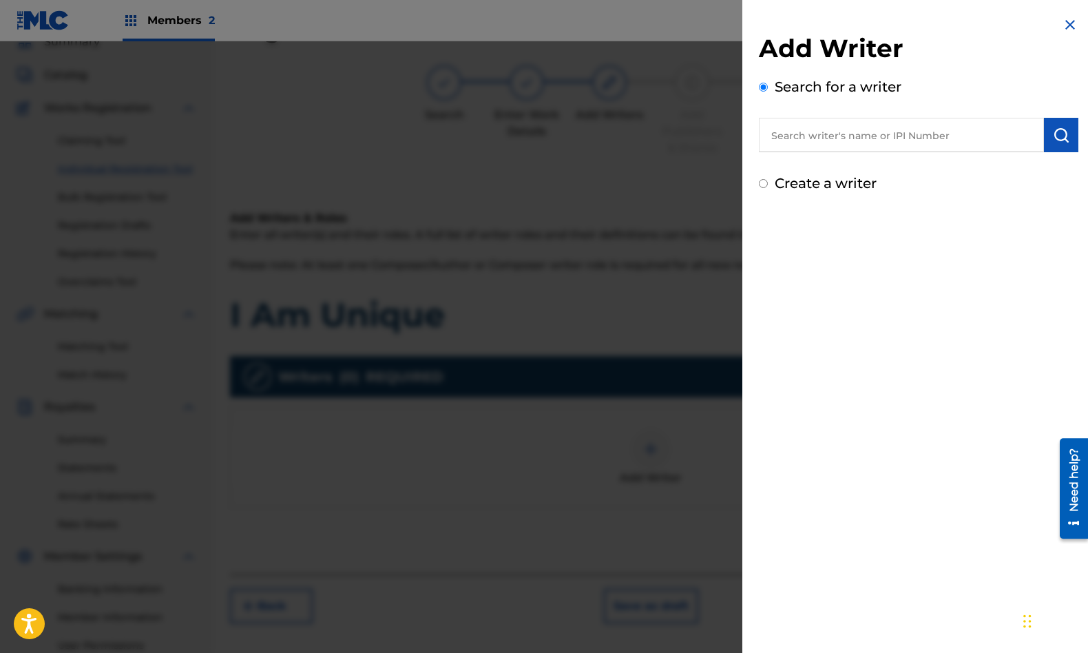
click at [826, 133] on input "text" at bounding box center [901, 135] width 285 height 34
click at [872, 160] on strong "[PERSON_NAME]" at bounding box center [921, 166] width 98 height 13
type input "[PERSON_NAME]"
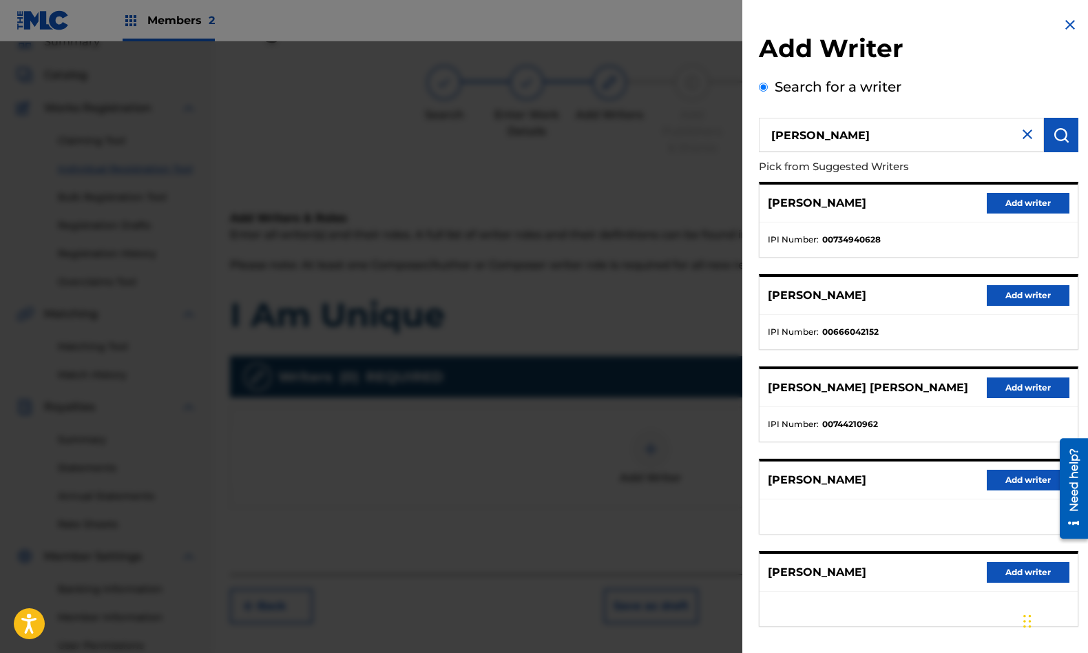
click at [1001, 293] on button "Add writer" at bounding box center [1028, 295] width 83 height 21
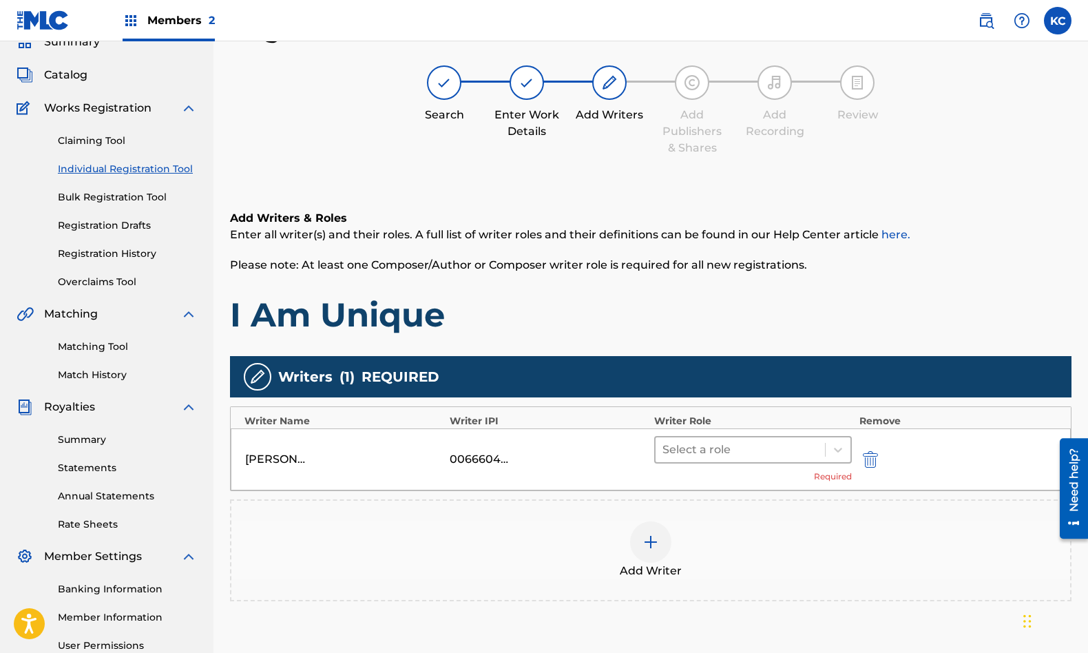
click at [725, 455] on div at bounding box center [741, 449] width 156 height 19
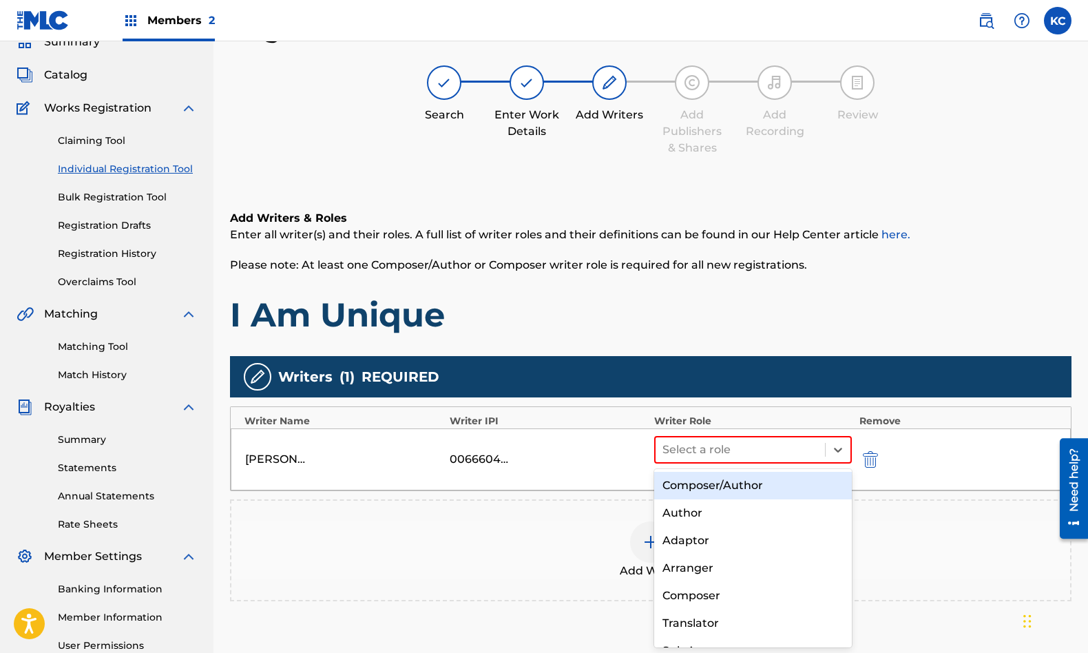
drag, startPoint x: 718, startPoint y: 486, endPoint x: 783, endPoint y: 474, distance: 65.8
click at [722, 486] on div "Composer/Author" at bounding box center [753, 486] width 198 height 28
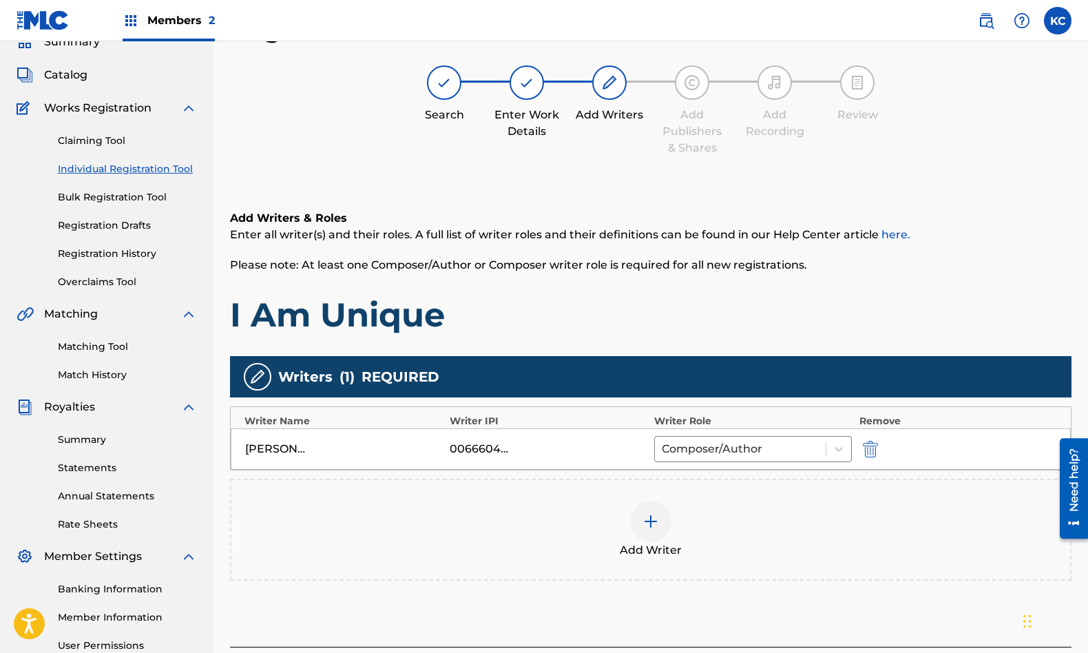
scroll to position [201, 0]
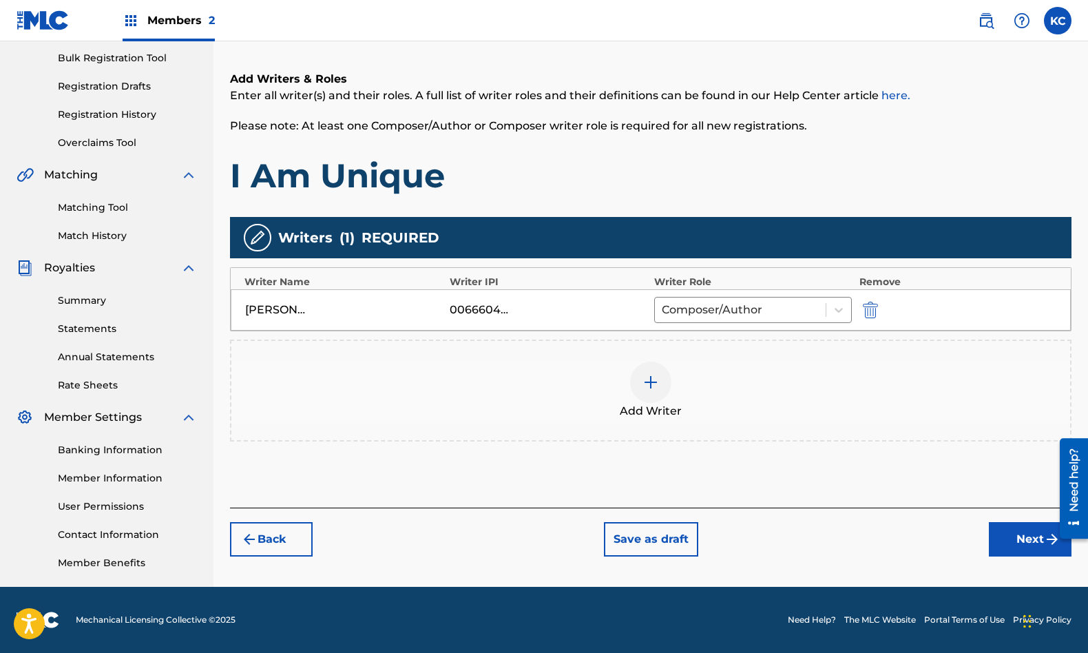
click at [1017, 545] on button "Next" at bounding box center [1030, 539] width 83 height 34
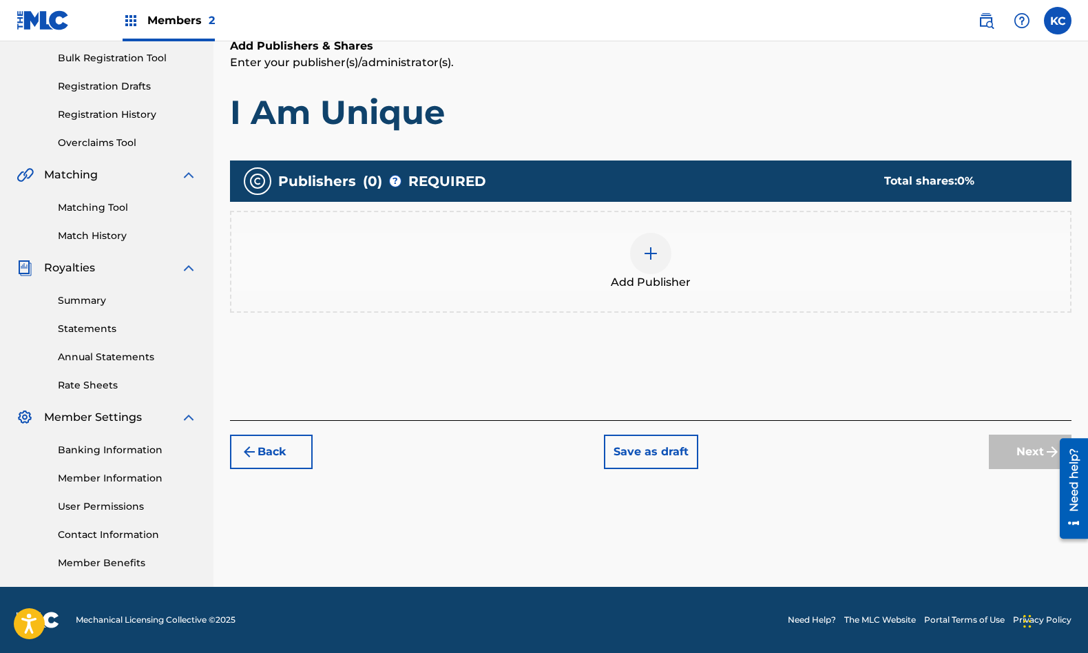
scroll to position [62, 0]
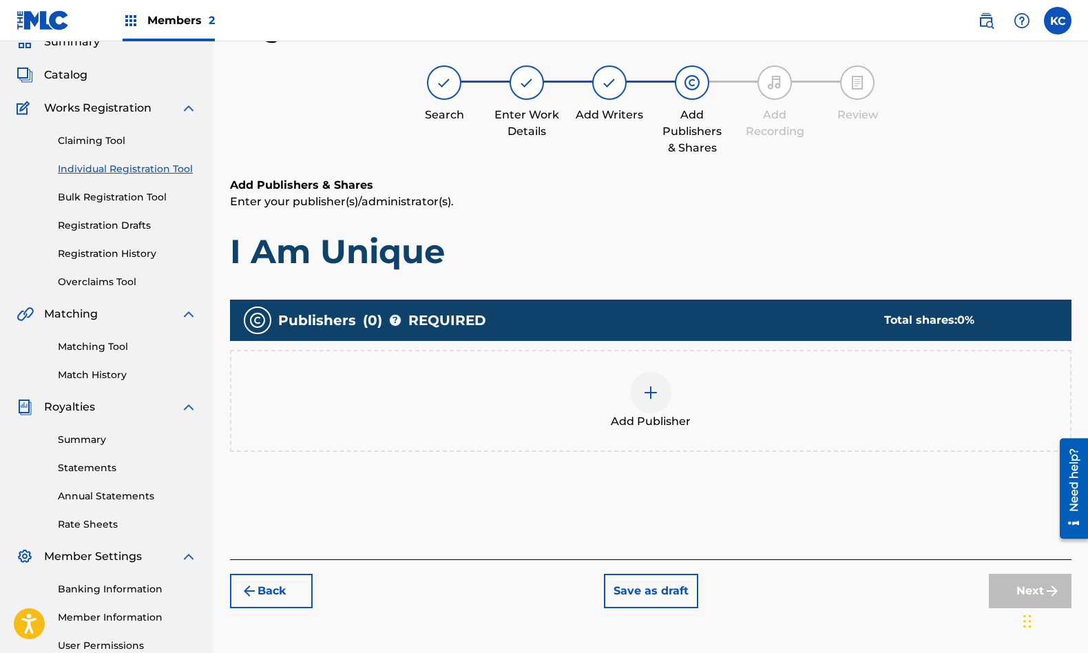
click at [660, 404] on div at bounding box center [650, 392] width 41 height 41
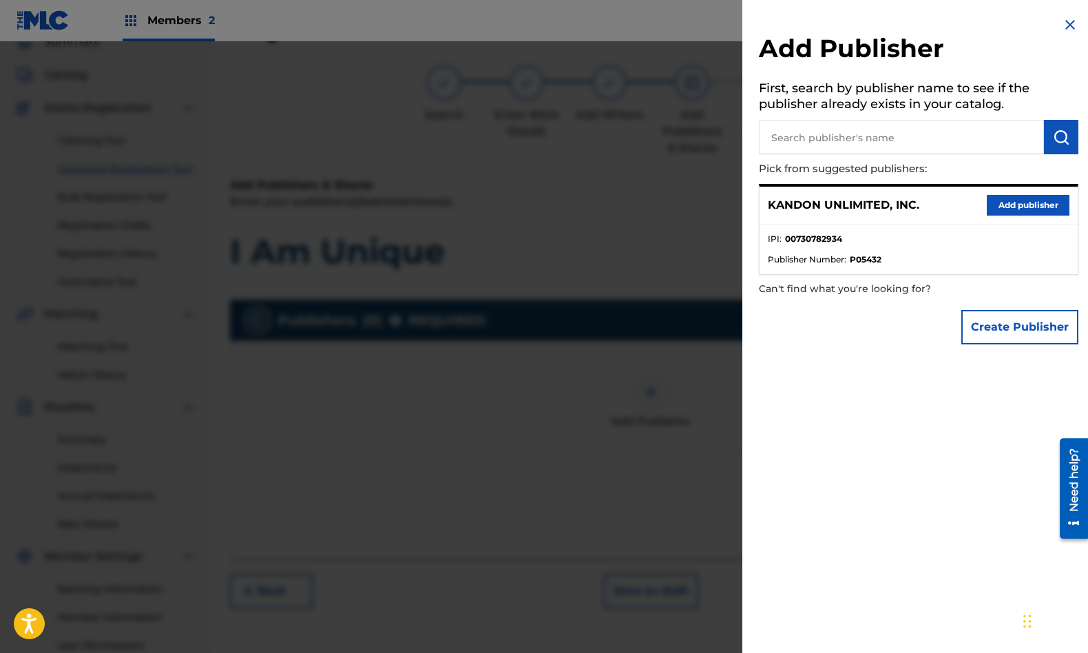
click at [1034, 215] on div "KANDON UNLIMITED, INC. Add publisher" at bounding box center [919, 206] width 318 height 38
click at [1036, 206] on button "Add publisher" at bounding box center [1028, 205] width 83 height 21
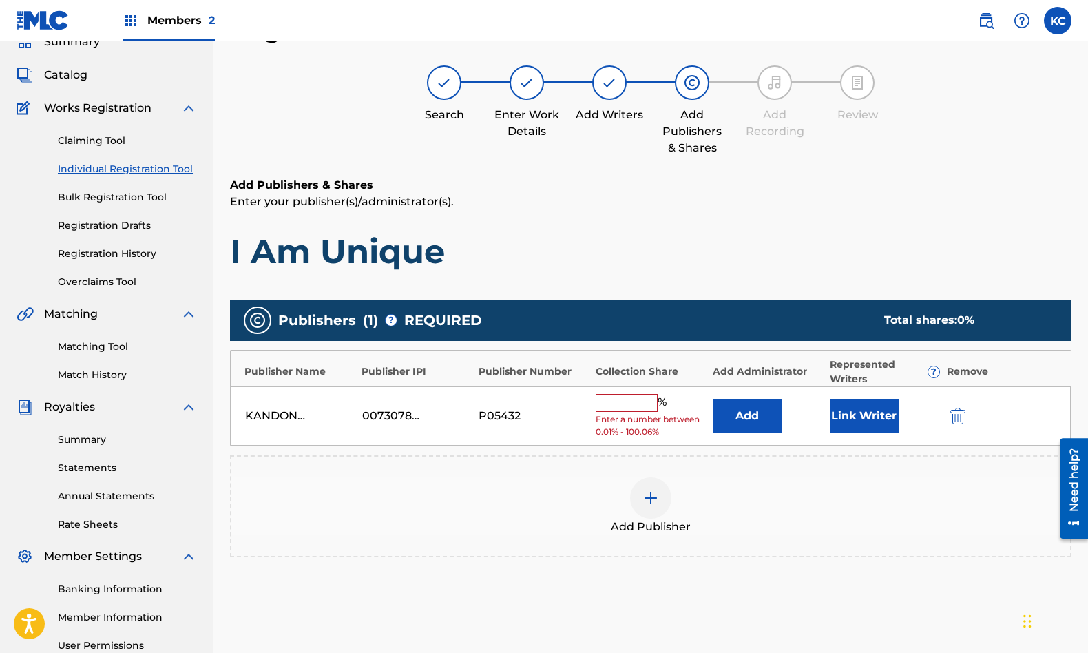
click at [652, 401] on input "text" at bounding box center [627, 403] width 62 height 18
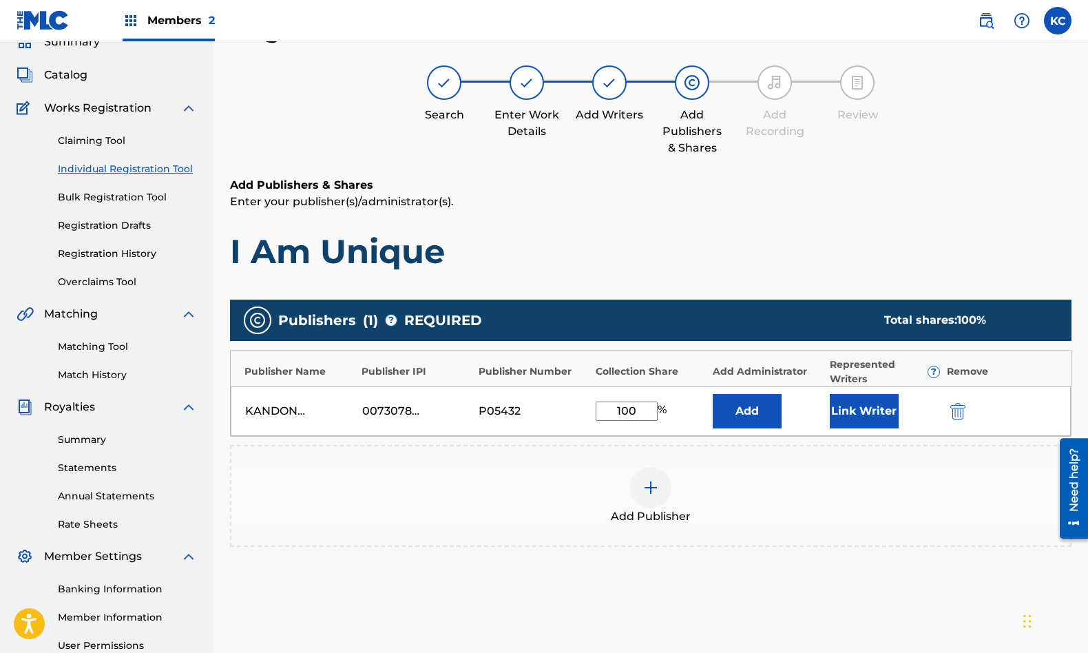
type input "100"
click at [844, 408] on button "Link Writer" at bounding box center [864, 411] width 69 height 34
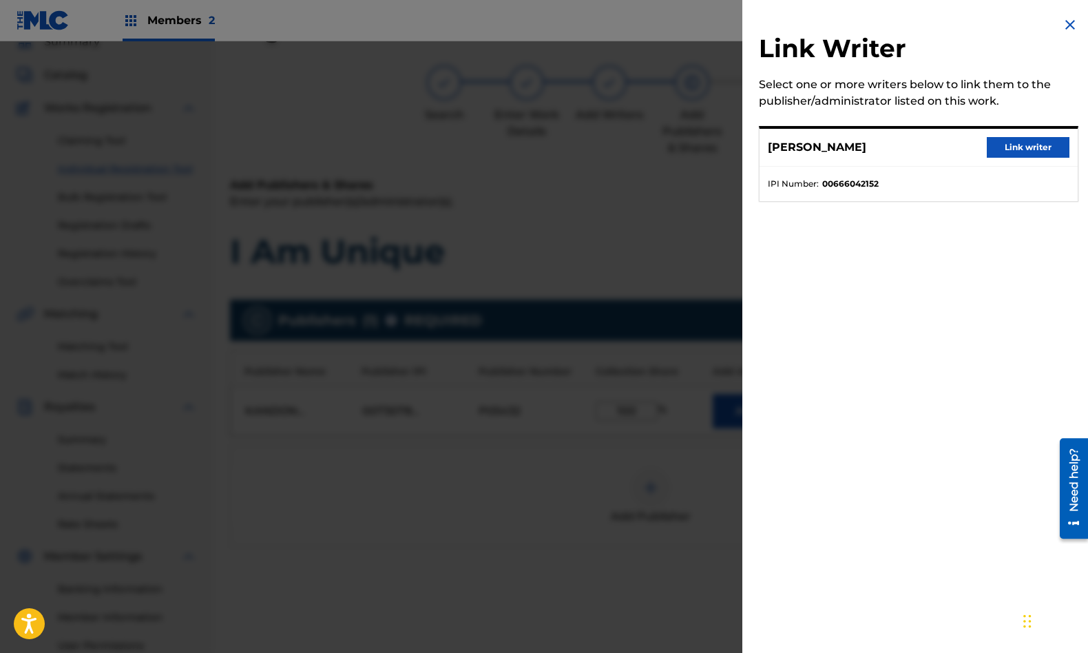
click at [1028, 149] on button "Link writer" at bounding box center [1028, 147] width 83 height 21
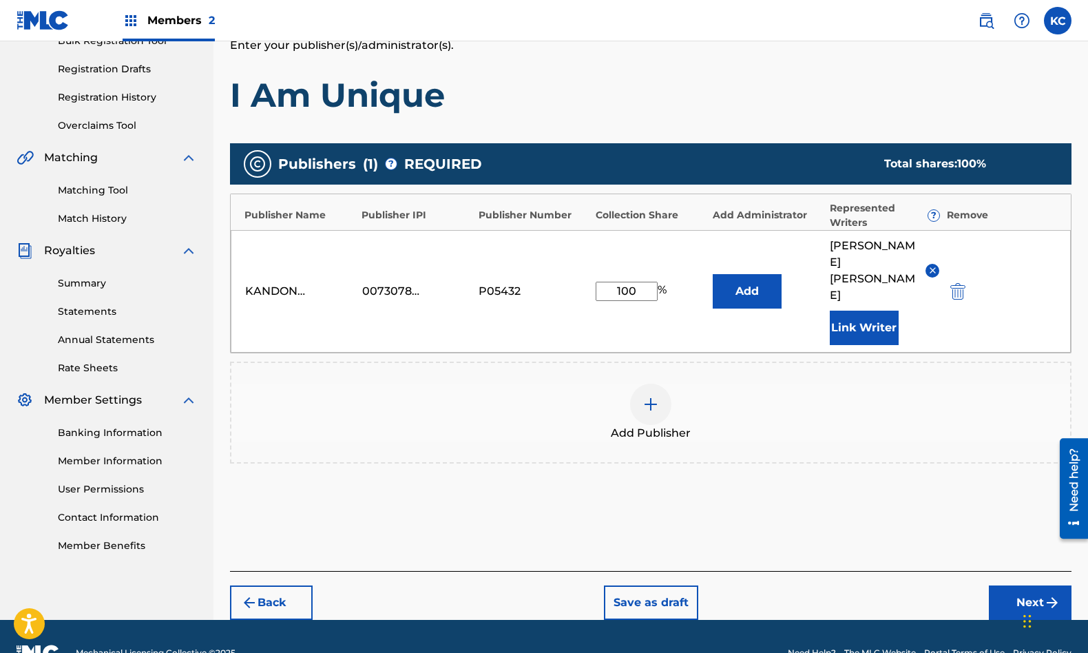
click at [1021, 585] on button "Next" at bounding box center [1030, 602] width 83 height 34
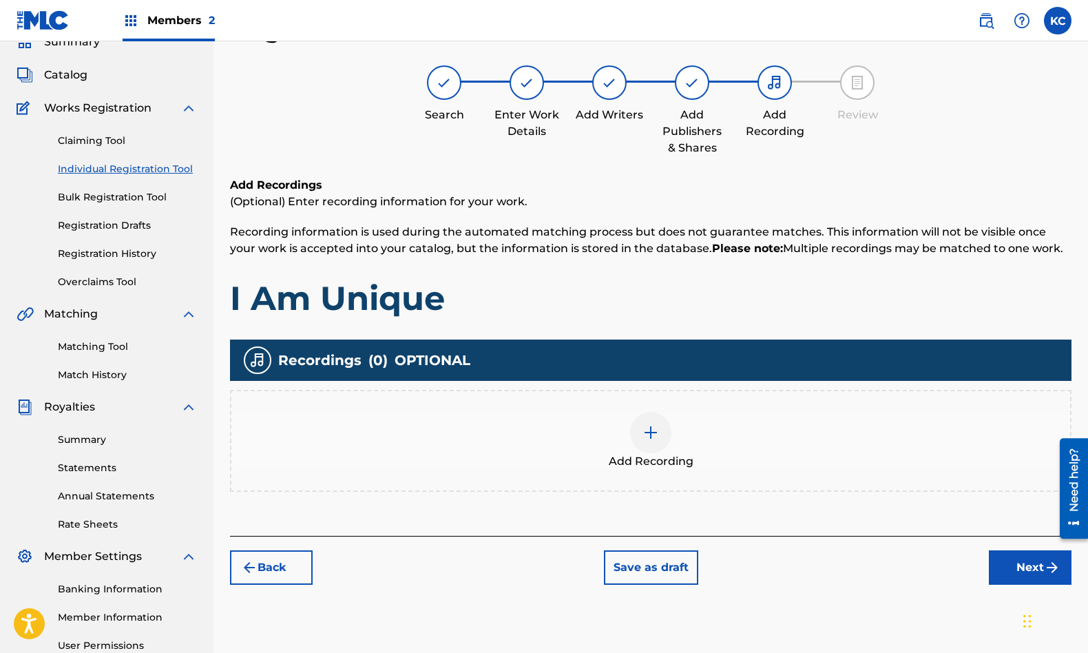
click at [642, 441] on div at bounding box center [650, 432] width 41 height 41
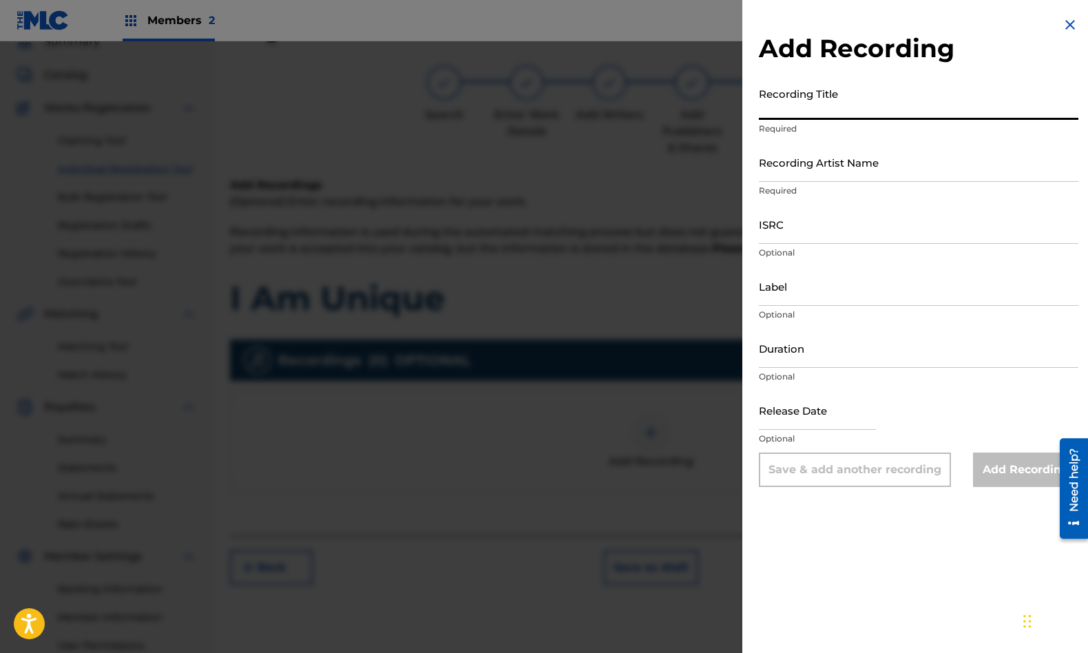
click at [778, 105] on input "Recording Title" at bounding box center [919, 100] width 320 height 39
type input "I Am Unique"
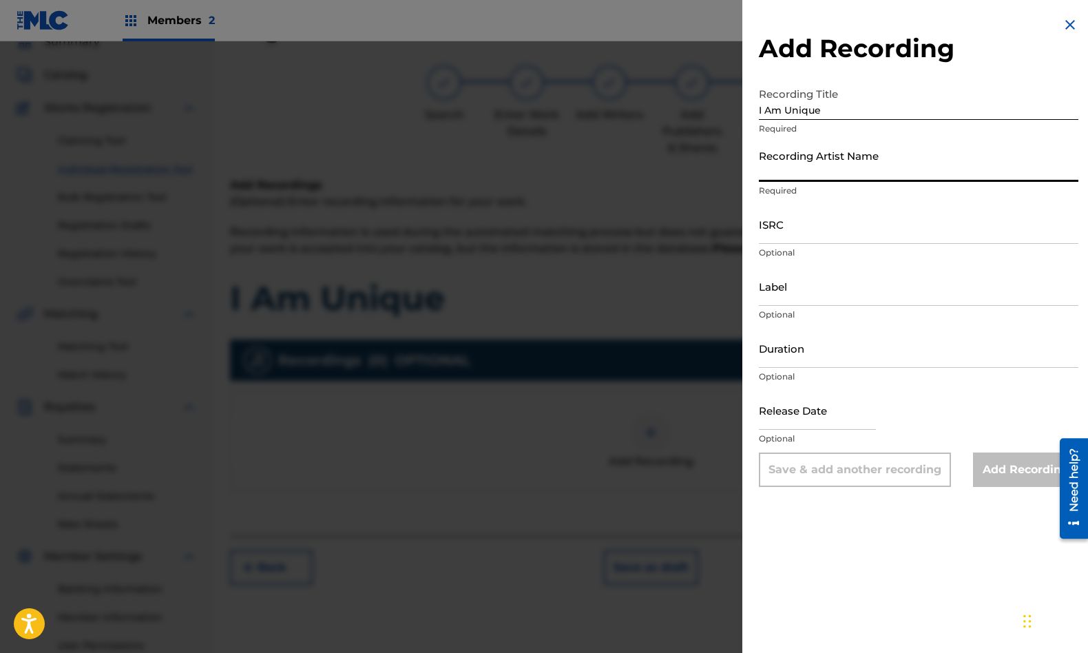
click at [777, 169] on input "Recording Artist Name" at bounding box center [919, 162] width 320 height 39
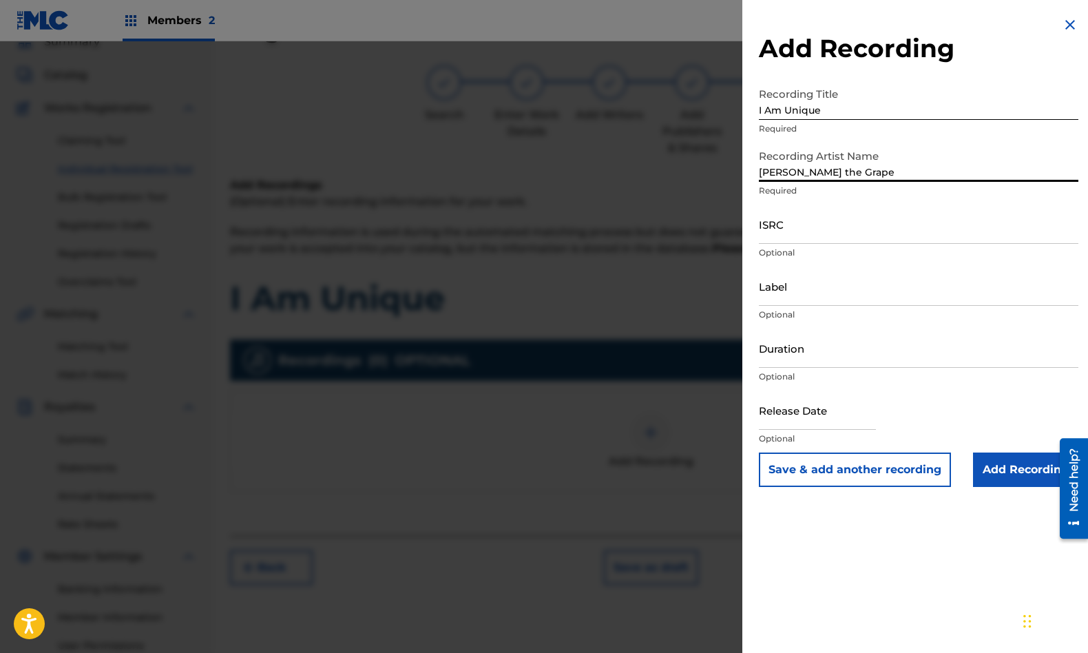
type input "[PERSON_NAME] the Grape"
click at [806, 242] on input "ISRC" at bounding box center [919, 224] width 320 height 39
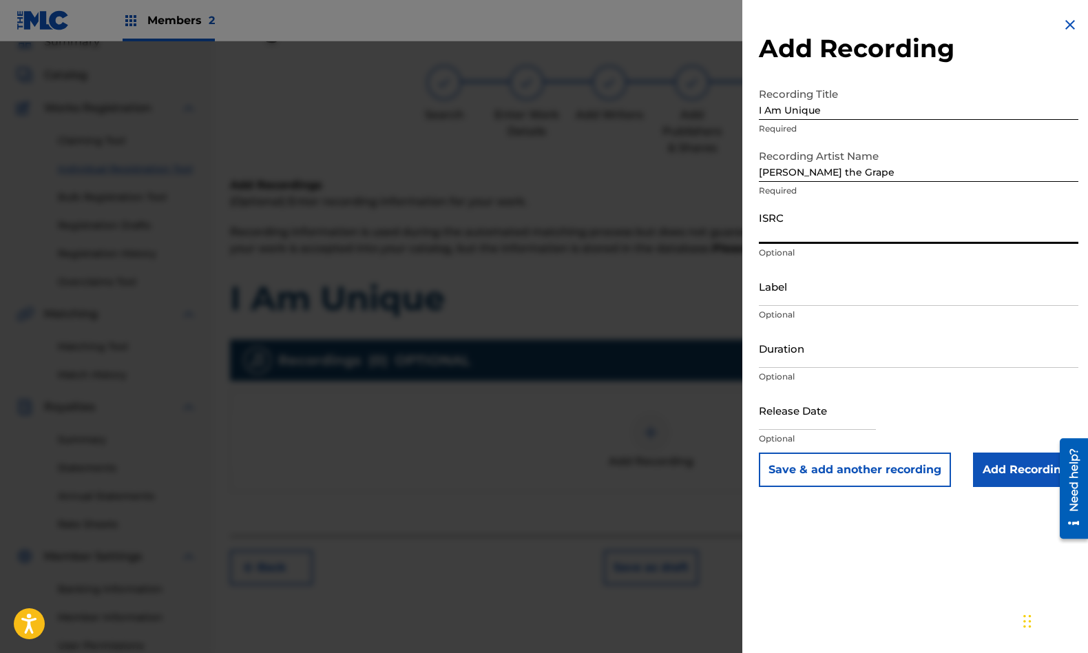
paste input "QZEWY2500100"
type input "QZEWY2500100"
click at [795, 297] on input "Label" at bounding box center [919, 286] width 320 height 39
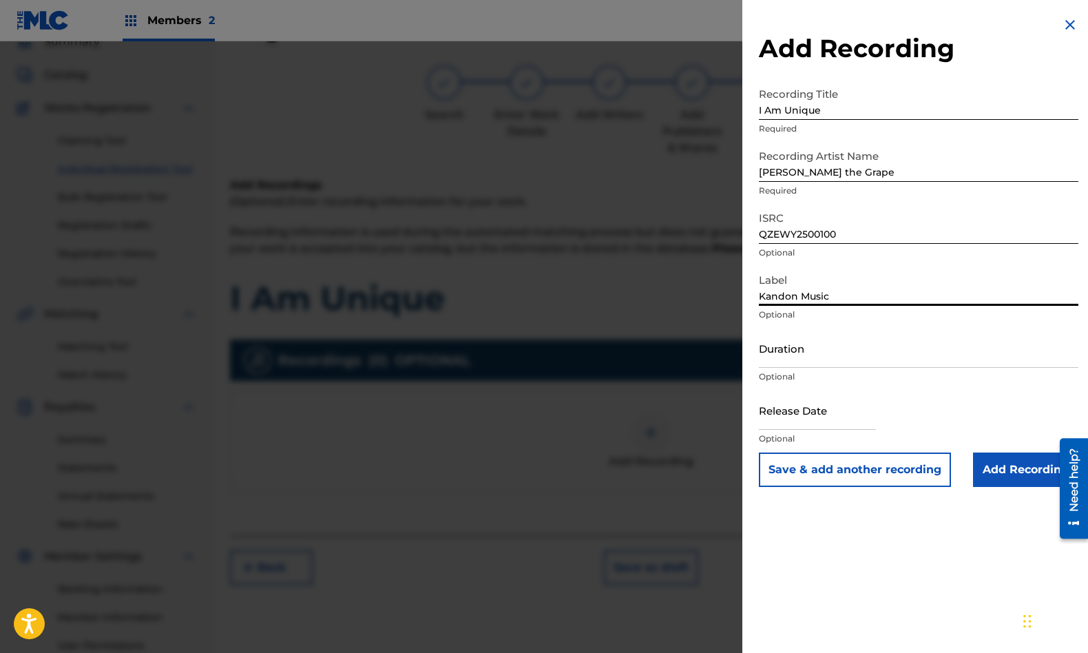
type input "Kandon Music"
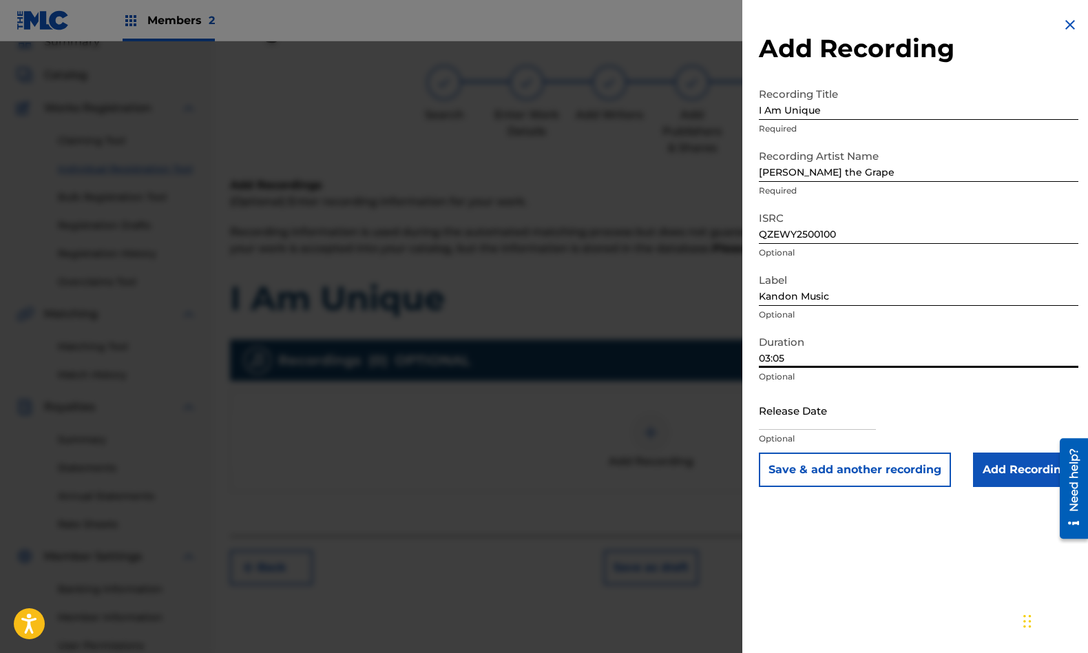
type input "03:05"
click at [837, 418] on input "text" at bounding box center [817, 409] width 117 height 39
select select "7"
select select "2025"
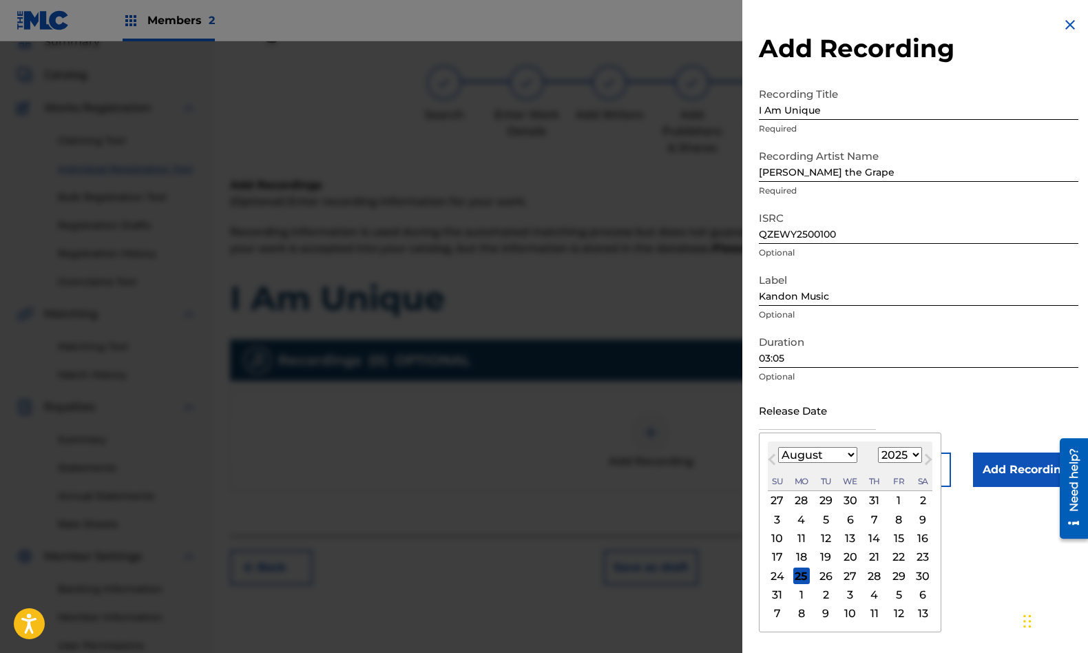
click at [841, 452] on select "January February March April May June July August September October November De…" at bounding box center [817, 455] width 79 height 16
select select "0"
click at [778, 447] on select "January February March April May June July August September October November De…" at bounding box center [817, 455] width 79 height 16
click at [901, 579] on div "31" at bounding box center [898, 575] width 17 height 17
type input "[DATE]"
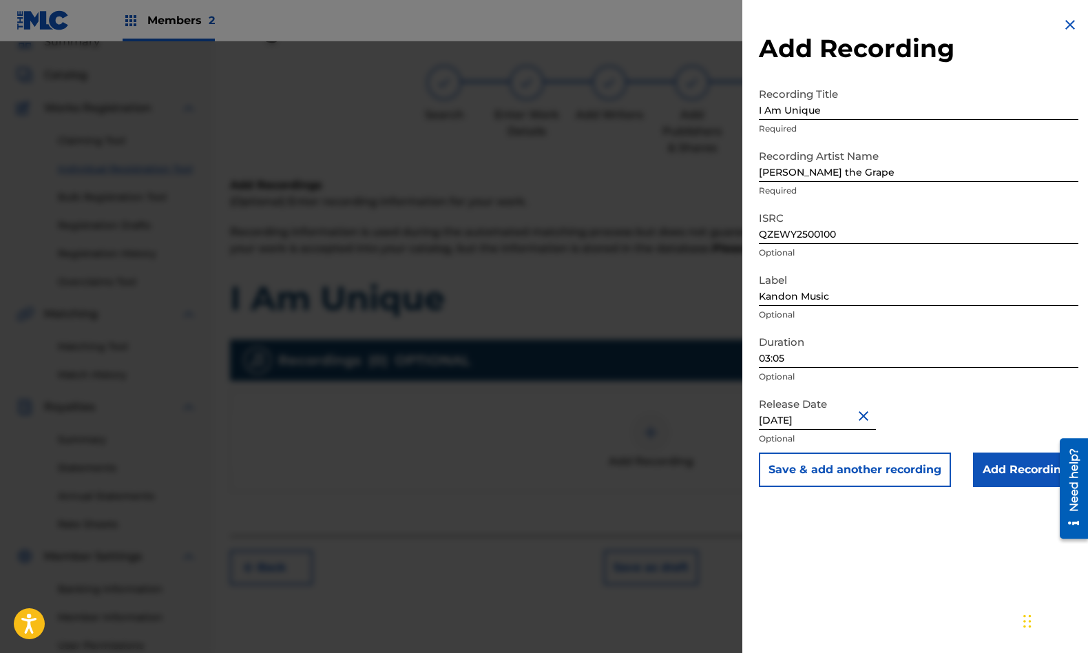
click at [1011, 471] on input "Add Recording" at bounding box center [1025, 469] width 105 height 34
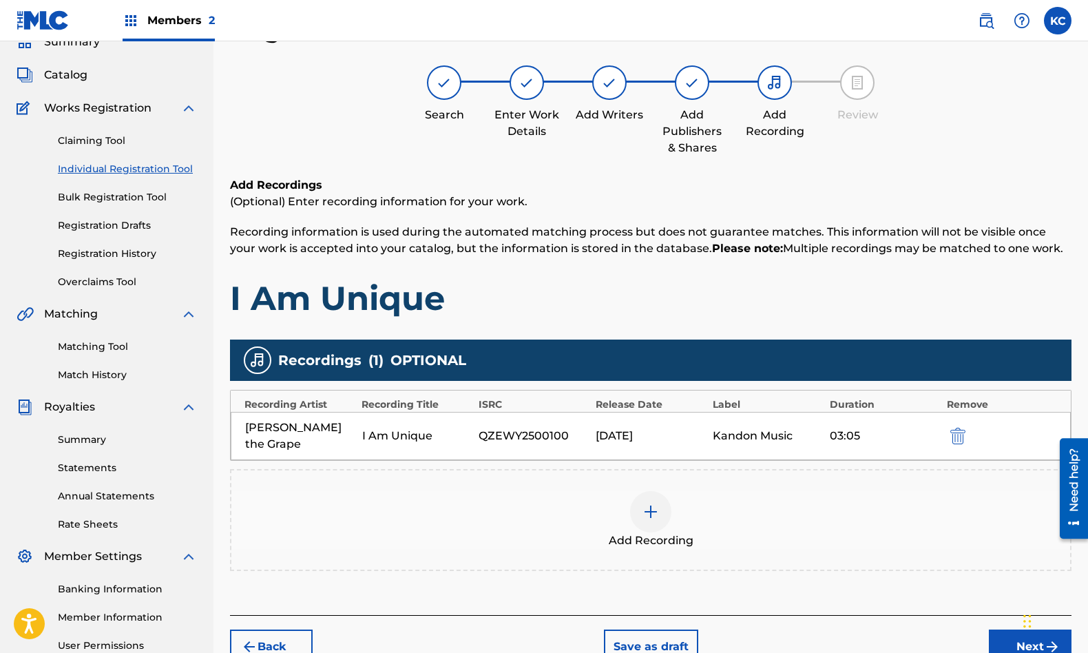
click at [1013, 633] on button "Next" at bounding box center [1030, 646] width 83 height 34
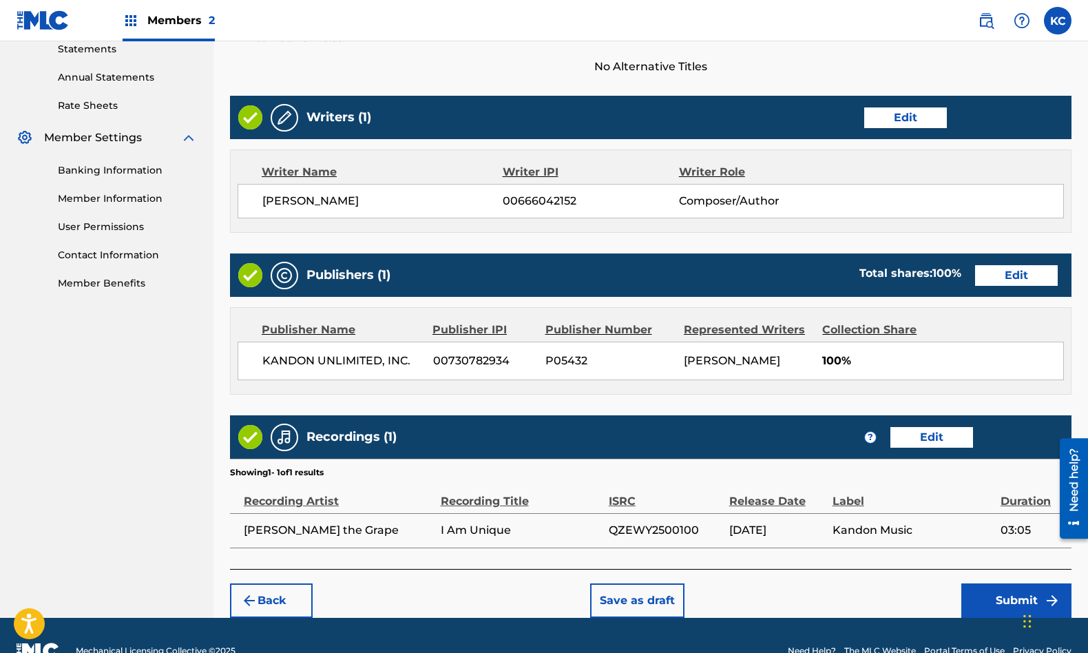
scroll to position [482, 0]
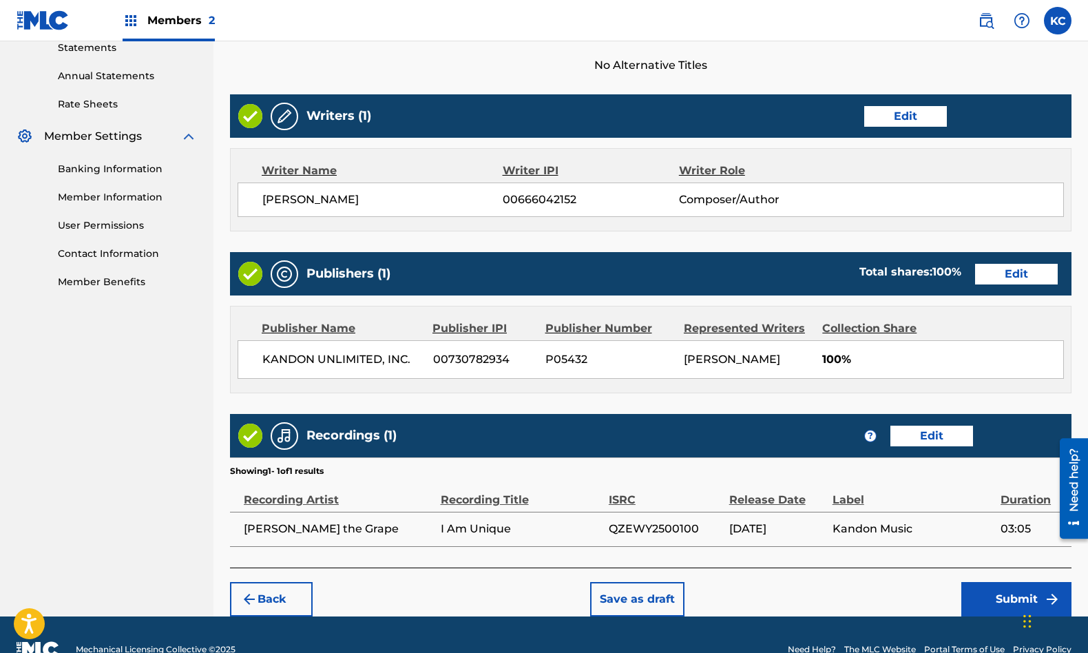
click at [981, 599] on button "Submit" at bounding box center [1016, 599] width 110 height 34
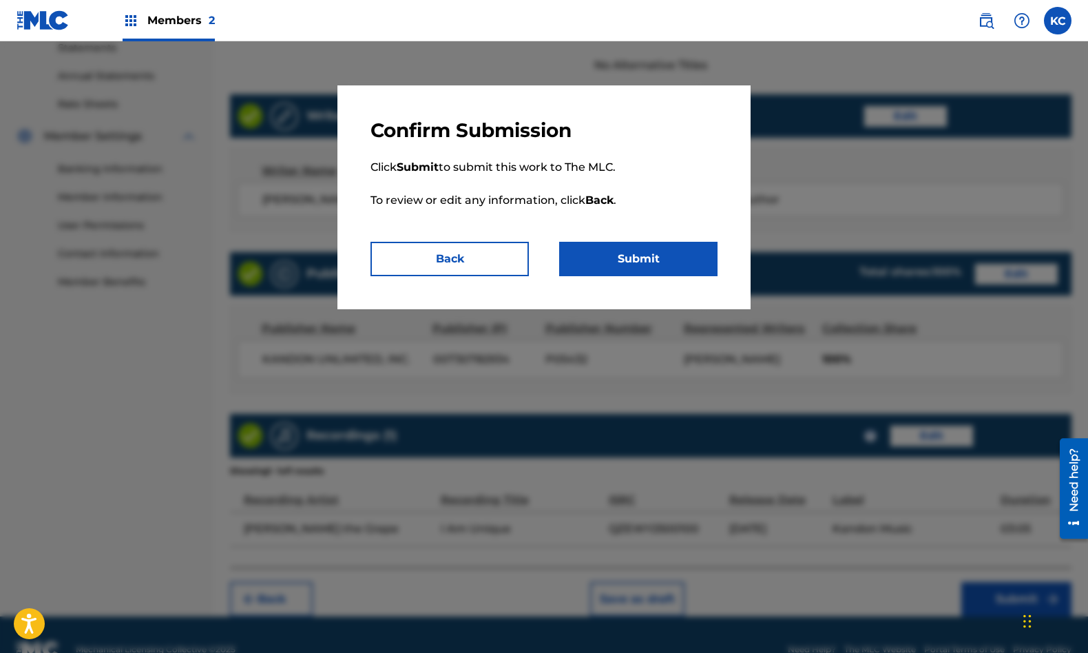
click at [647, 261] on button "Submit" at bounding box center [638, 259] width 158 height 34
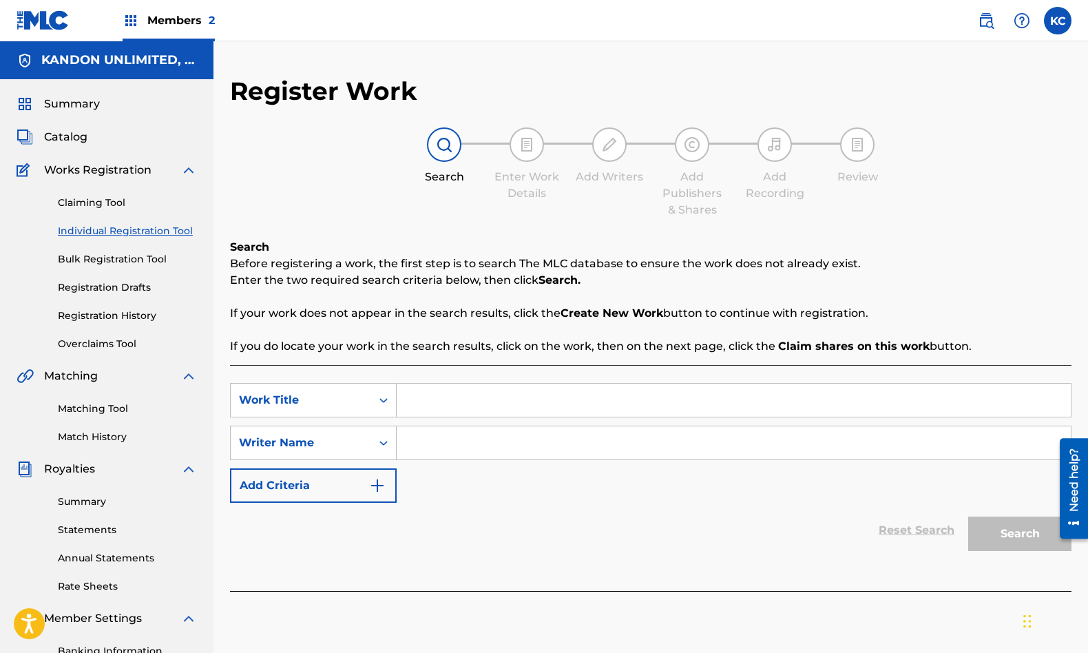
scroll to position [201, 0]
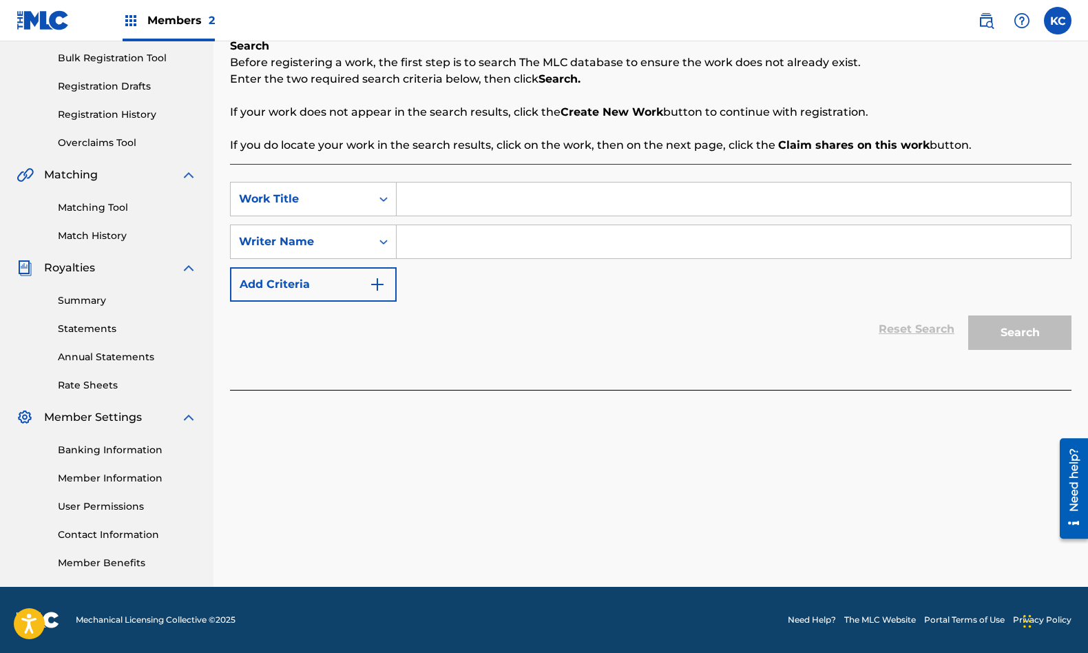
click at [455, 200] on input "Search Form" at bounding box center [734, 198] width 674 height 33
type input "Father [PERSON_NAME]'s Six Golden Seeds"
click at [507, 242] on input "Search Form" at bounding box center [734, 241] width 674 height 33
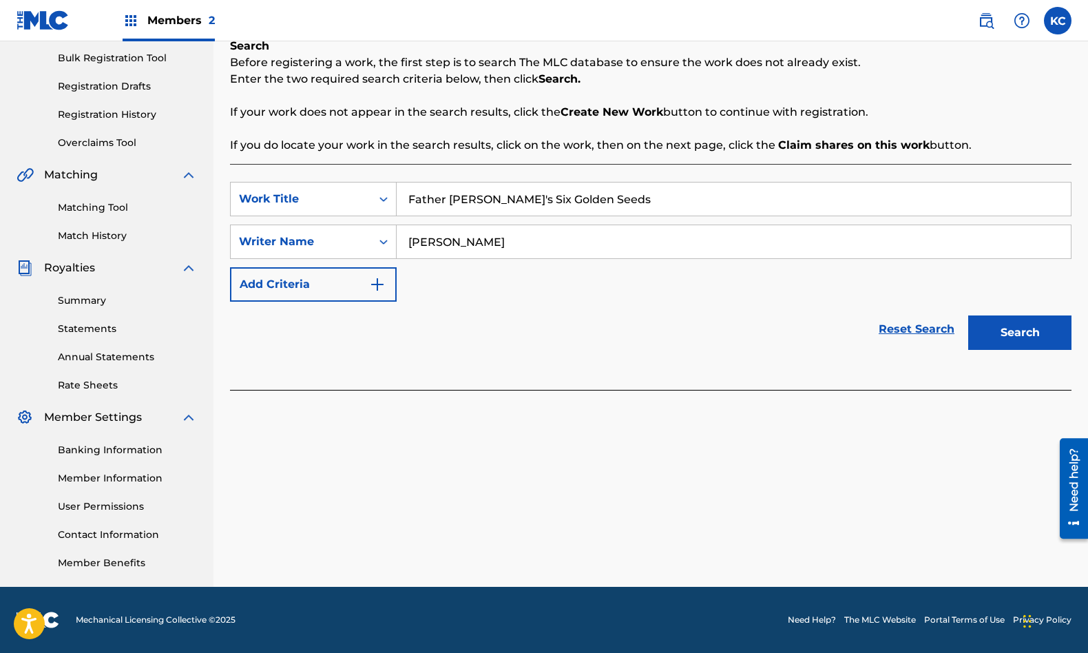
type input "[PERSON_NAME]"
click at [1023, 340] on button "Search" at bounding box center [1019, 332] width 103 height 34
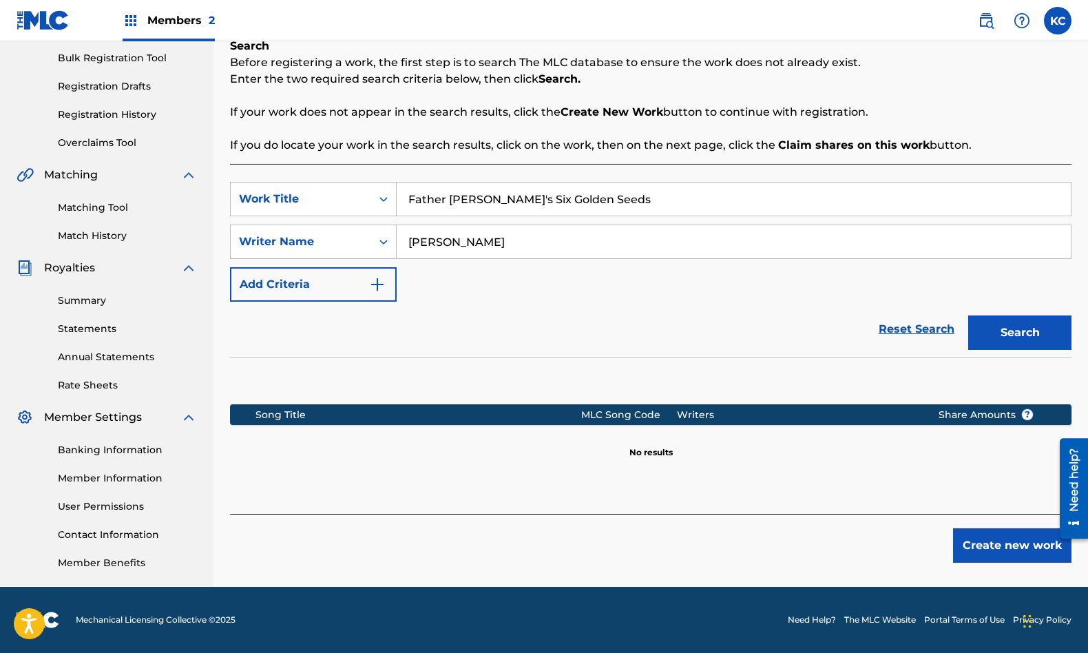
click at [1025, 542] on button "Create new work" at bounding box center [1012, 545] width 118 height 34
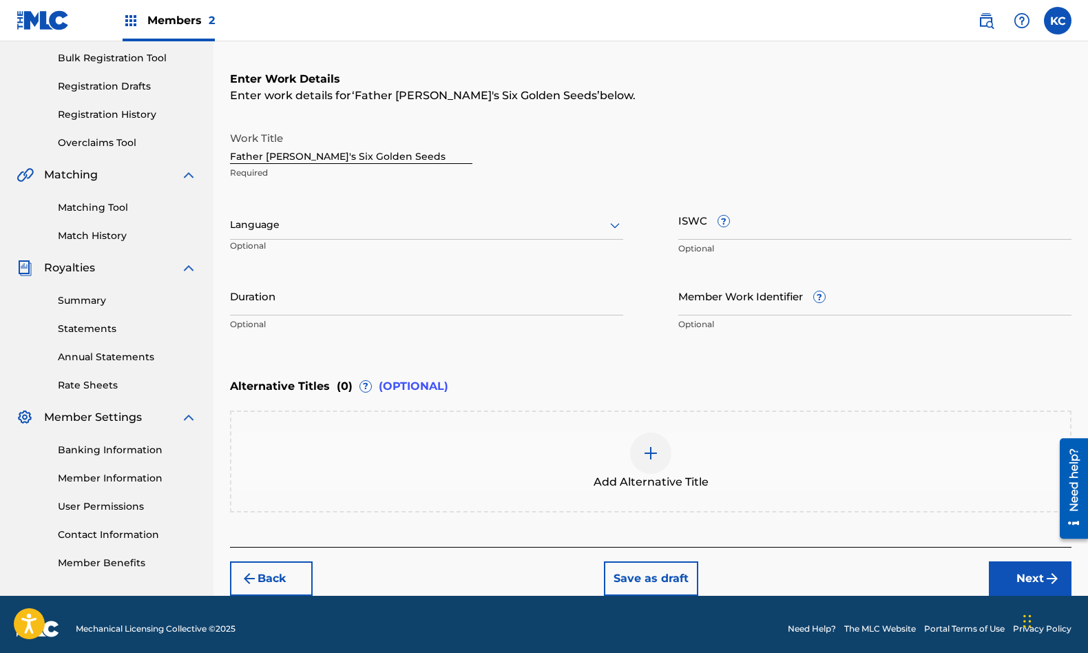
click at [351, 218] on div at bounding box center [426, 224] width 393 height 17
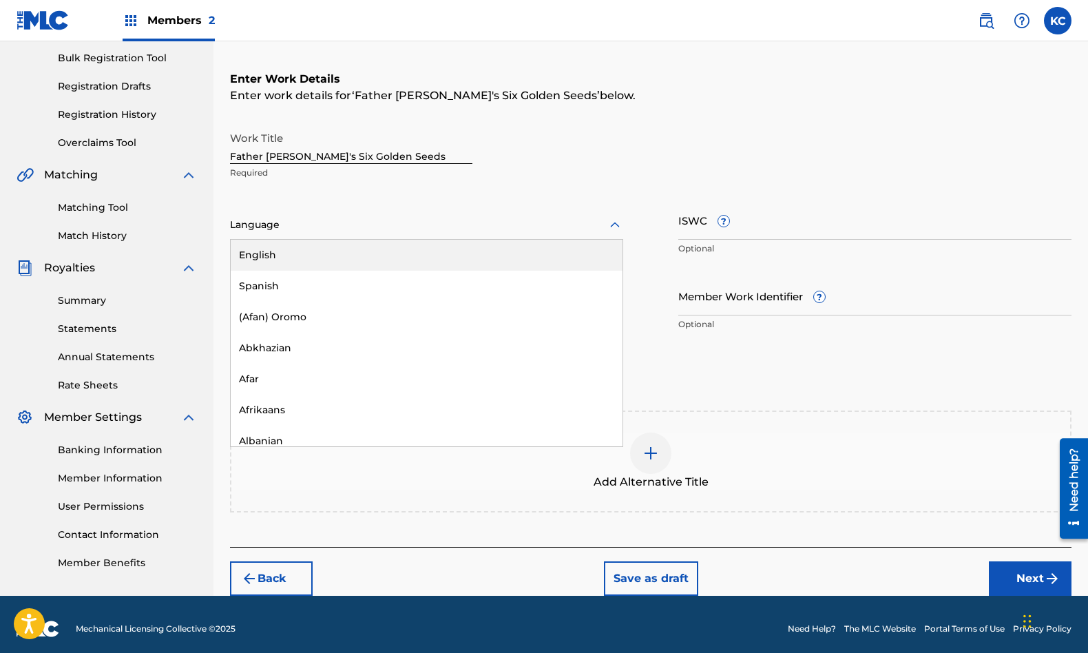
click at [334, 251] on div "English" at bounding box center [427, 255] width 392 height 31
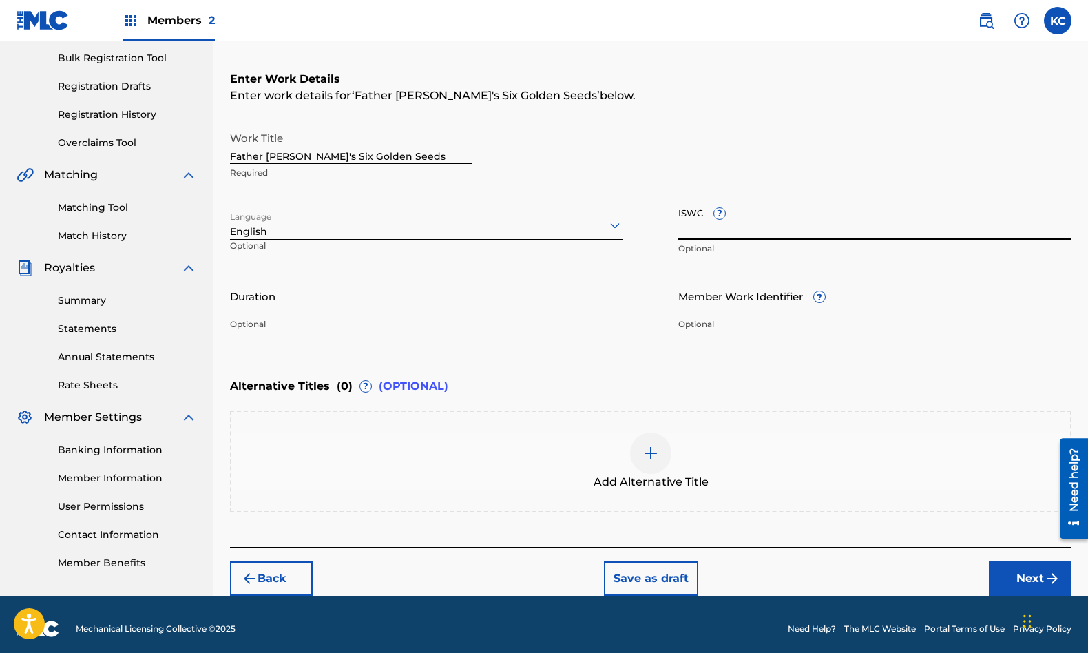
drag, startPoint x: 698, startPoint y: 227, endPoint x: 645, endPoint y: 145, distance: 97.6
click at [698, 226] on input "ISWC ?" at bounding box center [874, 219] width 393 height 39
paste input "T3318714755"
type input "T3318714755"
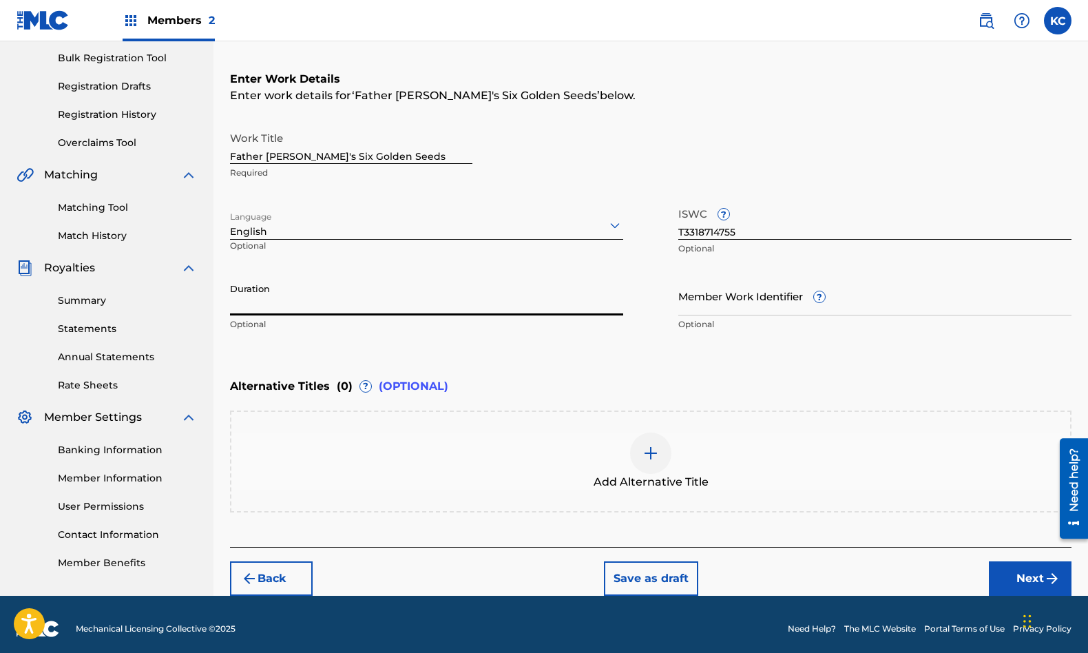
click at [436, 297] on input "Duration" at bounding box center [426, 295] width 393 height 39
type input "03:50"
click at [1030, 573] on button "Next" at bounding box center [1030, 578] width 83 height 34
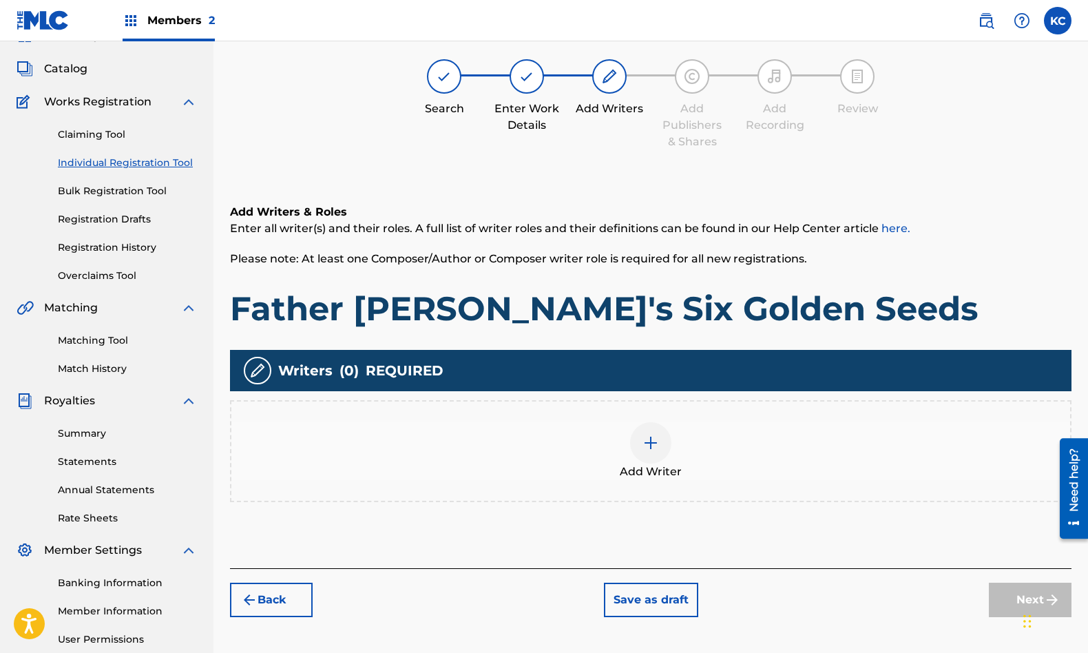
scroll to position [62, 0]
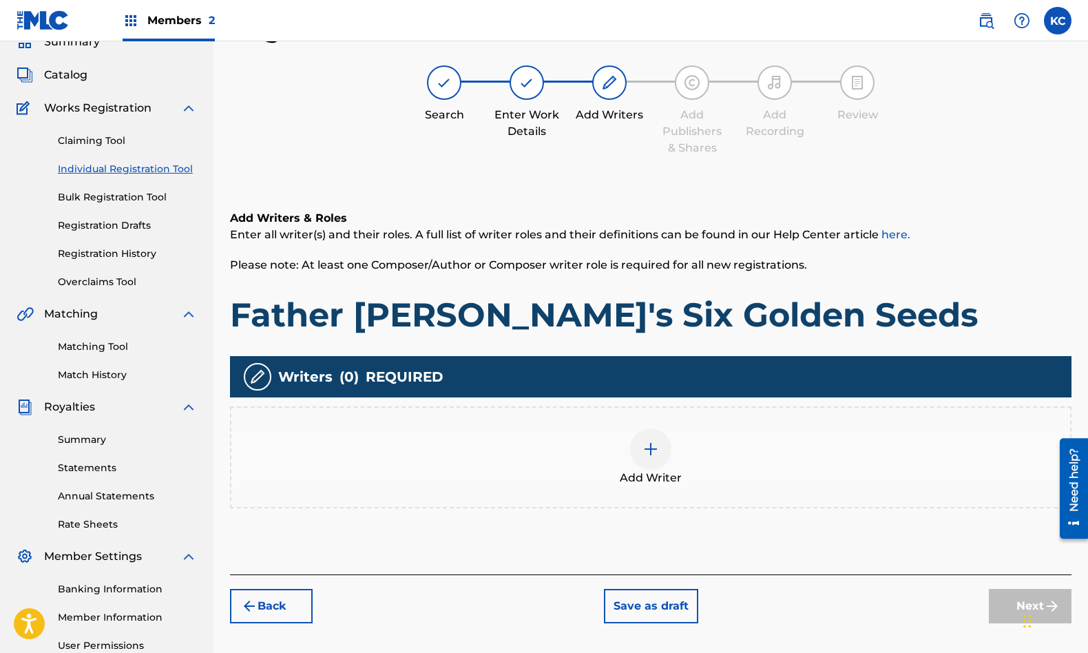
click at [656, 449] on img at bounding box center [651, 449] width 17 height 17
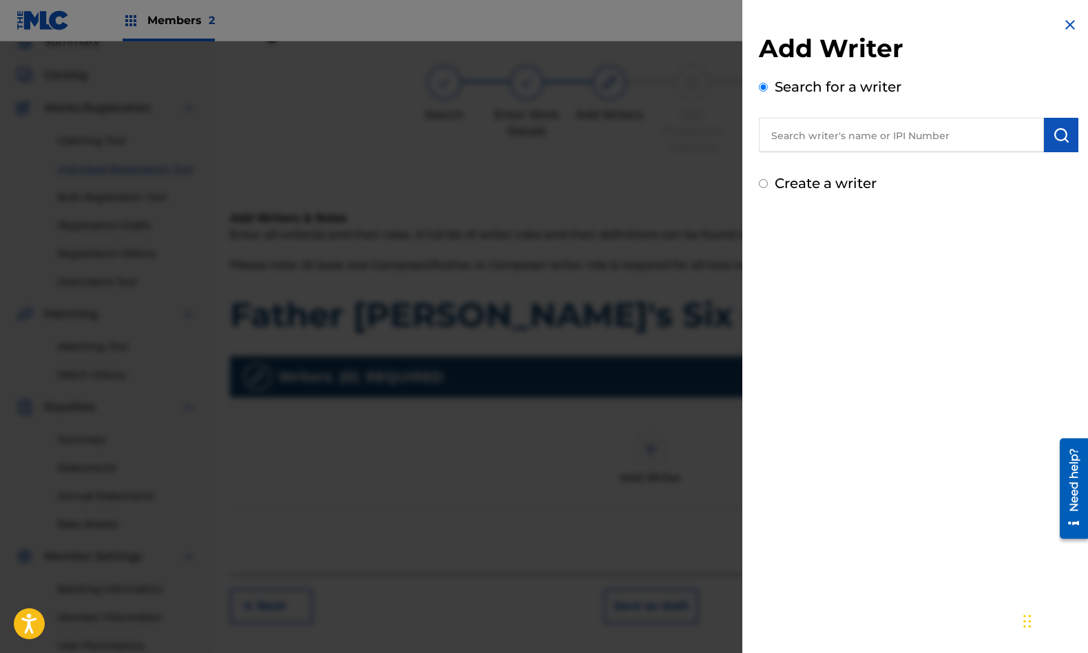
click at [824, 127] on input "text" at bounding box center [901, 135] width 285 height 34
click at [872, 167] on strong "[PERSON_NAME]" at bounding box center [921, 166] width 98 height 13
type input "[PERSON_NAME]"
click at [902, 129] on input "[PERSON_NAME]" at bounding box center [901, 135] width 285 height 34
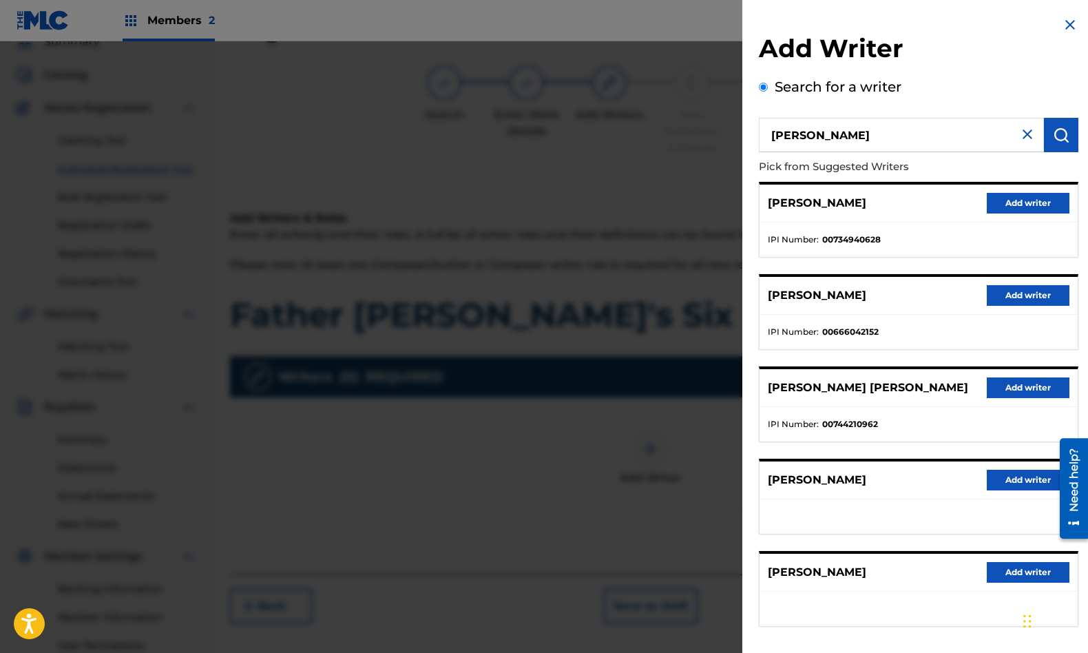
click at [990, 296] on button "Add writer" at bounding box center [1028, 295] width 83 height 21
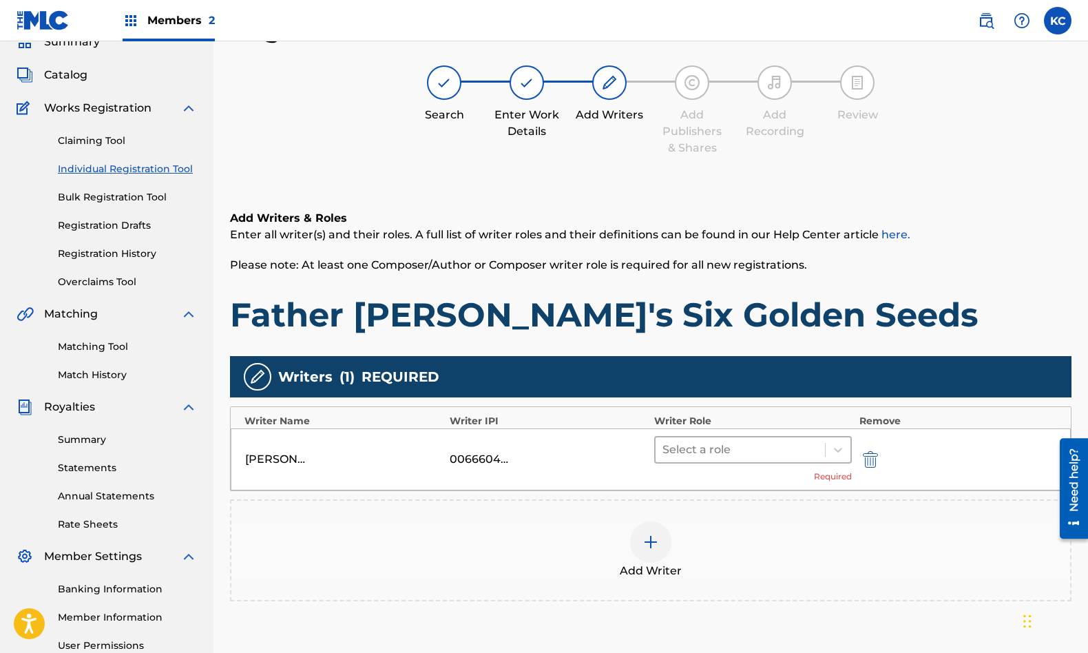
click at [769, 459] on div at bounding box center [741, 449] width 156 height 19
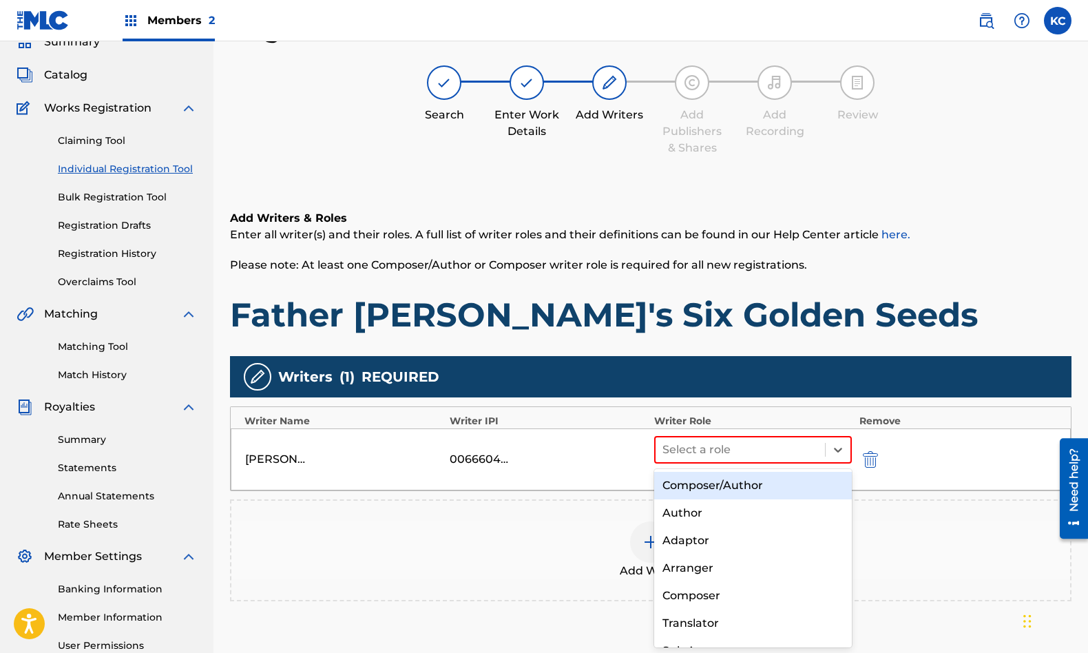
click at [717, 479] on div "Composer/Author" at bounding box center [753, 486] width 198 height 28
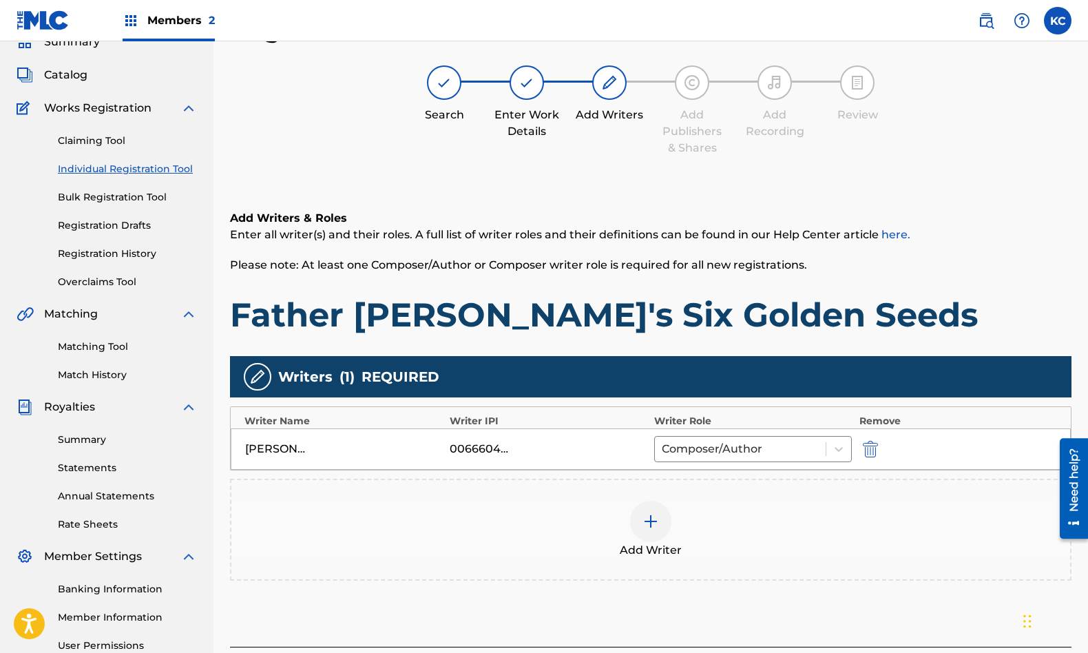
scroll to position [201, 0]
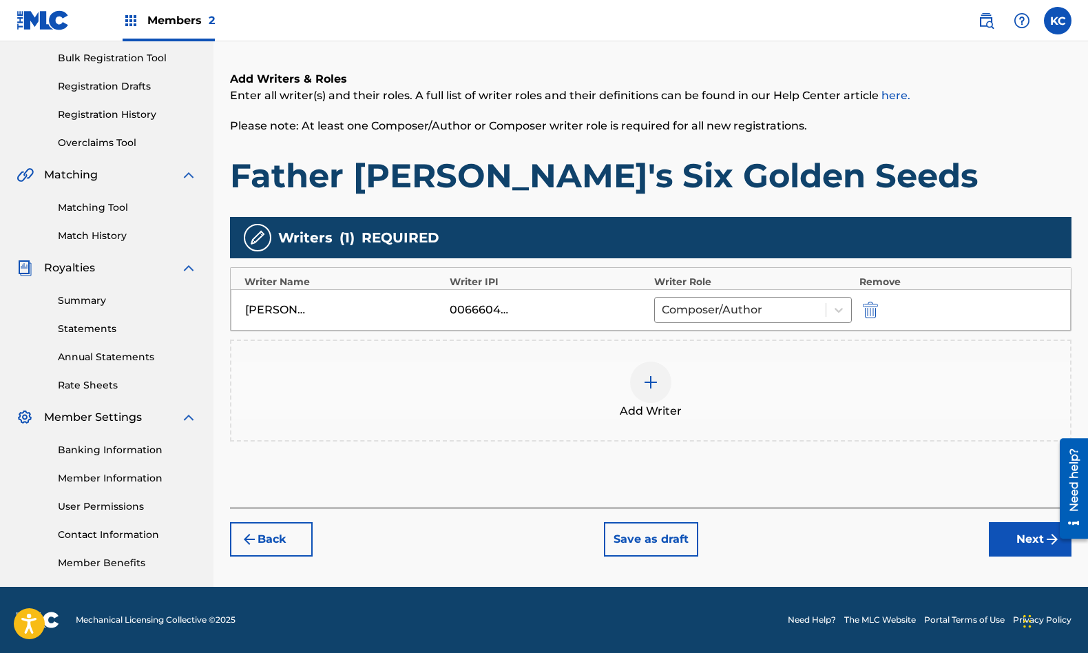
drag, startPoint x: 1089, startPoint y: 197, endPoint x: 10, endPoint y: 14, distance: 1094.6
click at [1015, 536] on button "Next" at bounding box center [1030, 539] width 83 height 34
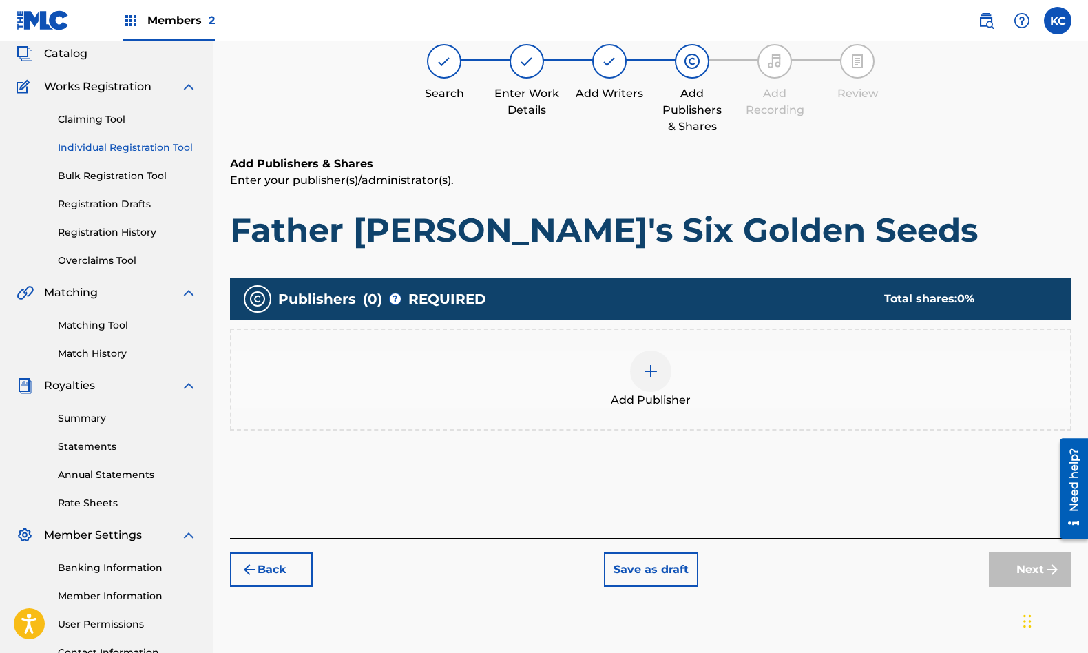
scroll to position [62, 0]
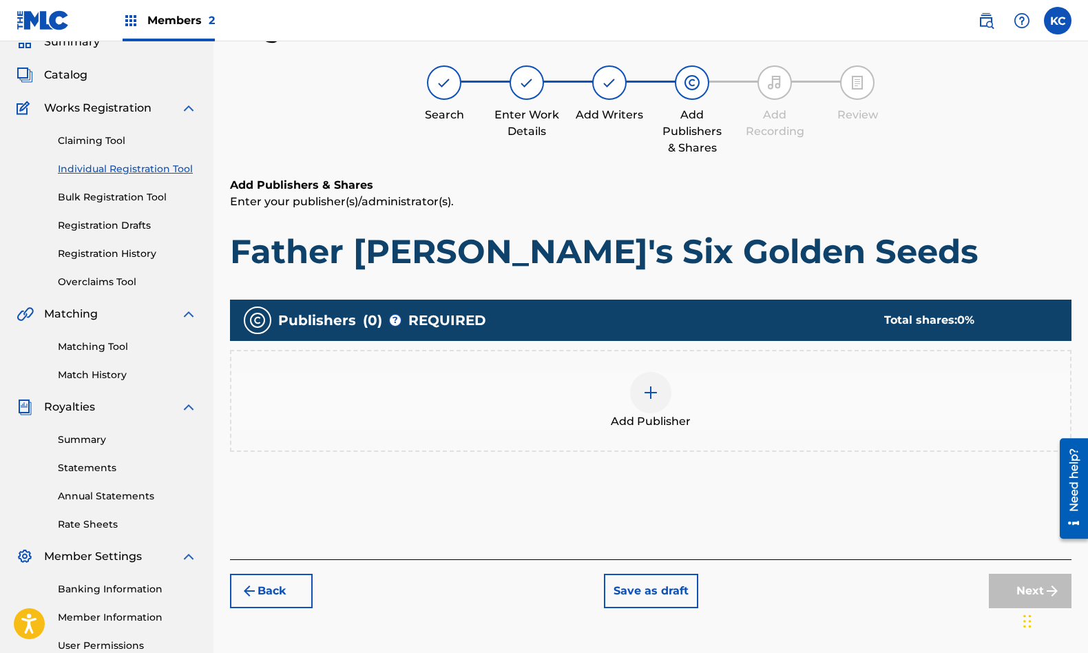
click at [656, 399] on img at bounding box center [651, 392] width 17 height 17
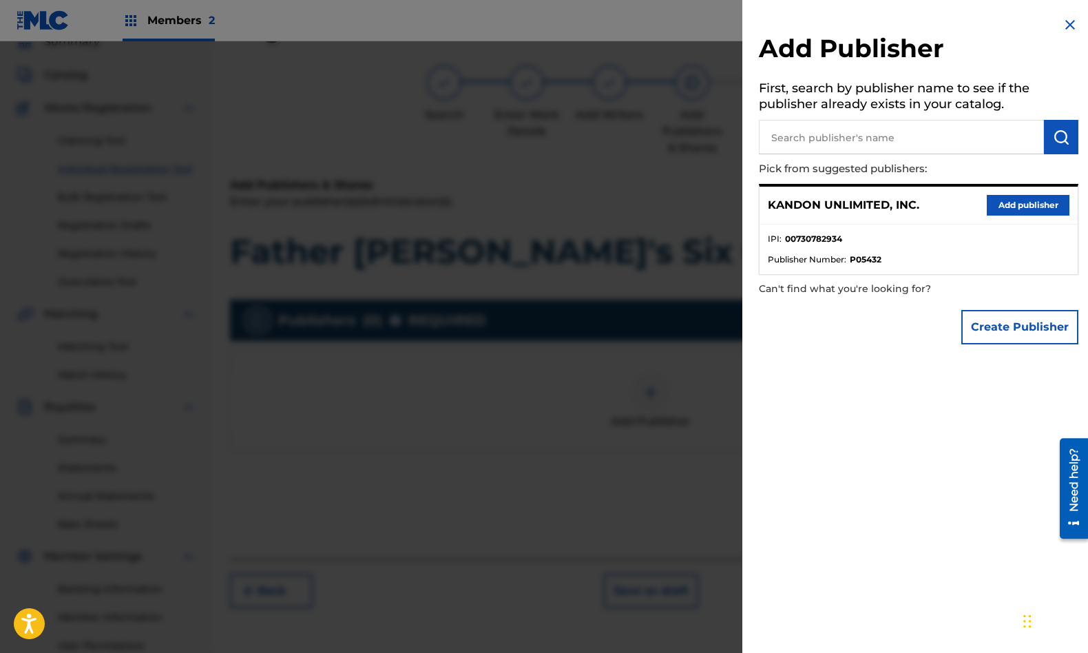
click at [1010, 205] on button "Add publisher" at bounding box center [1028, 205] width 83 height 21
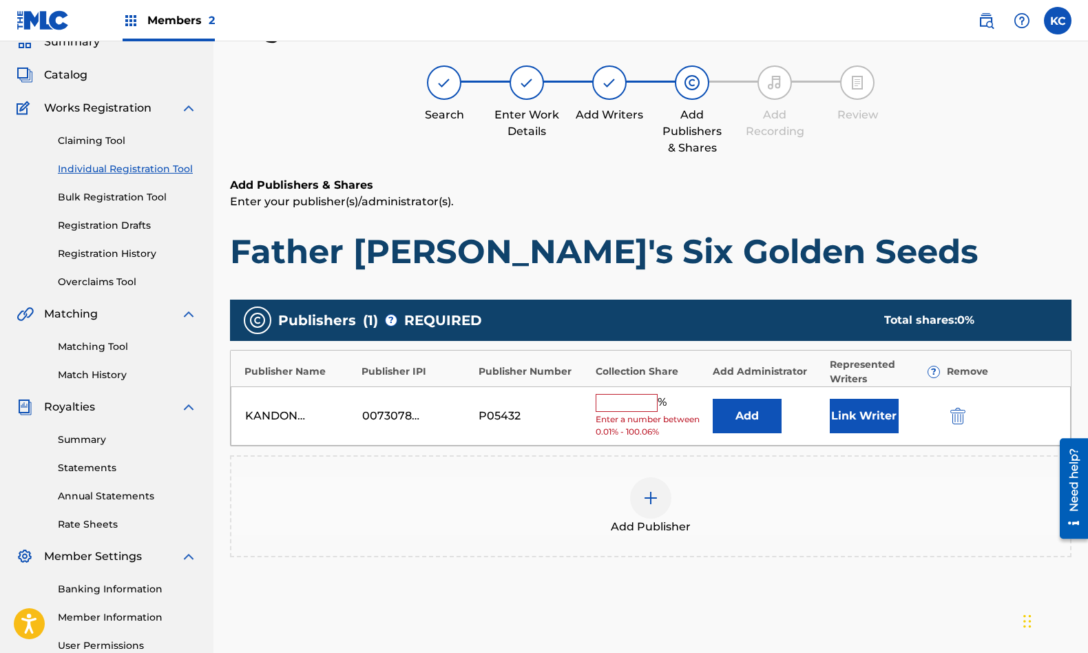
click at [608, 397] on input "text" at bounding box center [627, 403] width 62 height 18
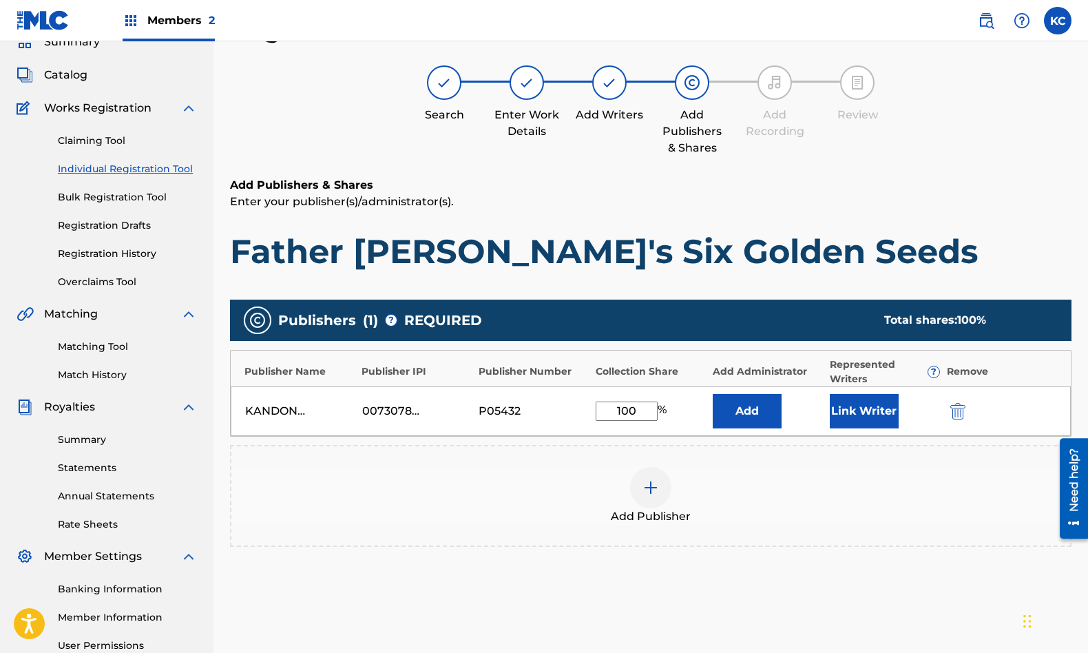
type input "100"
click at [868, 406] on button "Link Writer" at bounding box center [864, 411] width 69 height 34
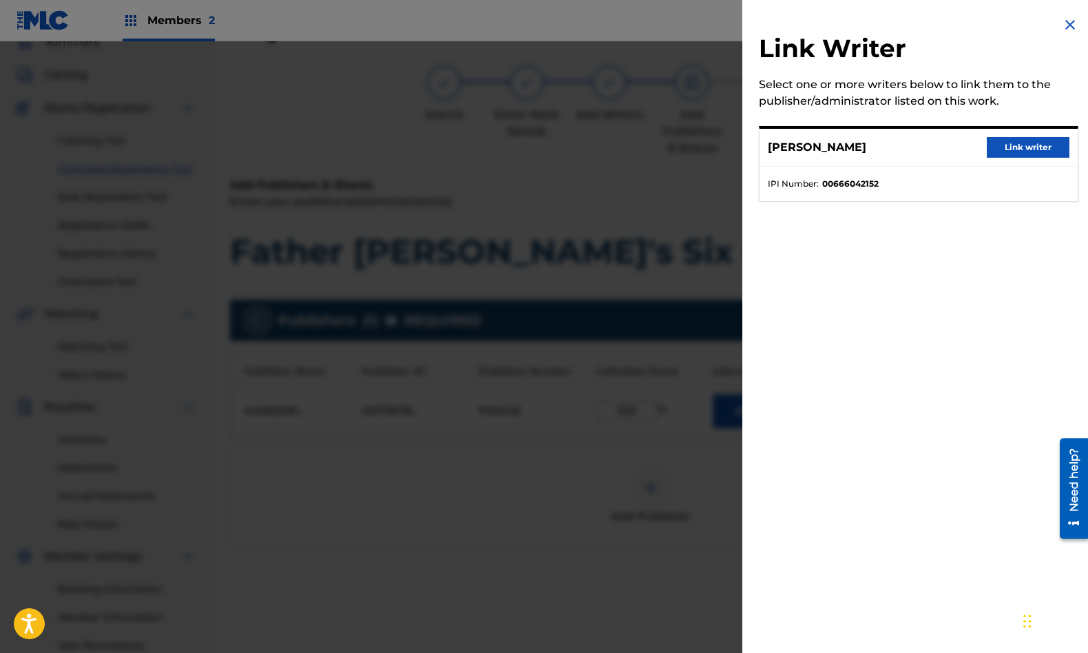
click at [998, 145] on button "Link writer" at bounding box center [1028, 147] width 83 height 21
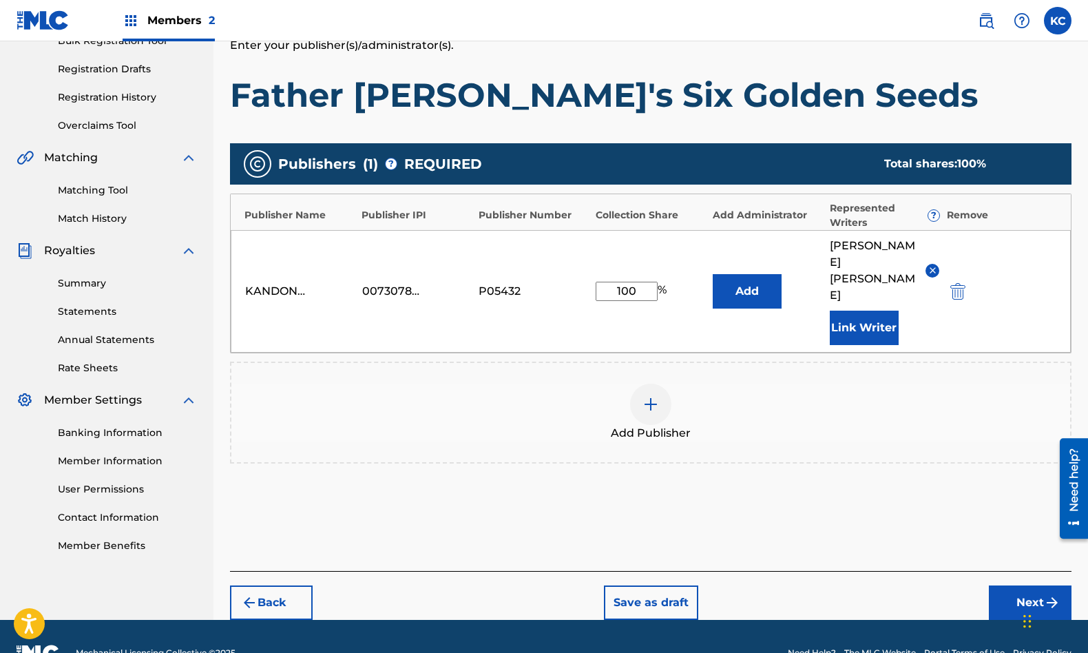
click at [1033, 585] on button "Next" at bounding box center [1030, 602] width 83 height 34
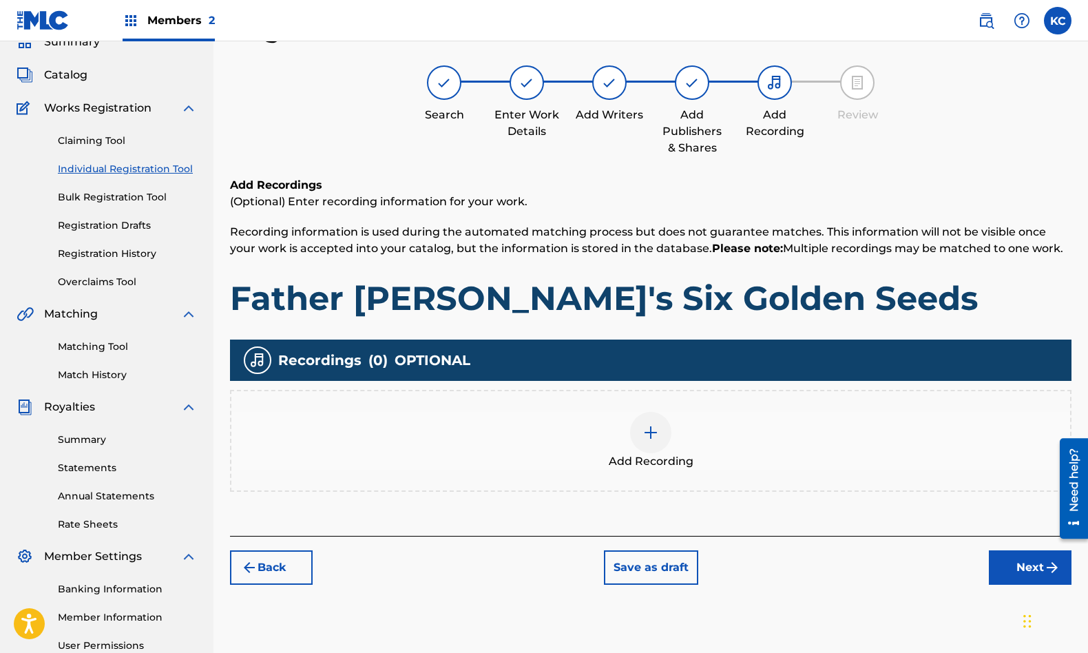
click at [659, 443] on div at bounding box center [650, 432] width 41 height 41
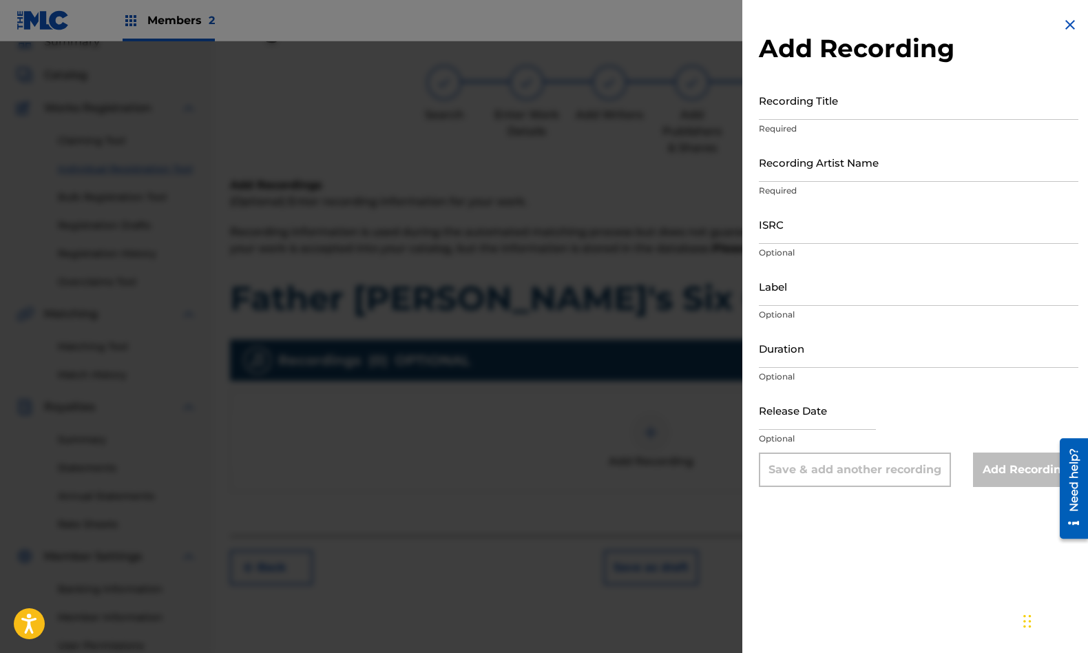
click at [791, 107] on input "Recording Title" at bounding box center [919, 100] width 320 height 39
type input "Father [PERSON_NAME]'s Six Golden Seeds"
click at [771, 168] on input "Recording Artist Name" at bounding box center [919, 162] width 320 height 39
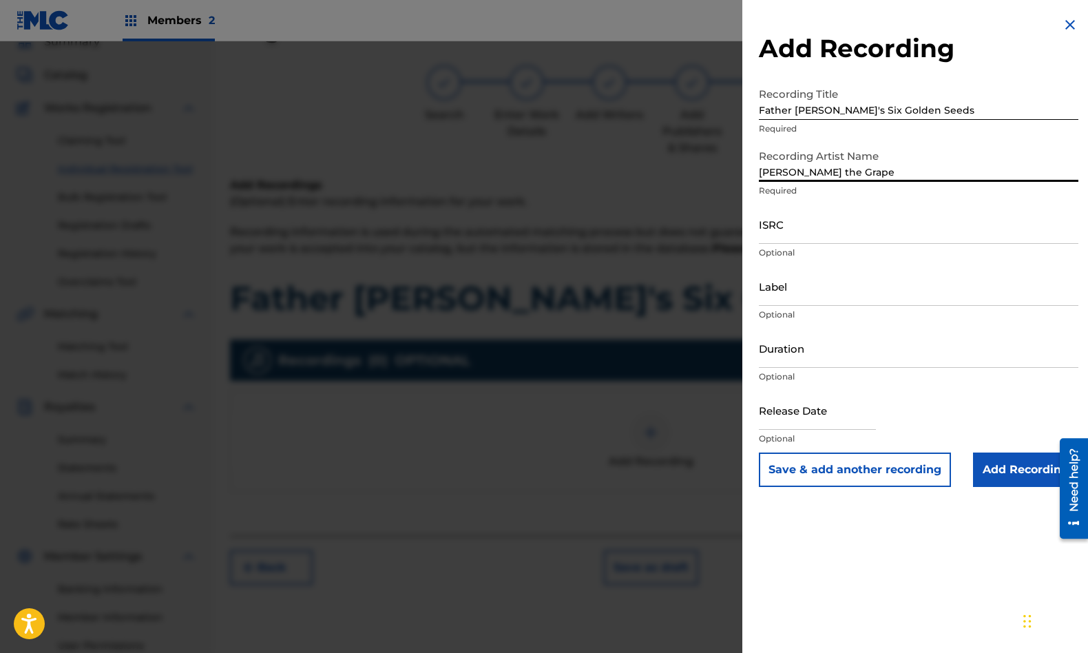
type input "[PERSON_NAME] the Grape"
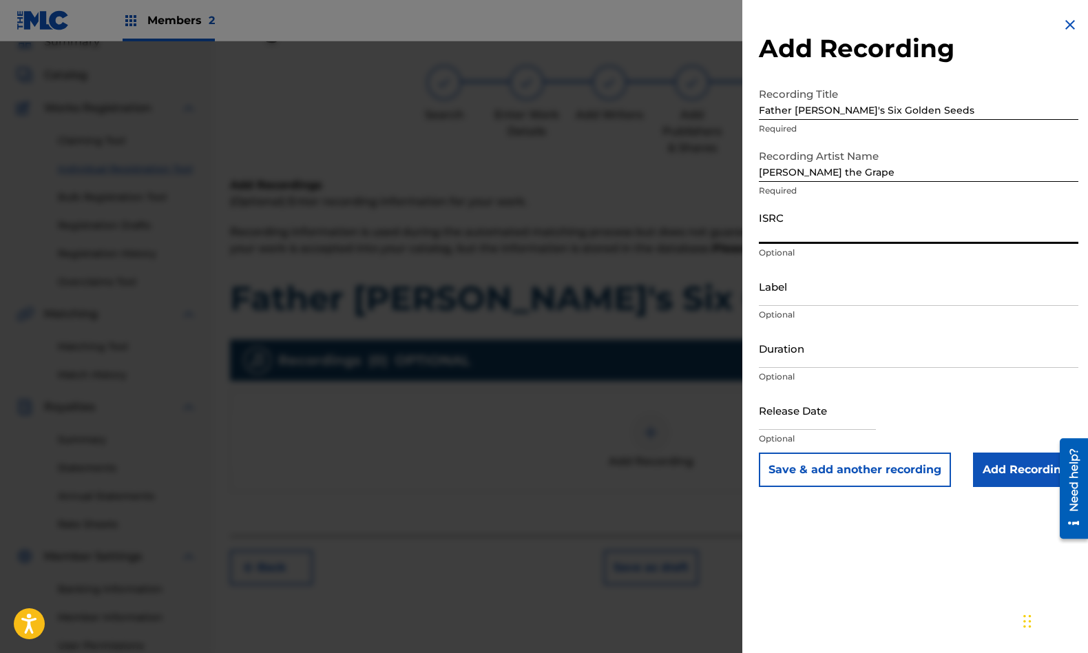
click at [782, 228] on input "ISRC" at bounding box center [919, 224] width 320 height 39
paste input "QZEWY2500109"
type input "QZEWY2500109"
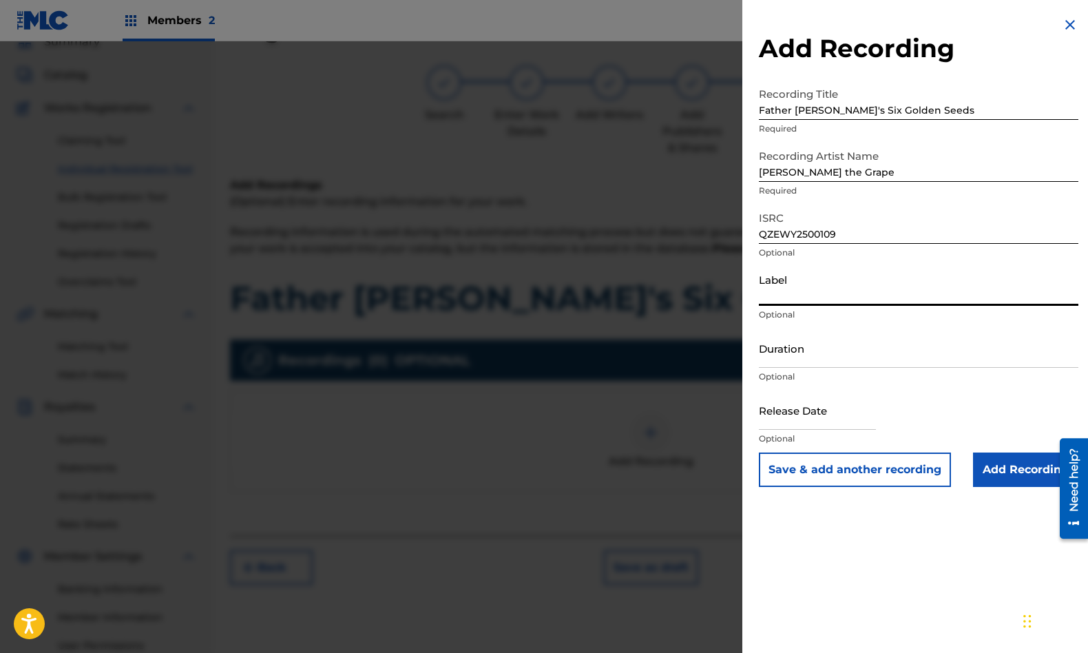
click at [773, 289] on input "Label" at bounding box center [919, 286] width 320 height 39
type input "Kandon Music"
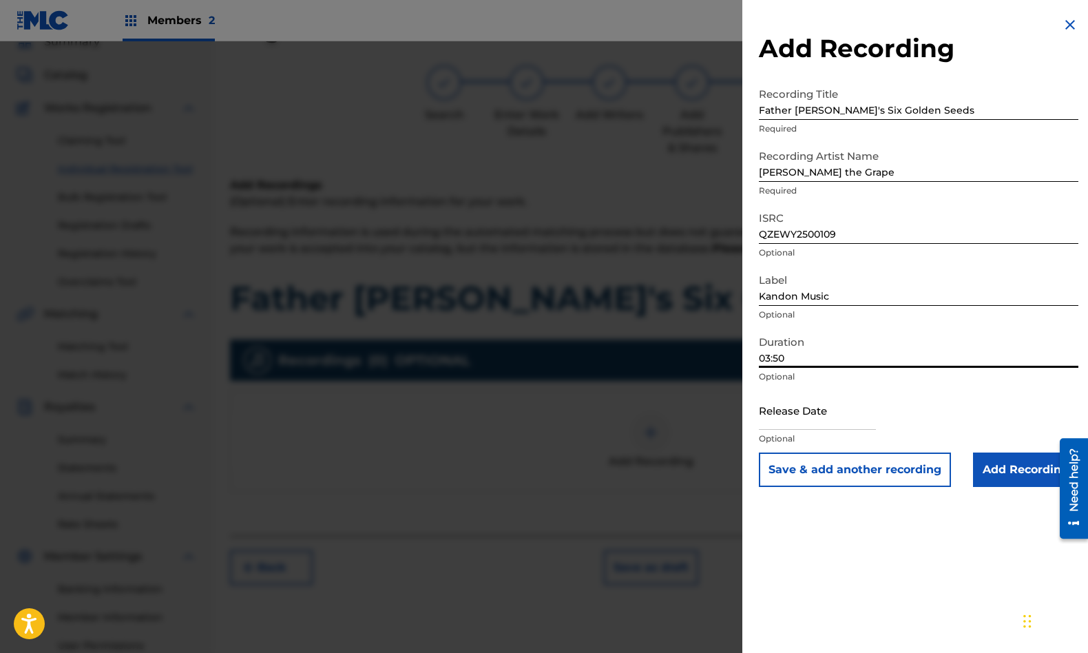
type input "03:50"
click at [794, 408] on input "text" at bounding box center [817, 409] width 117 height 39
select select "7"
select select "2025"
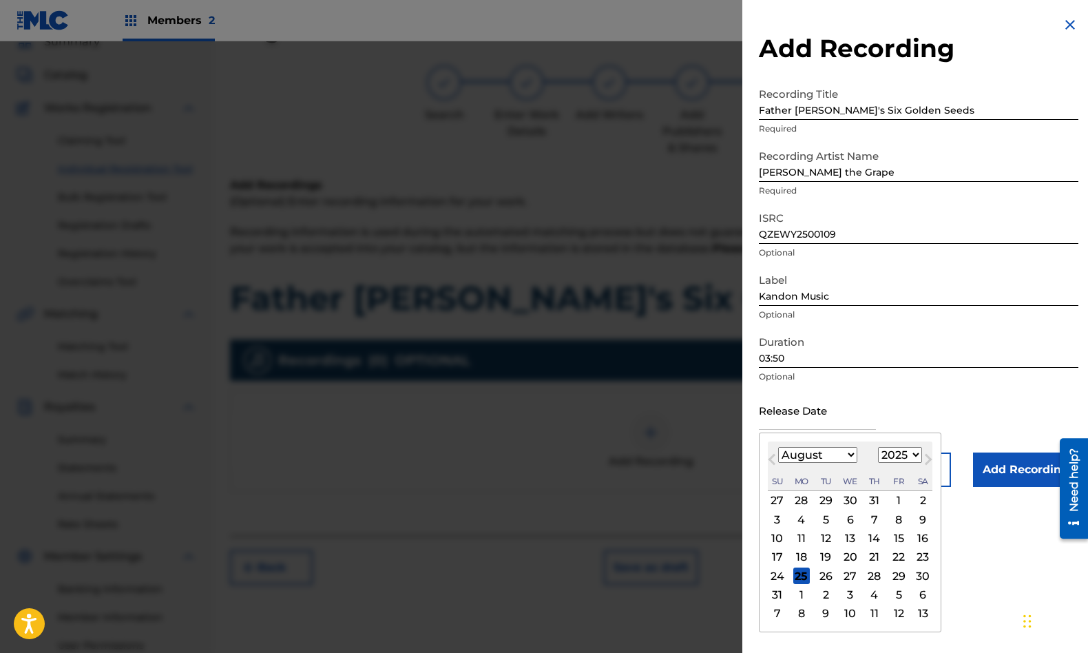
click at [837, 455] on select "January February March April May June July August September October November De…" at bounding box center [817, 455] width 79 height 16
select select "3"
click at [778, 447] on select "January February March April May June July August September October November De…" at bounding box center [817, 455] width 79 height 16
click at [897, 518] on div "11" at bounding box center [898, 519] width 17 height 17
type input "[DATE]"
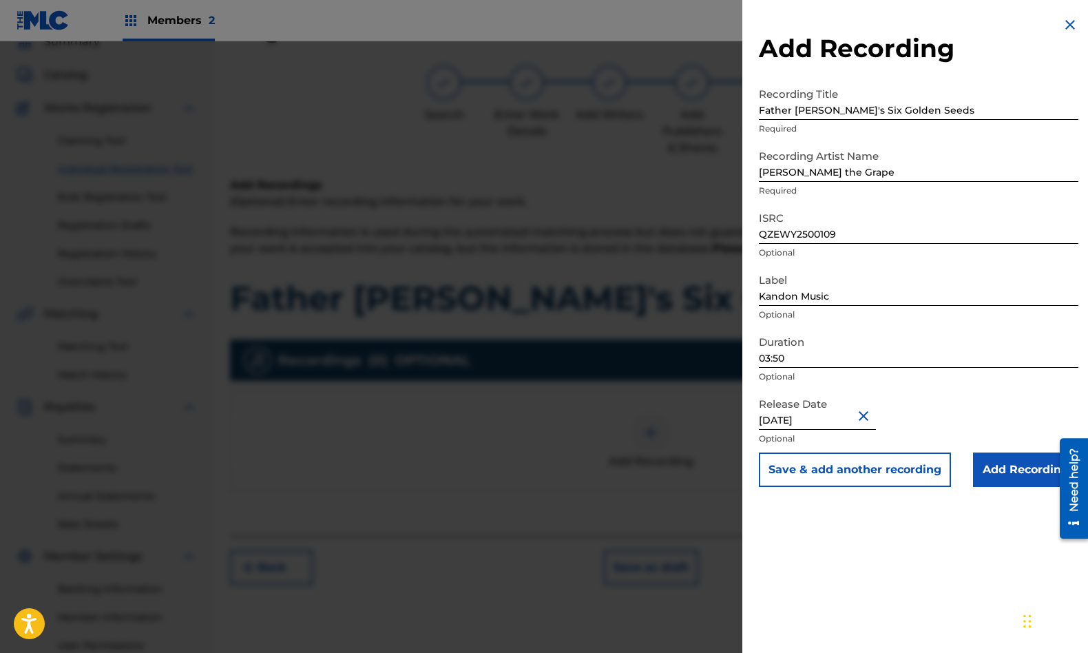
select select "3"
select select "2025"
click at [1033, 468] on input "Add Recording" at bounding box center [1025, 469] width 105 height 34
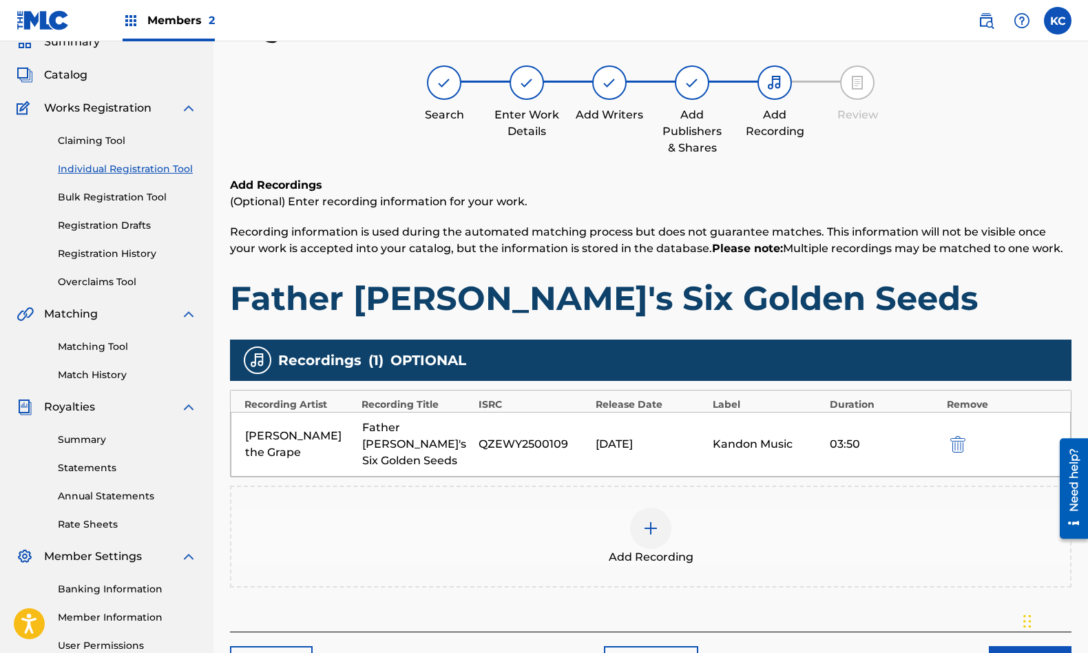
click at [1015, 646] on button "Next" at bounding box center [1030, 663] width 83 height 34
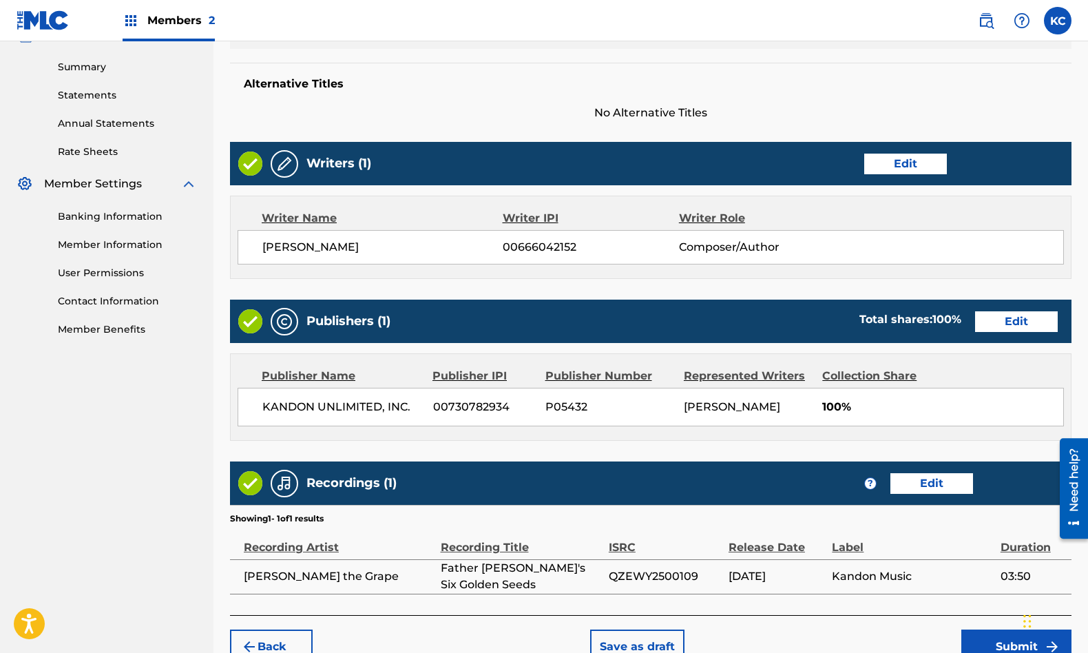
scroll to position [443, 0]
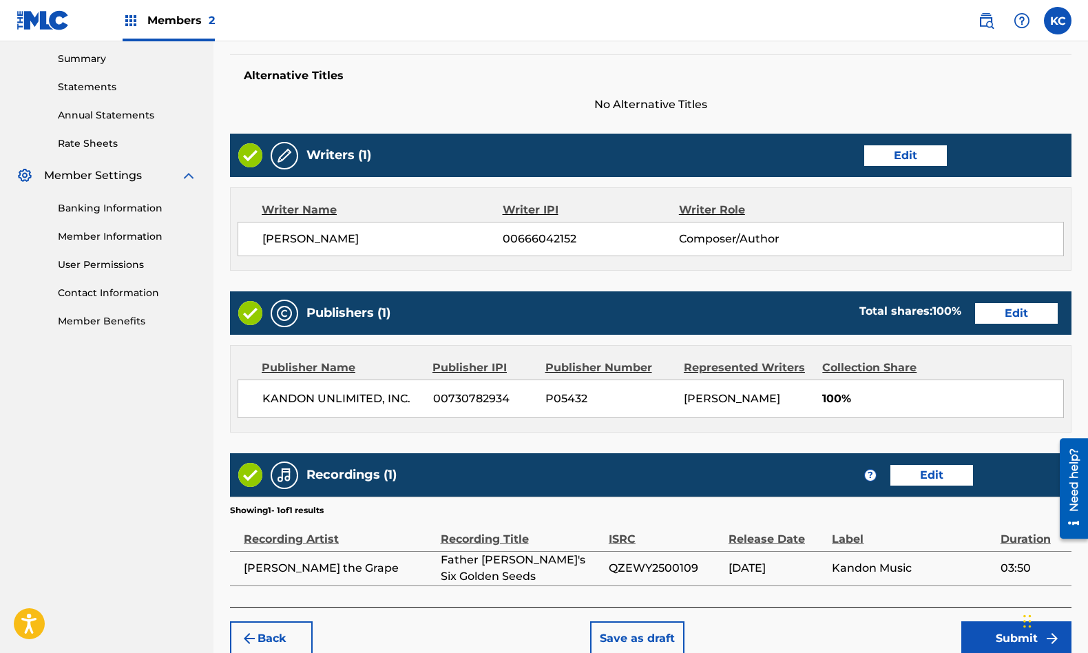
click at [985, 635] on button "Submit" at bounding box center [1016, 638] width 110 height 34
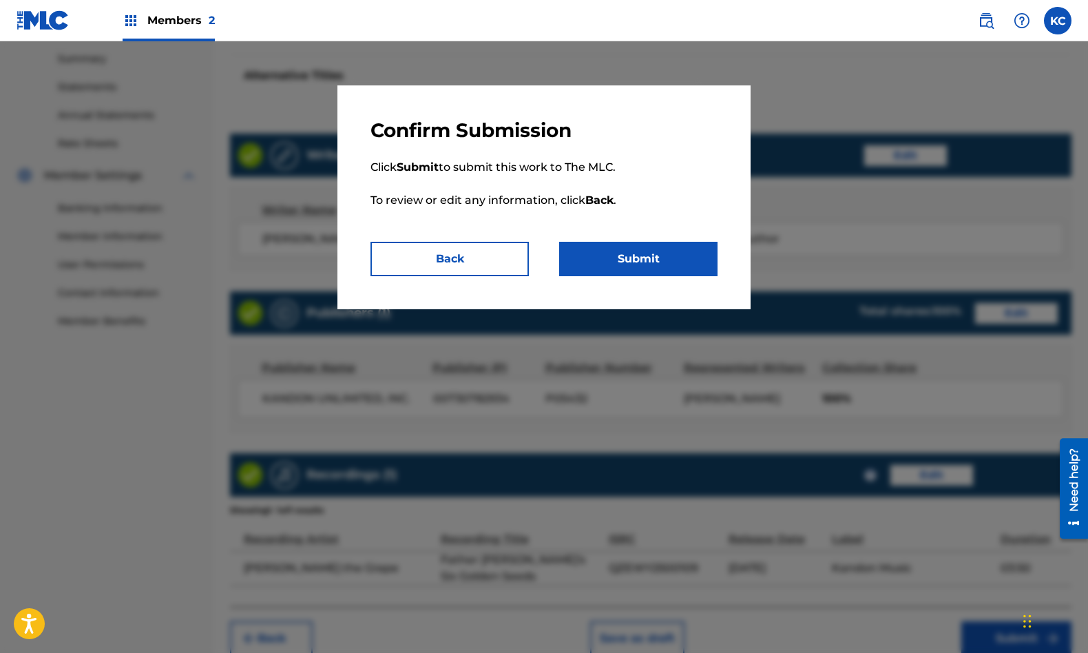
click at [634, 249] on button "Submit" at bounding box center [638, 259] width 158 height 34
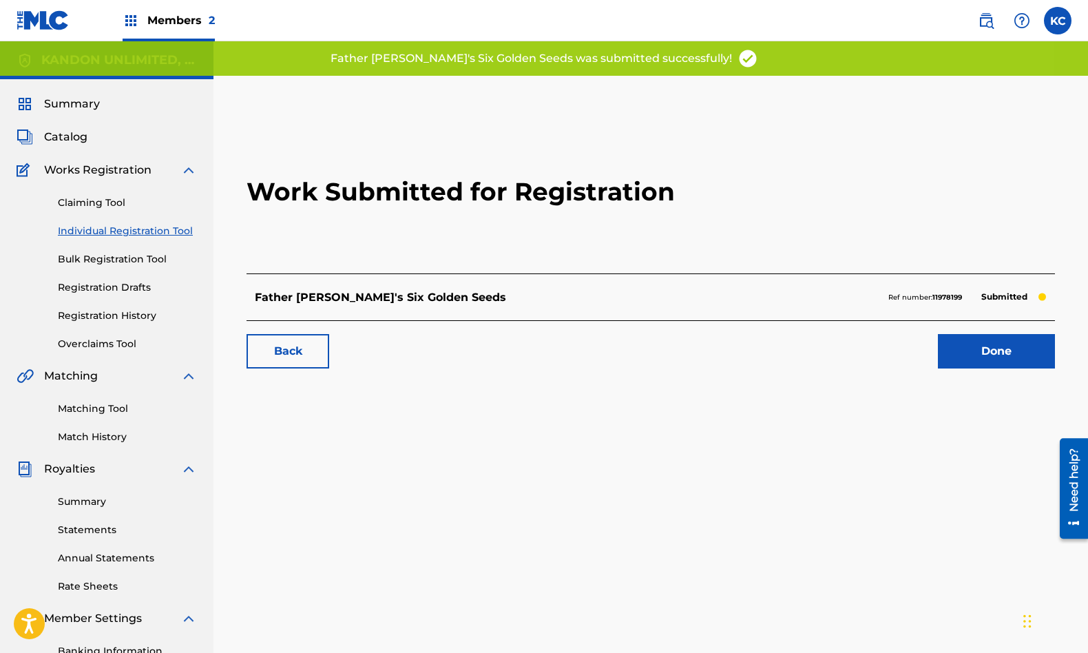
click at [988, 349] on link "Done" at bounding box center [996, 351] width 117 height 34
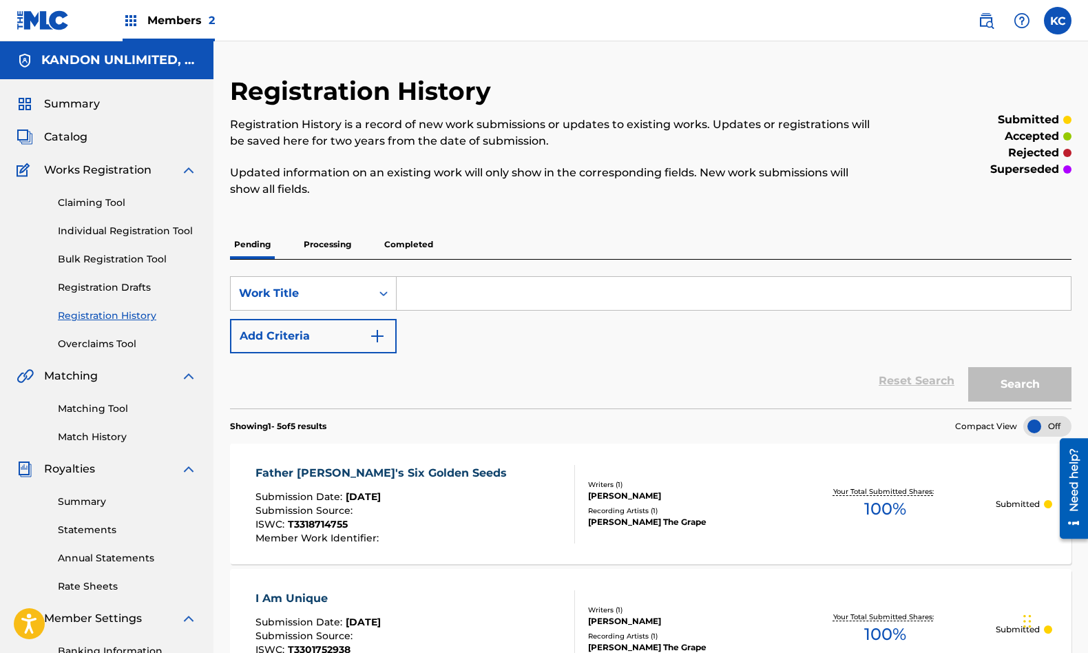
click at [107, 231] on link "Individual Registration Tool" at bounding box center [127, 231] width 139 height 14
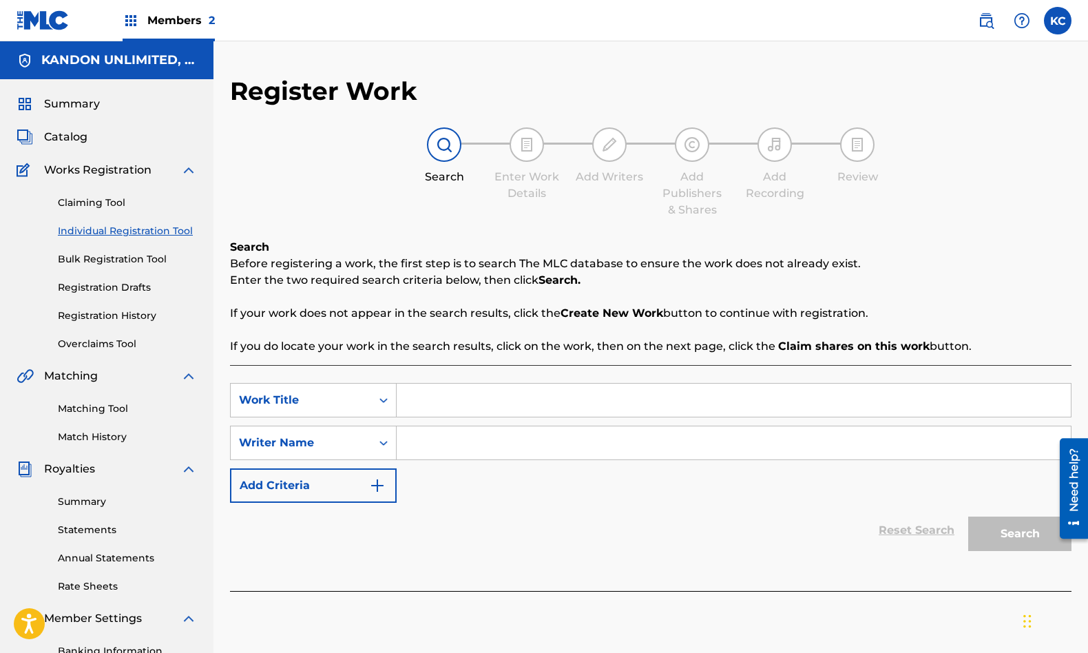
click at [483, 406] on input "Search Form" at bounding box center [734, 400] width 674 height 33
type input "shine shine shine"
click at [567, 439] on input "Search Form" at bounding box center [734, 442] width 674 height 33
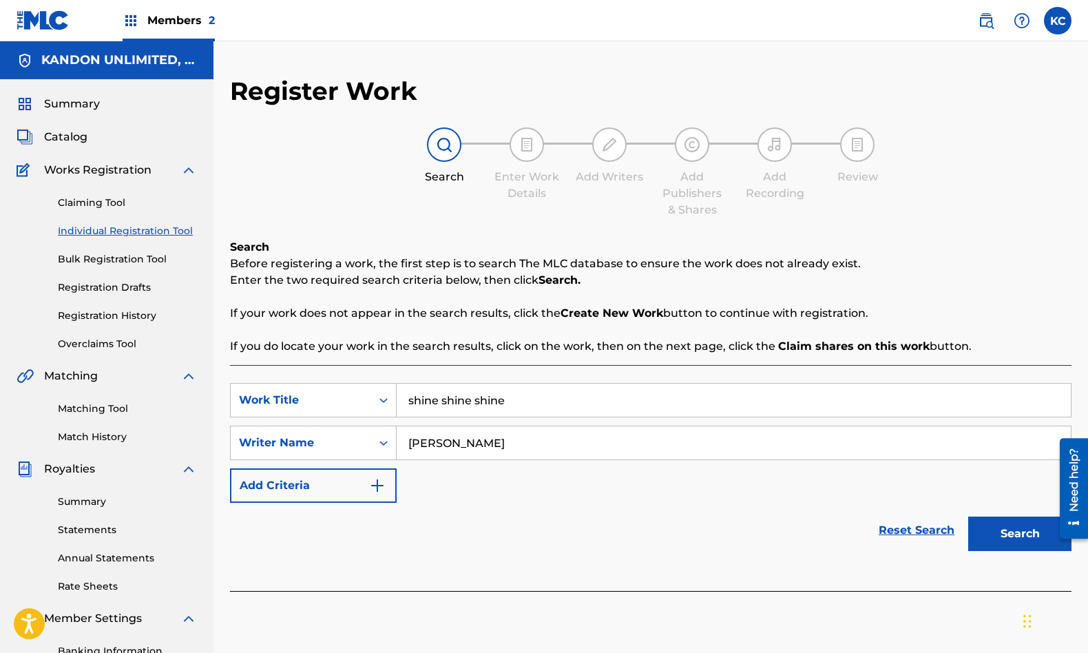
type input "[PERSON_NAME]"
click at [1012, 541] on button "Search" at bounding box center [1019, 534] width 103 height 34
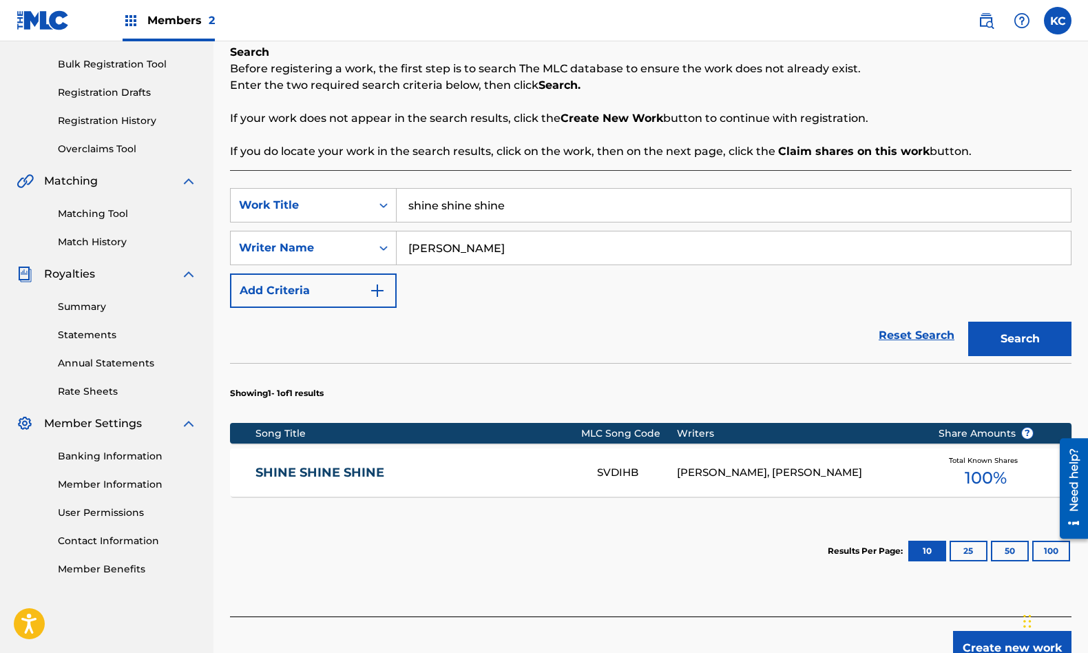
scroll to position [273, 0]
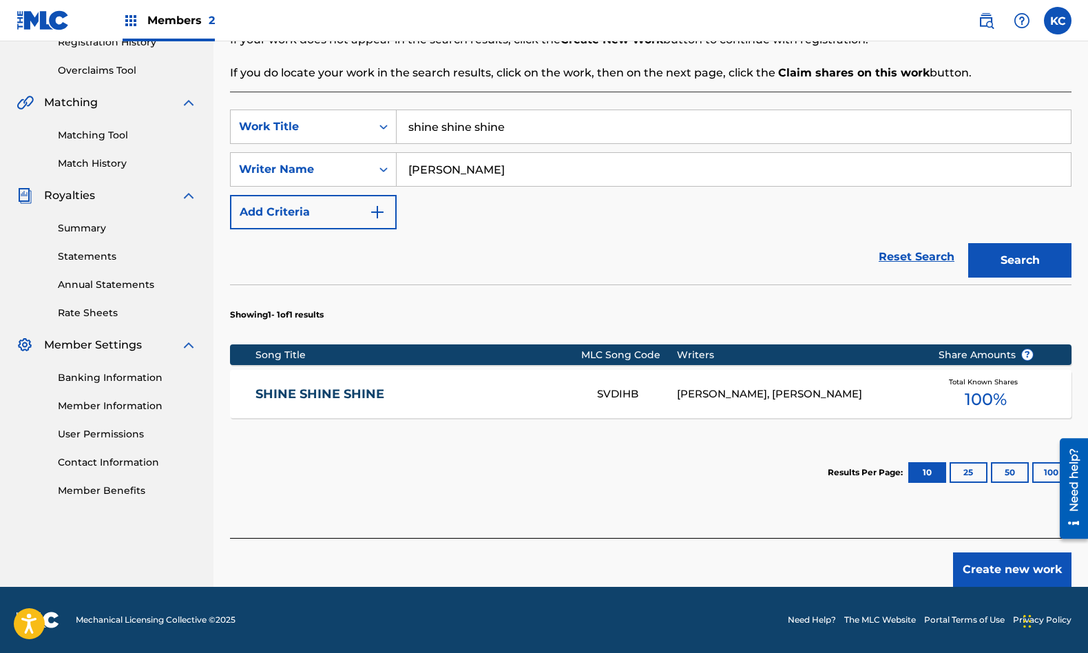
click at [999, 568] on button "Create new work" at bounding box center [1012, 569] width 118 height 34
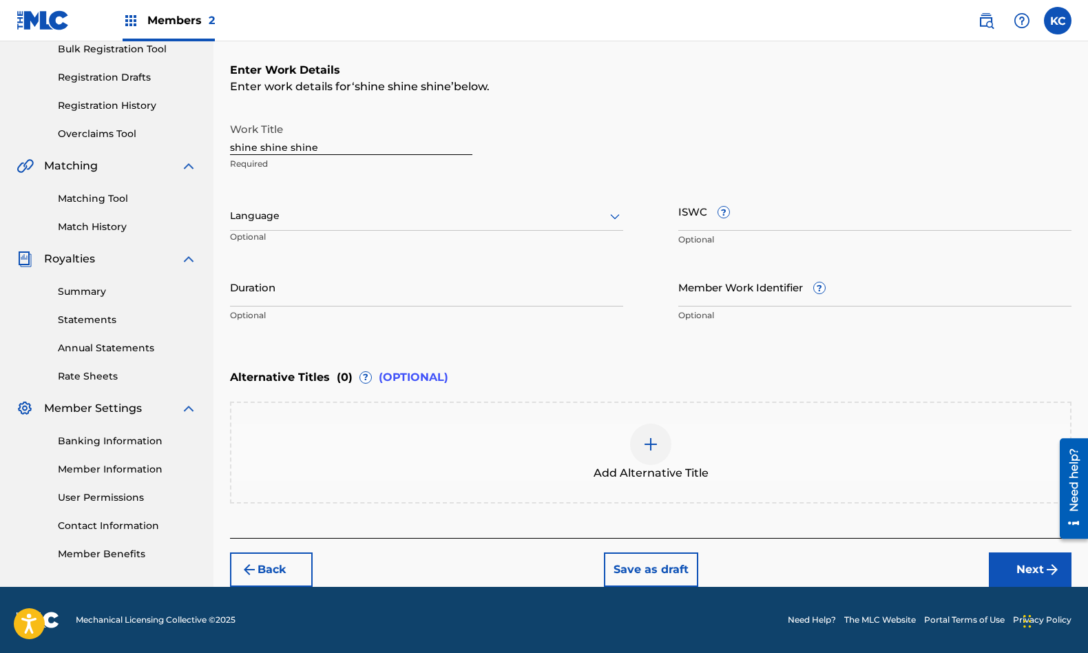
scroll to position [210, 0]
click at [293, 224] on div at bounding box center [426, 215] width 393 height 17
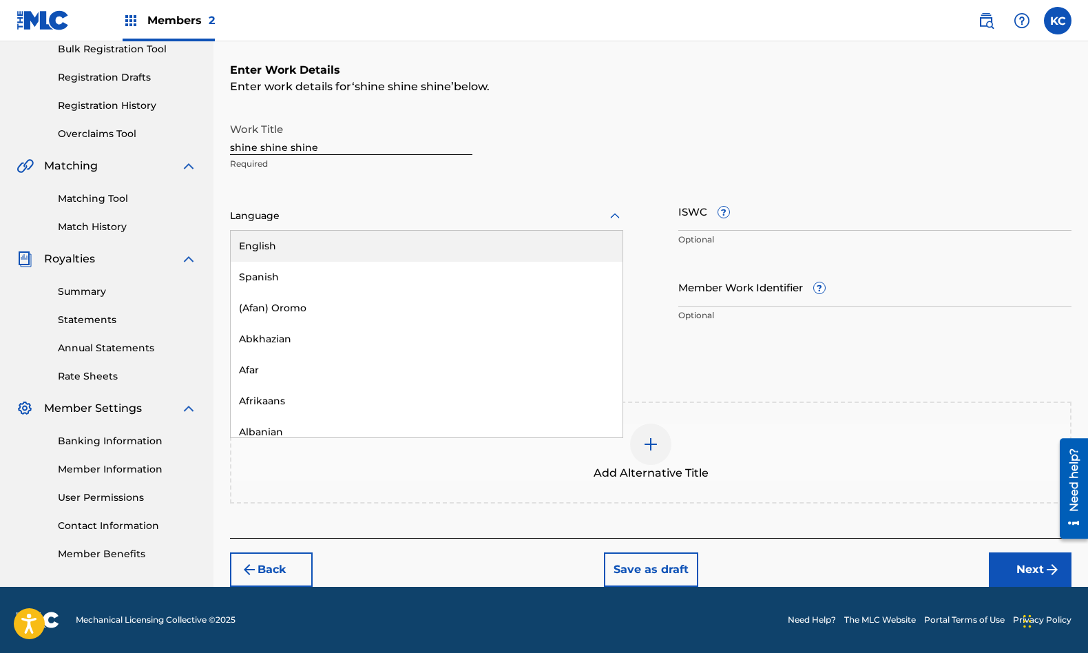
drag, startPoint x: 283, startPoint y: 258, endPoint x: 355, endPoint y: 239, distance: 74.8
click at [283, 258] on div "English" at bounding box center [427, 246] width 392 height 31
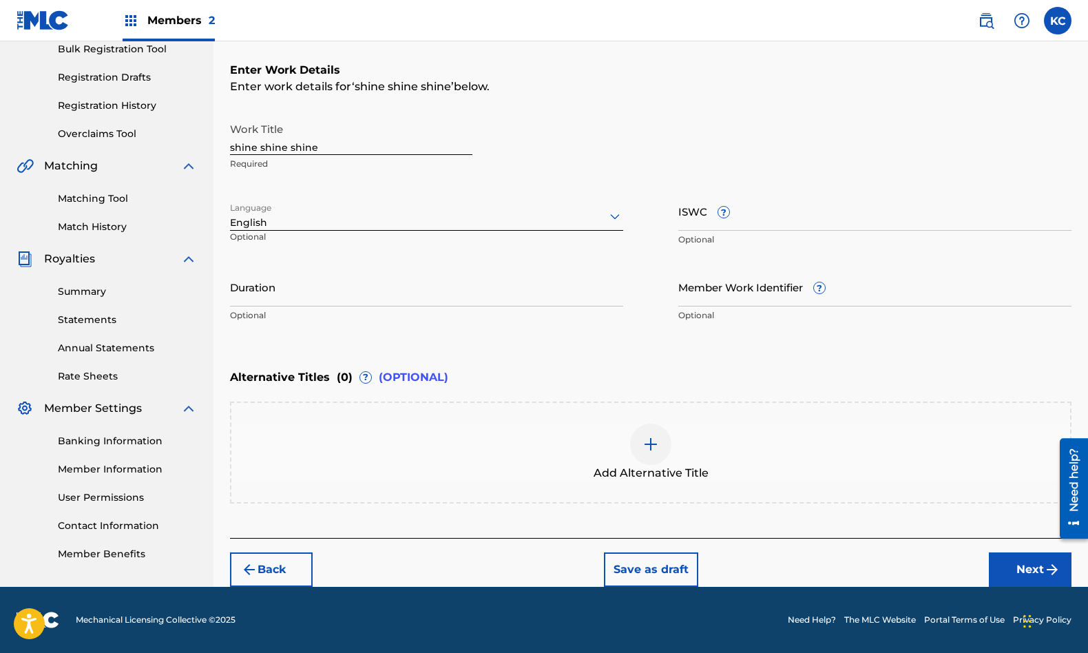
click at [692, 211] on input "ISWC ?" at bounding box center [874, 210] width 393 height 39
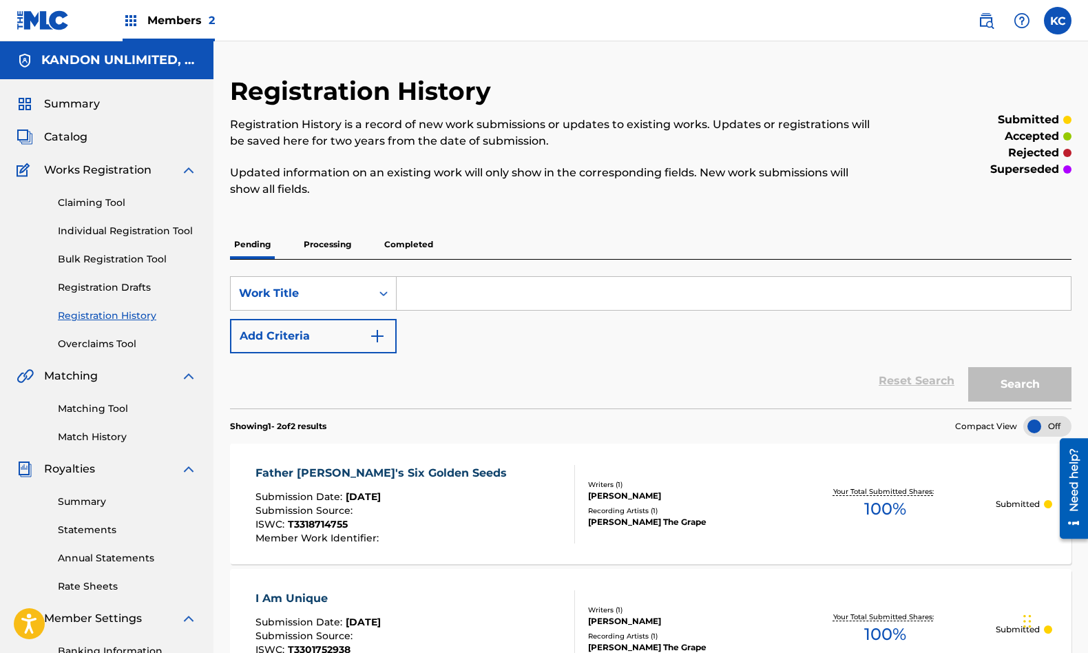
click at [547, 293] on input "Search Form" at bounding box center [734, 293] width 674 height 33
type input "shine shine shine"
click at [968, 367] on button "Search" at bounding box center [1019, 384] width 103 height 34
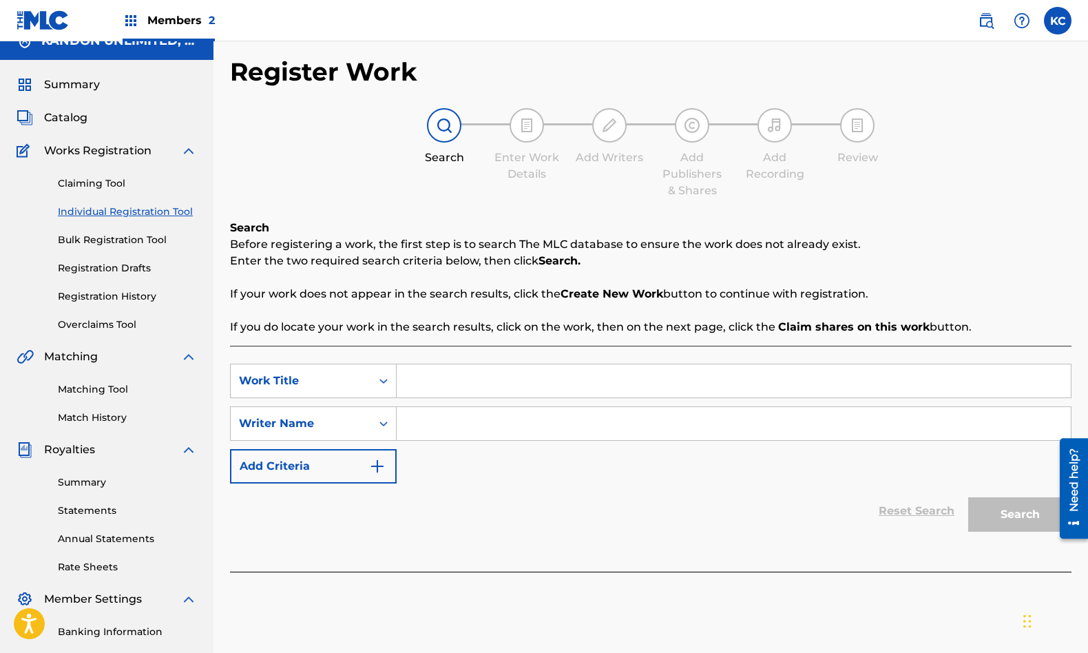
scroll to position [25, 0]
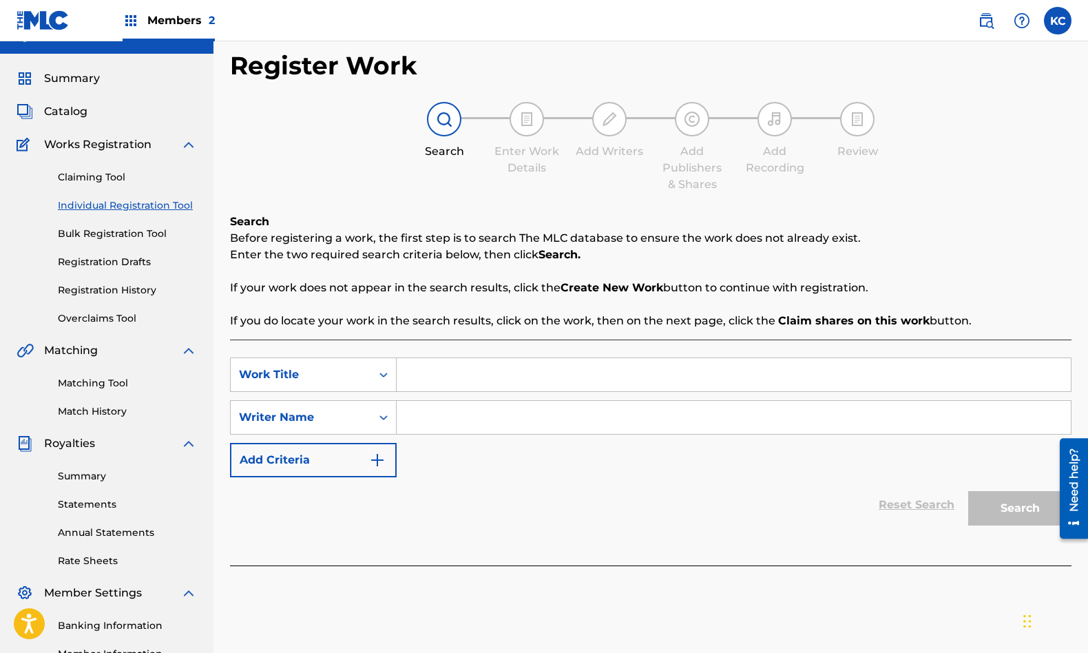
click at [99, 179] on link "Claiming Tool" at bounding box center [127, 177] width 139 height 14
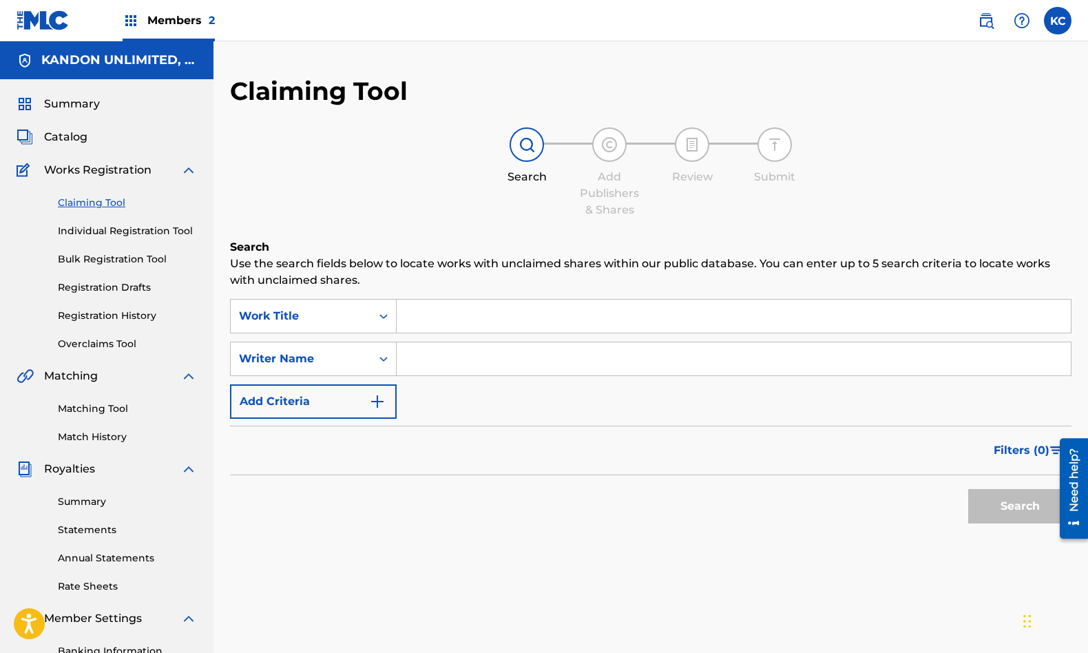
click at [423, 324] on input "Search Form" at bounding box center [734, 316] width 674 height 33
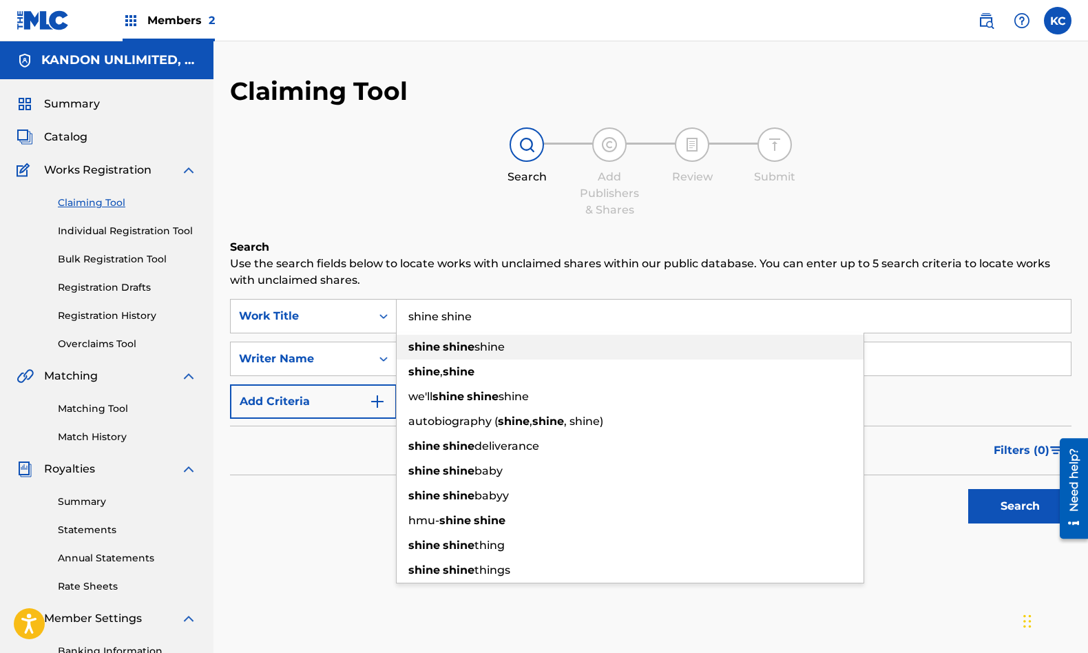
click at [429, 345] on strong "shine" at bounding box center [424, 346] width 32 height 13
type input "shine shine shine"
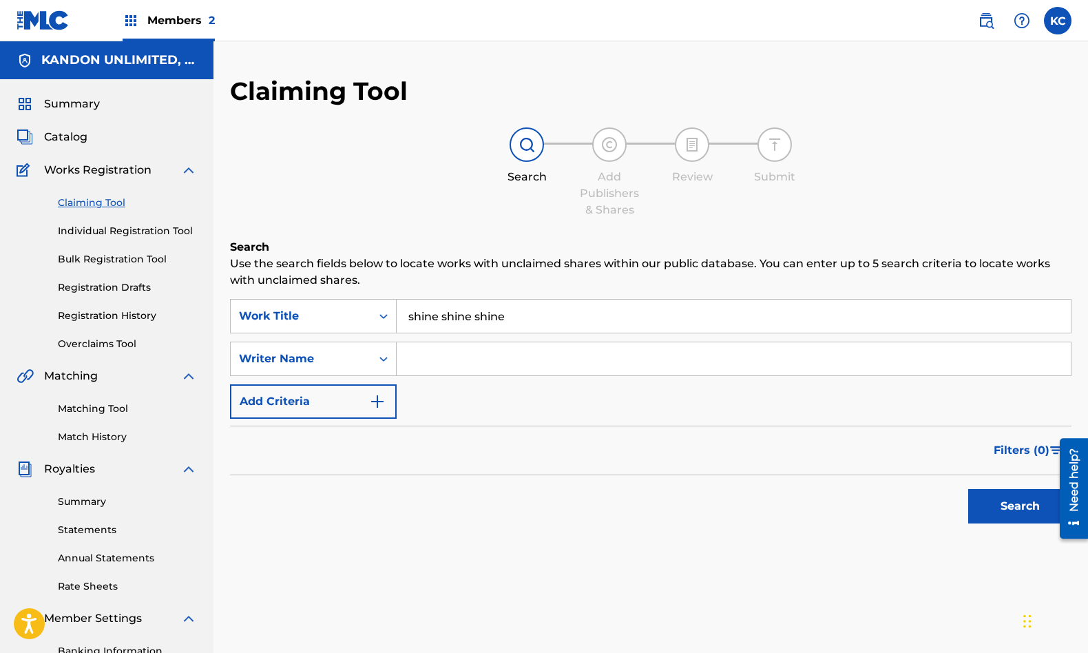
click at [433, 362] on input "Search Form" at bounding box center [734, 358] width 674 height 33
type input "[PERSON_NAME]"
click at [968, 489] on button "Search" at bounding box center [1019, 506] width 103 height 34
click at [981, 510] on button "Search" at bounding box center [1019, 506] width 103 height 34
click at [65, 143] on span "Catalog" at bounding box center [65, 137] width 43 height 17
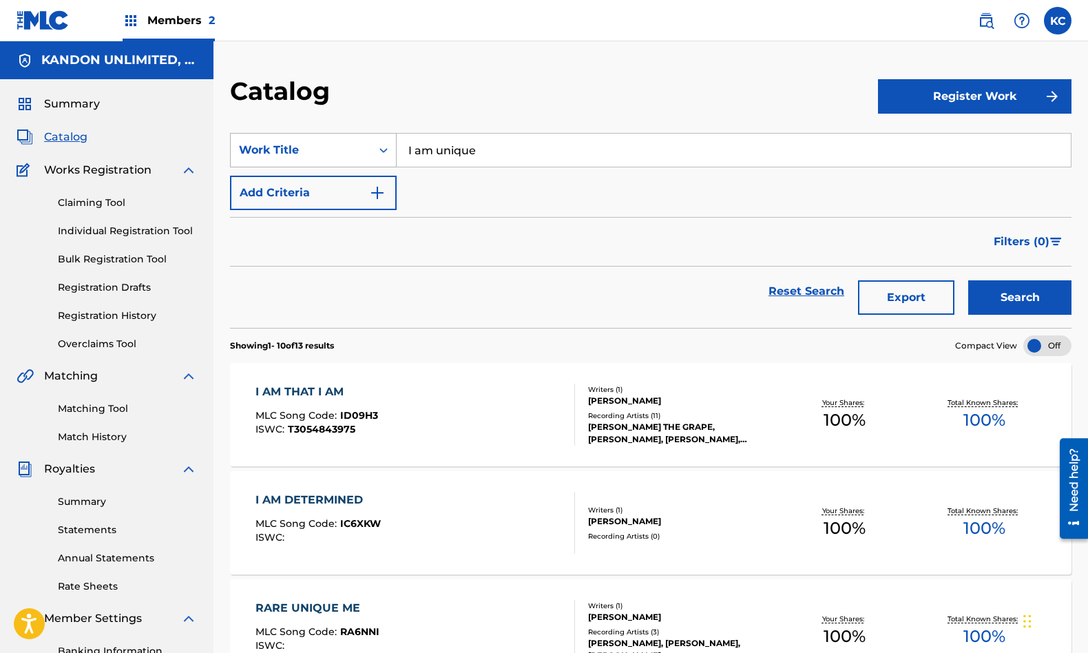
drag, startPoint x: 501, startPoint y: 157, endPoint x: 358, endPoint y: 137, distance: 144.6
click at [358, 137] on div "SearchWithCriteria22b3ad4b-dfa0-44d5-a06b-5ca7552e92af Work Title I am unique" at bounding box center [651, 150] width 842 height 34
type input "shine shine shine"
click at [968, 280] on button "Search" at bounding box center [1019, 297] width 103 height 34
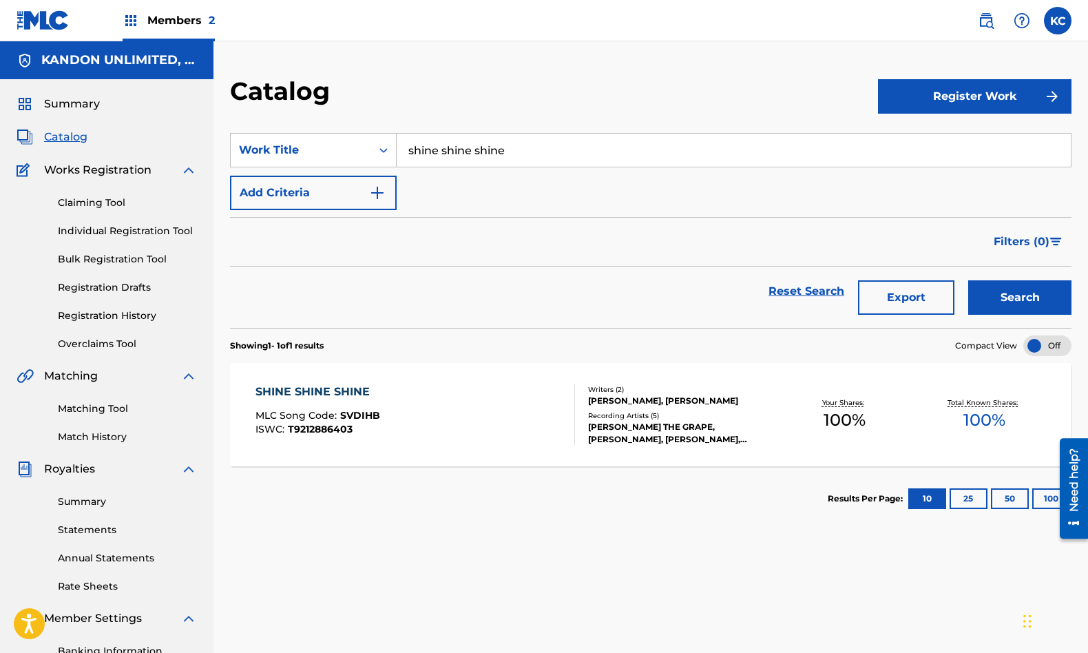
click at [470, 399] on div "SHINE SHINE SHINE MLC Song Code : SVDIHB ISWC : T9212886403" at bounding box center [415, 415] width 320 height 62
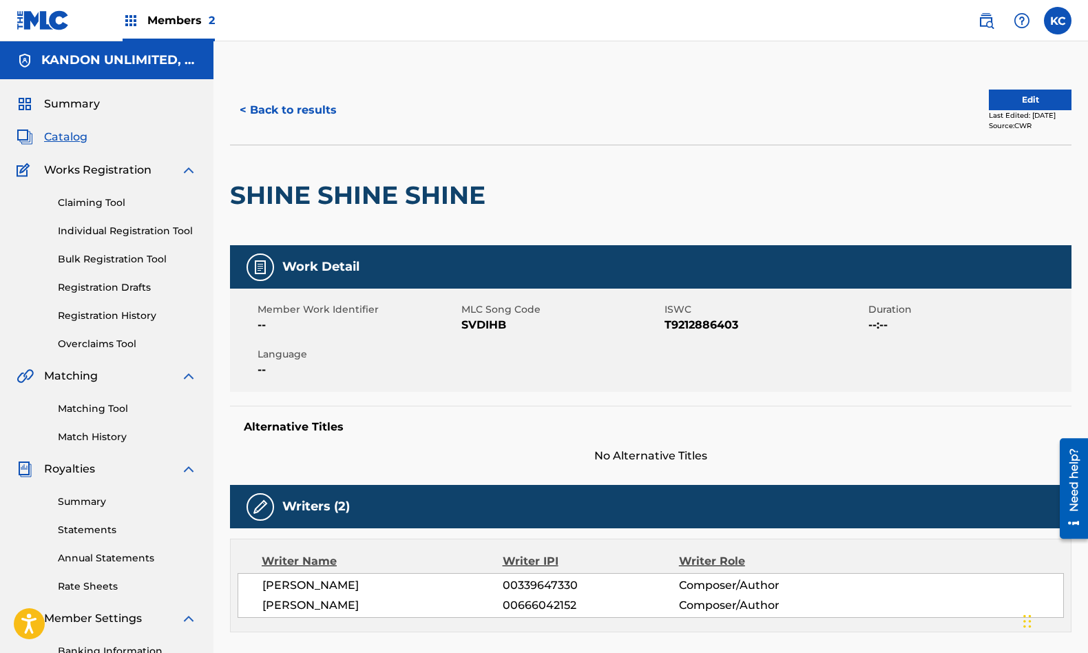
click at [1003, 101] on button "Edit" at bounding box center [1030, 100] width 83 height 21
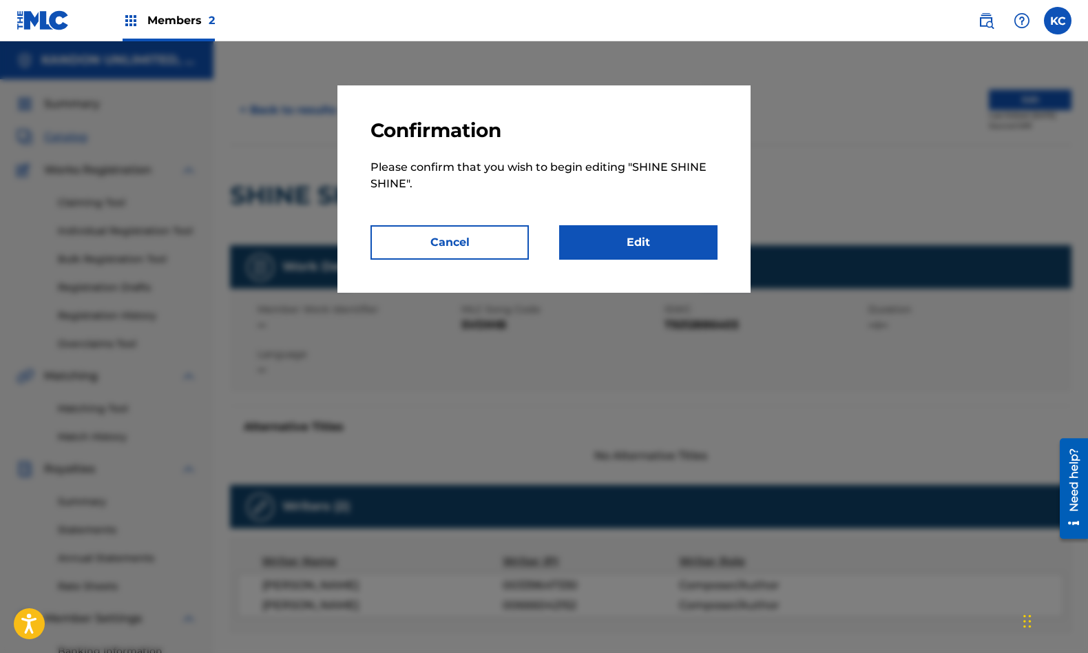
click at [601, 242] on link "Edit" at bounding box center [638, 242] width 158 height 34
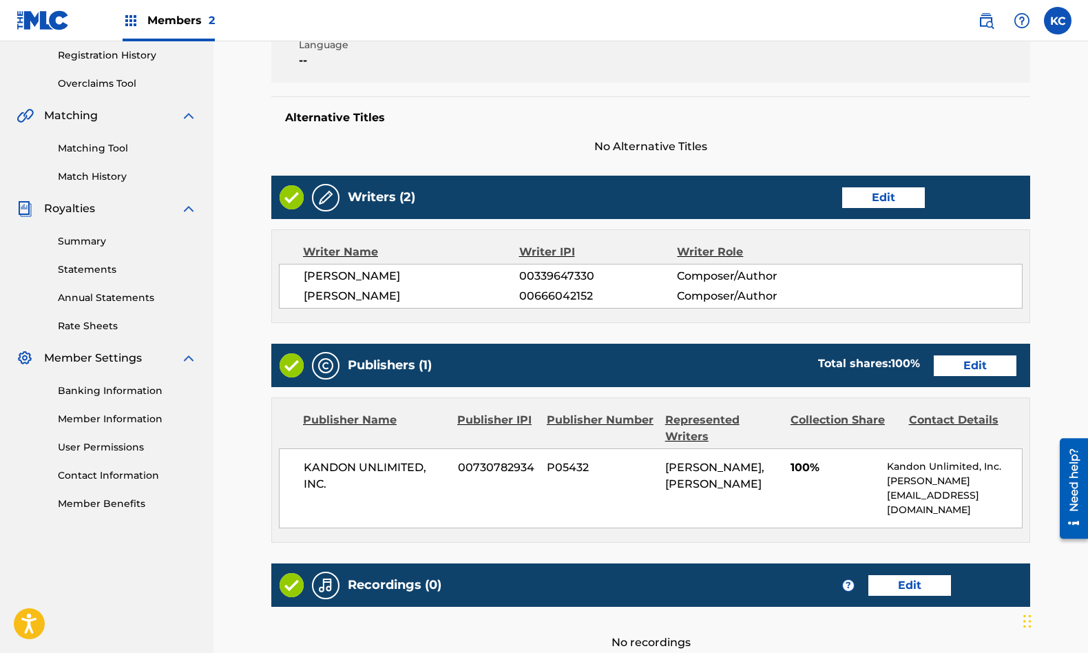
scroll to position [406, 0]
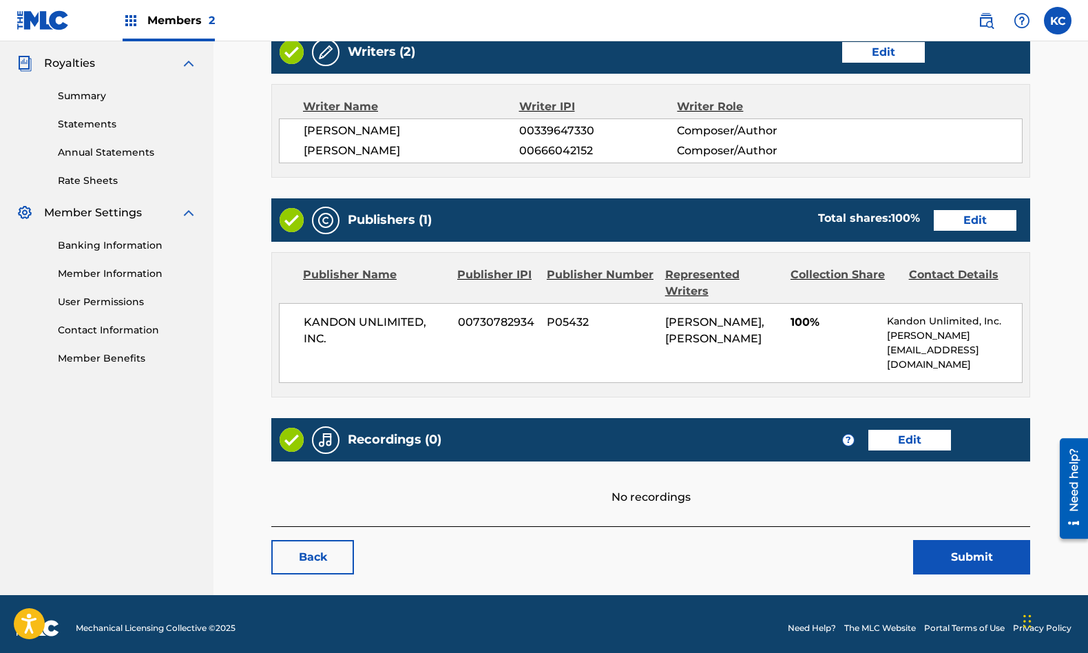
click at [926, 431] on link "Edit" at bounding box center [909, 440] width 83 height 21
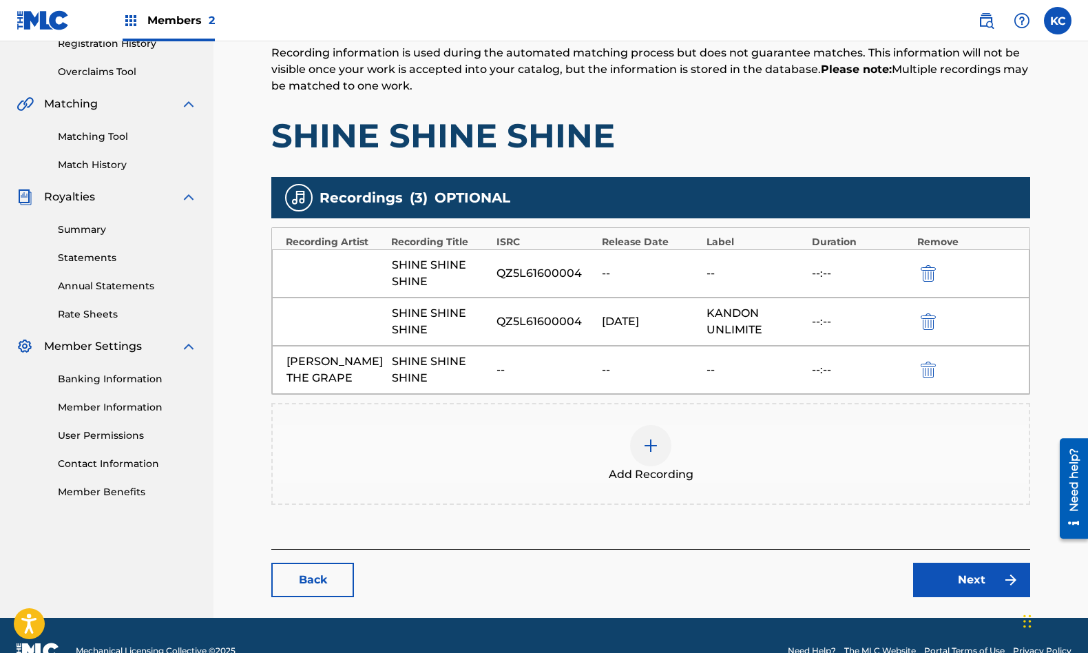
scroll to position [303, 0]
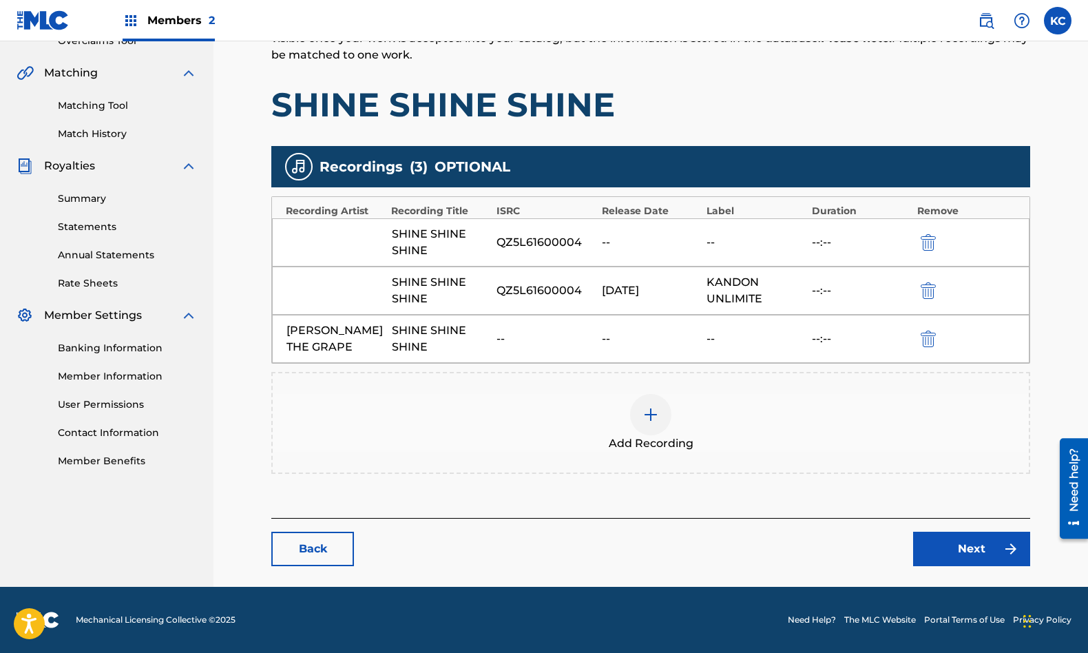
click at [648, 423] on div at bounding box center [650, 414] width 41 height 41
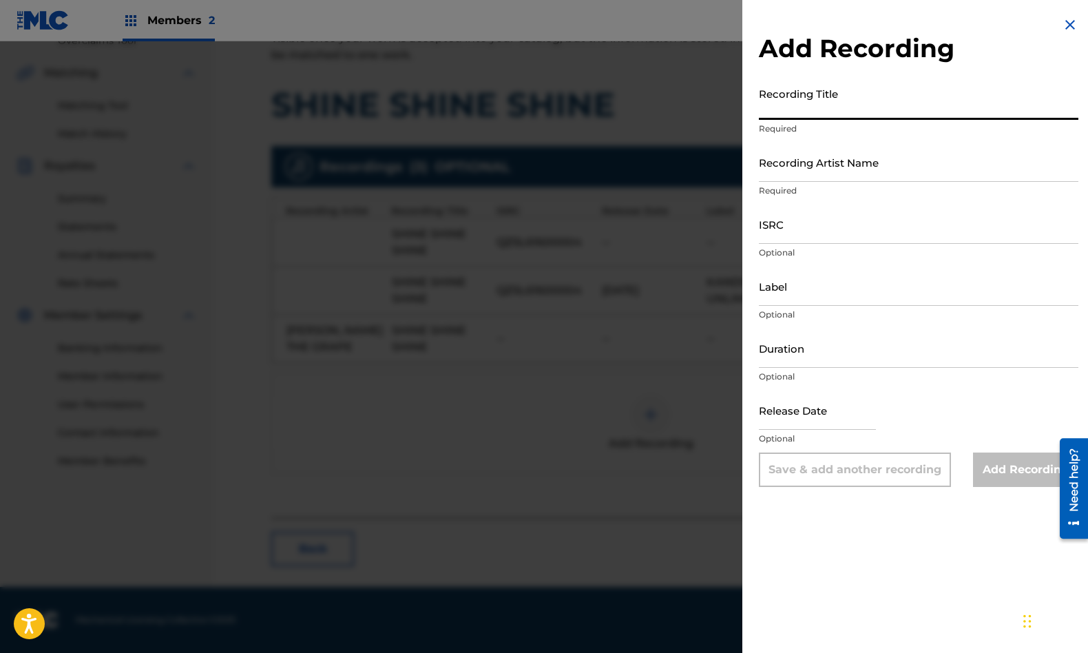
click at [784, 107] on input "Recording Title" at bounding box center [919, 100] width 320 height 39
type input "Shine Shine Shine"
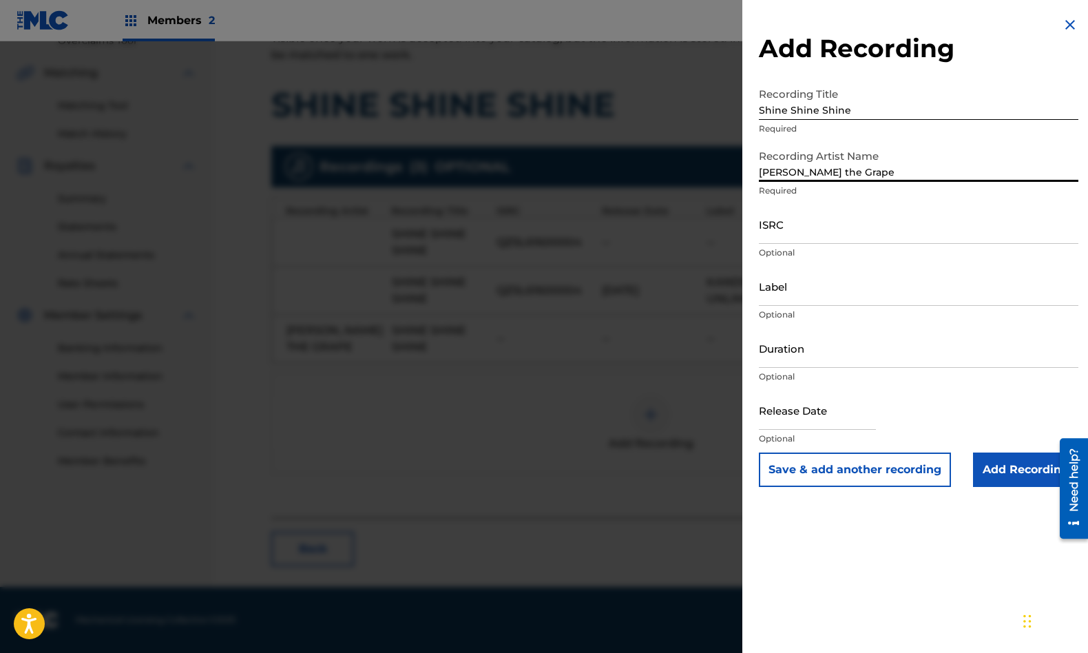
type input "[PERSON_NAME] the Grape"
click at [762, 237] on input "ISRC" at bounding box center [919, 224] width 320 height 39
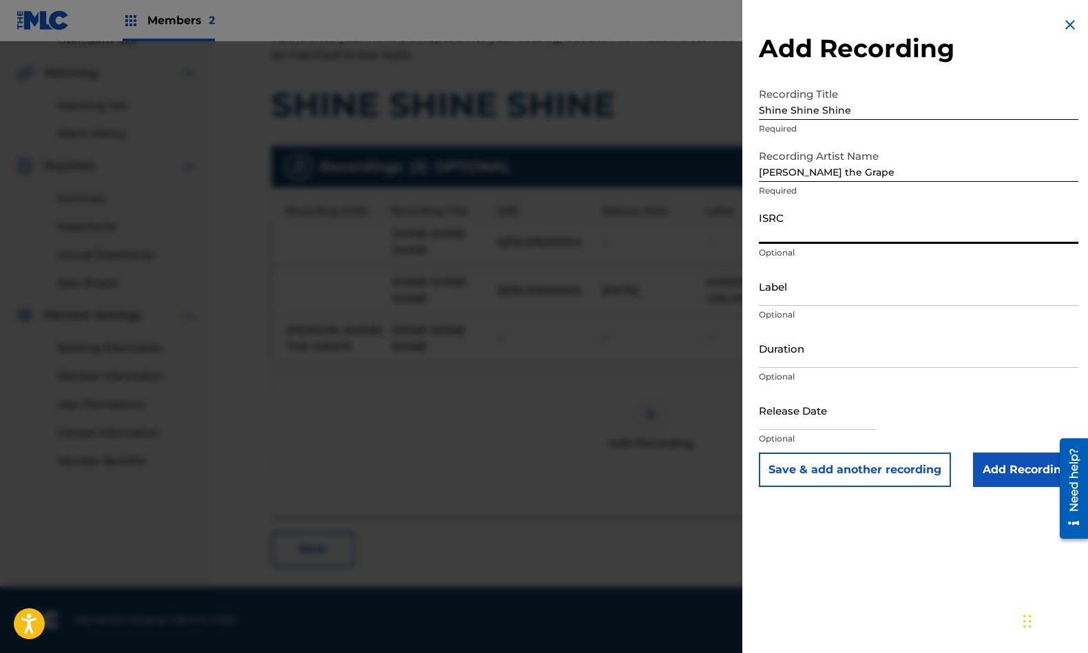
click at [777, 222] on input "ISRC" at bounding box center [919, 224] width 320 height 39
paste input "QZEWY2500103"
type input "QZEWY2500103"
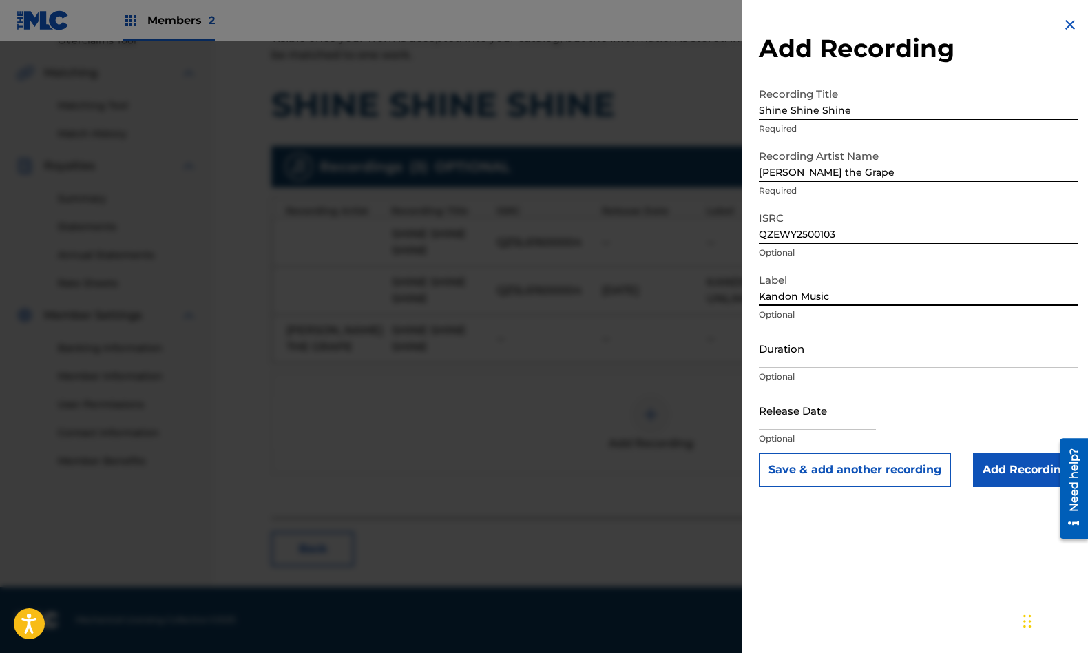
type input "Kandon Music"
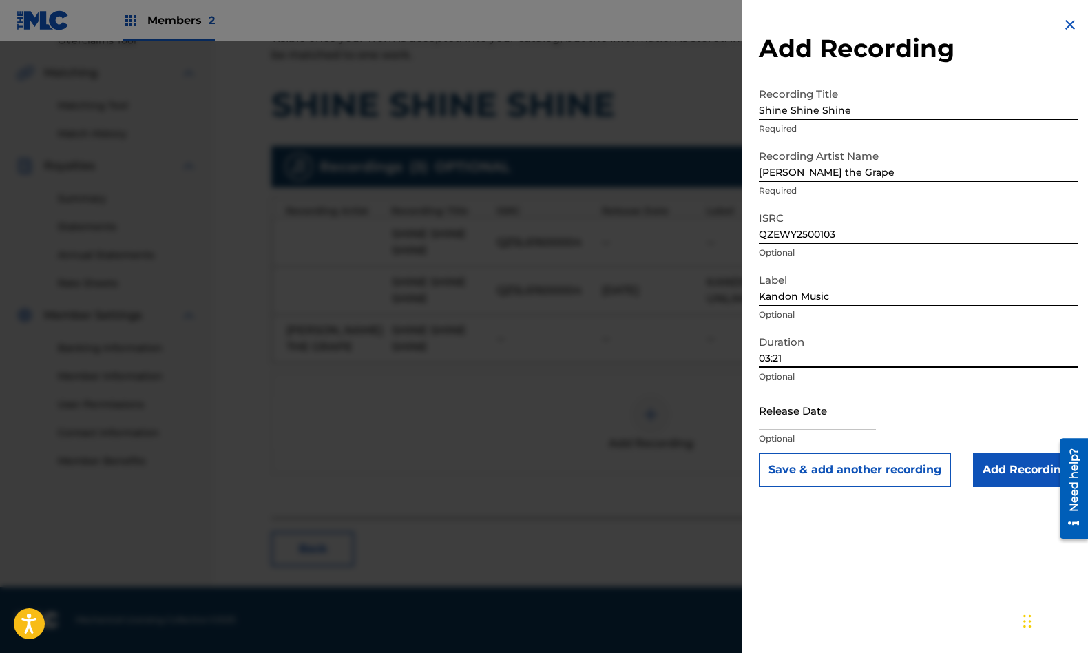
type input "03:21"
click at [795, 410] on input "text" at bounding box center [817, 409] width 117 height 39
select select "7"
select select "2025"
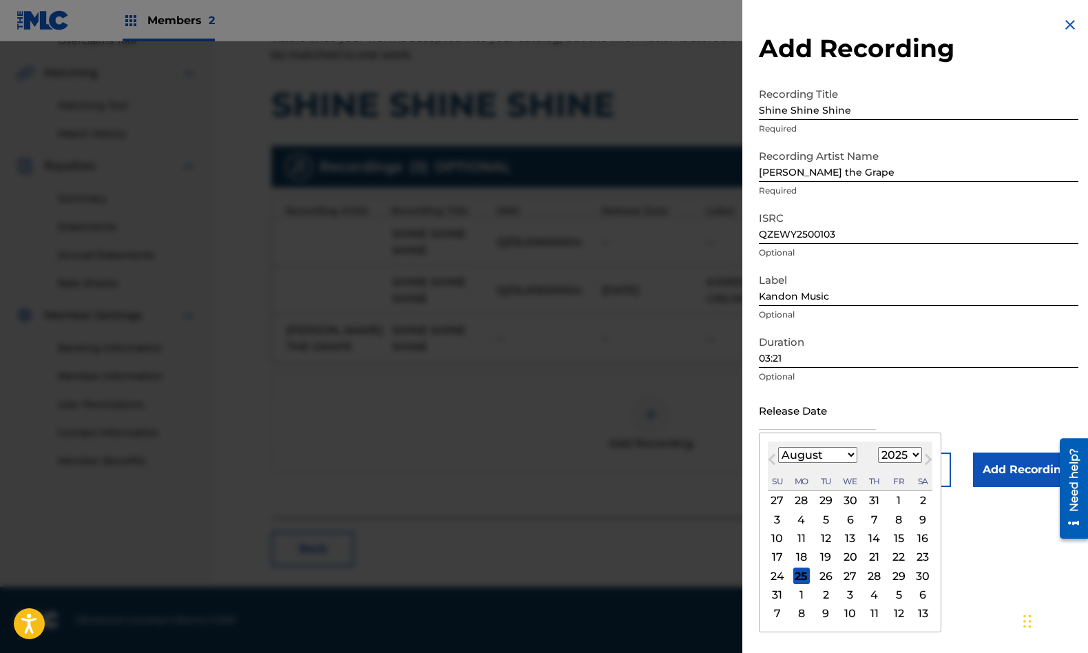
click at [852, 459] on select "January February March April May June July August September October November De…" at bounding box center [817, 455] width 79 height 16
select select "5"
click at [778, 447] on select "January February March April May June July August September October November De…" at bounding box center [817, 455] width 79 height 16
click at [901, 501] on div "6" at bounding box center [898, 500] width 17 height 17
type input "[DATE]"
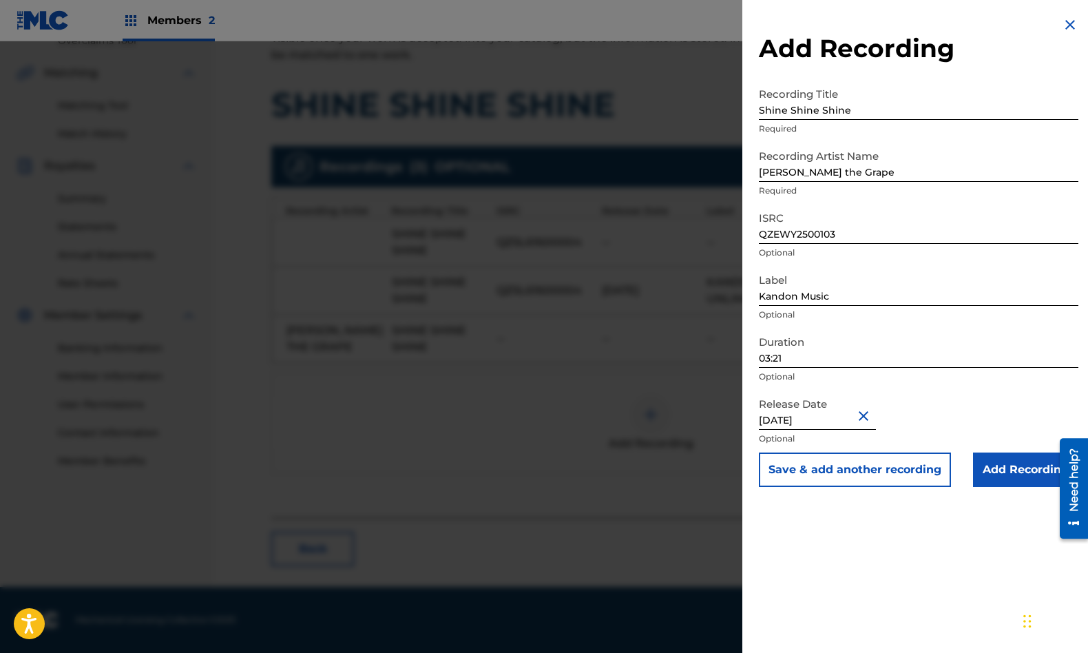
click at [1014, 471] on input "Add Recording" at bounding box center [1025, 469] width 105 height 34
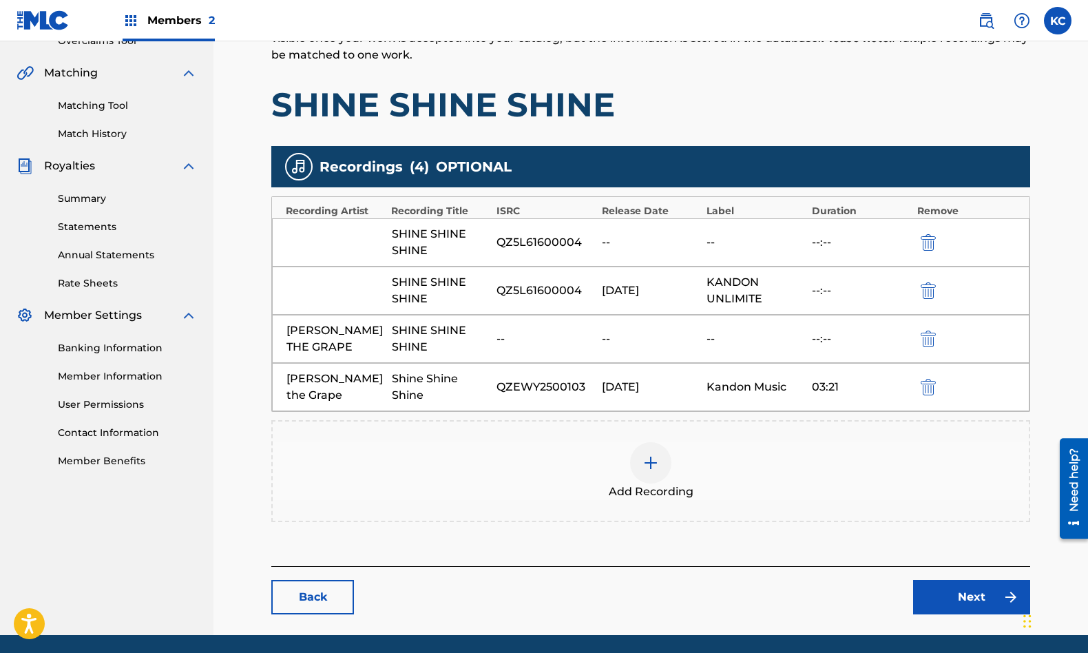
click at [972, 598] on link "Next" at bounding box center [971, 597] width 117 height 34
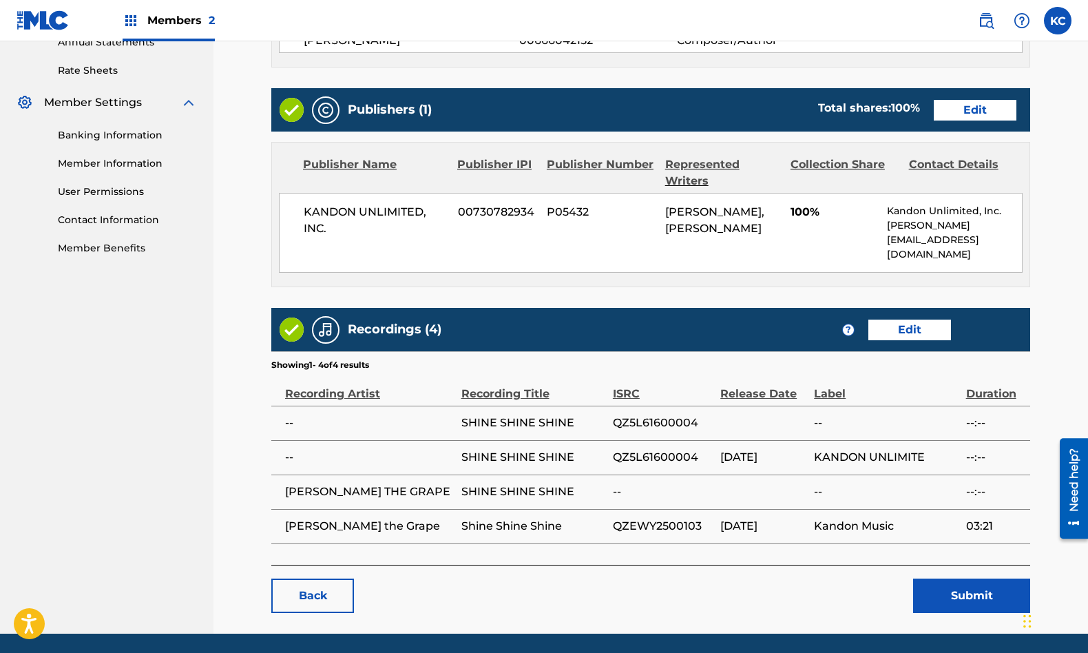
scroll to position [526, 0]
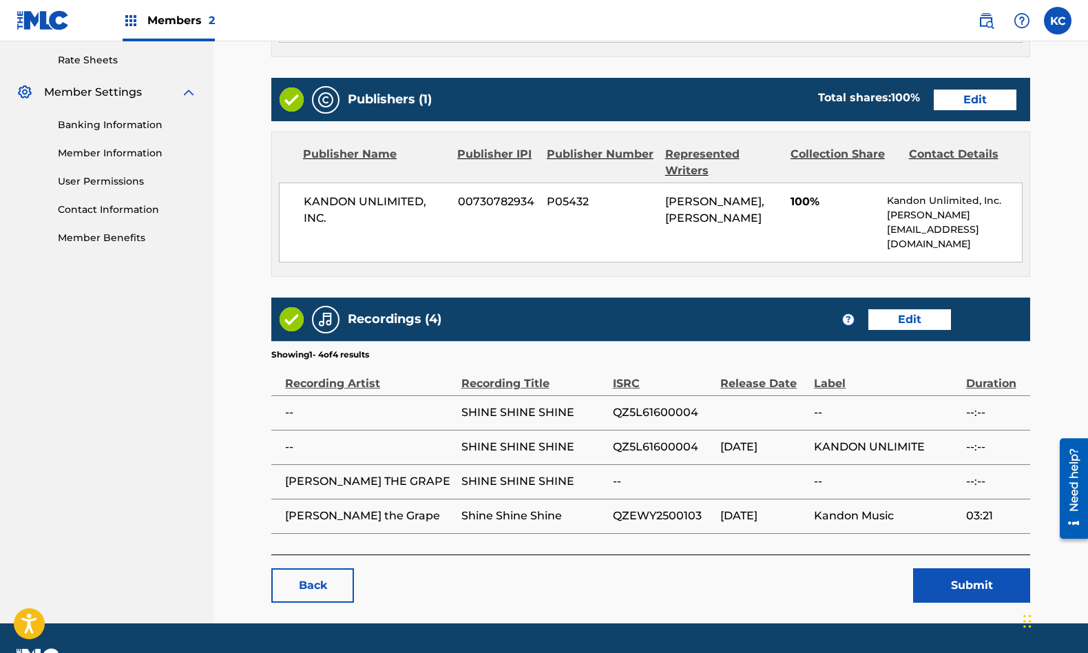
click at [966, 577] on button "Submit" at bounding box center [971, 585] width 117 height 34
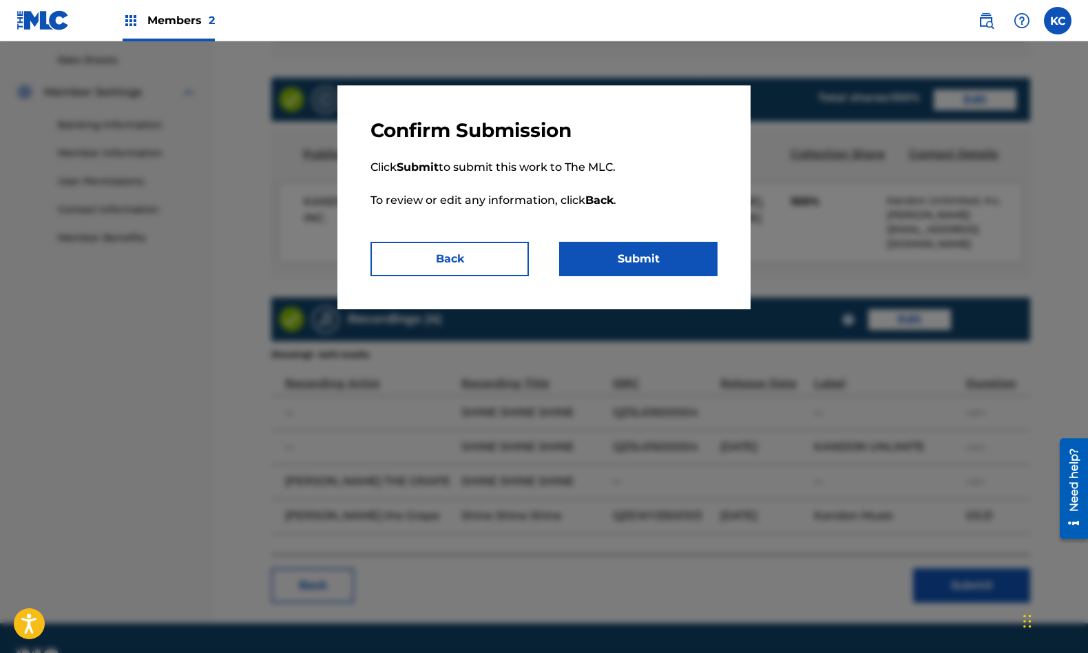
click at [627, 260] on button "Submit" at bounding box center [638, 259] width 158 height 34
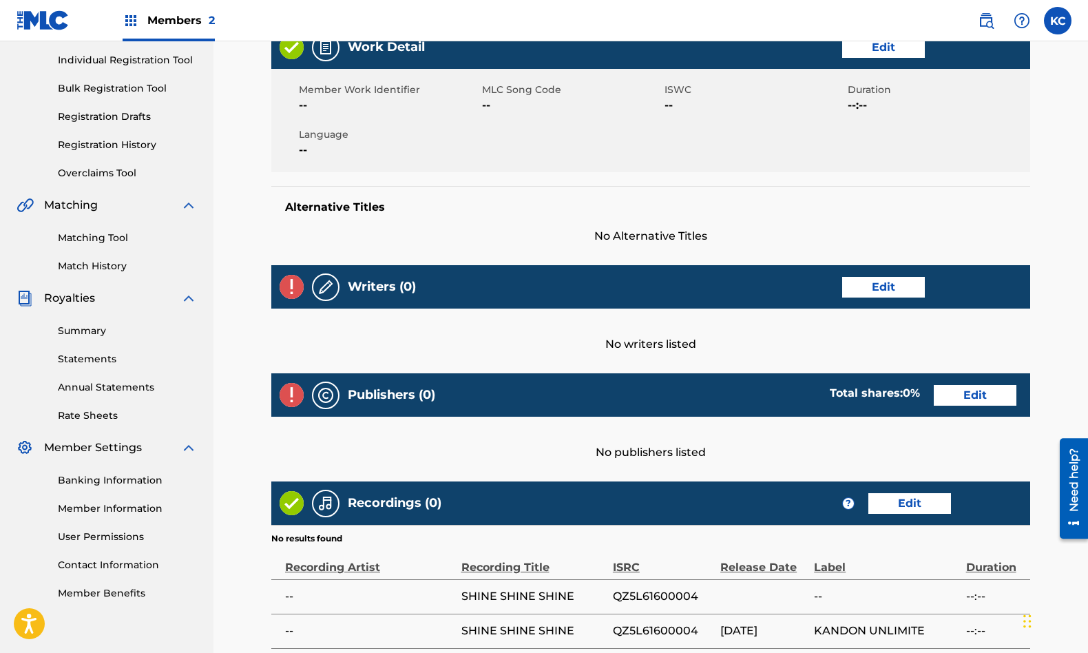
scroll to position [167, 0]
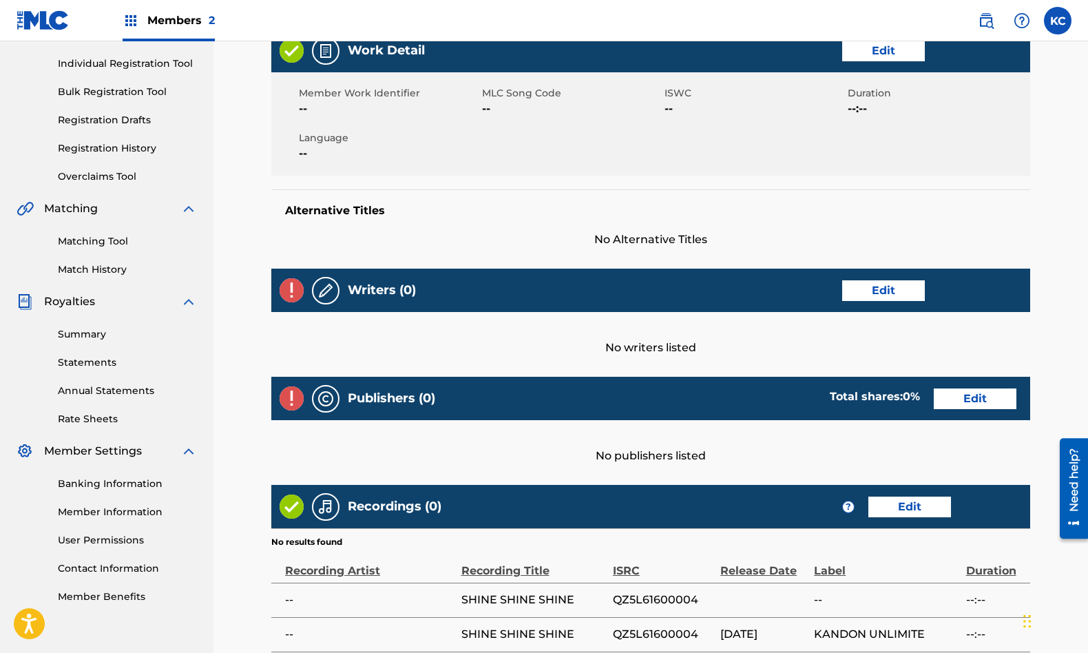
click at [877, 291] on link "Edit" at bounding box center [883, 290] width 83 height 21
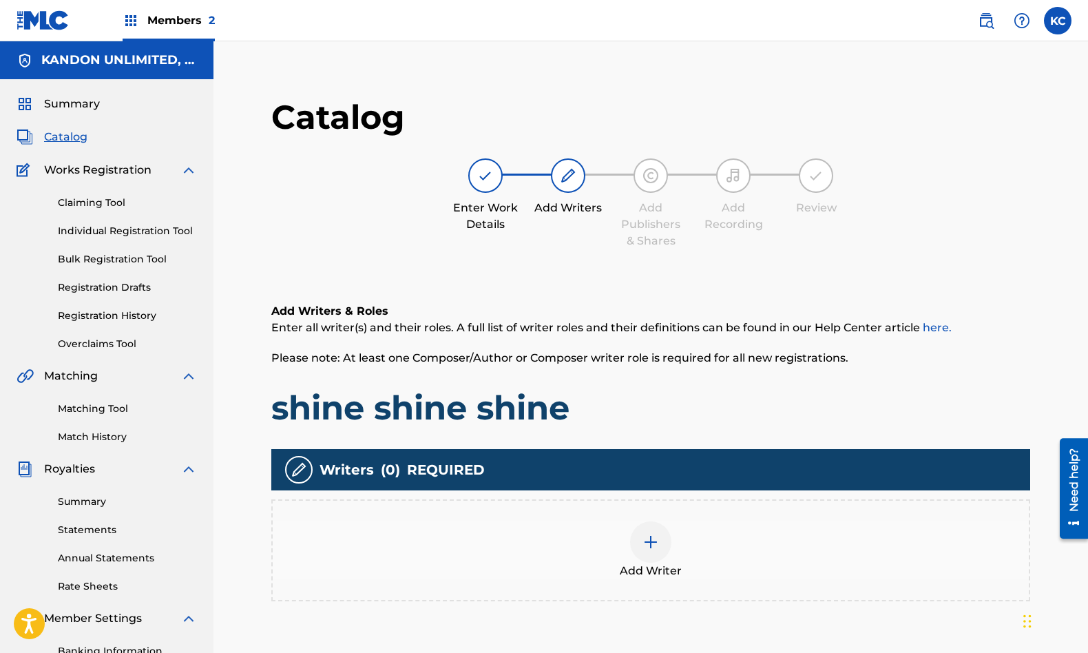
click at [659, 549] on div at bounding box center [650, 541] width 41 height 41
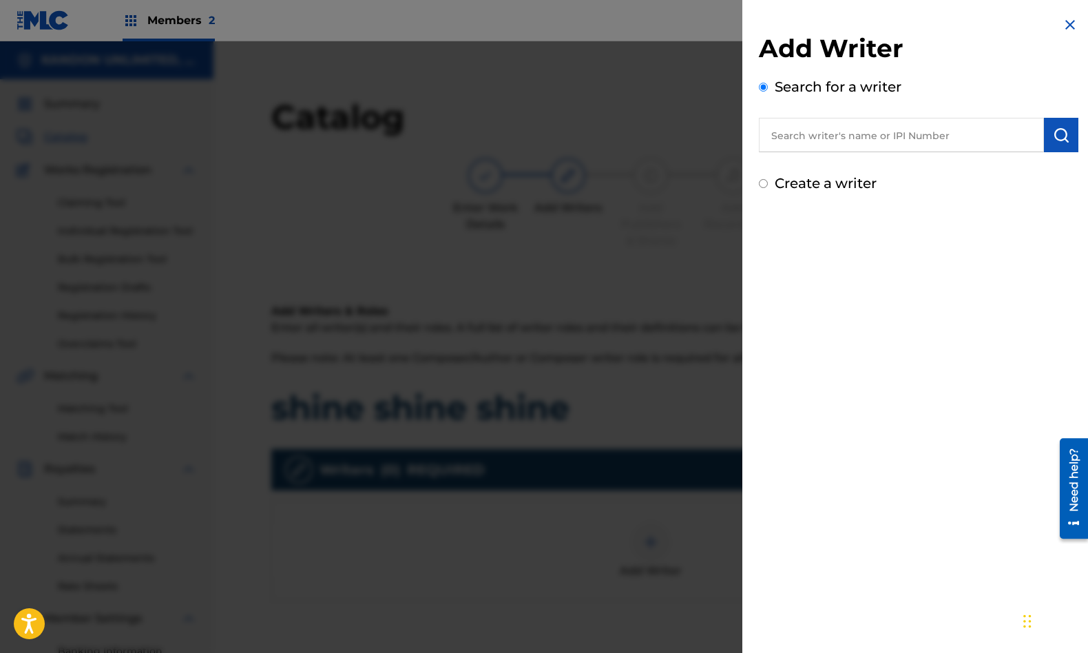
click at [831, 126] on input "text" at bounding box center [901, 135] width 285 height 34
type input "[PERSON_NAME]"
click at [872, 169] on strong "[PERSON_NAME]" at bounding box center [921, 166] width 98 height 13
click at [888, 140] on input "[PERSON_NAME]" at bounding box center [901, 135] width 285 height 34
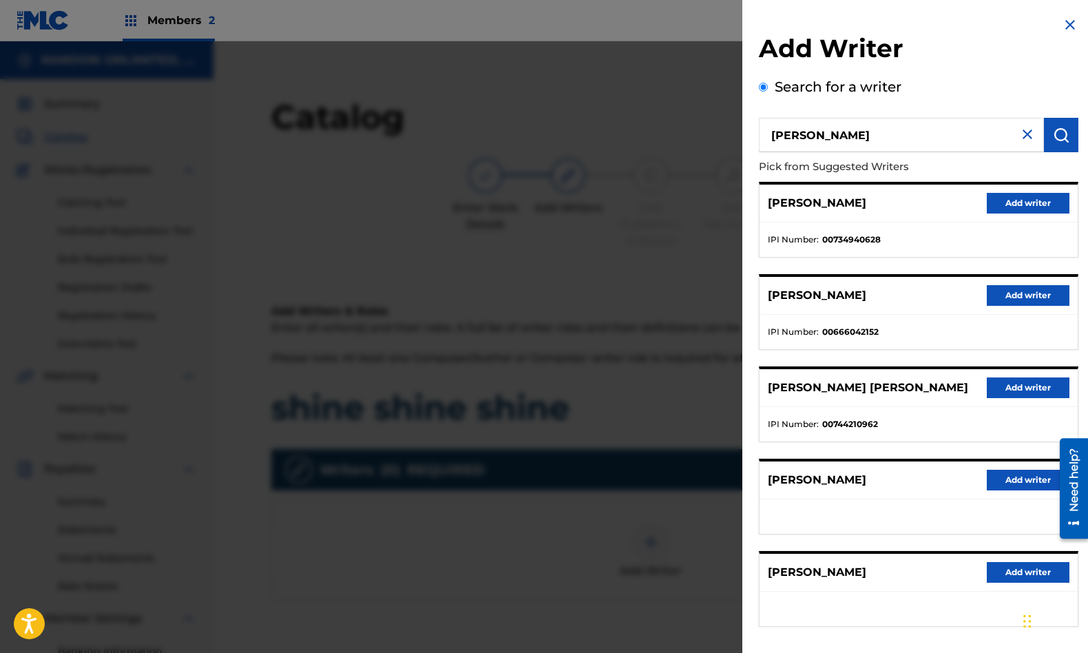
click at [1023, 300] on button "Add writer" at bounding box center [1028, 295] width 83 height 21
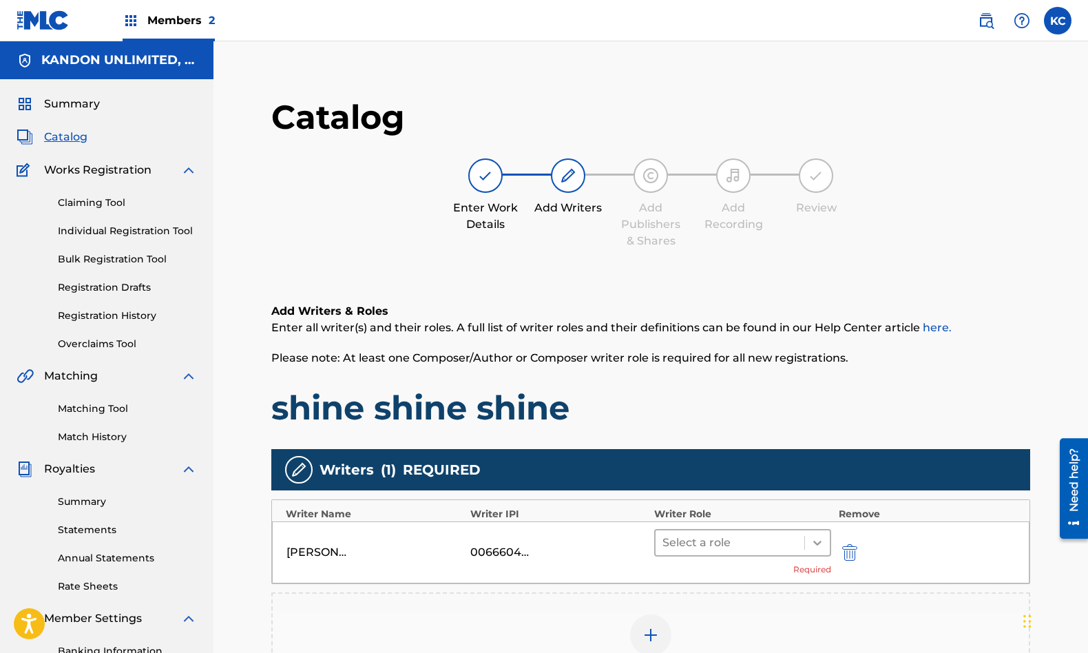
click at [811, 542] on icon at bounding box center [818, 543] width 14 height 14
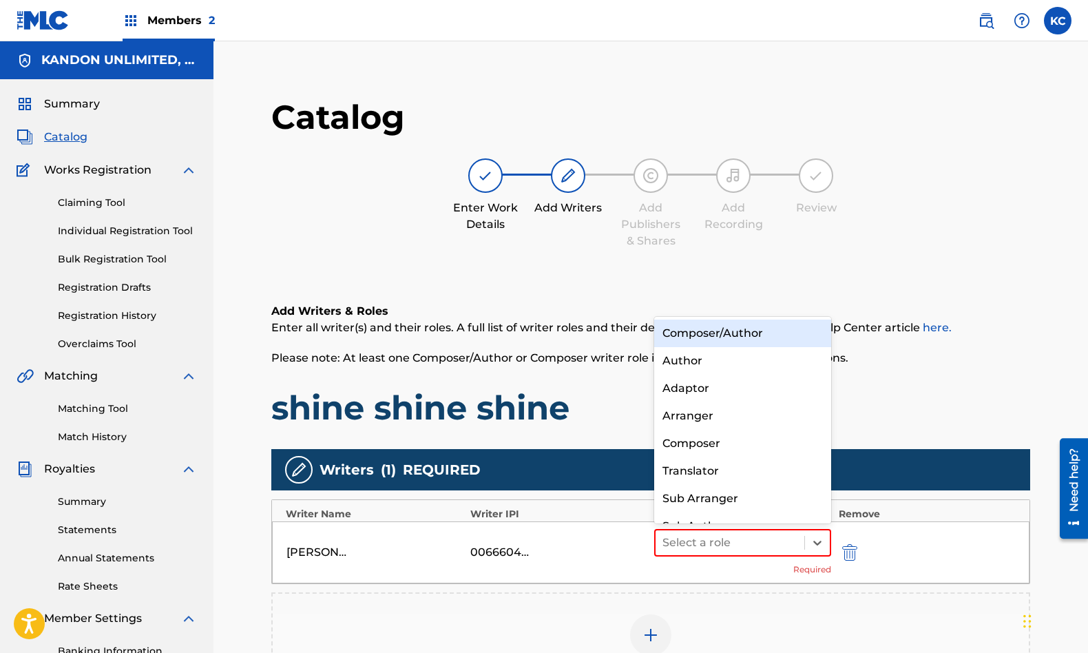
click at [729, 332] on div "Composer/Author" at bounding box center [742, 334] width 177 height 28
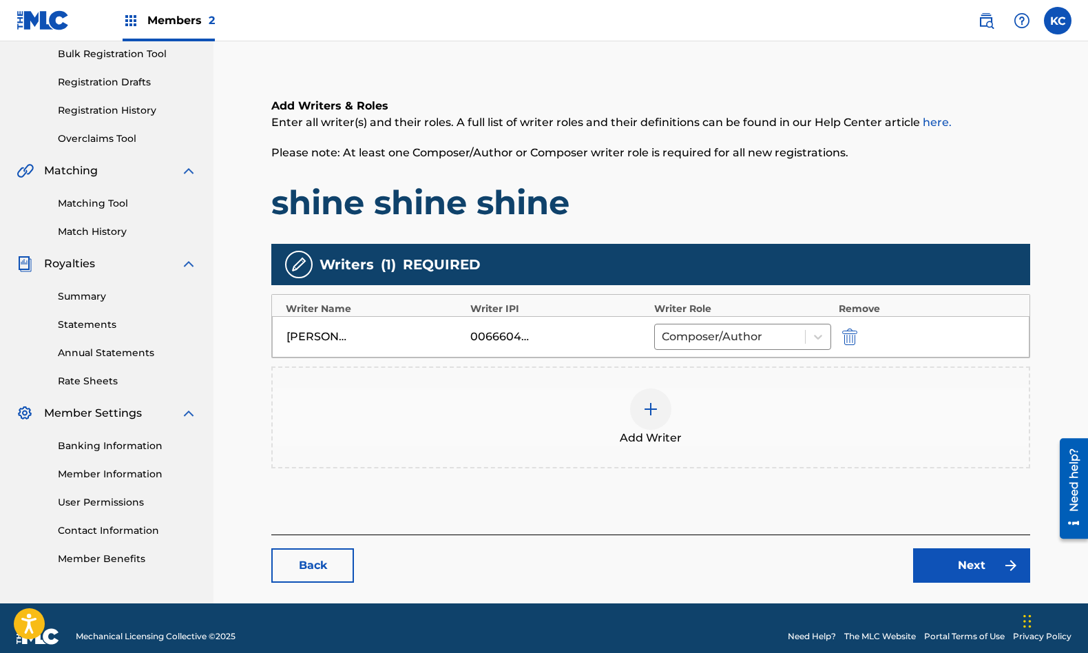
scroll to position [222, 0]
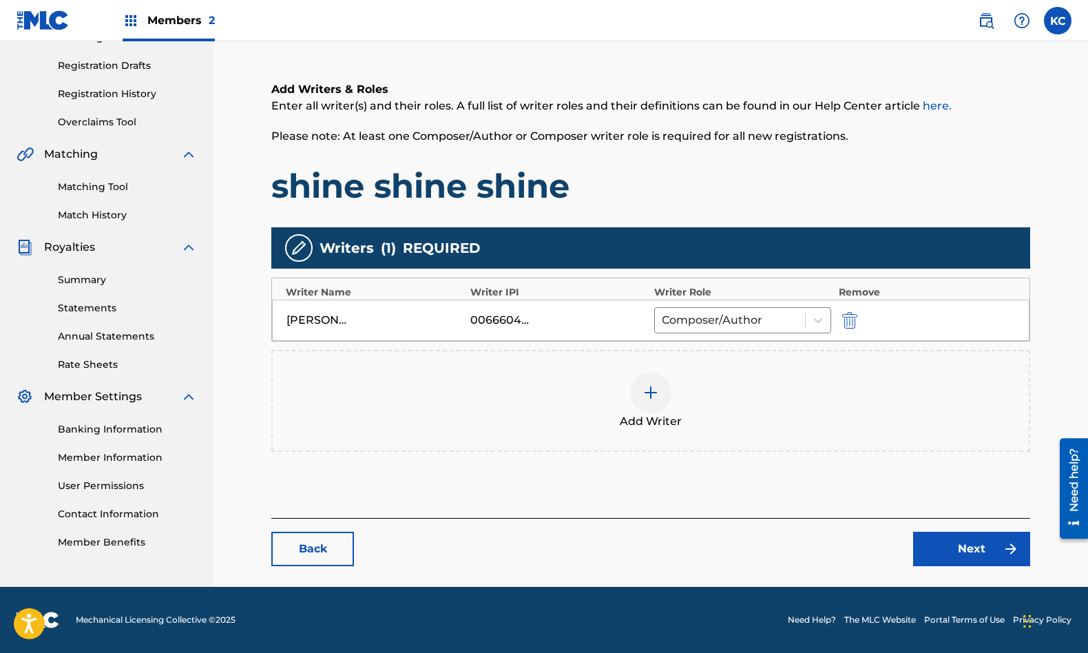
click at [960, 559] on link "Next" at bounding box center [971, 549] width 117 height 34
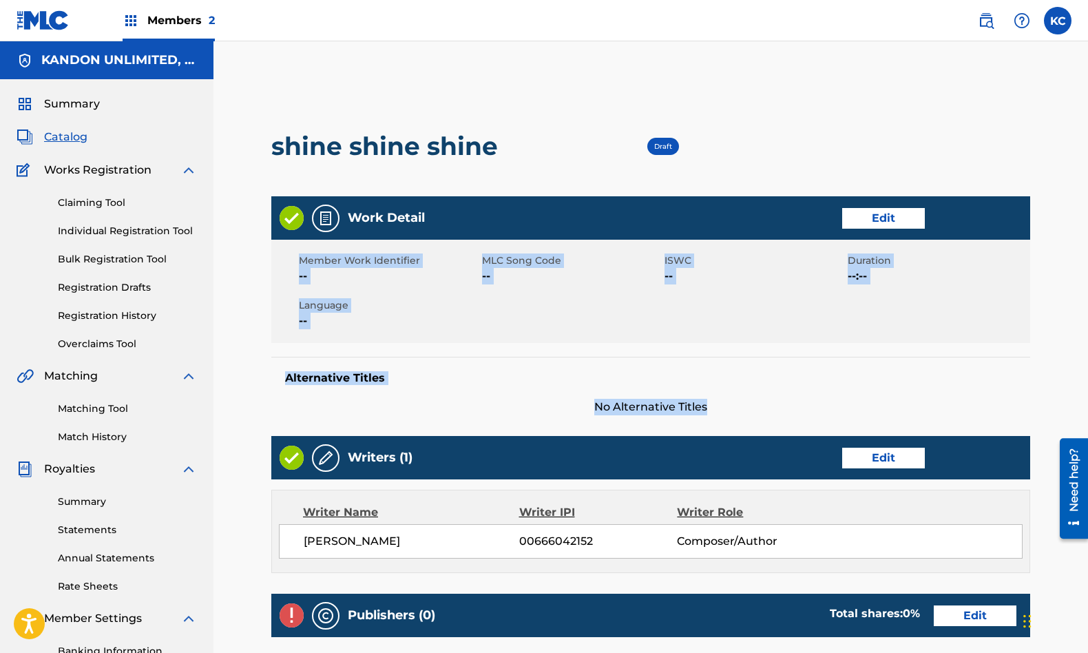
drag, startPoint x: 1080, startPoint y: 299, endPoint x: 1066, endPoint y: 426, distance: 127.5
click at [1070, 416] on div "< Back shine shine shine Draft Work Detail Edit Member Work Identifier -- MLC S…" at bounding box center [650, 477] width 875 height 803
click at [958, 620] on link "Edit" at bounding box center [975, 615] width 83 height 21
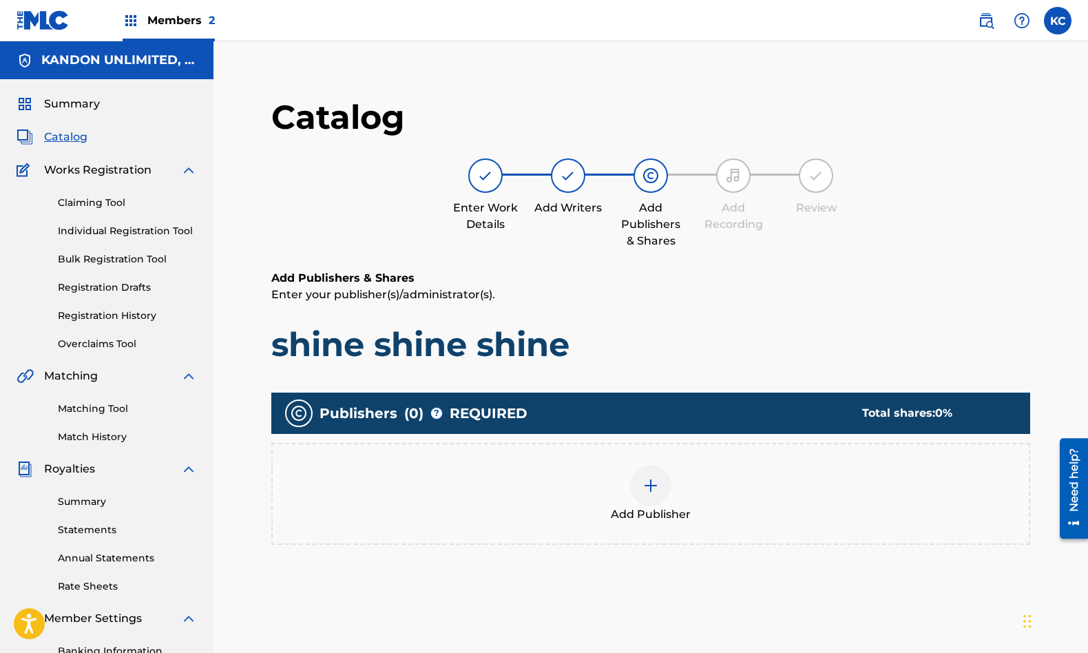
click at [656, 479] on img at bounding box center [651, 485] width 17 height 17
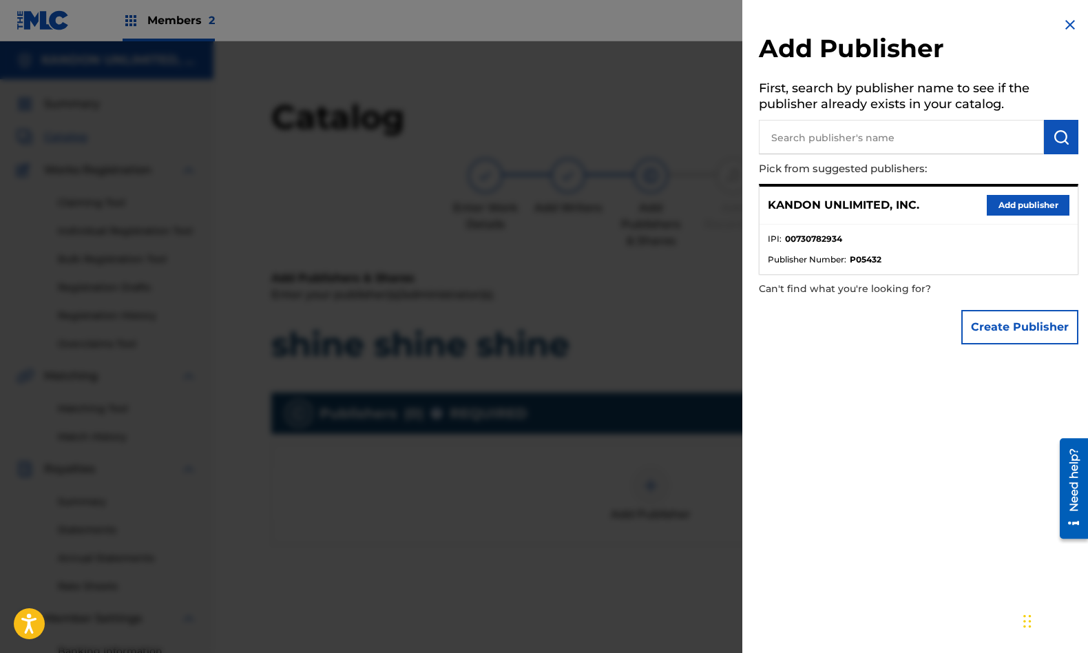
click at [1001, 200] on button "Add publisher" at bounding box center [1028, 205] width 83 height 21
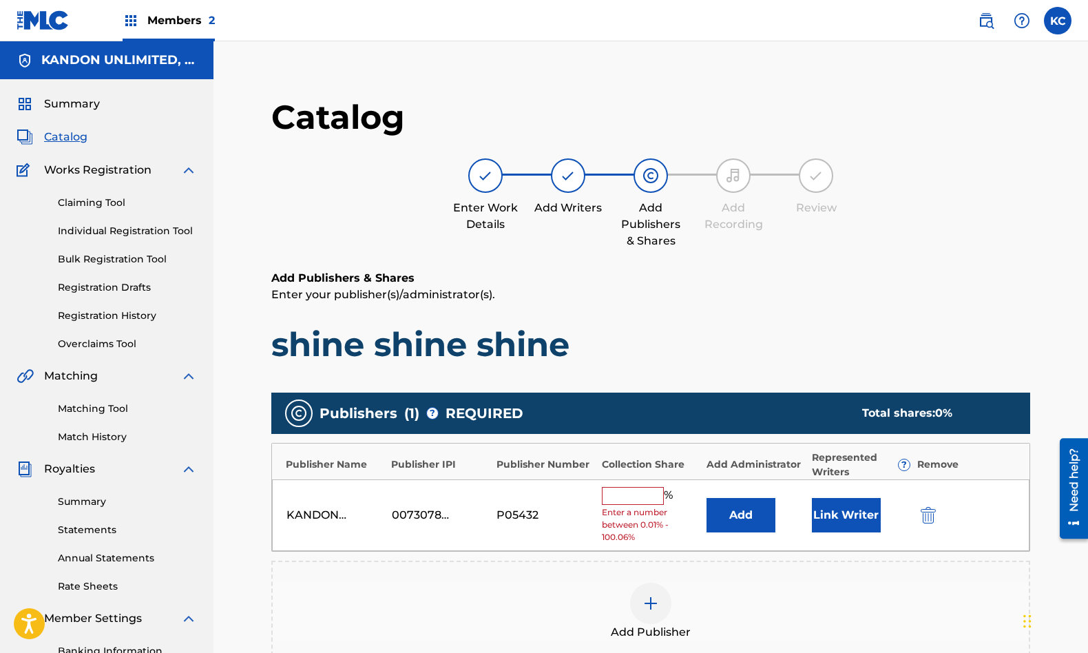
click at [622, 501] on input "text" at bounding box center [633, 496] width 62 height 18
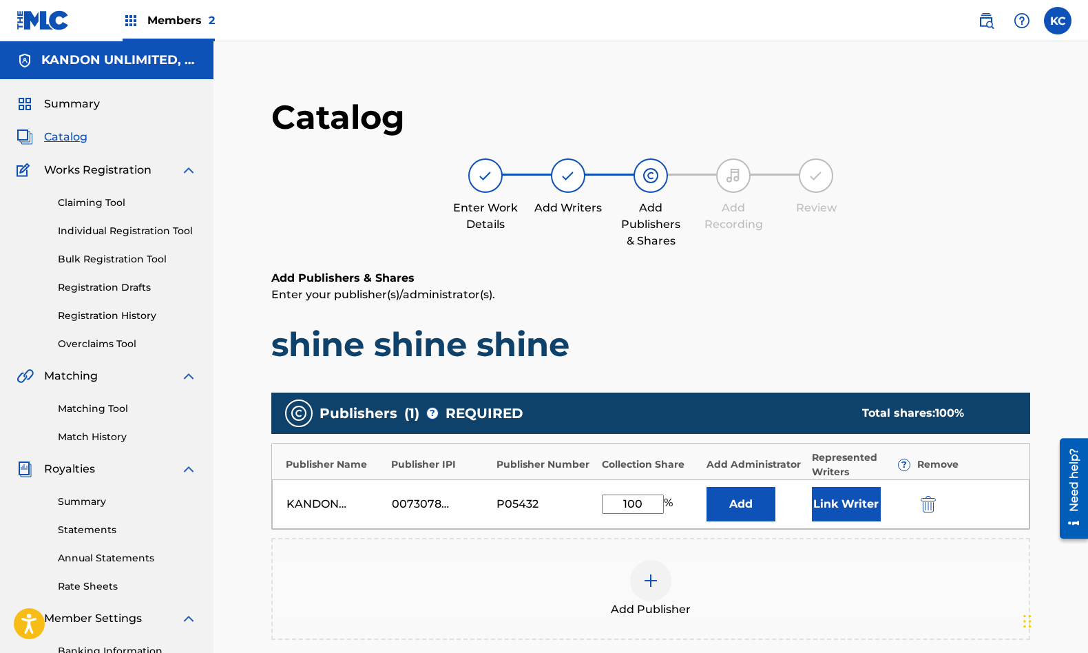
type input "100"
click at [853, 506] on button "Link Writer" at bounding box center [846, 504] width 69 height 34
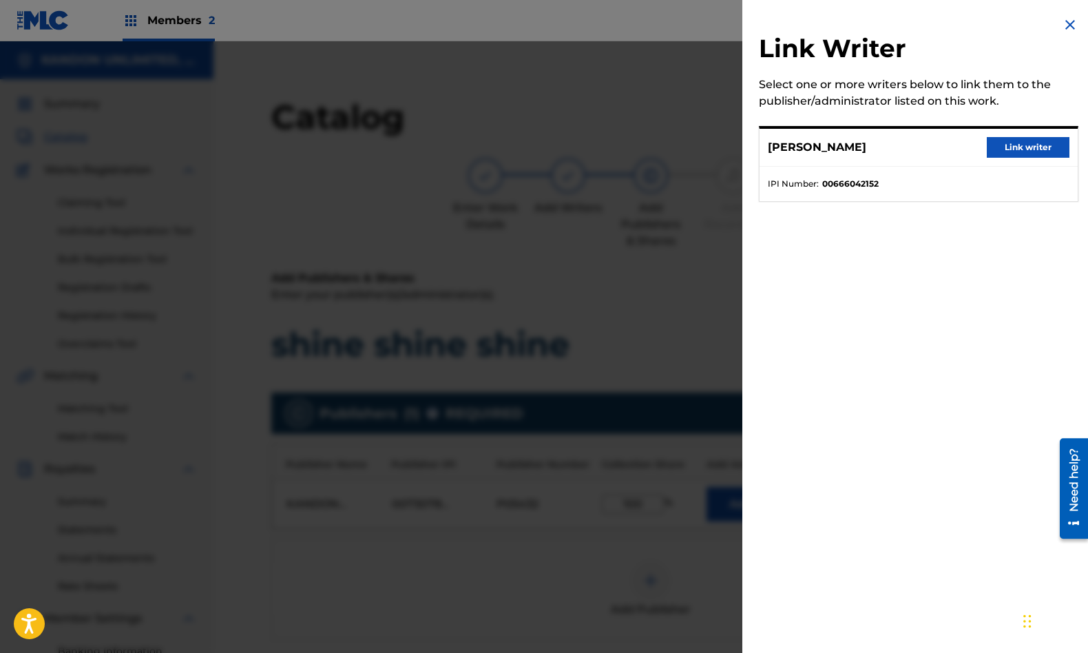
click at [1033, 147] on button "Link writer" at bounding box center [1028, 147] width 83 height 21
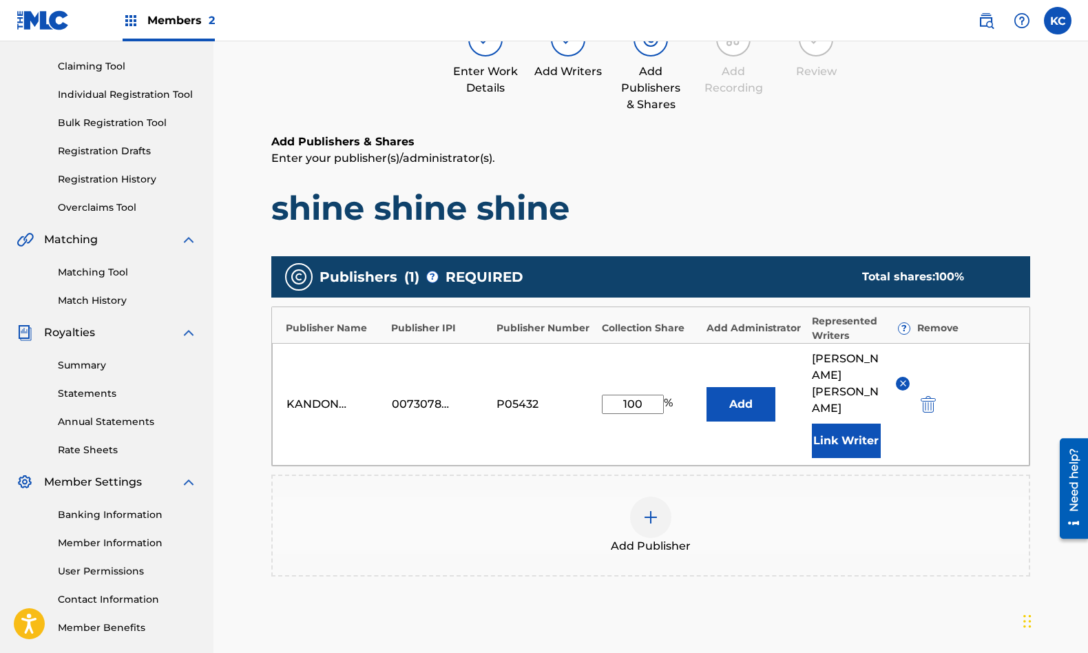
scroll to position [269, 0]
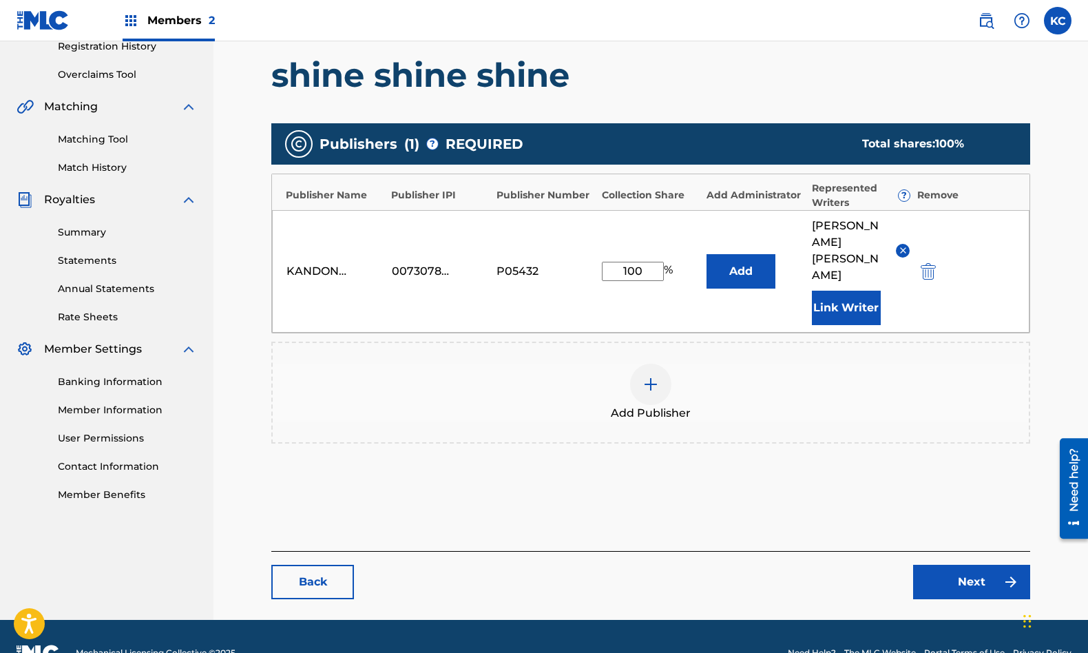
click at [961, 565] on link "Next" at bounding box center [971, 582] width 117 height 34
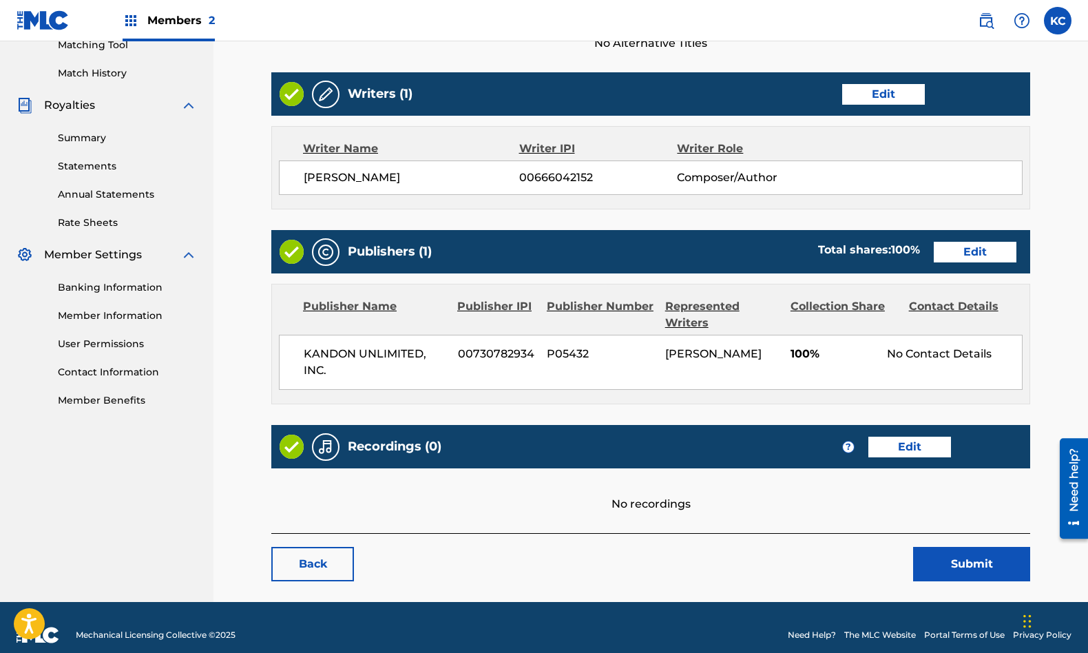
scroll to position [379, 0]
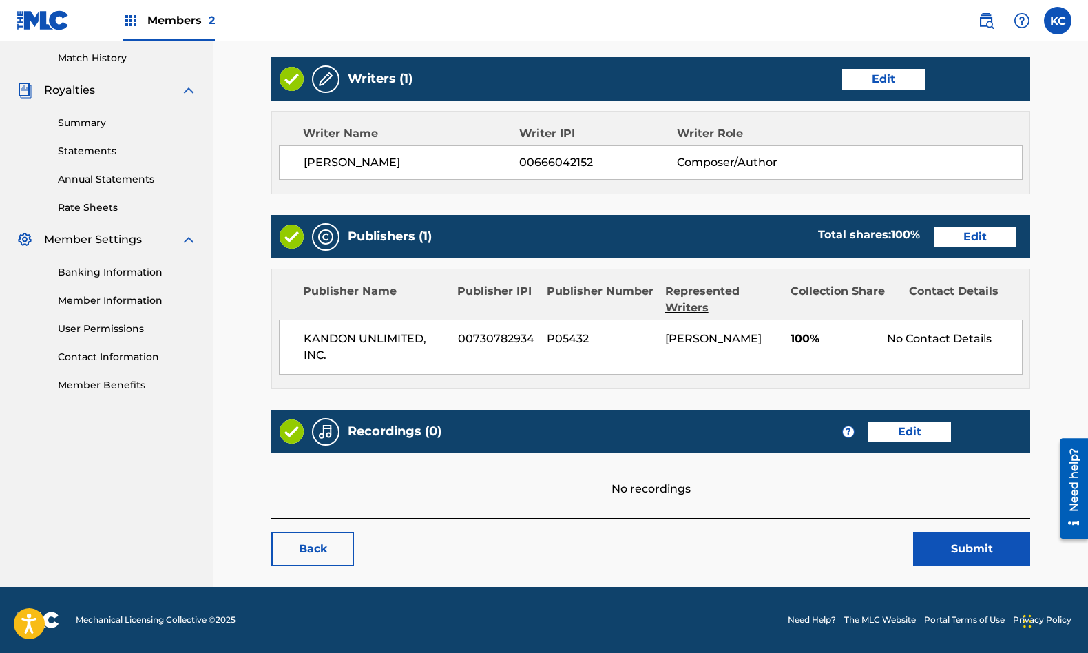
click at [955, 538] on button "Submit" at bounding box center [971, 549] width 117 height 34
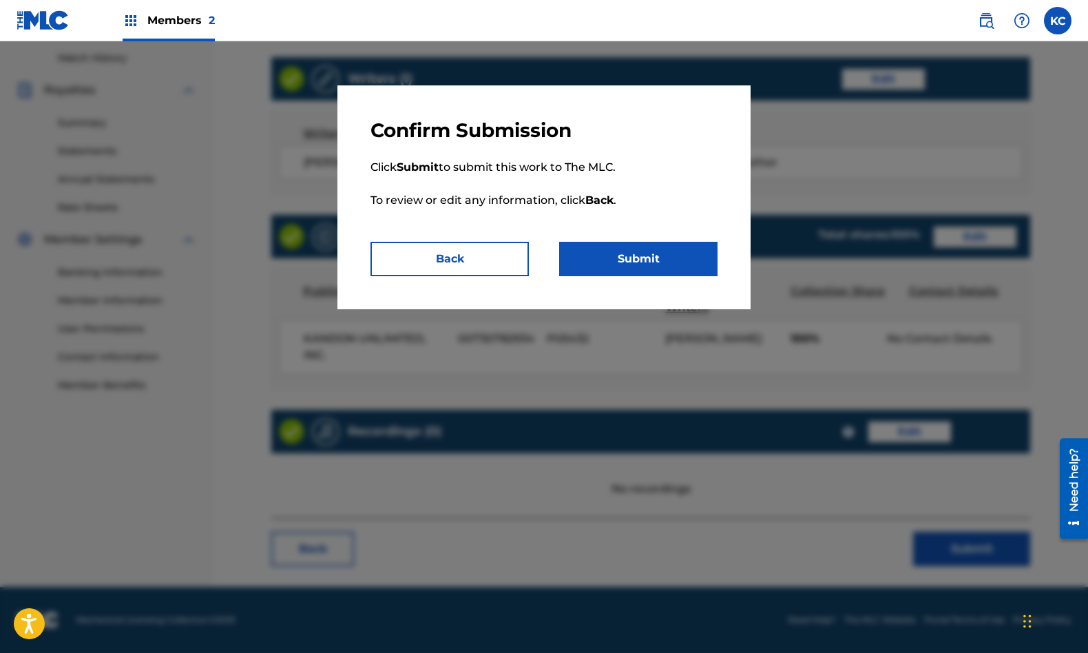
click at [618, 244] on button "Submit" at bounding box center [638, 259] width 158 height 34
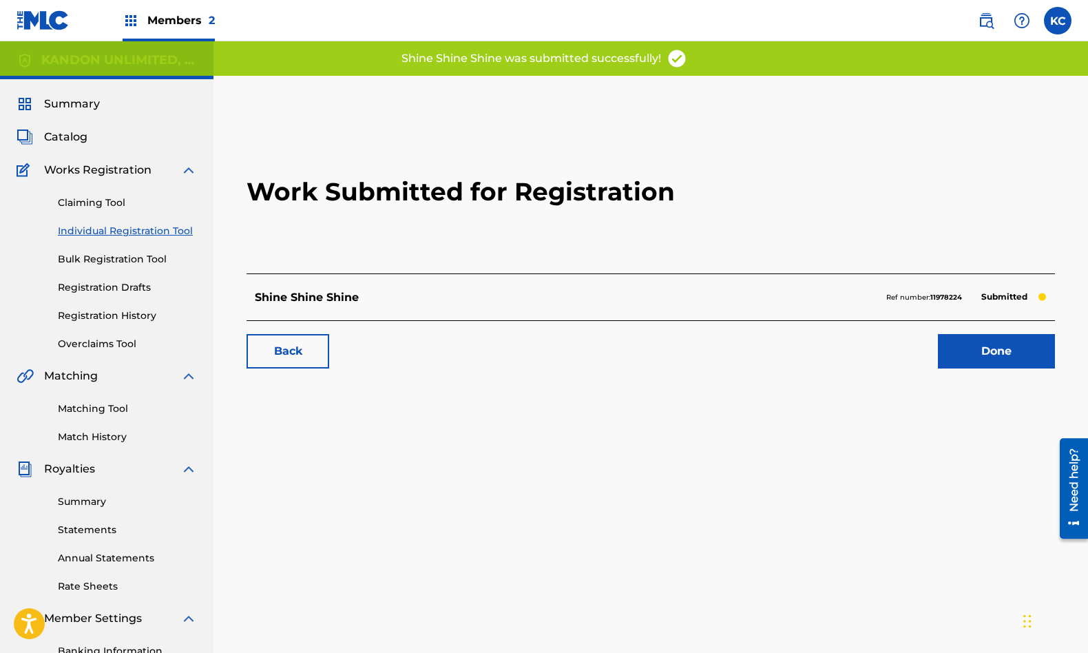
click at [994, 348] on link "Done" at bounding box center [996, 351] width 117 height 34
